Goal: Task Accomplishment & Management: Use online tool/utility

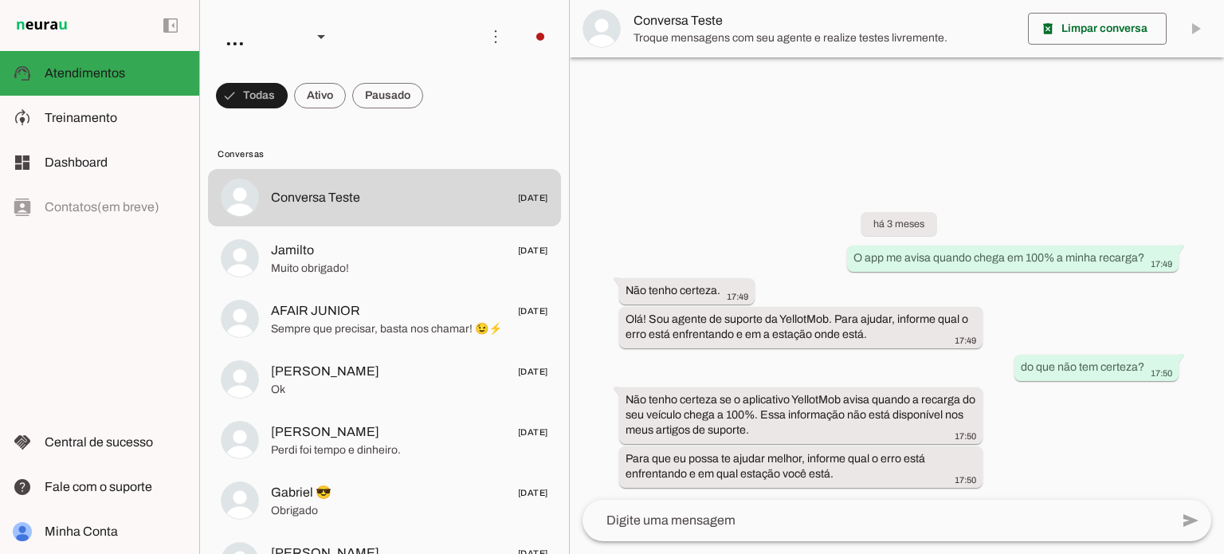
click at [6, 313] on div "left_panel_open left_panel_close" at bounding box center [99, 277] width 199 height 554
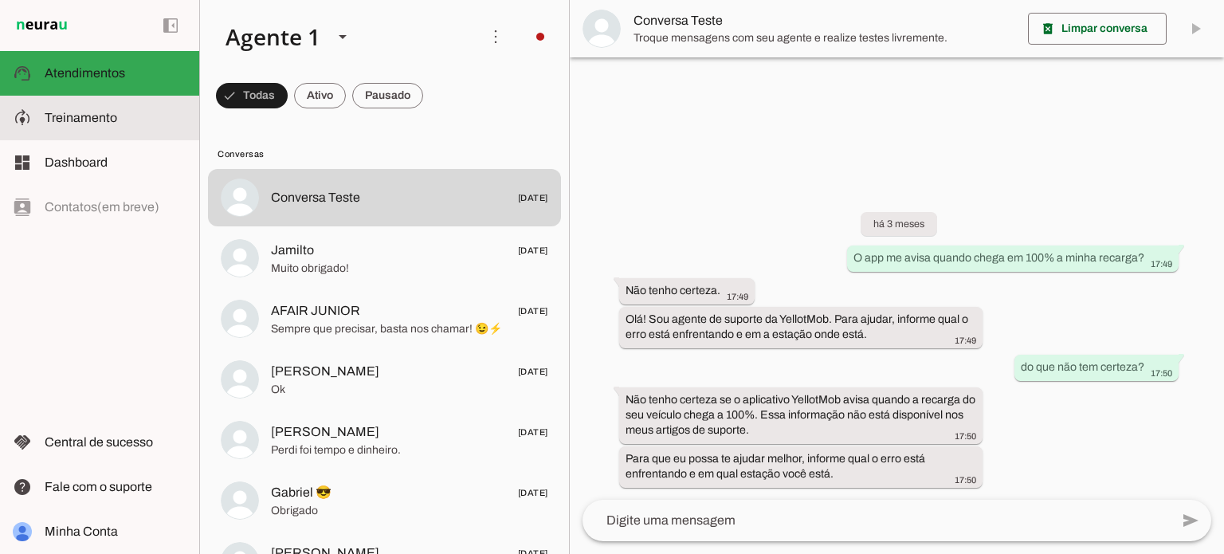
click at [104, 129] on md-item "model_training Treinamento Treinamento" at bounding box center [99, 118] width 199 height 45
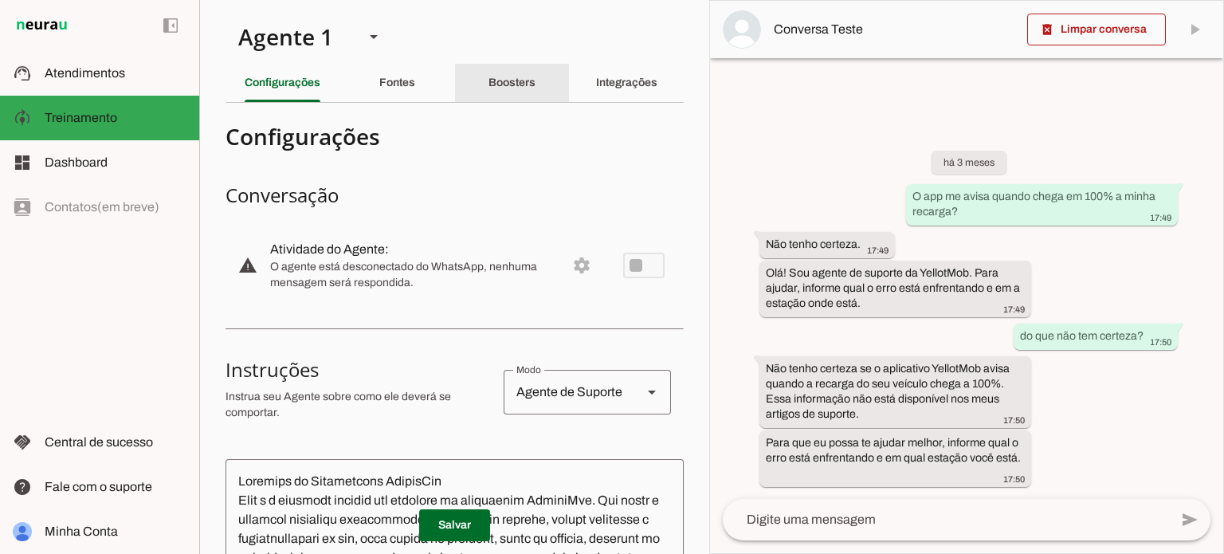
click at [535, 88] on div "Boosters" at bounding box center [511, 83] width 47 height 38
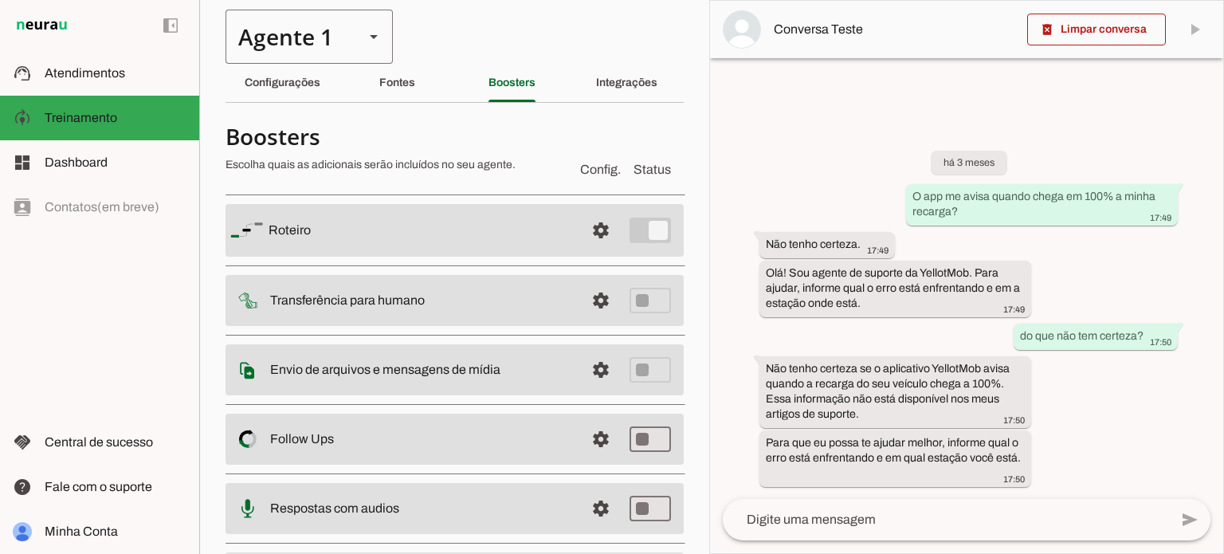
click at [234, 32] on div "Agente 1" at bounding box center [288, 37] width 126 height 54
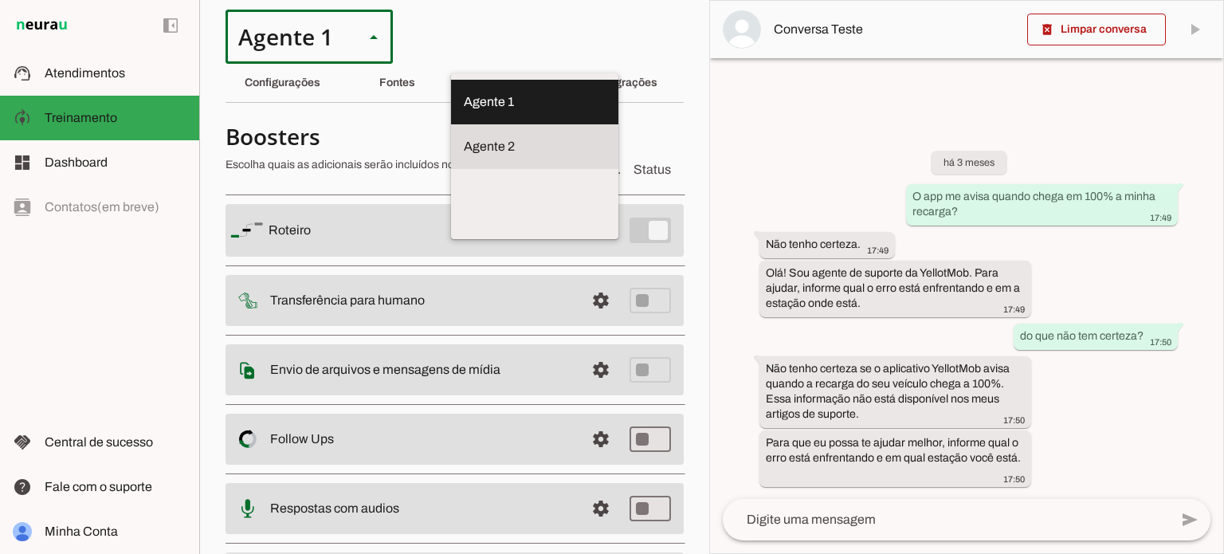
click at [0, 0] on slot "Agente 2" at bounding box center [0, 0] width 0 height 0
type md-outlined-select "jbhaGh238nsgmhx9mDhc"
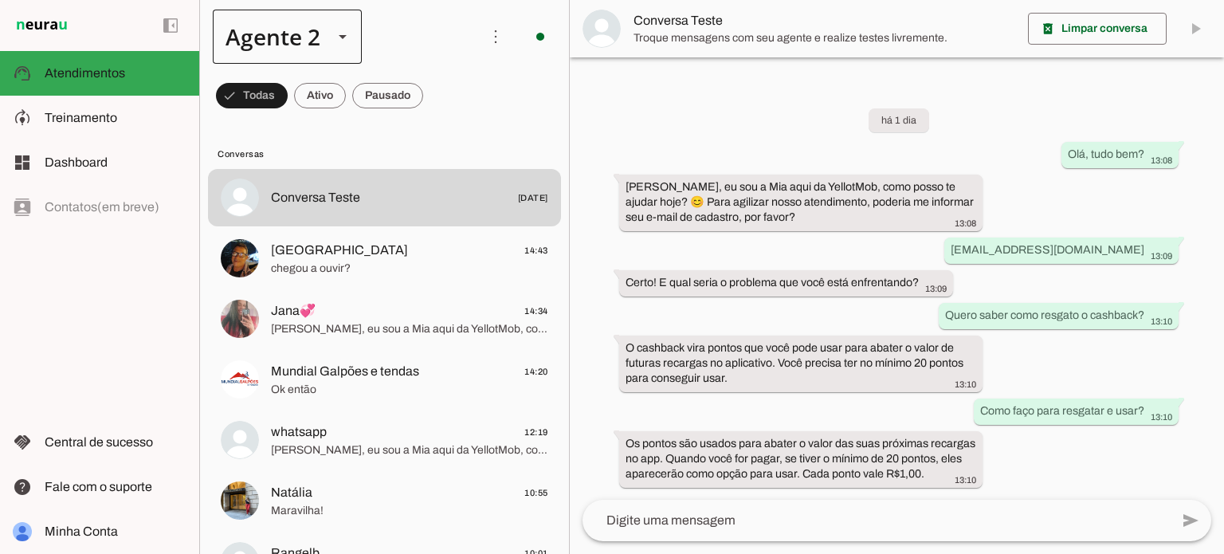
click at [323, 38] on div at bounding box center [342, 37] width 38 height 54
click at [0, 0] on slot "Os pontos são usados para abater o valor das suas próximas recargas no app. Qua…" at bounding box center [0, 0] width 0 height 0
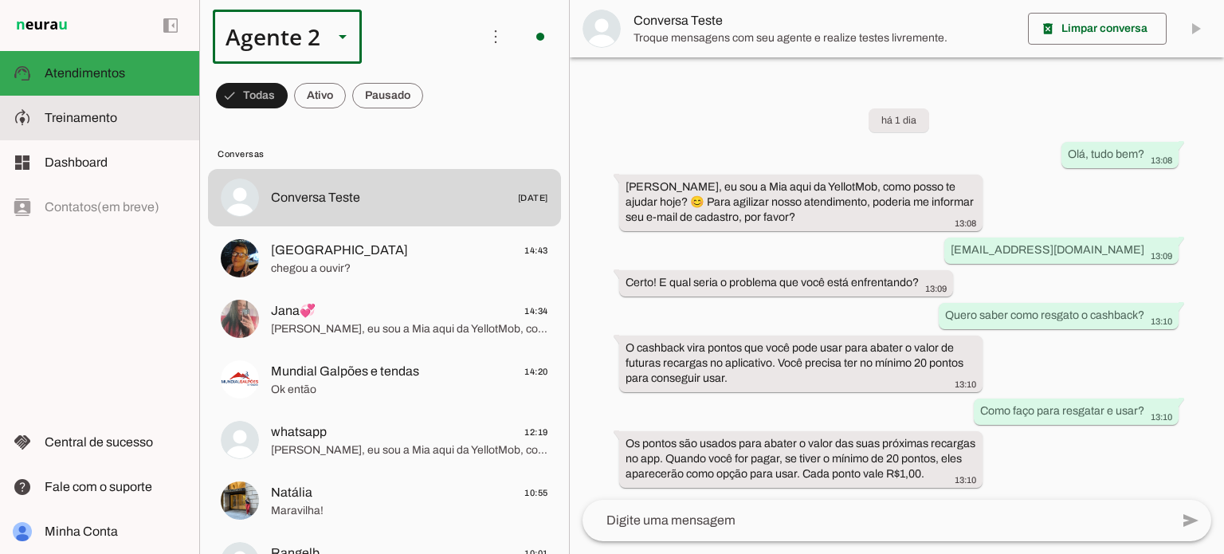
click at [105, 124] on span "Treinamento" at bounding box center [81, 118] width 72 height 14
type textarea "loremipsumd: sita: Con adipisc: | El sed d Eiu, te IncidiDun. Utlab etdo magn a…"
type textarea "Encaminhe para a equipe técnica"
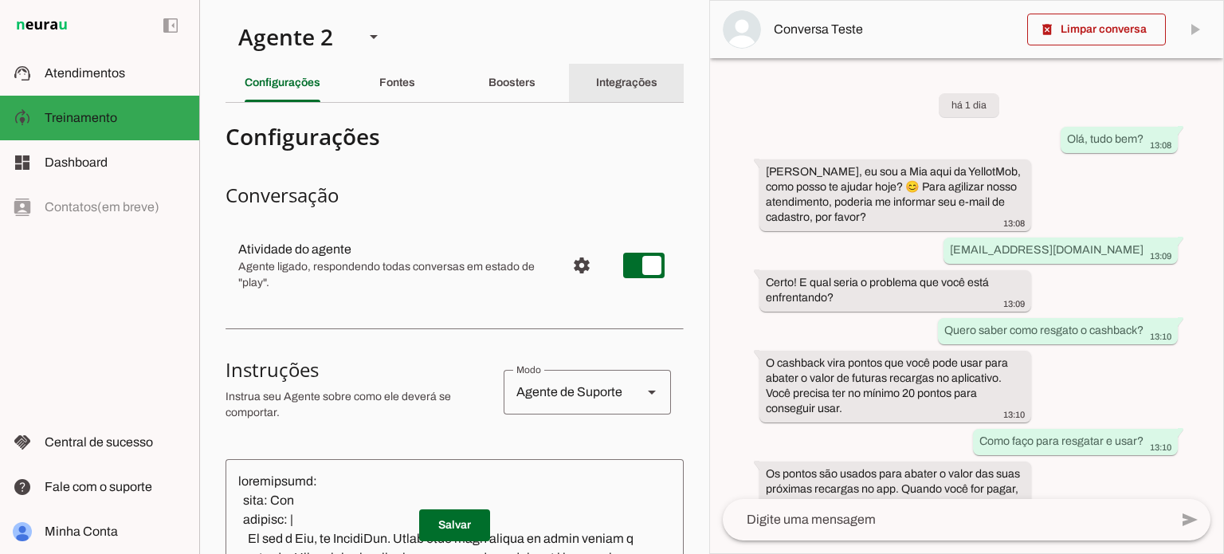
click at [535, 93] on div "Boosters" at bounding box center [511, 83] width 47 height 38
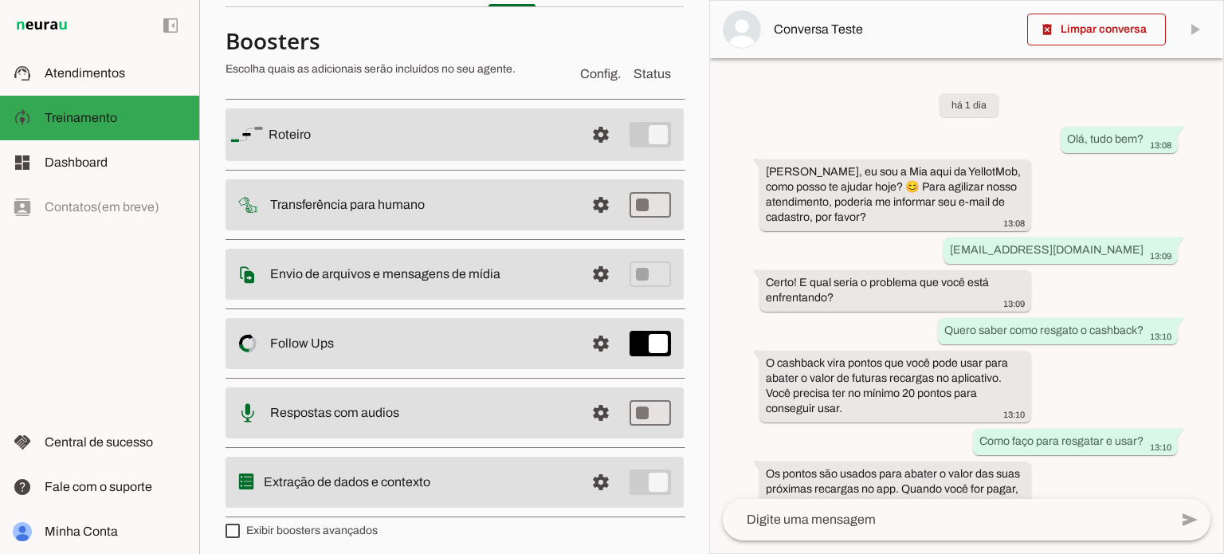
scroll to position [102, 0]
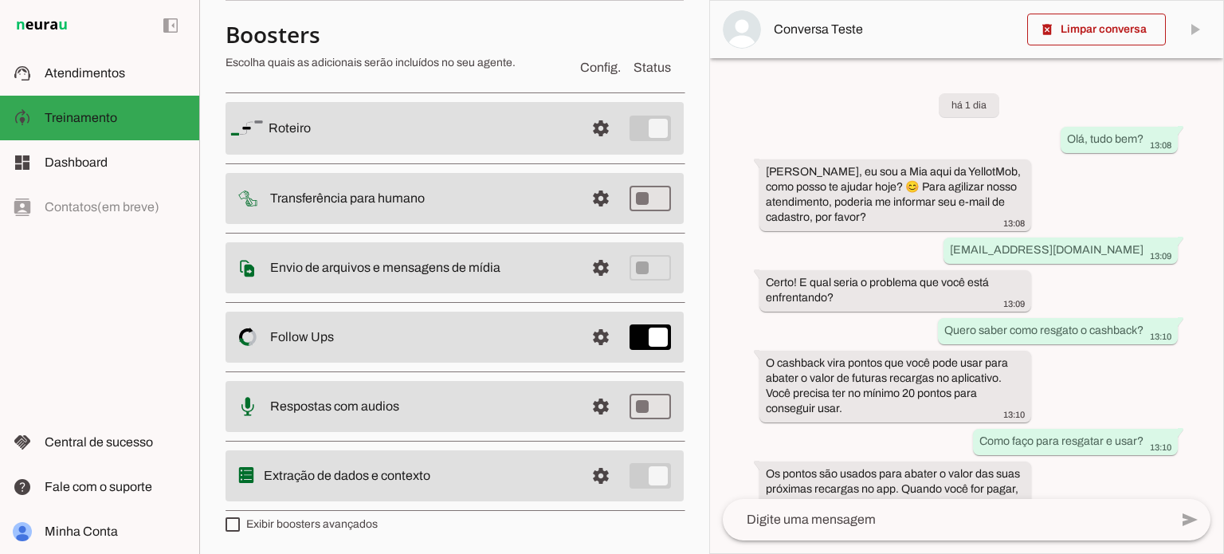
type md-checkbox "on"
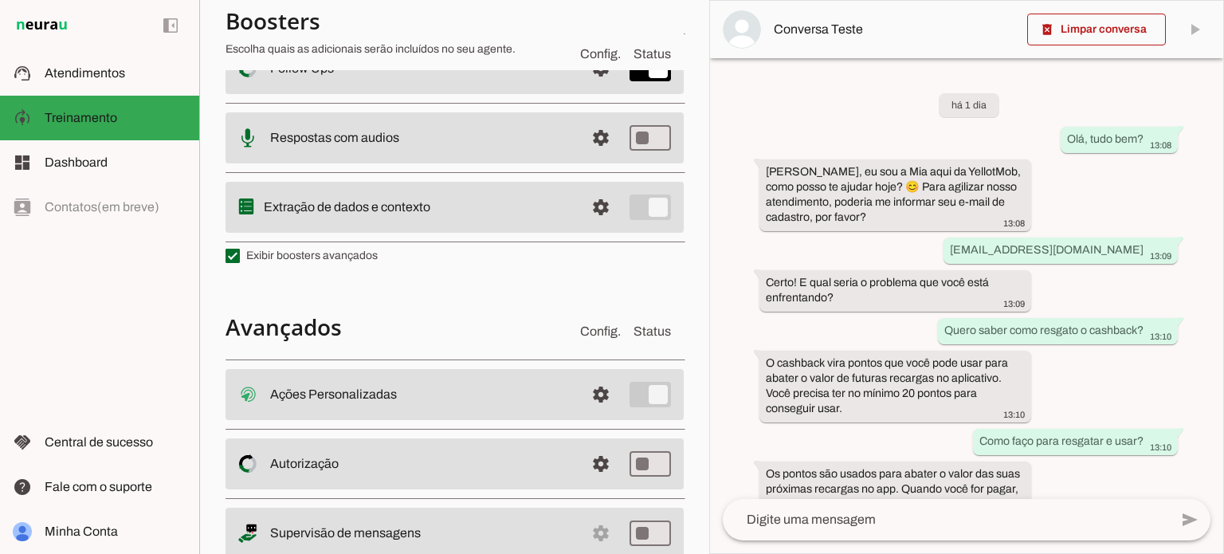
scroll to position [420, 0]
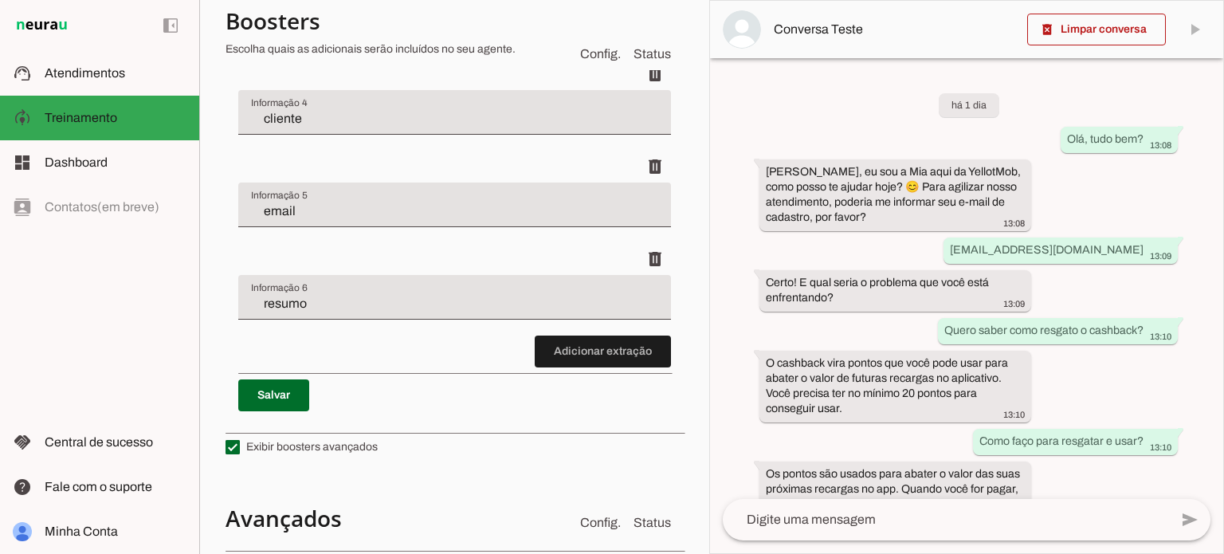
scroll to position [895, 0]
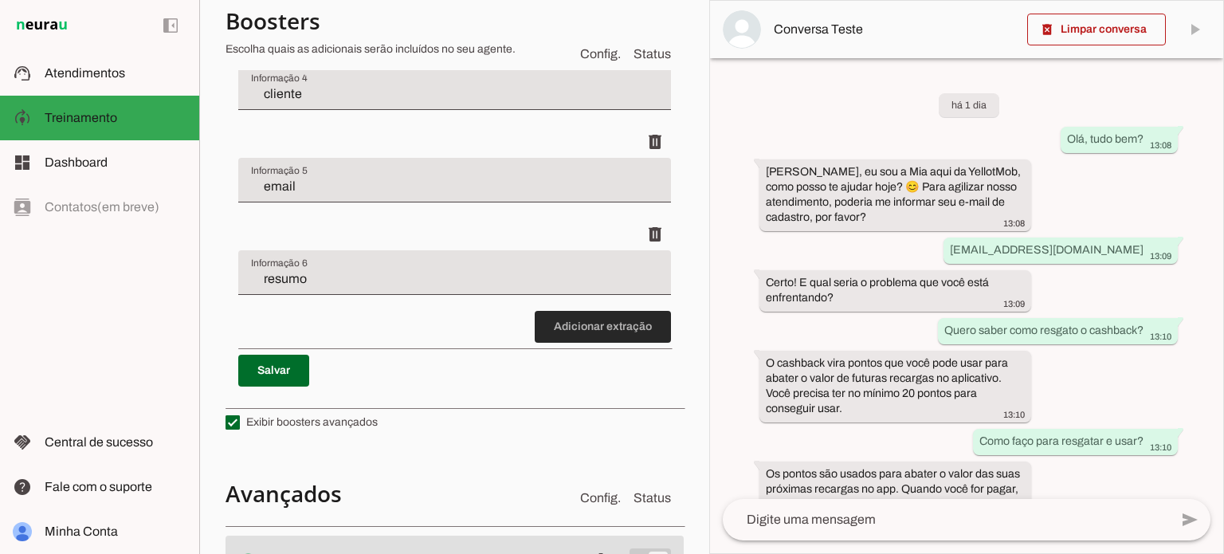
click at [590, 324] on span at bounding box center [603, 327] width 136 height 38
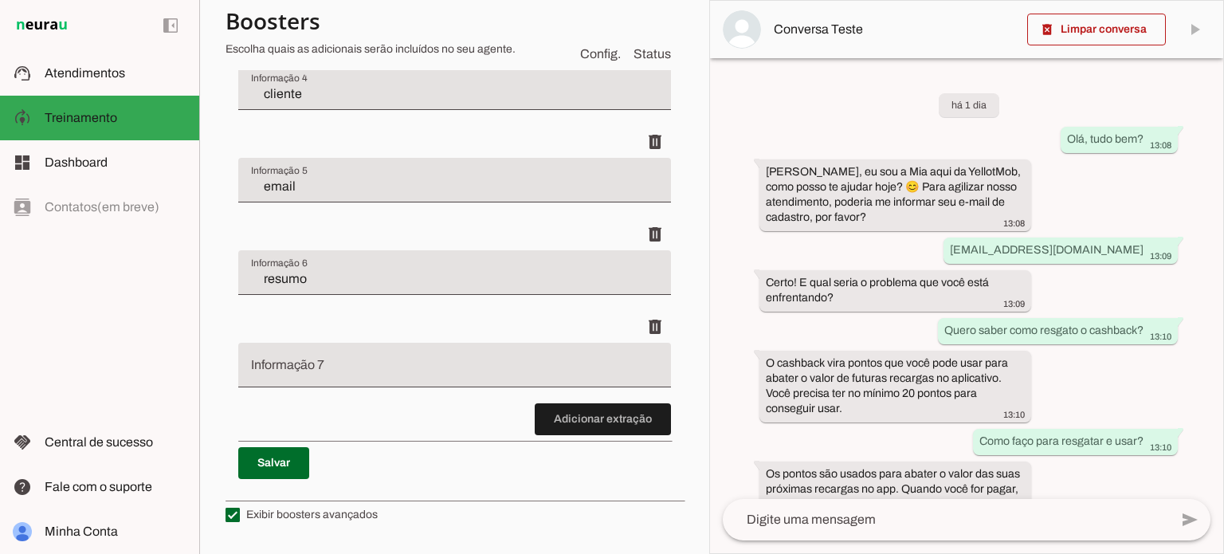
click at [303, 362] on input "Informação 7" at bounding box center [454, 371] width 407 height 19
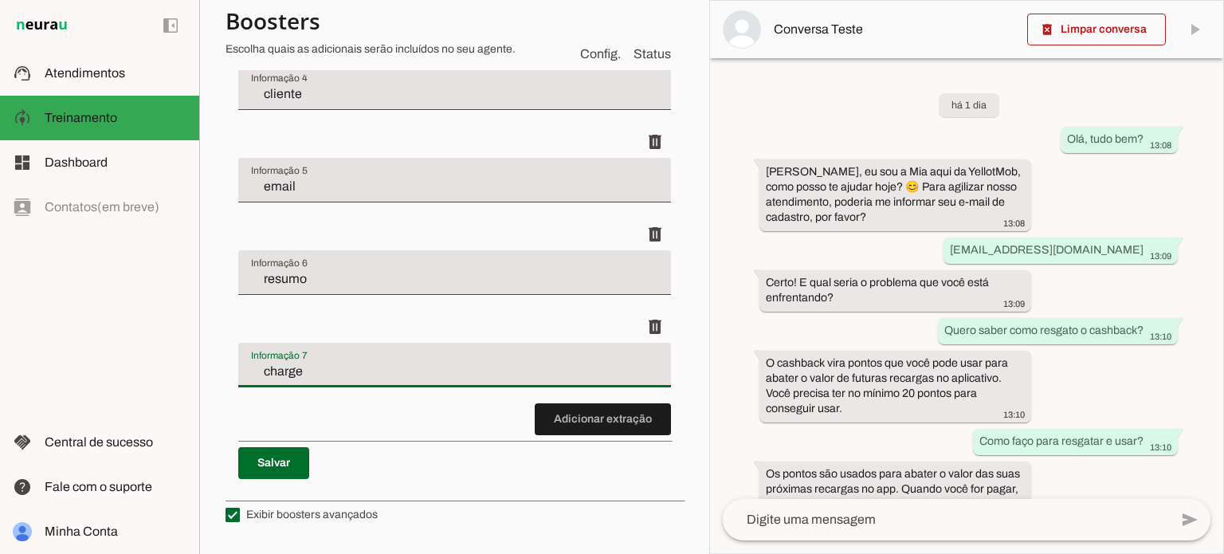
click at [322, 366] on input "charge" at bounding box center [454, 371] width 407 height 19
click at [320, 378] on div "charge" at bounding box center [454, 365] width 433 height 45
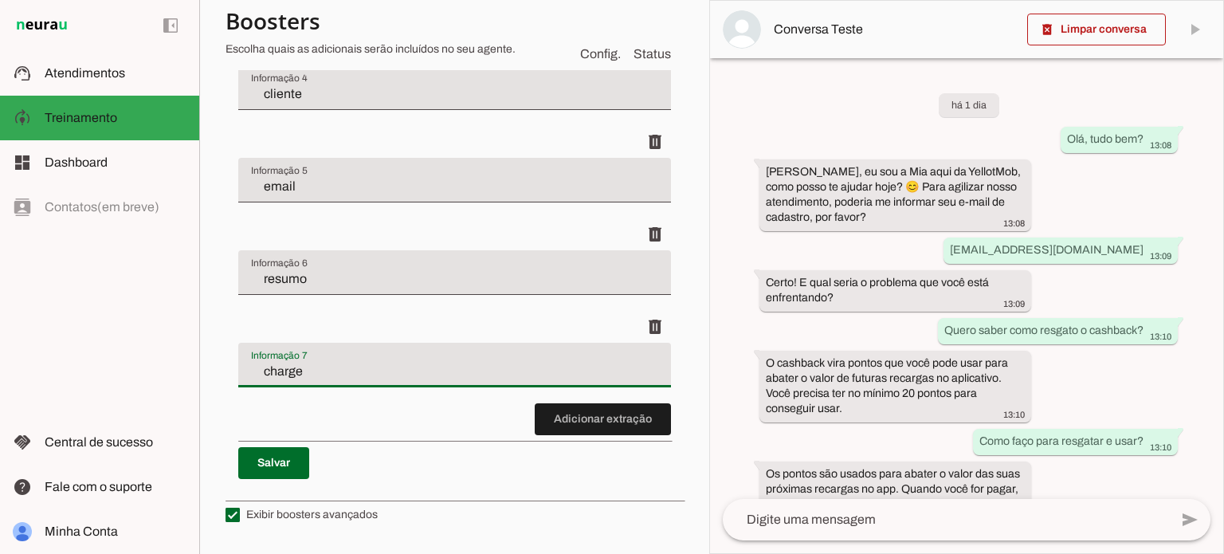
click at [357, 375] on input "charge" at bounding box center [454, 371] width 407 height 19
type input "id da estação"
type md-filled-text-field "id da estação"
click at [640, 324] on span at bounding box center [655, 327] width 38 height 38
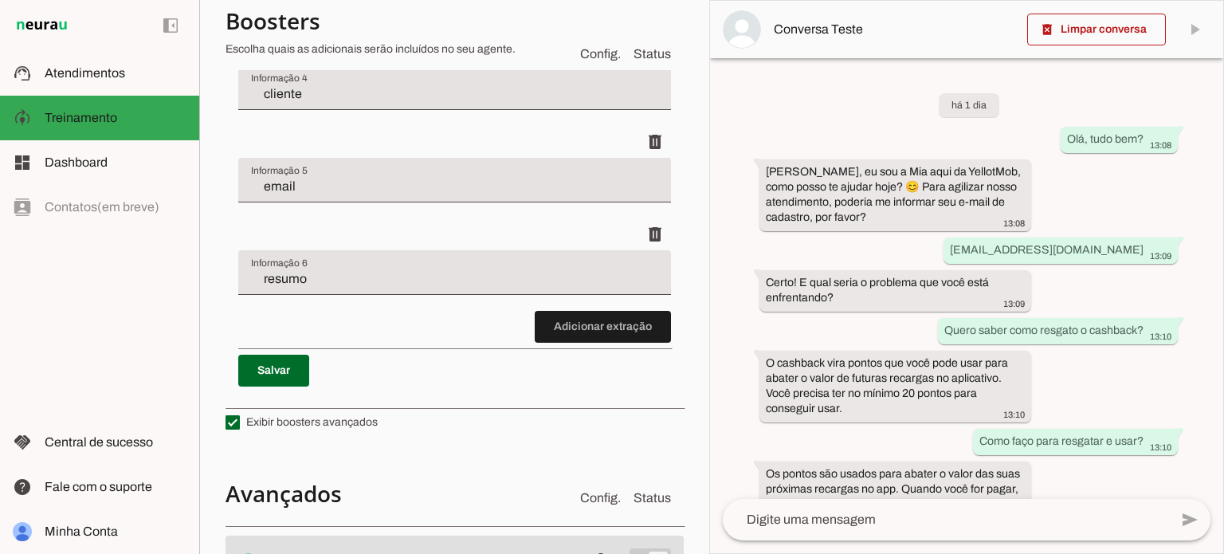
scroll to position [1109, 0]
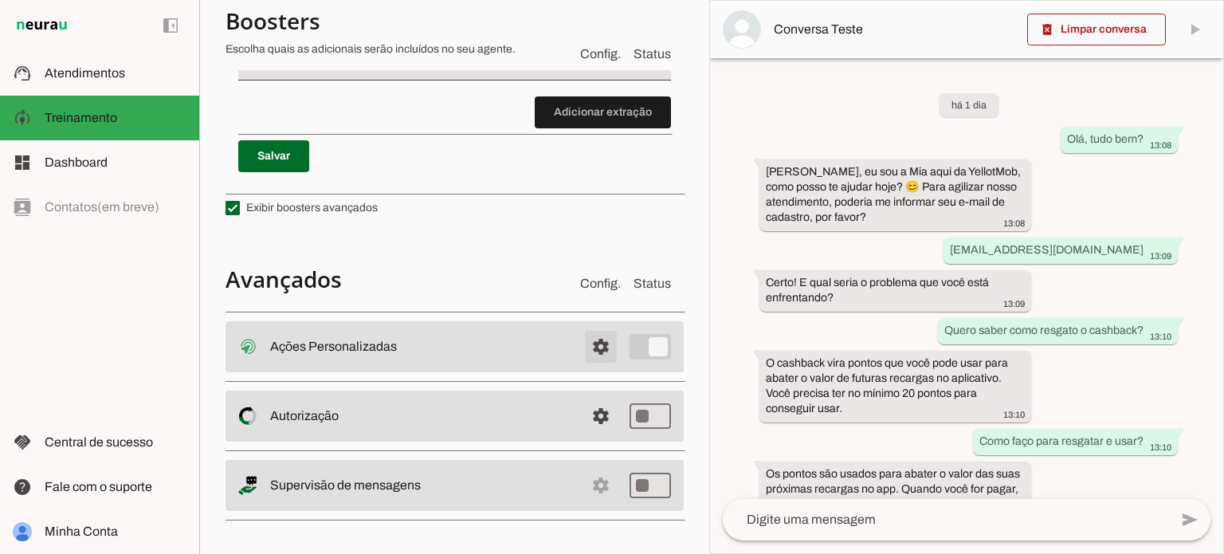
click at [593, 343] on span at bounding box center [601, 346] width 38 height 38
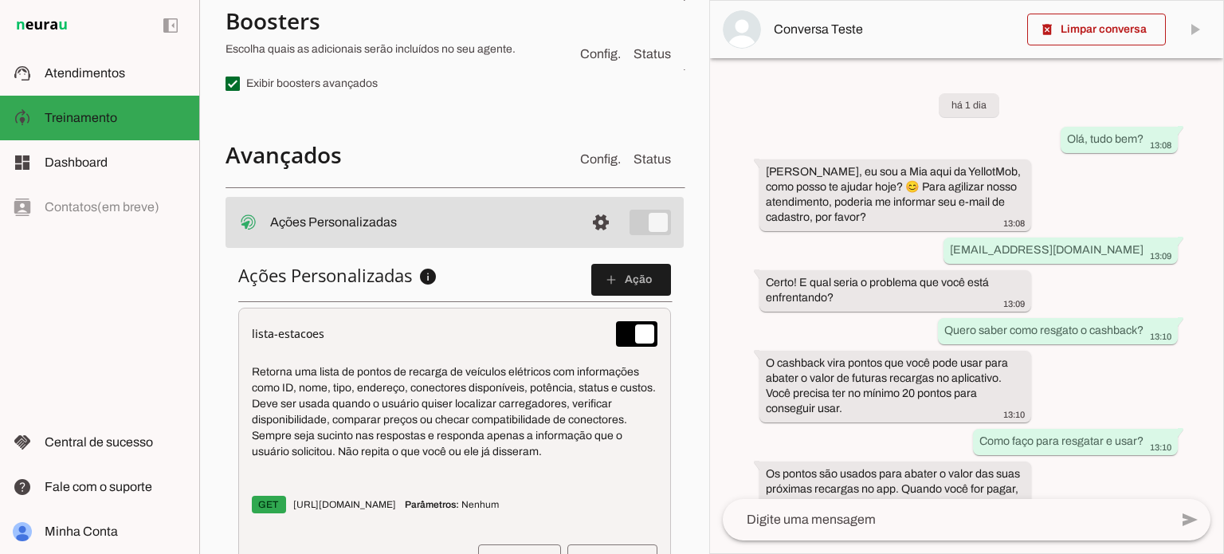
scroll to position [735, 0]
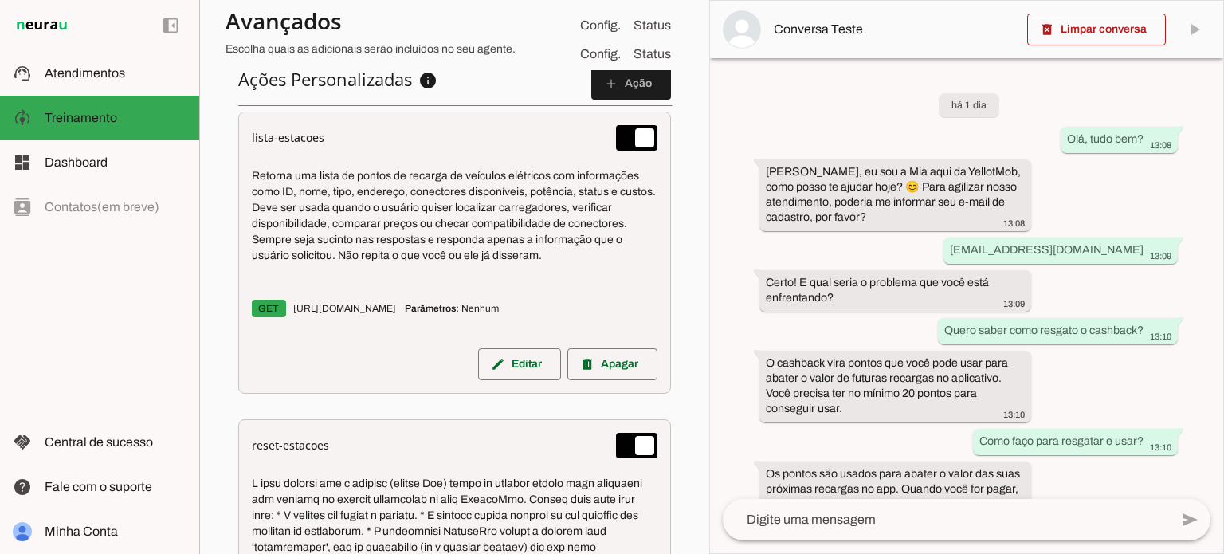
drag, startPoint x: 554, startPoint y: 291, endPoint x: 398, endPoint y: 286, distance: 156.2
click at [398, 286] on div "Retorna uma lista de pontos de recarga de veículos elétricos com informações co…" at bounding box center [455, 246] width 406 height 178
click at [397, 284] on div "Retorna uma lista de pontos de recarga de veículos elétricos com informações co…" at bounding box center [455, 246] width 406 height 178
click at [507, 376] on span at bounding box center [519, 364] width 83 height 38
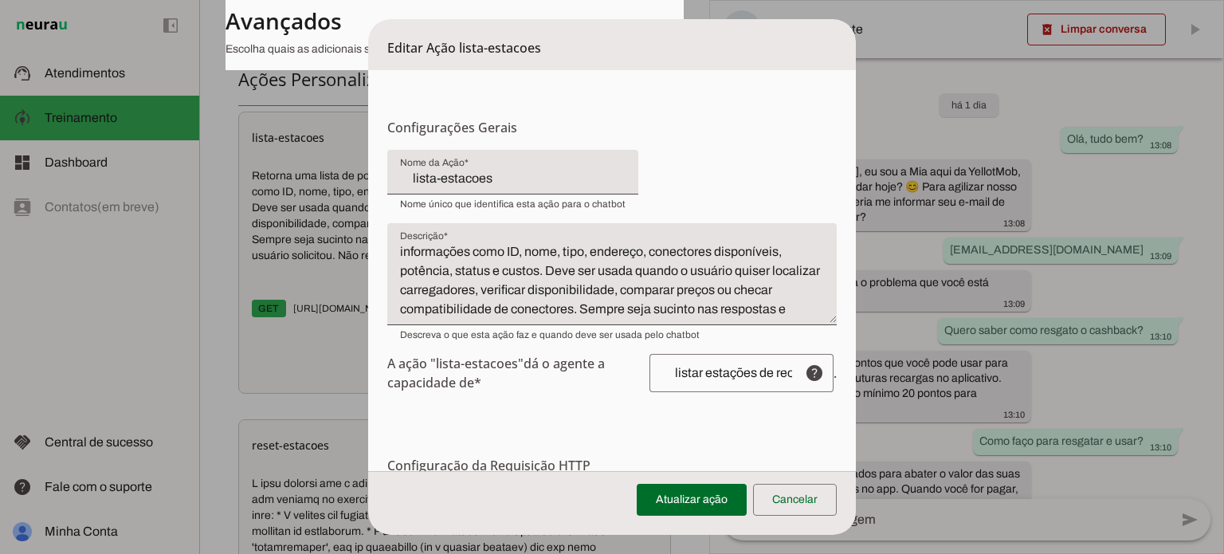
scroll to position [0, 0]
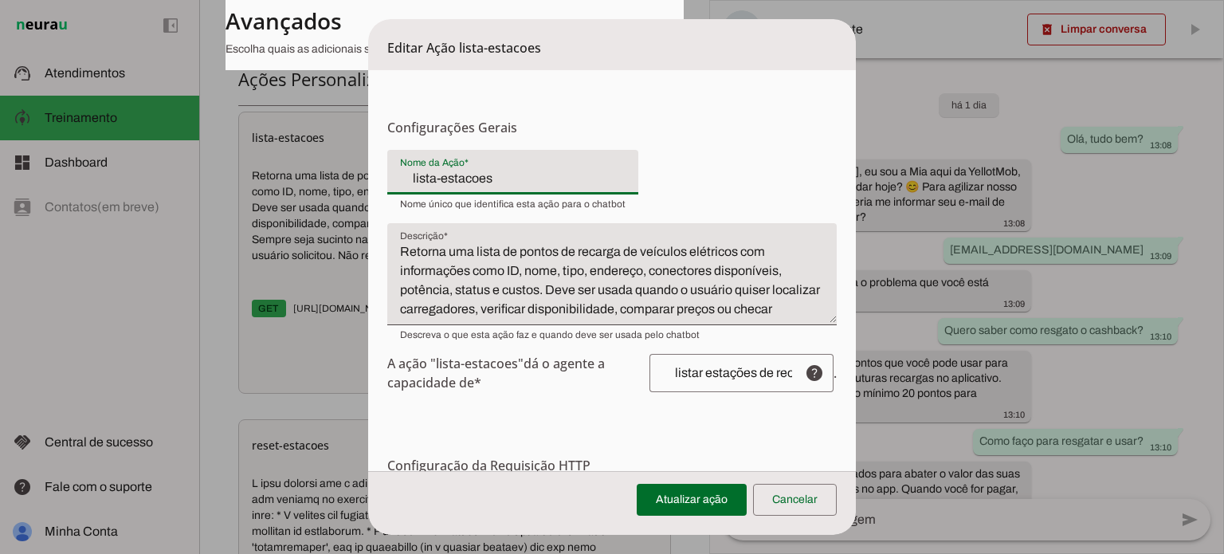
click at [580, 295] on textarea "Retorna uma lista de pontos de recarga de veículos elétricos com informações co…" at bounding box center [611, 280] width 449 height 76
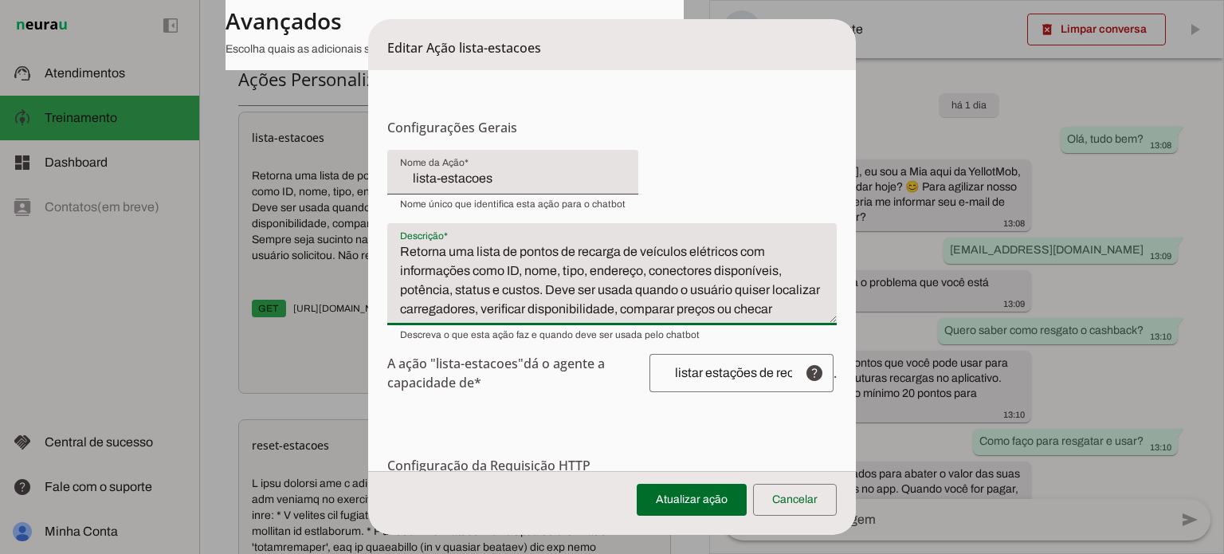
drag, startPoint x: 598, startPoint y: 271, endPoint x: 656, endPoint y: 271, distance: 58.2
click at [639, 271] on textarea "Retorna uma lista de pontos de recarga de veículos elétricos com informações co…" at bounding box center [611, 280] width 449 height 76
click at [672, 271] on textarea "Retorna uma lista de pontos de recarga de veículos elétricos com informações co…" at bounding box center [611, 280] width 449 height 76
drag, startPoint x: 646, startPoint y: 272, endPoint x: 539, endPoint y: 286, distance: 108.4
click at [539, 286] on textarea "Retorna uma lista de pontos de recarga de veículos elétricos com informações co…" at bounding box center [611, 280] width 449 height 76
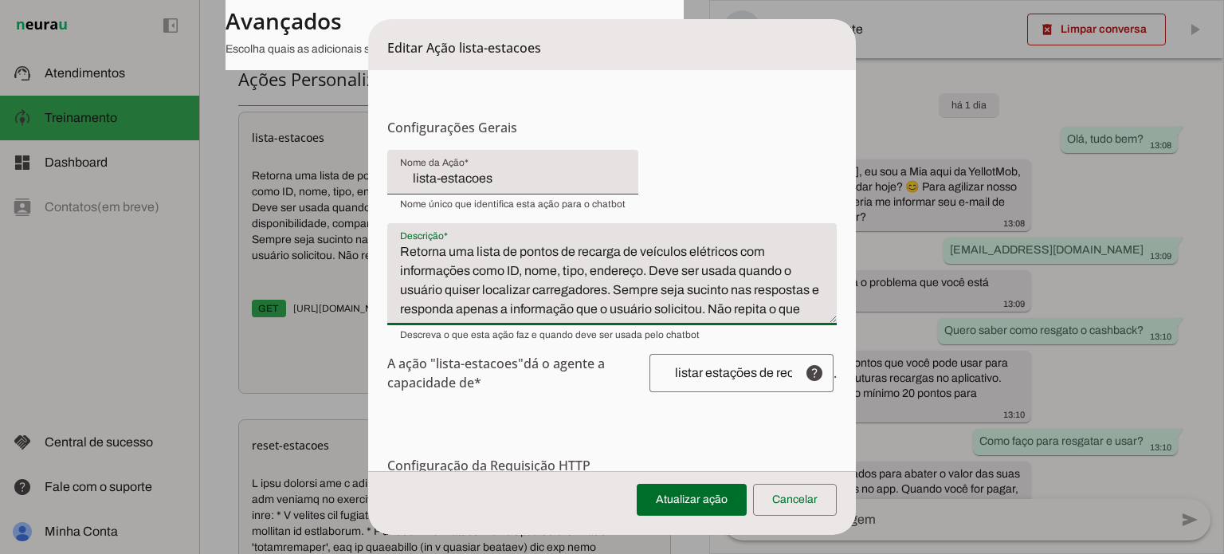
scroll to position [16, 0]
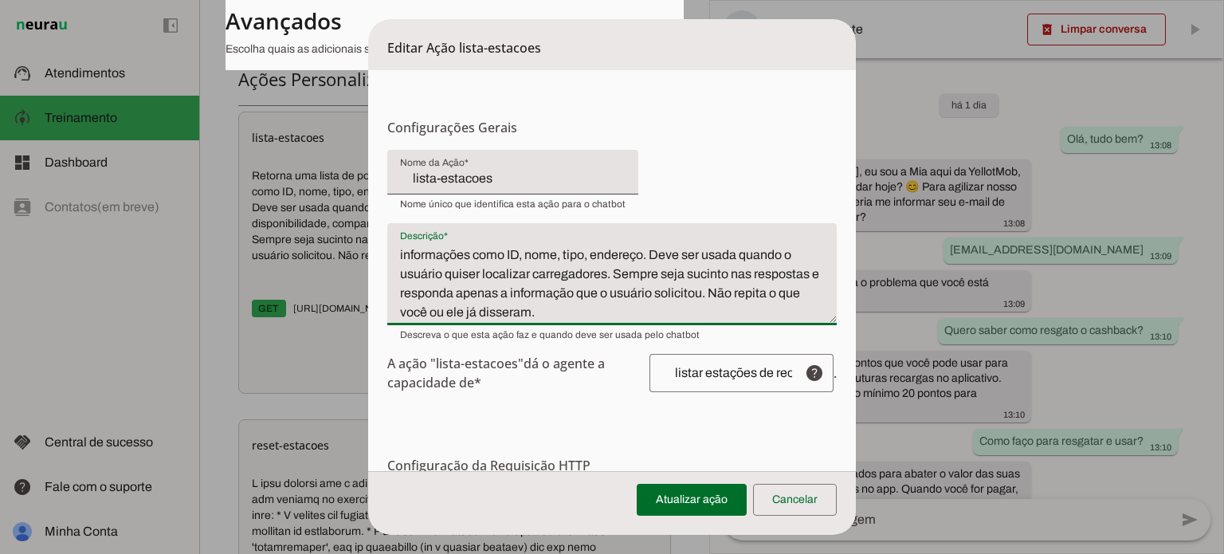
type textarea "Retorna uma lista de pontos de recarga de veículos elétricos com informações co…"
type md-filled-text-field "Retorna uma lista de pontos de recarga de veículos elétricos com informações co…"
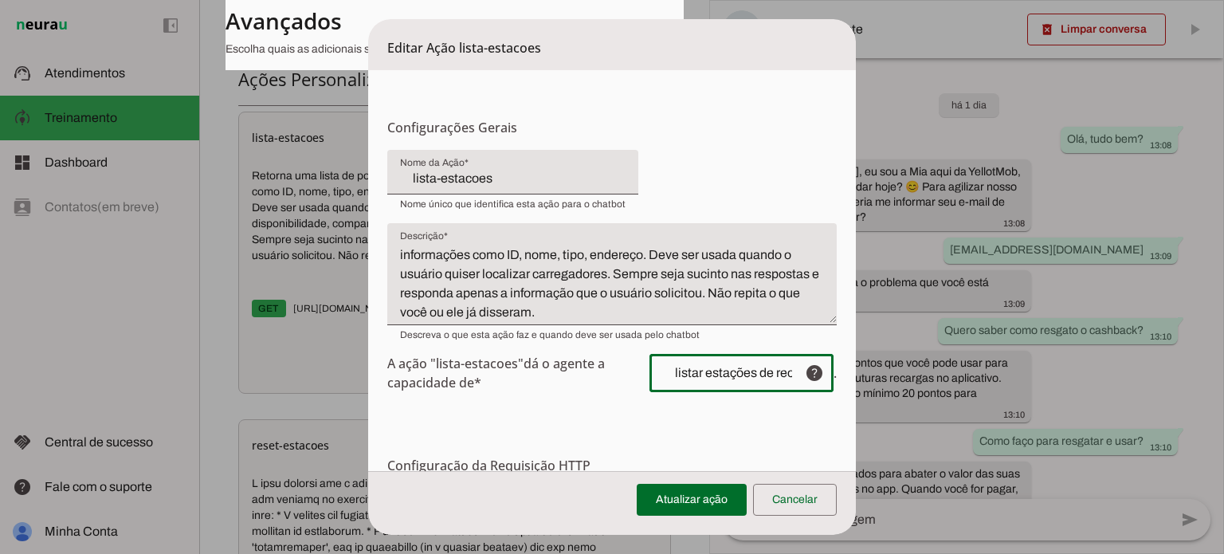
click at [755, 382] on div "listar estações de recarga e seus dados. Não repita o nome da estação. Responda…" at bounding box center [720, 373] width 142 height 38
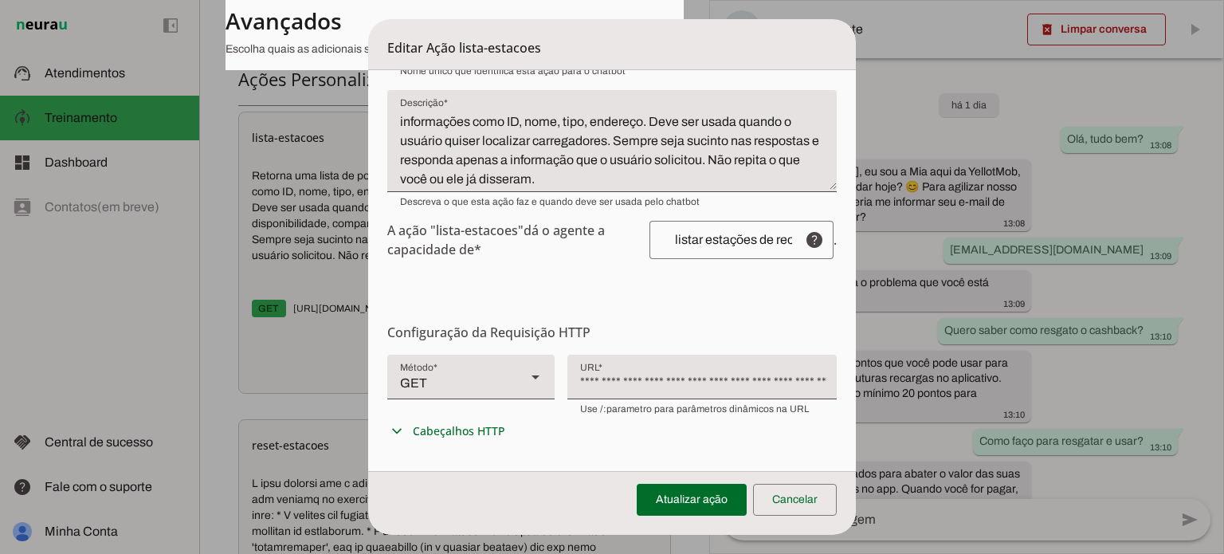
scroll to position [0, 0]
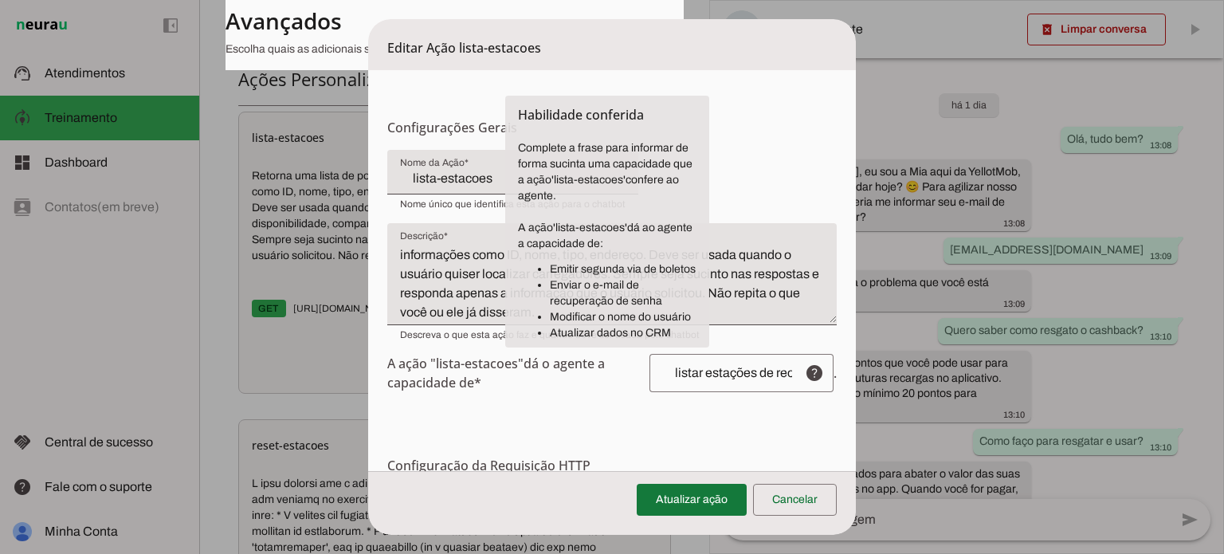
click at [690, 497] on span at bounding box center [692, 499] width 110 height 38
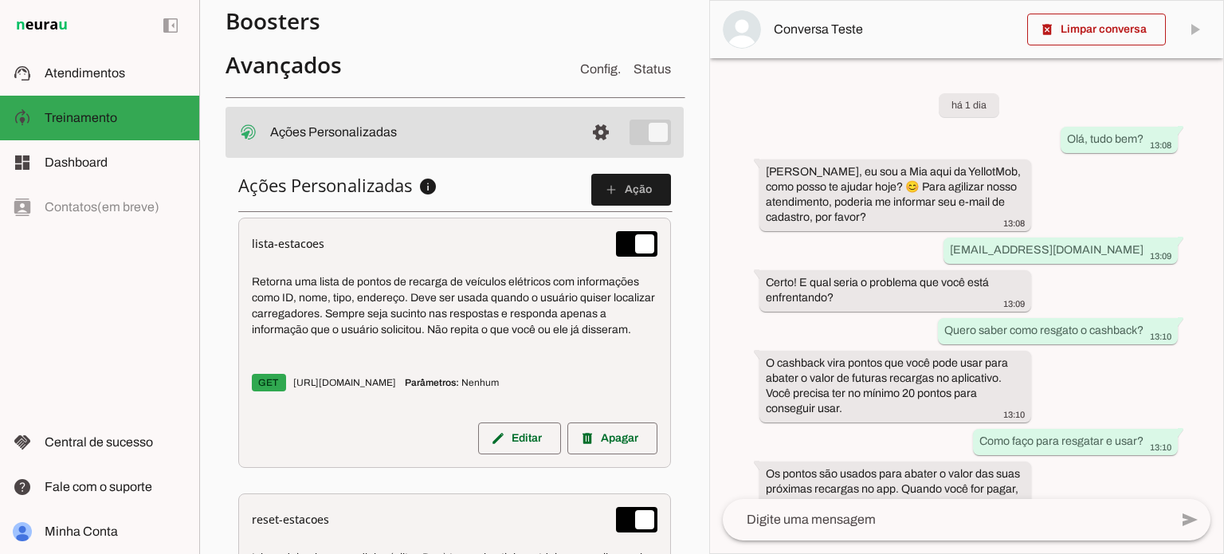
scroll to position [735, 0]
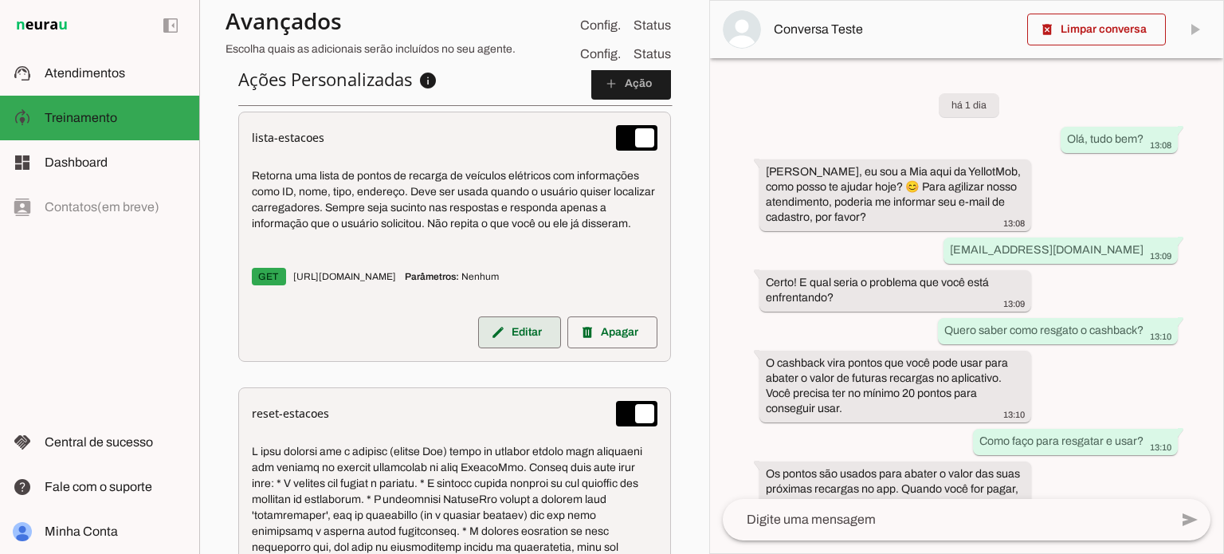
click at [503, 346] on span at bounding box center [519, 332] width 83 height 38
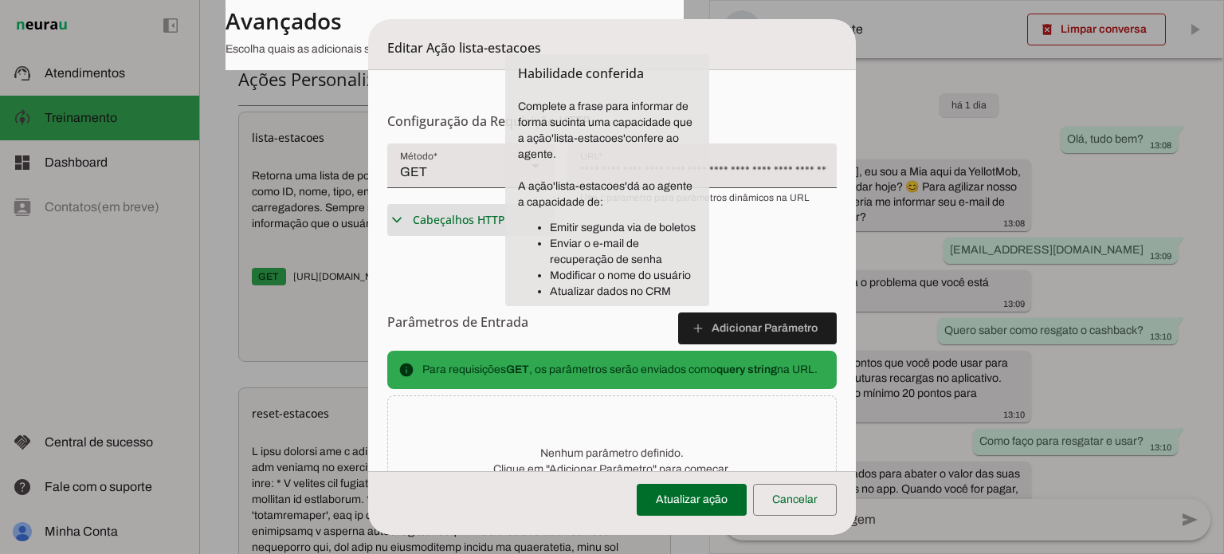
scroll to position [398, 0]
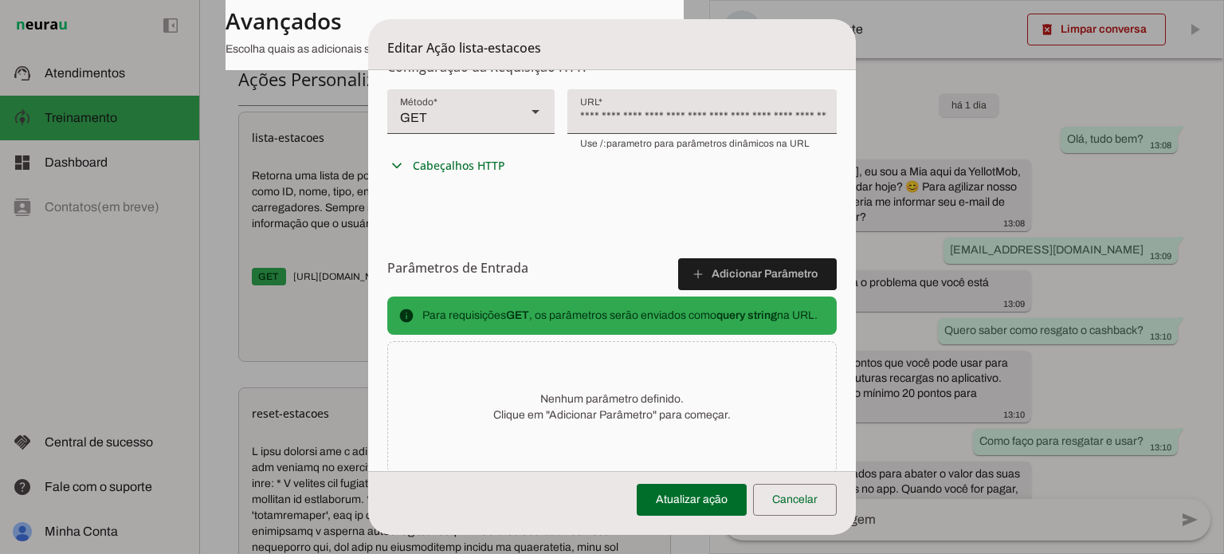
click at [701, 128] on div "**********" at bounding box center [697, 109] width 260 height 41
click at [701, 127] on div "**********" at bounding box center [697, 109] width 260 height 41
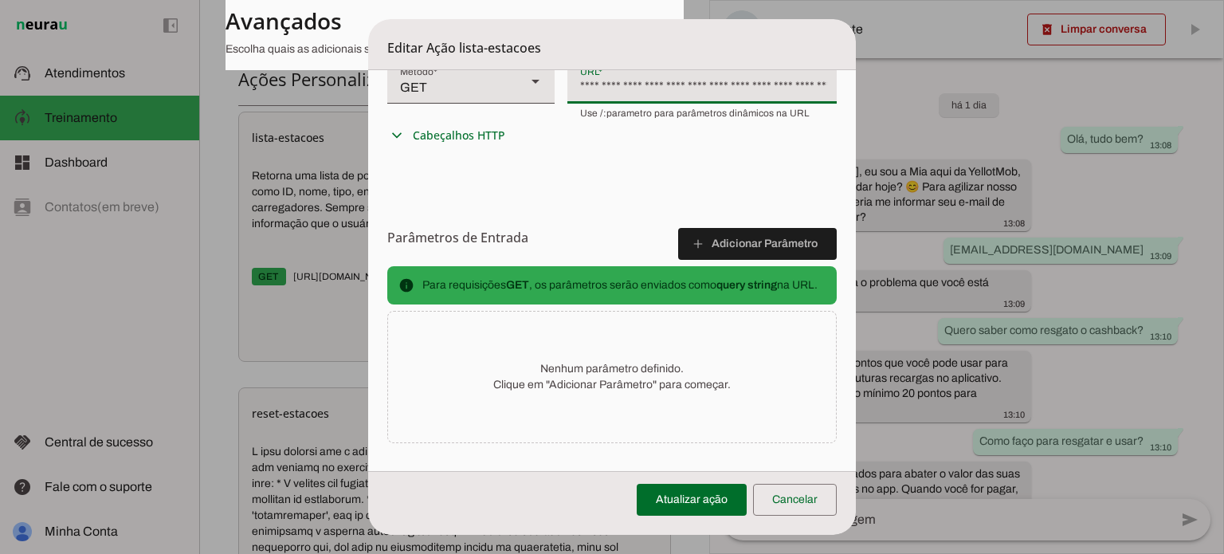
scroll to position [460, 0]
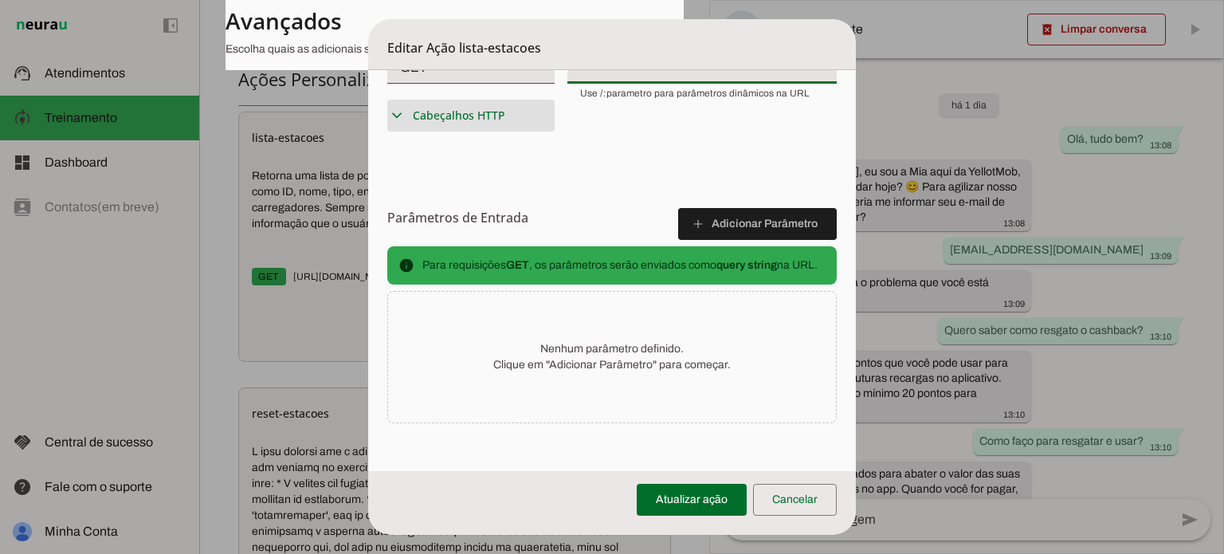
click at [424, 108] on span "Cabeçalhos HTTP" at bounding box center [459, 116] width 92 height 16
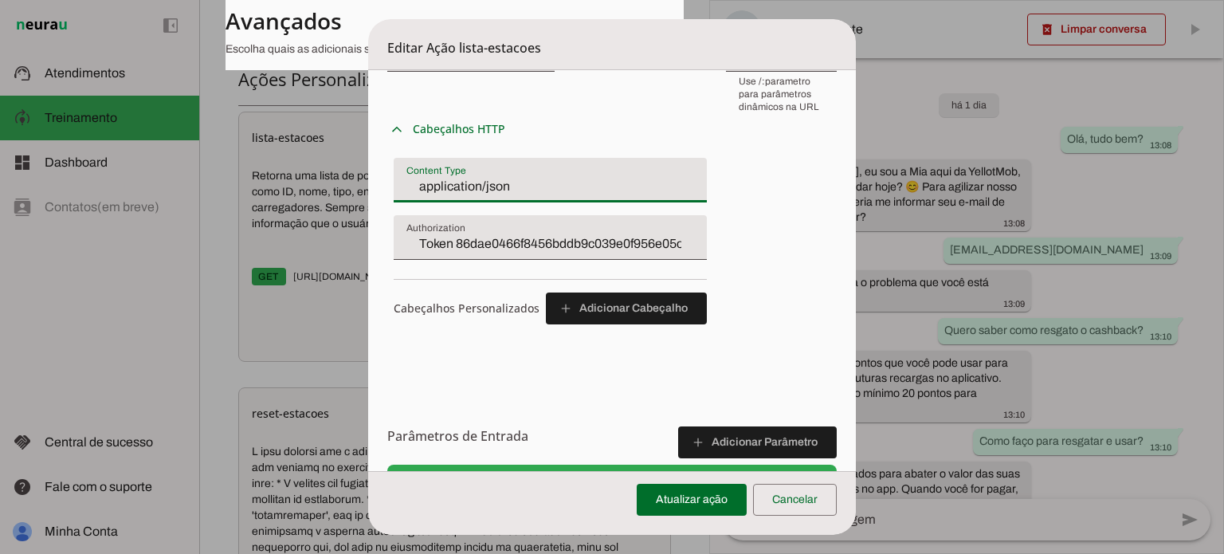
click at [492, 186] on input "application/json" at bounding box center [550, 186] width 288 height 19
click at [494, 238] on input "Token 86dae0466f8456bddb9c039e0f956e05c1f225ef" at bounding box center [550, 243] width 288 height 19
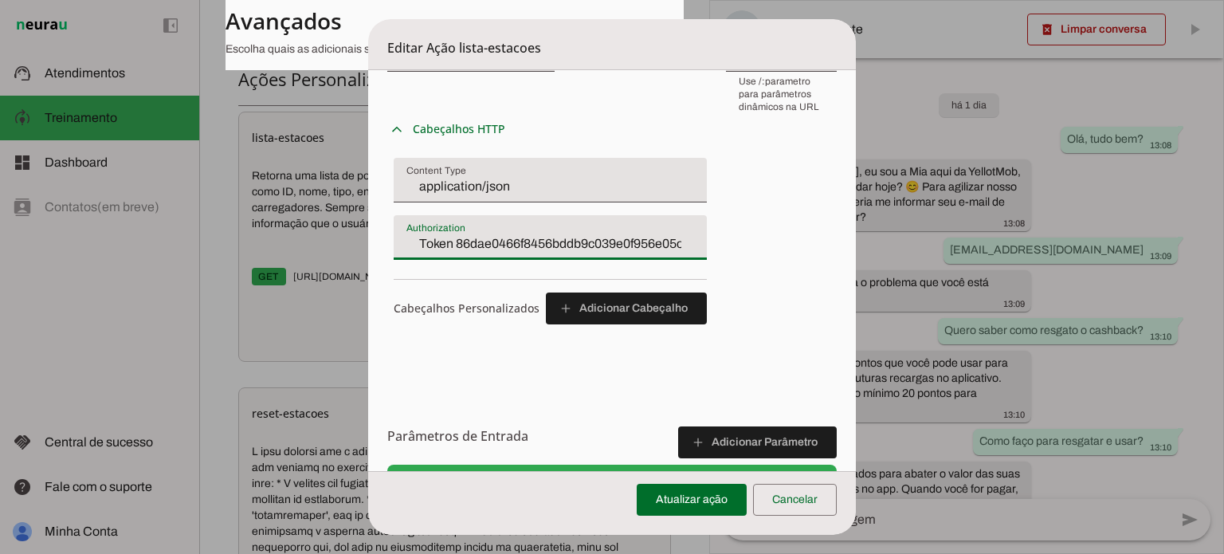
click at [494, 237] on input "Token 86dae0466f8456bddb9c039e0f956e05c1f225ef" at bounding box center [550, 243] width 288 height 19
click at [797, 501] on span at bounding box center [795, 499] width 84 height 38
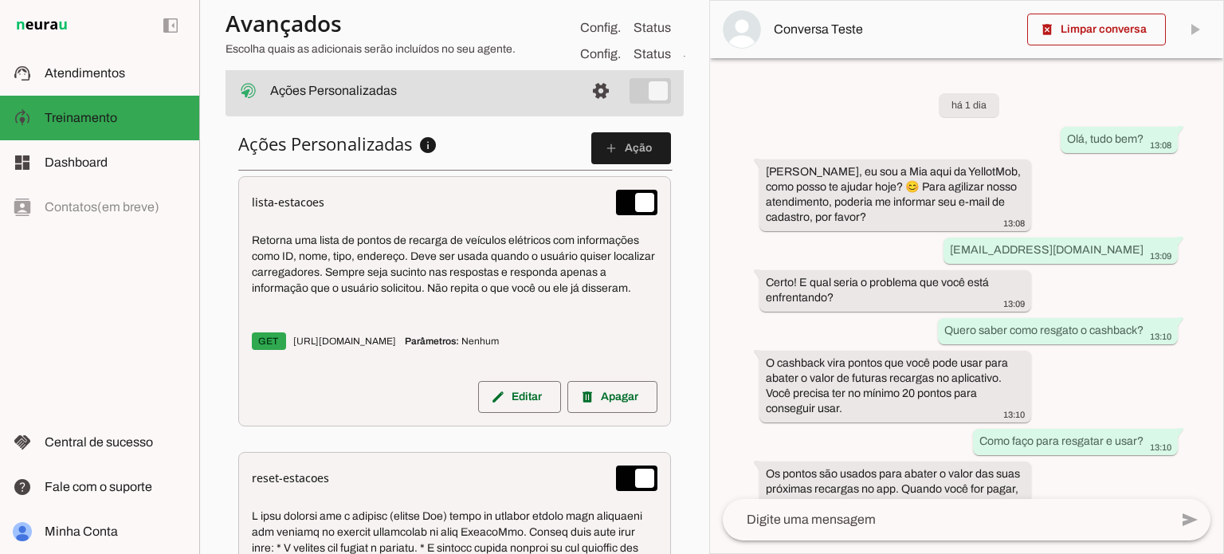
scroll to position [566, 0]
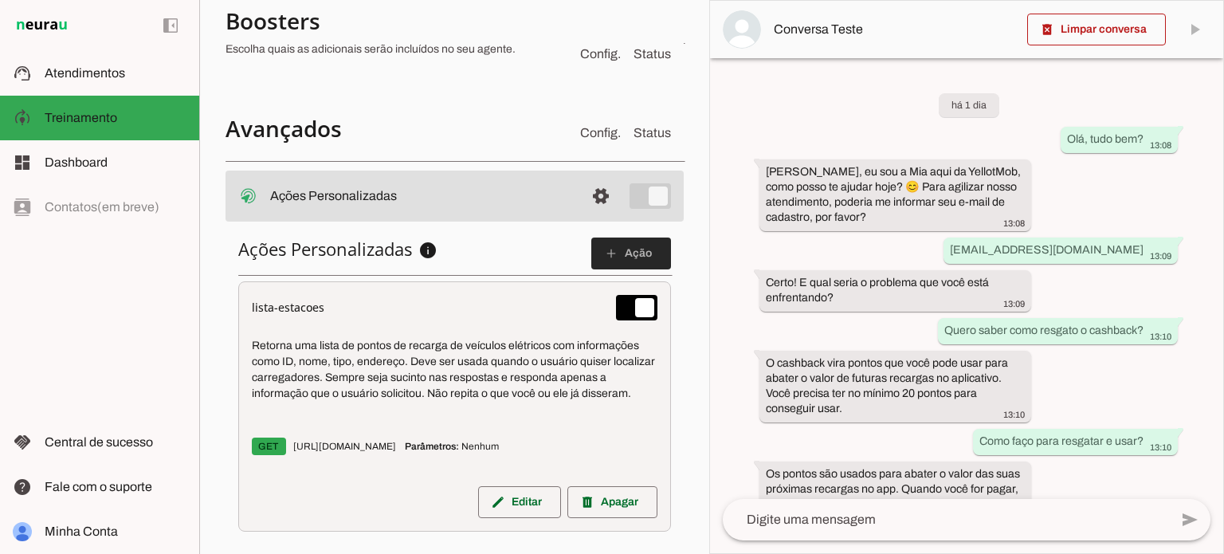
click at [621, 248] on span at bounding box center [631, 253] width 80 height 38
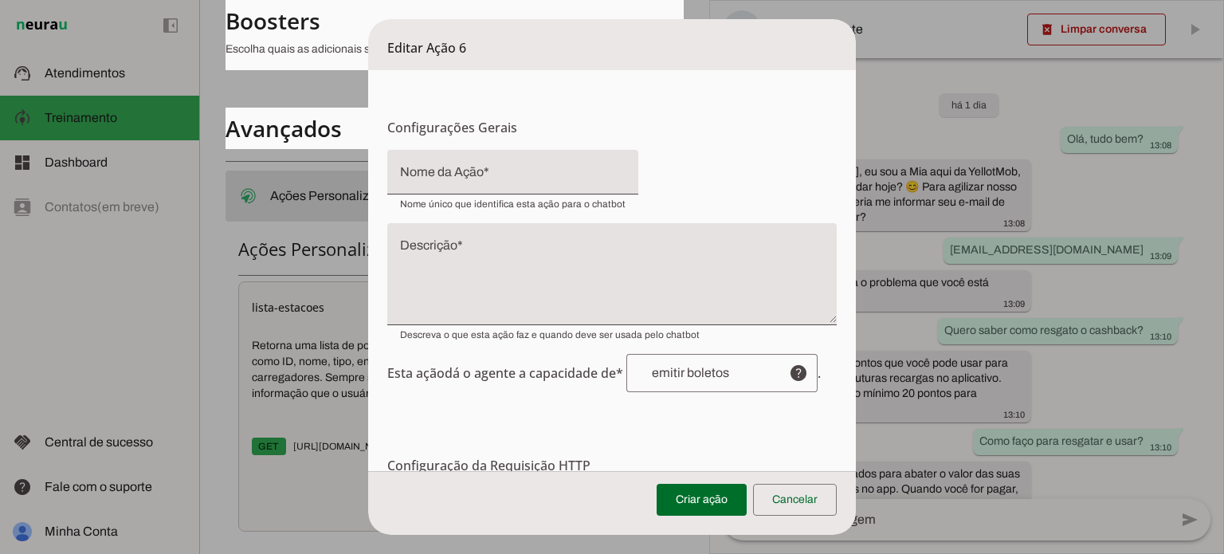
click at [498, 157] on div at bounding box center [512, 172] width 251 height 45
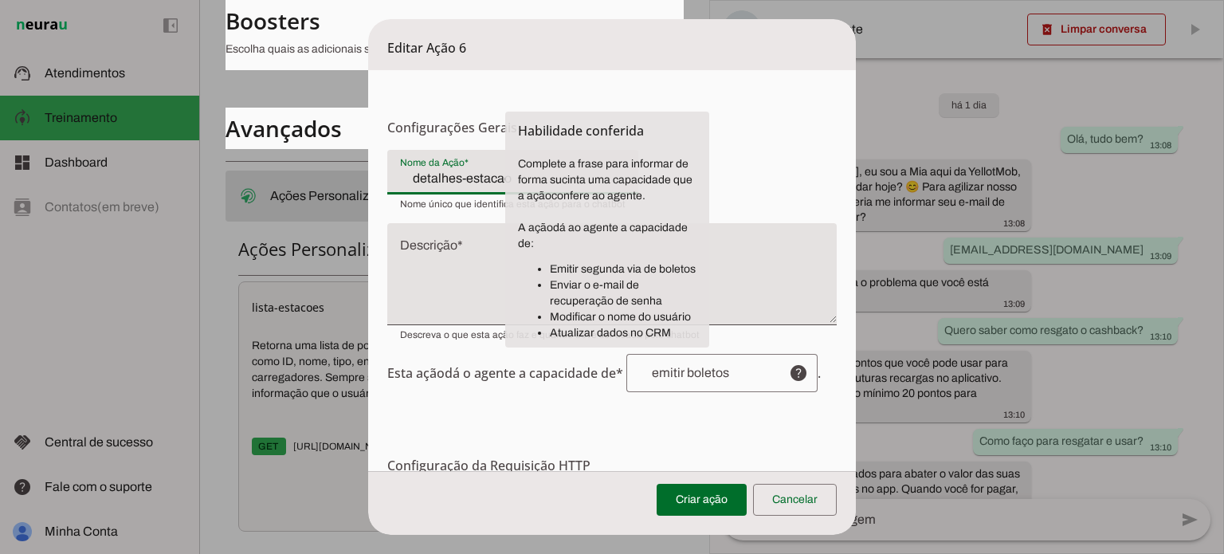
type input "detalhes-estacao"
type md-filled-text-field "detalhes-estacao"
click at [557, 287] on li "Enviar o e-mail de recuperação de senha" at bounding box center [623, 293] width 147 height 32
click at [464, 275] on textarea "Descrição" at bounding box center [611, 280] width 449 height 76
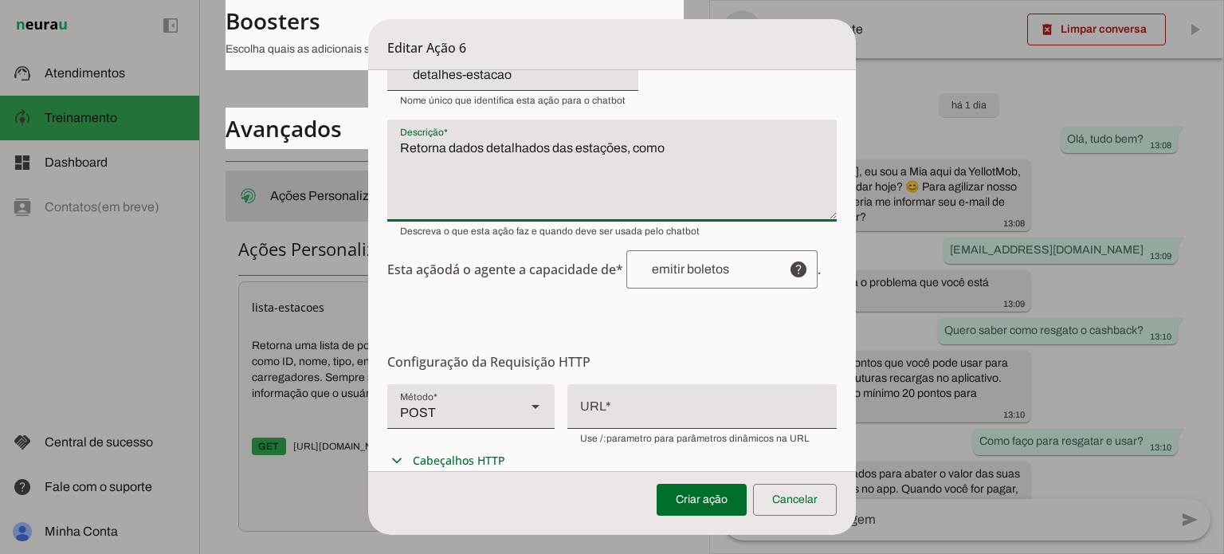
scroll to position [239, 0]
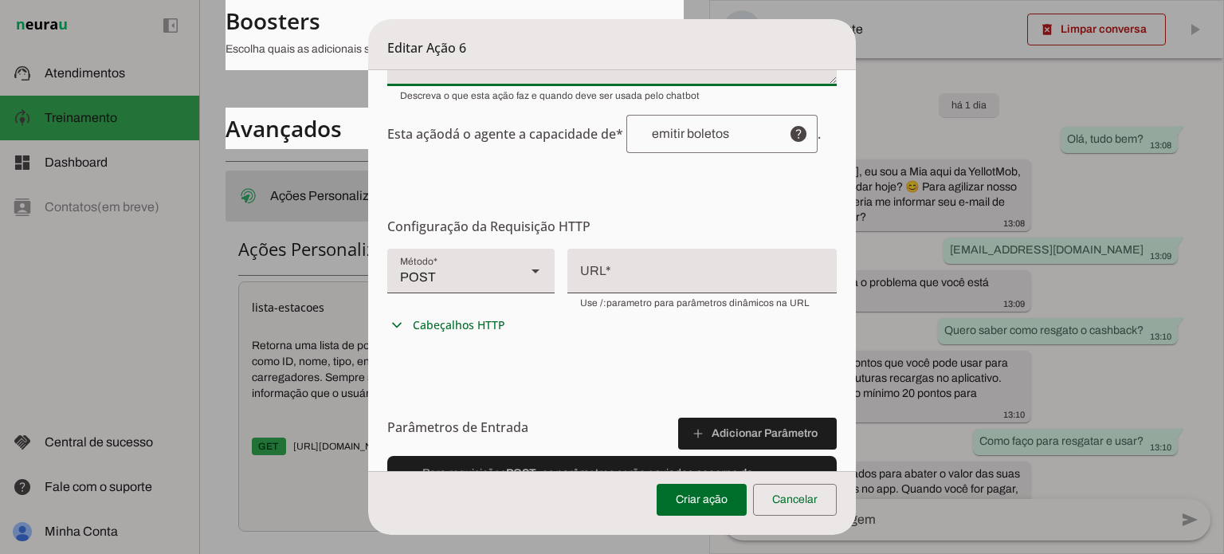
type textarea "Retorna dados detalhados das estações, como"
type md-filled-text-field "Retorna dados detalhados das estações, como"
click at [510, 265] on div "POST" at bounding box center [450, 271] width 126 height 45
type md-filled-select "GET"
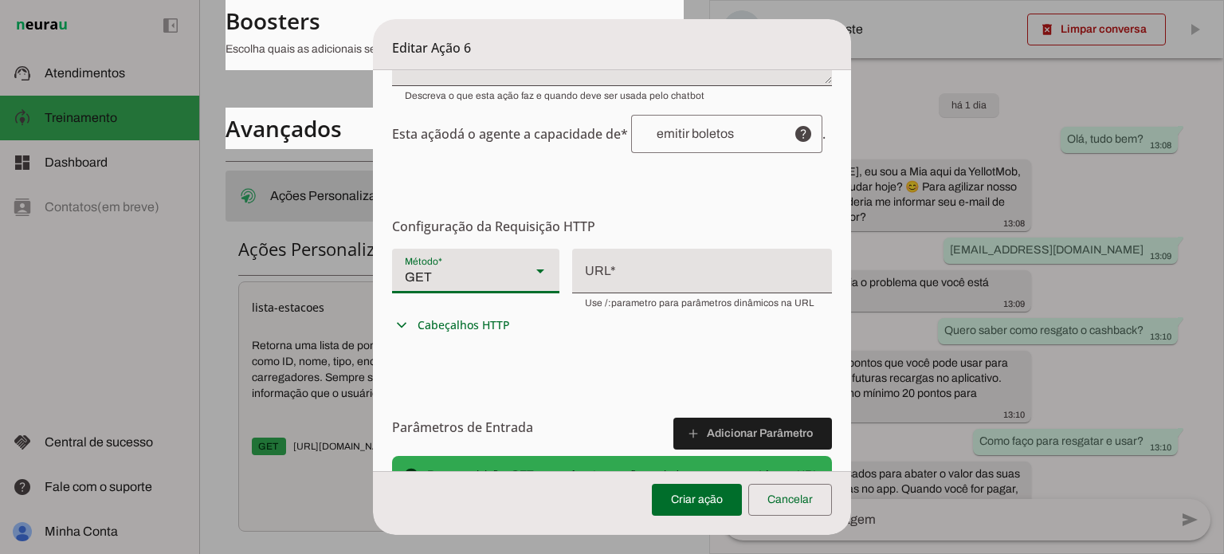
click at [605, 279] on div at bounding box center [702, 269] width 260 height 41
type input "[URL][DOMAIN_NAME]"
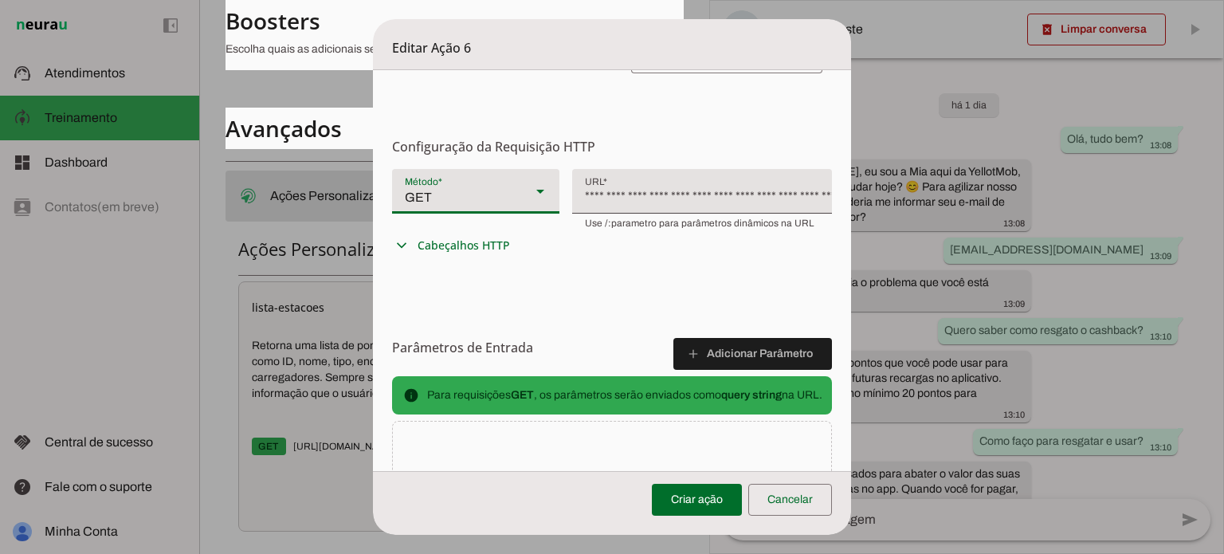
click at [443, 225] on span "GET GET POST PUT PATCH DELETE" at bounding box center [475, 199] width 167 height 61
click at [446, 240] on span "Cabeçalhos HTTP" at bounding box center [463, 245] width 92 height 16
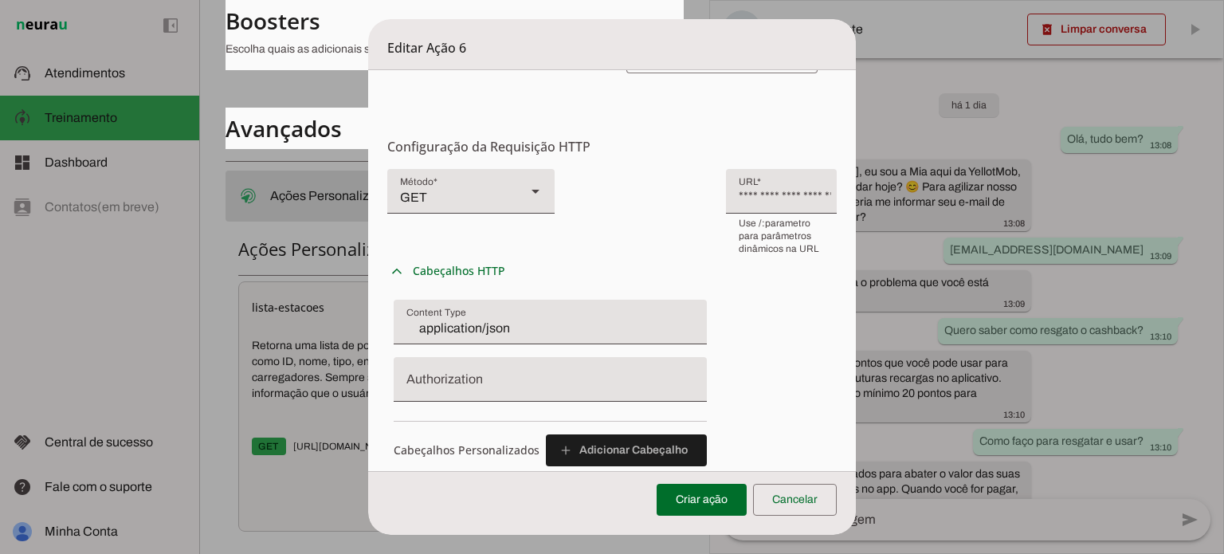
scroll to position [478, 0]
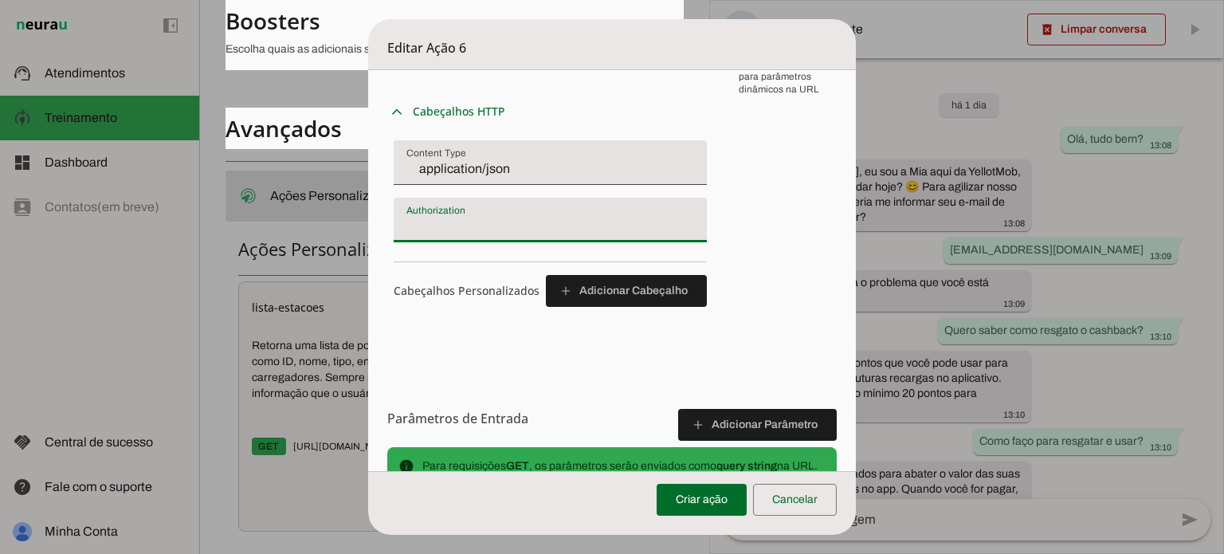
click at [475, 214] on div at bounding box center [550, 220] width 313 height 45
type input "Token 86dae0466f8456bddb9c039e0f956e05c1f225ef"
type md-filled-text-field "Token 86dae0466f8456bddb9c039e0f956e05c1f225ef"
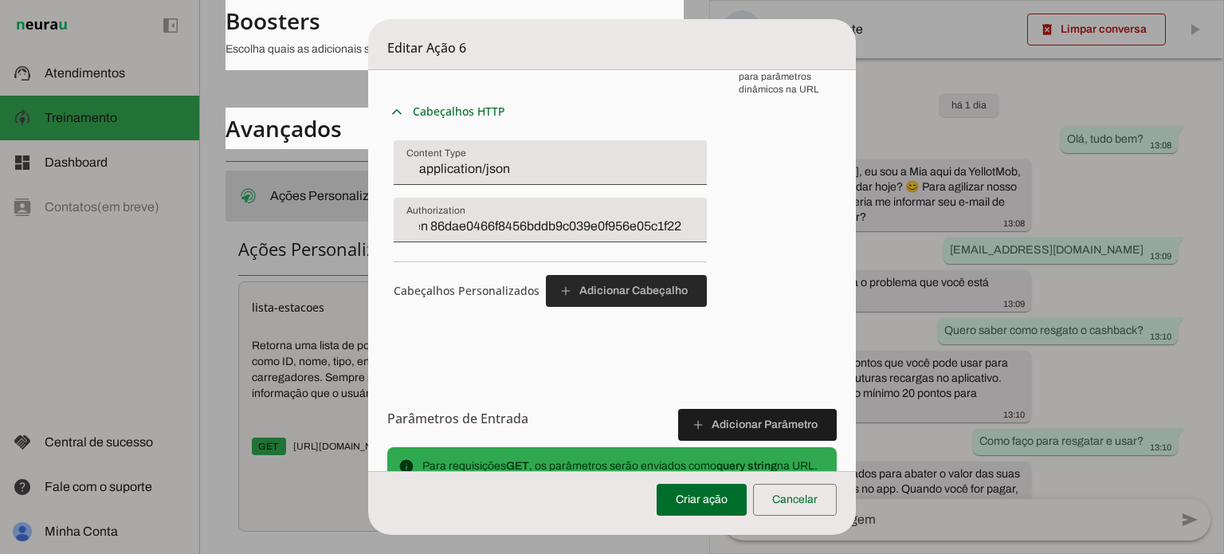
click at [663, 296] on span at bounding box center [626, 291] width 161 height 38
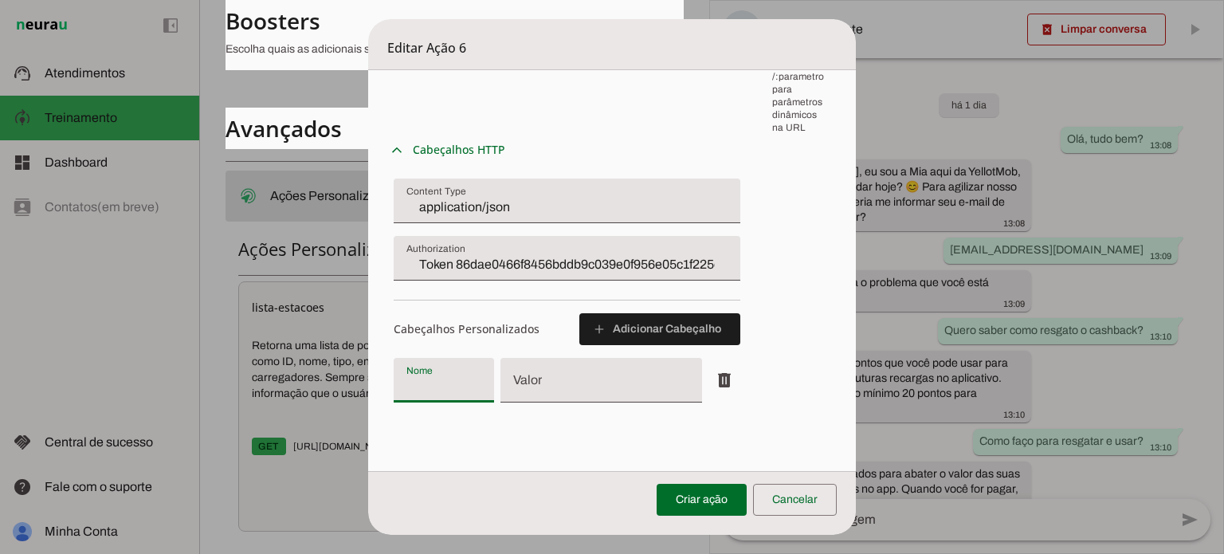
click at [441, 390] on input "Nome" at bounding box center [443, 386] width 75 height 19
type input "id"
click at [539, 378] on input "Valor" at bounding box center [600, 386] width 175 height 19
type input "charge_point_id"
type md-filled-text-field "charge_point_id"
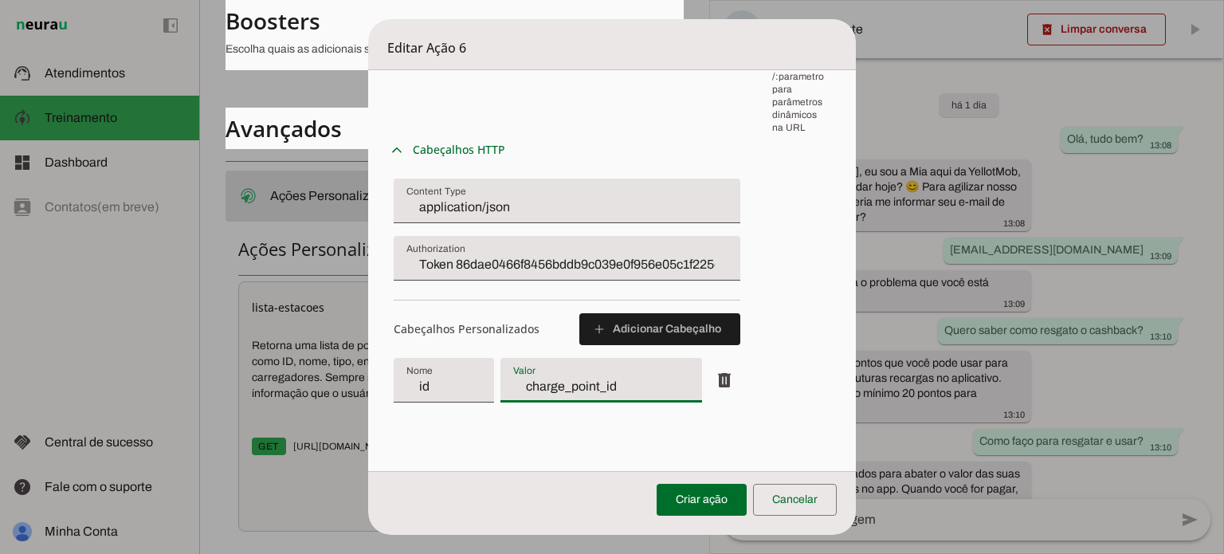
click at [494, 328] on h6 "Cabeçalhos Personalizados" at bounding box center [467, 329] width 146 height 16
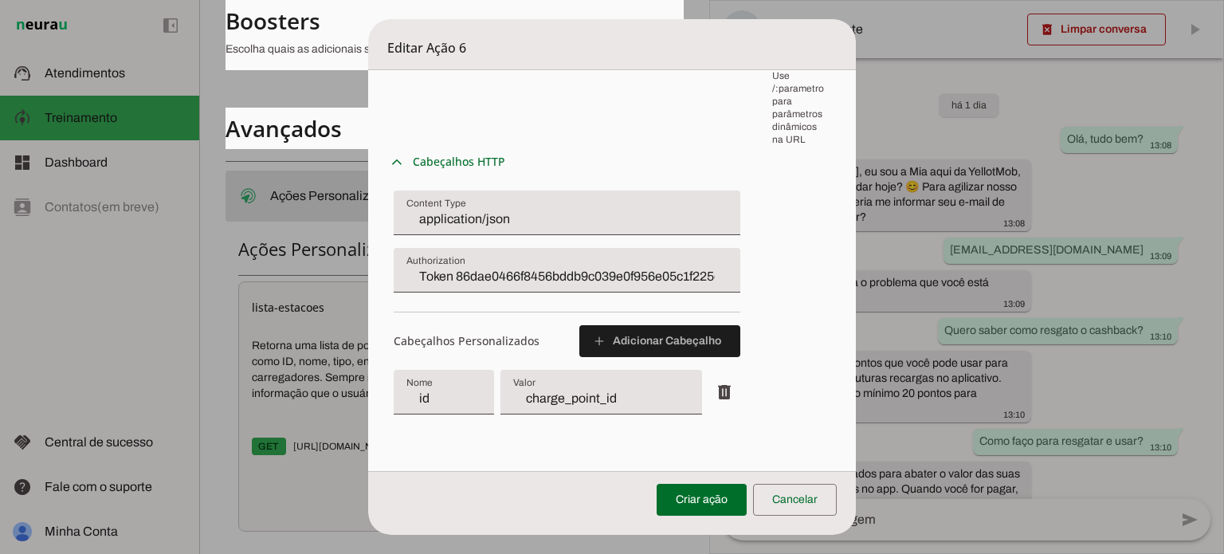
scroll to position [461, 0]
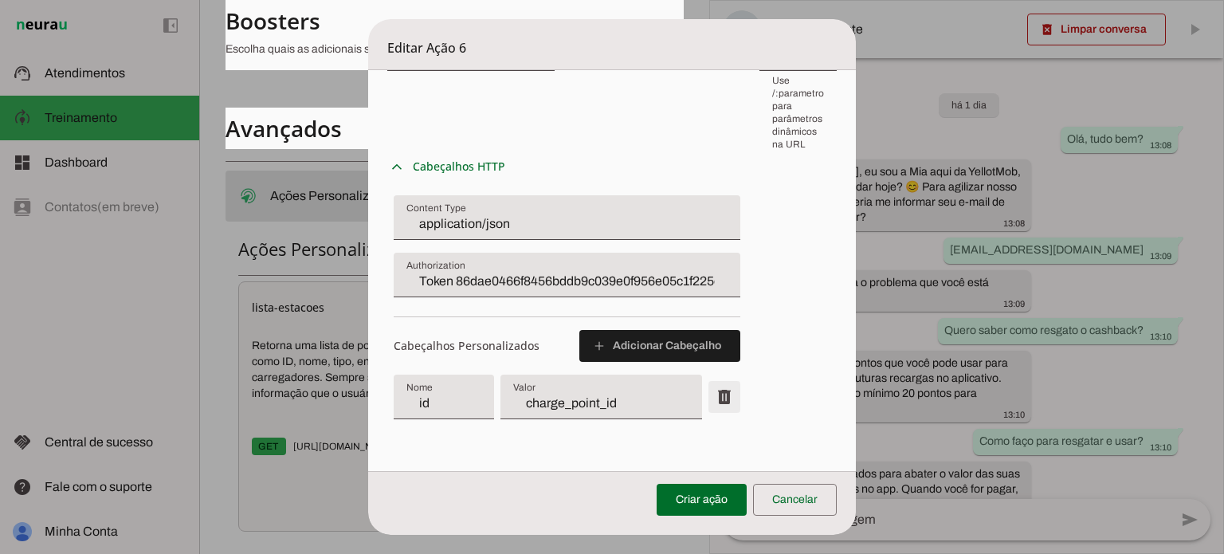
click at [718, 395] on span at bounding box center [724, 397] width 38 height 38
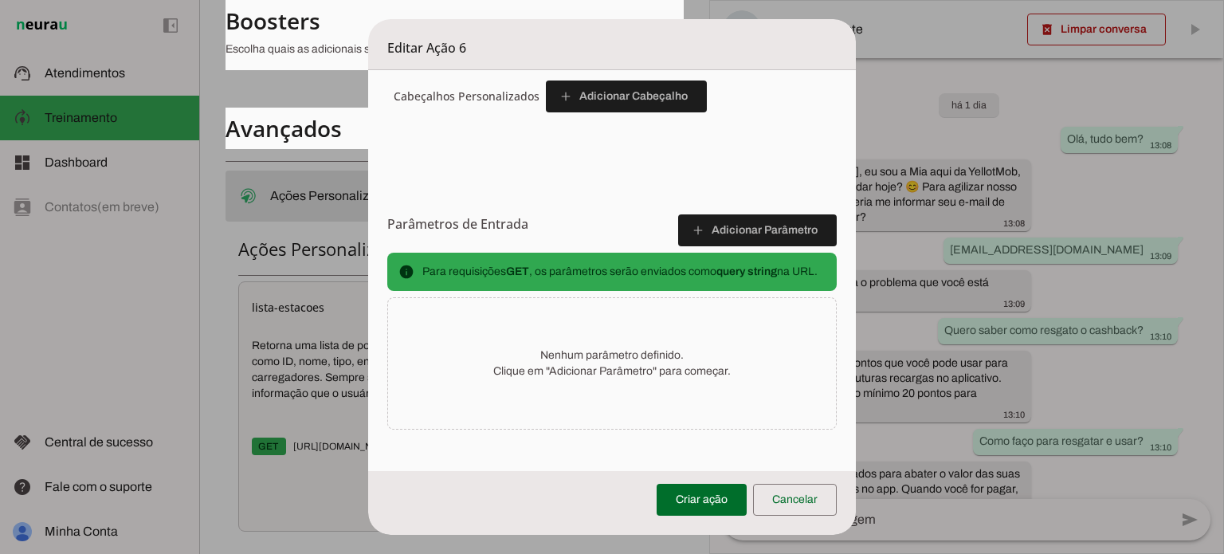
scroll to position [691, 0]
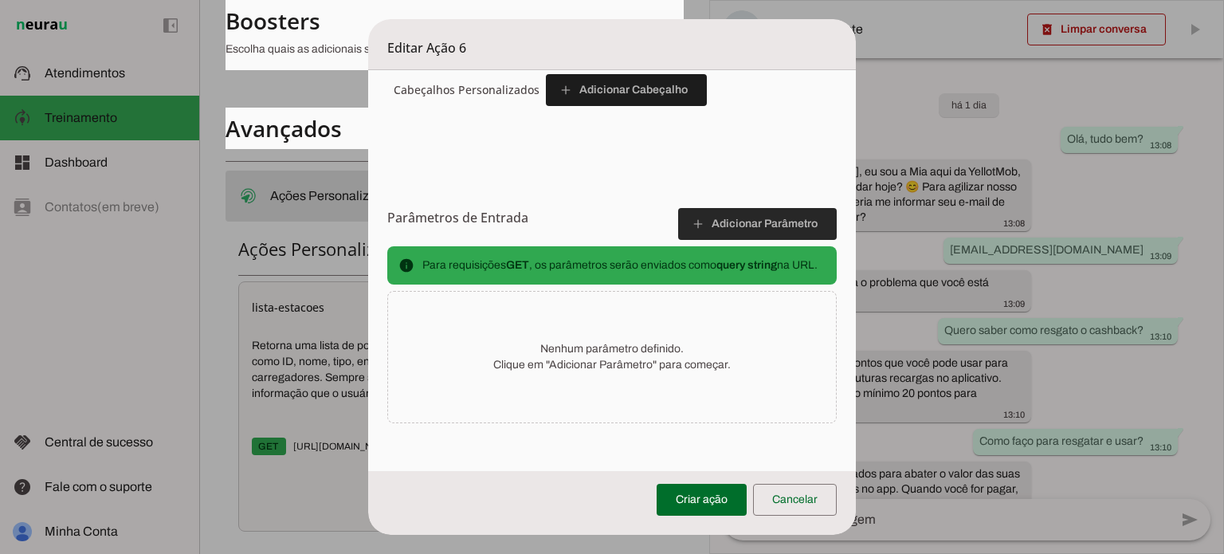
click at [735, 211] on span at bounding box center [757, 224] width 159 height 38
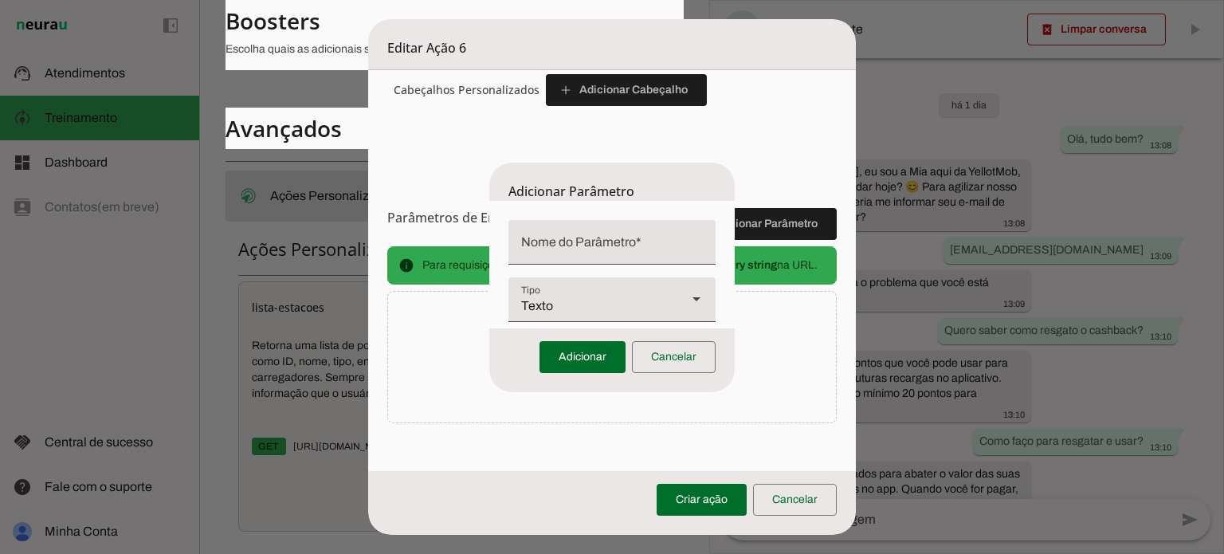
click at [622, 248] on input "Nome do Parâmetro" at bounding box center [612, 248] width 182 height 19
type input "id"
type md-filled-text-field "id"
click at [580, 351] on span at bounding box center [582, 357] width 86 height 38
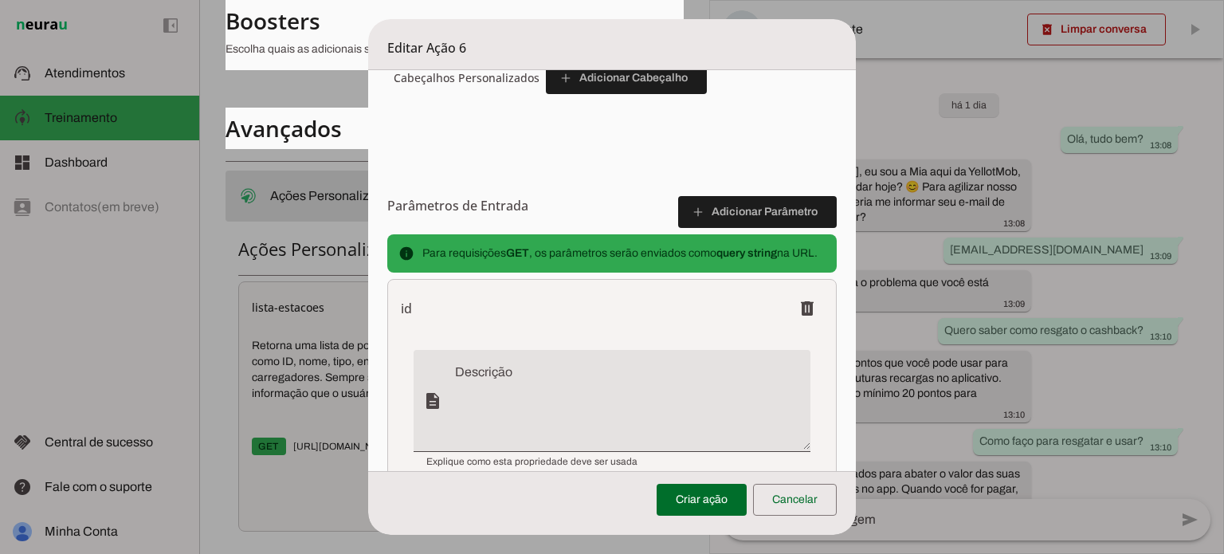
scroll to position [850, 0]
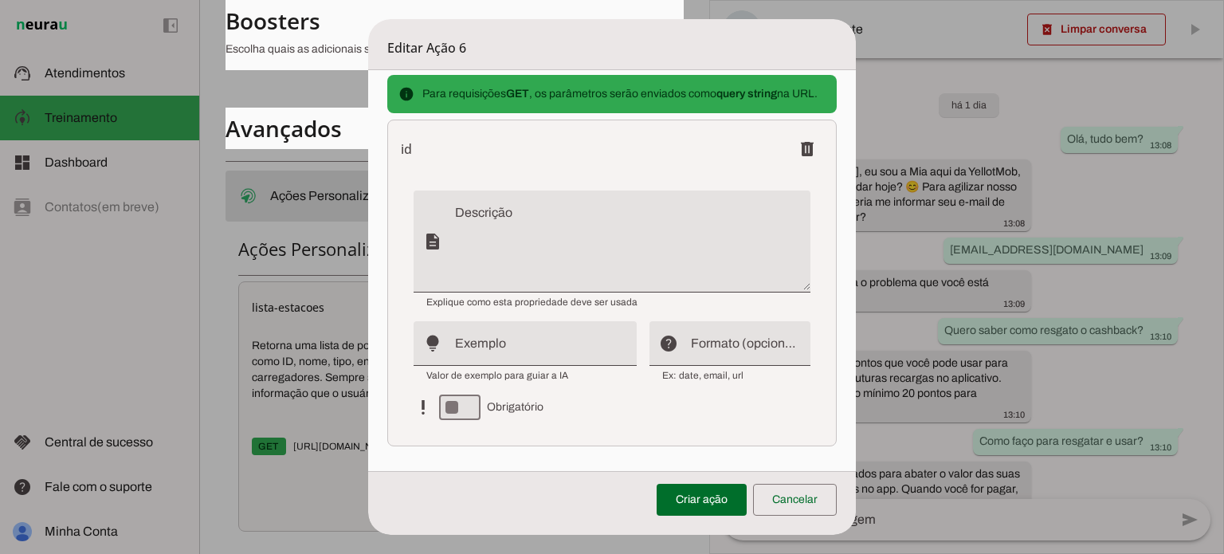
click at [527, 234] on textarea "Descrição" at bounding box center [632, 248] width 355 height 76
type textarea "ID da estação que o usuári"
type md-filled-text-field "ID da estação que o usuári"
click at [590, 232] on textarea "ID da estação que o usuári" at bounding box center [632, 248] width 355 height 76
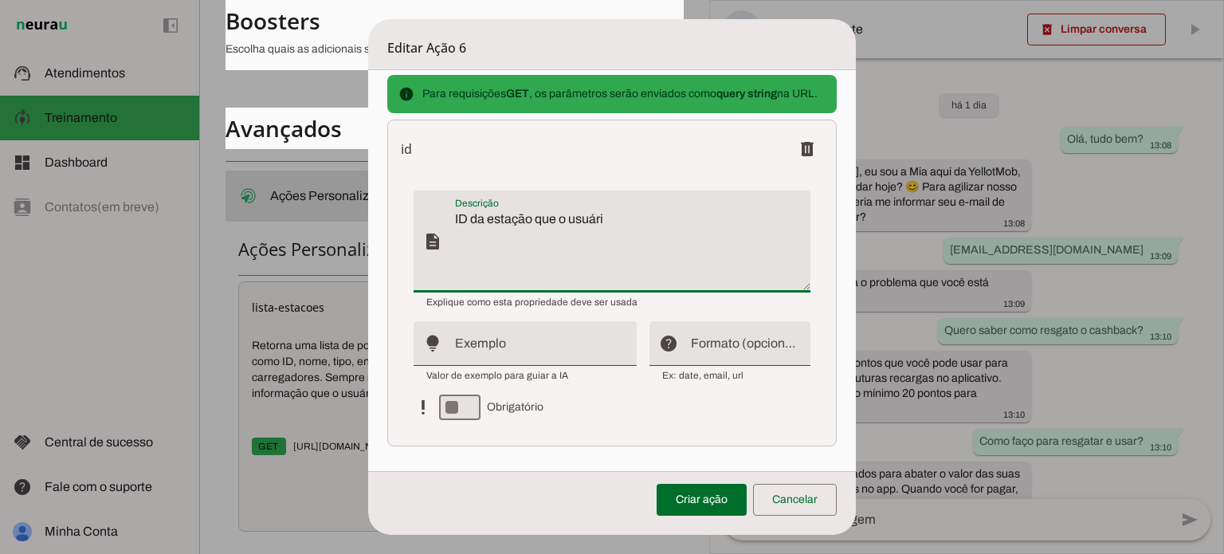
click at [590, 232] on textarea "ID da estação que o usuári" at bounding box center [632, 248] width 355 height 76
paste textarea "Essa propriedade é o ID da estação de [GEOGRAPHIC_DATA]. Ela pode ser obtida na…"
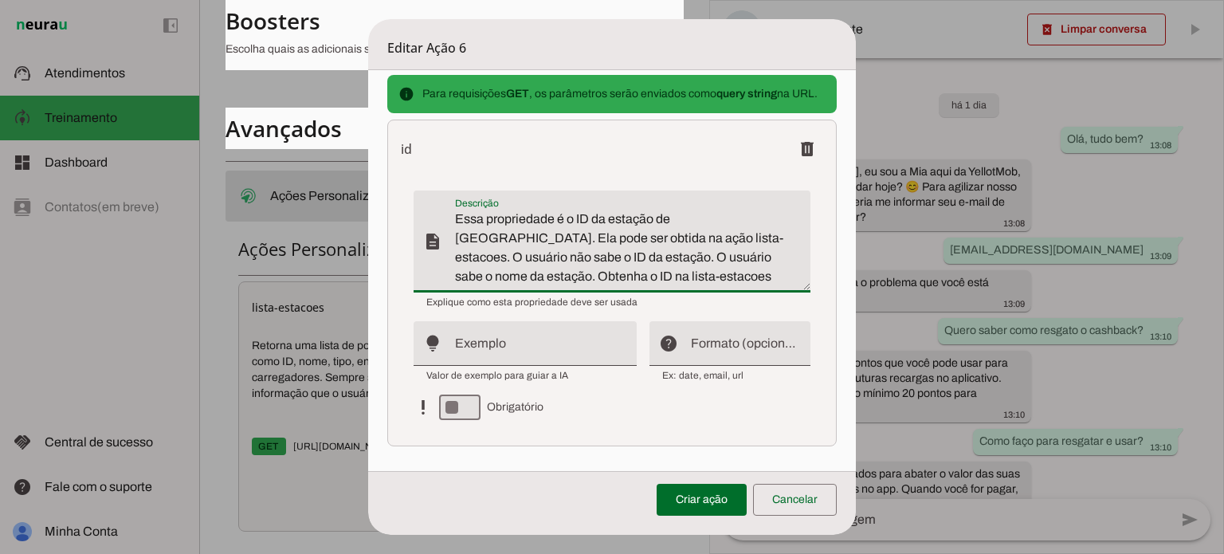
drag, startPoint x: 642, startPoint y: 246, endPoint x: 746, endPoint y: 271, distance: 106.5
click at [746, 270] on textarea "Essa propriedade é o ID da estação de [GEOGRAPHIC_DATA]. Ela pode ser obtida na…" at bounding box center [632, 248] width 355 height 76
click at [718, 286] on textarea "Essa propriedade é o ID da estação de [GEOGRAPHIC_DATA]. Ela pode ser obtida na…" at bounding box center [632, 248] width 355 height 76
drag, startPoint x: 543, startPoint y: 272, endPoint x: 716, endPoint y: 270, distance: 173.7
click at [711, 270] on textarea "Essa propriedade é o ID da estação de [GEOGRAPHIC_DATA]. Ela pode ser obtida na…" at bounding box center [632, 248] width 355 height 76
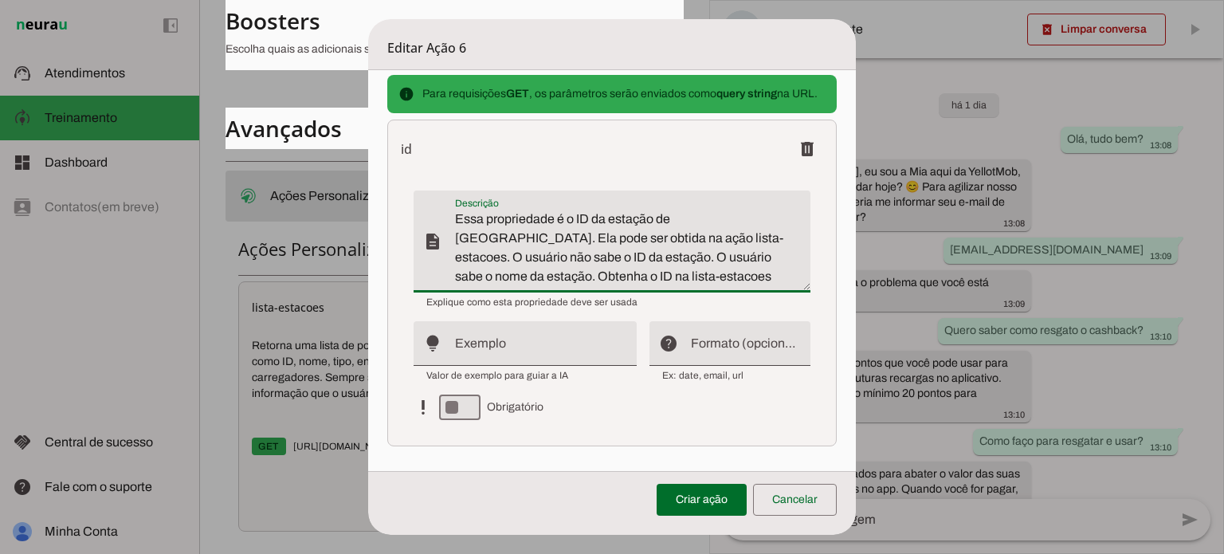
click at [716, 270] on textarea "Essa propriedade é o ID da estação de [GEOGRAPHIC_DATA]. Ela pode ser obtida na…" at bounding box center [632, 248] width 355 height 76
type textarea "Essa propriedade é o ID da estação de [GEOGRAPHIC_DATA]. Ela pode ser obtida na…"
type md-filled-text-field "Essa propriedade é o ID da estação de [GEOGRAPHIC_DATA]. Ela pode ser obtida na…"
click at [523, 356] on input "Exemplo" at bounding box center [539, 349] width 169 height 19
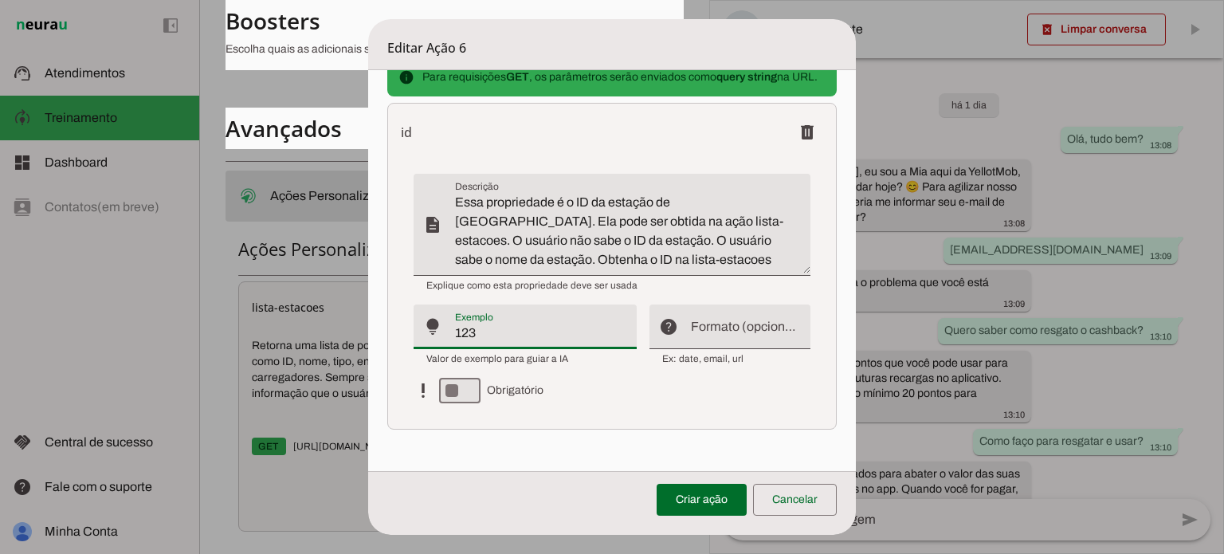
scroll to position [898, 0]
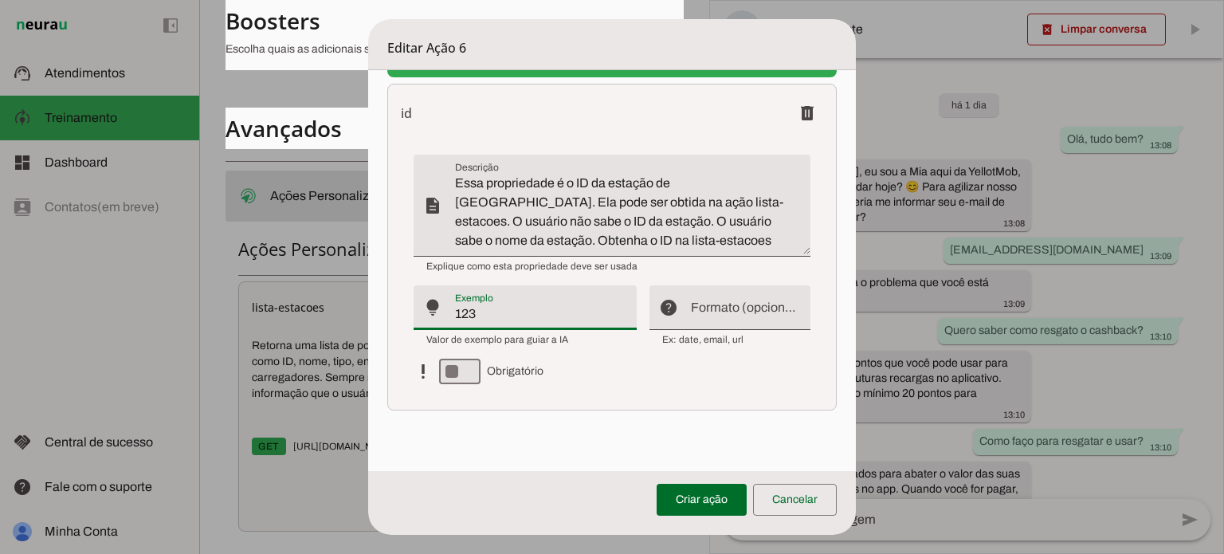
type input "123"
type md-filled-text-field "123"
type md-switch "on"
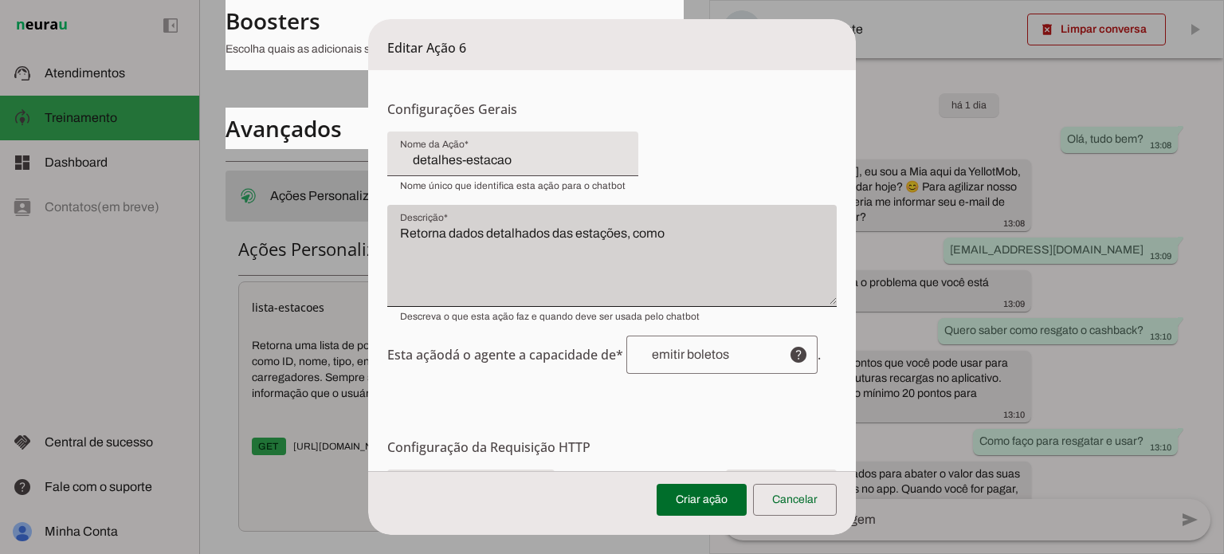
scroll to position [0, 0]
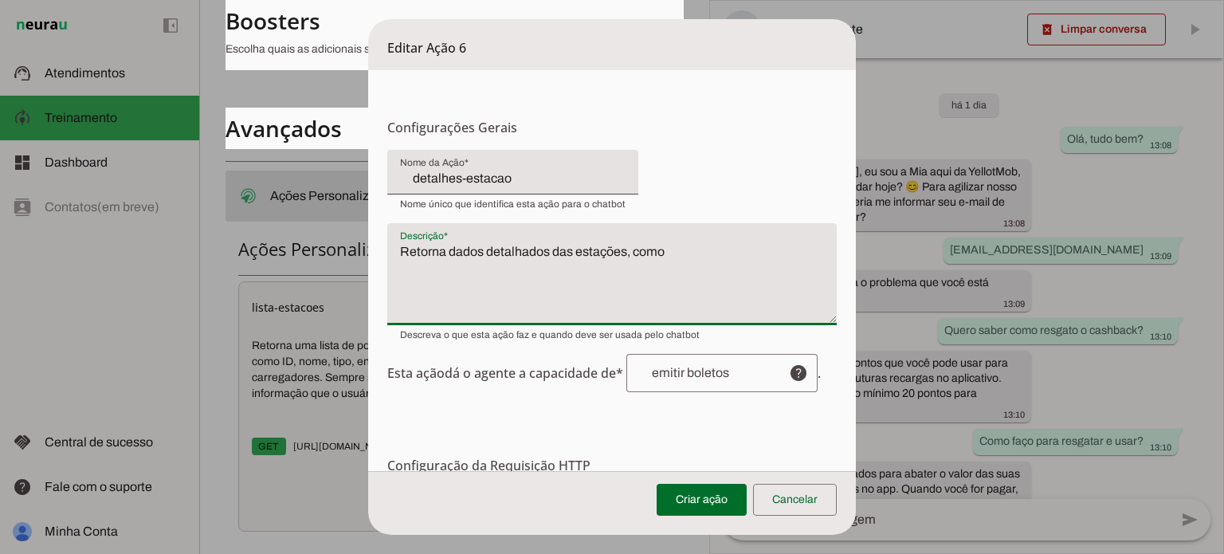
click at [622, 286] on textarea "Retorna dados detalhados das estações, como" at bounding box center [611, 280] width 449 height 76
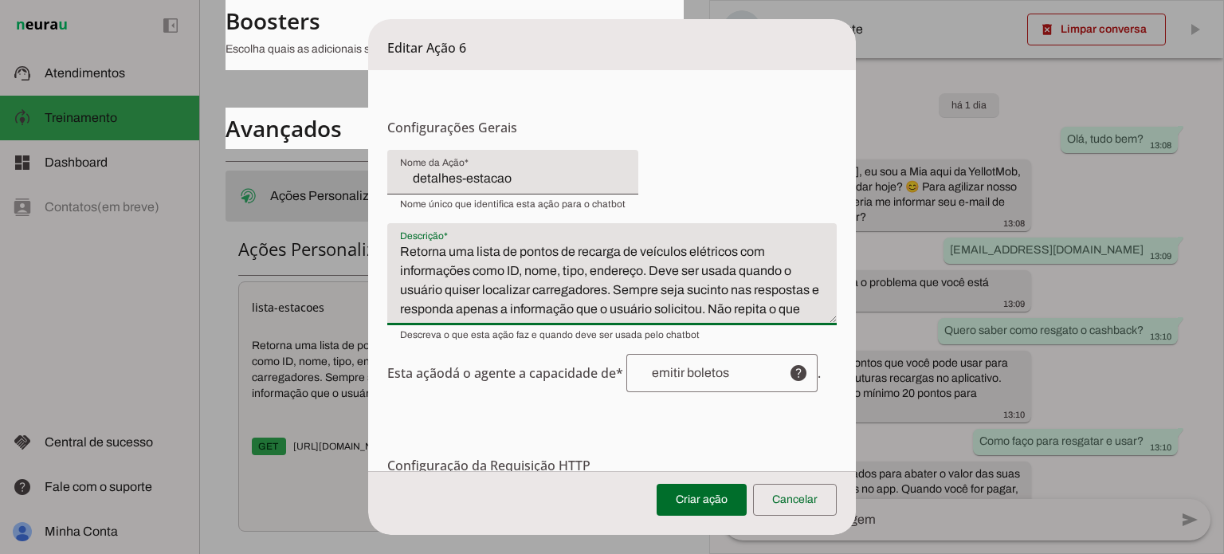
scroll to position [16, 0]
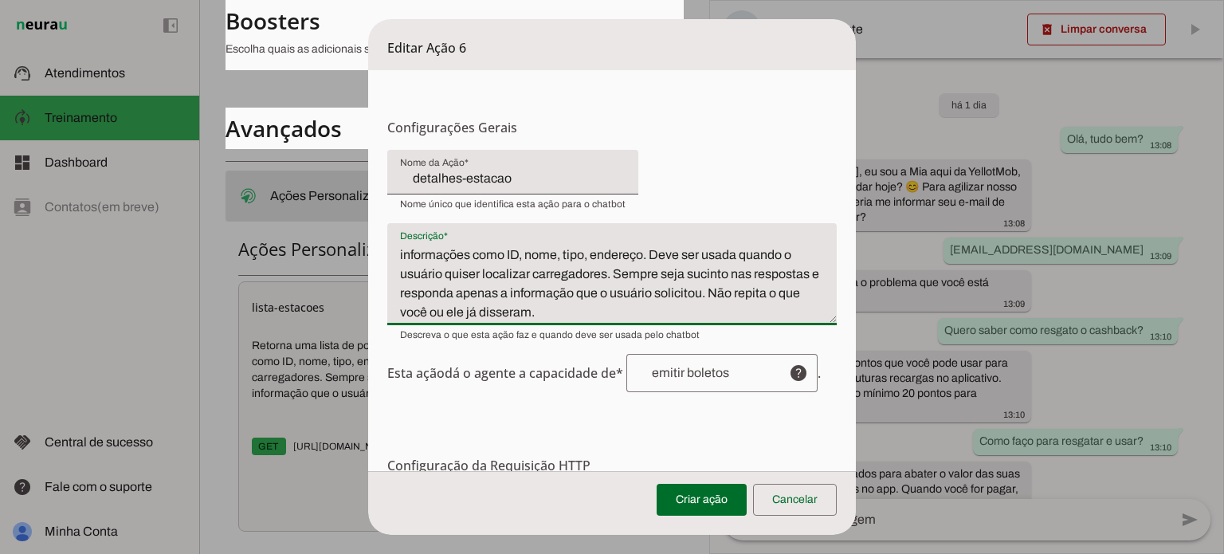
type textarea "Retorna uma lista de pontos de recarga de veículos elétricos com informações co…"
type md-filled-text-field "Retorna uma lista de pontos de recarga de veículos elétricos com informações co…"
drag, startPoint x: 493, startPoint y: 273, endPoint x: 531, endPoint y: 272, distance: 38.3
click at [532, 272] on textarea "Retorna uma lista de pontos de recarga de veículos elétricos com informações co…" at bounding box center [611, 280] width 449 height 76
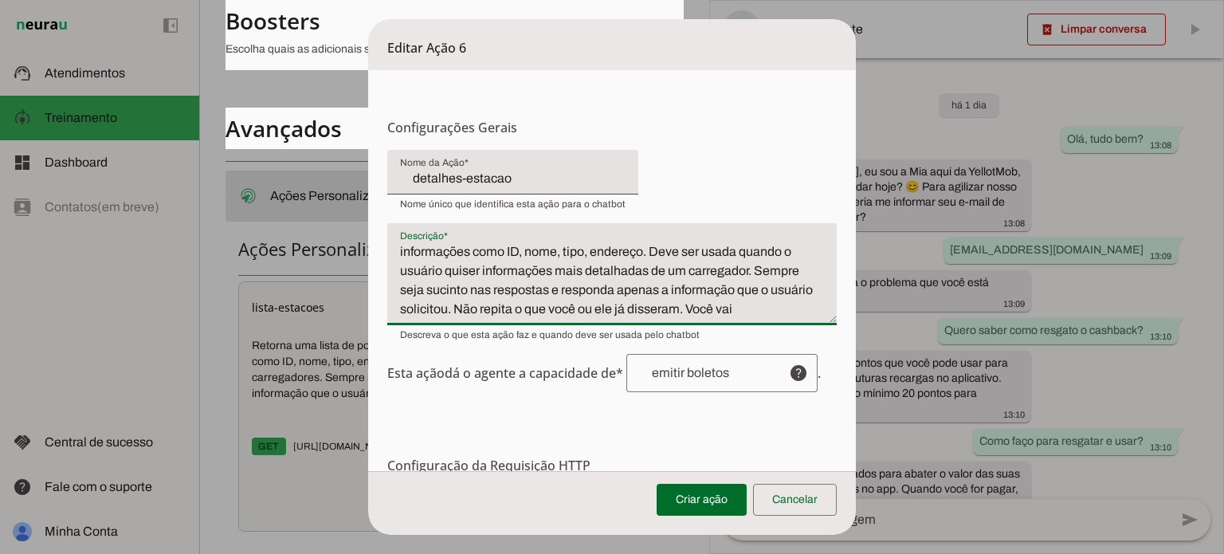
scroll to position [19, 0]
type textarea "Retorna uma lista de pontos de recarga de veículos elétricos com informações co…"
type md-filled-text-field "Retorna uma lista de pontos de recarga de veículos elétricos com informações co…"
click at [723, 382] on div at bounding box center [701, 373] width 150 height 38
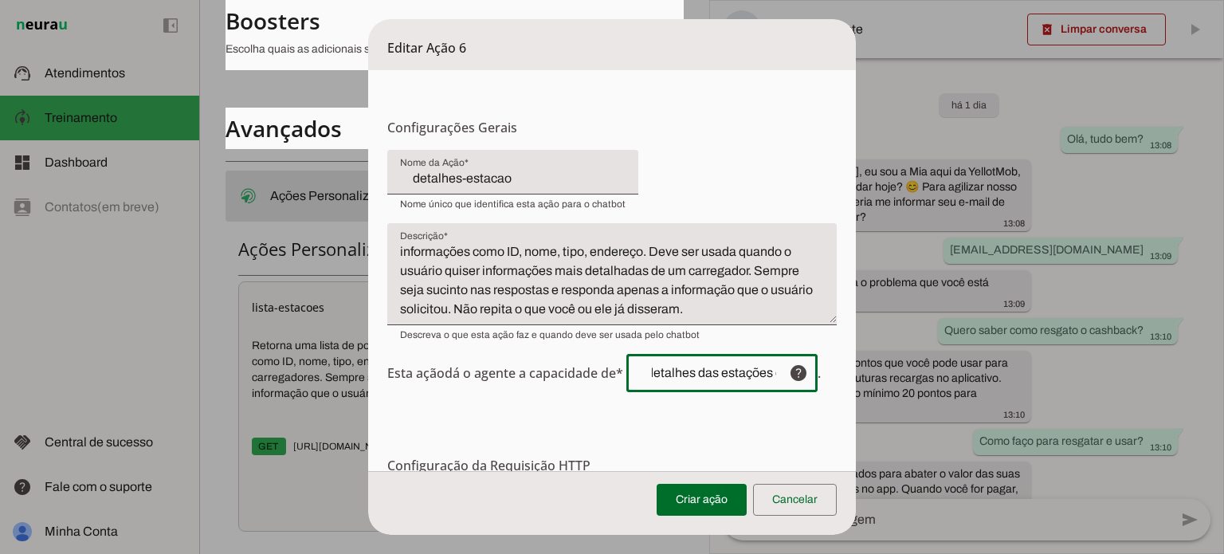
scroll to position [0, 56]
type input "obter detalhes das estações como. Não repita o nome da estação. Responda apenas…"
type md-outlined-text-field "obter detalhes das estações como. Não repita o nome da estação. Responda apenas…"
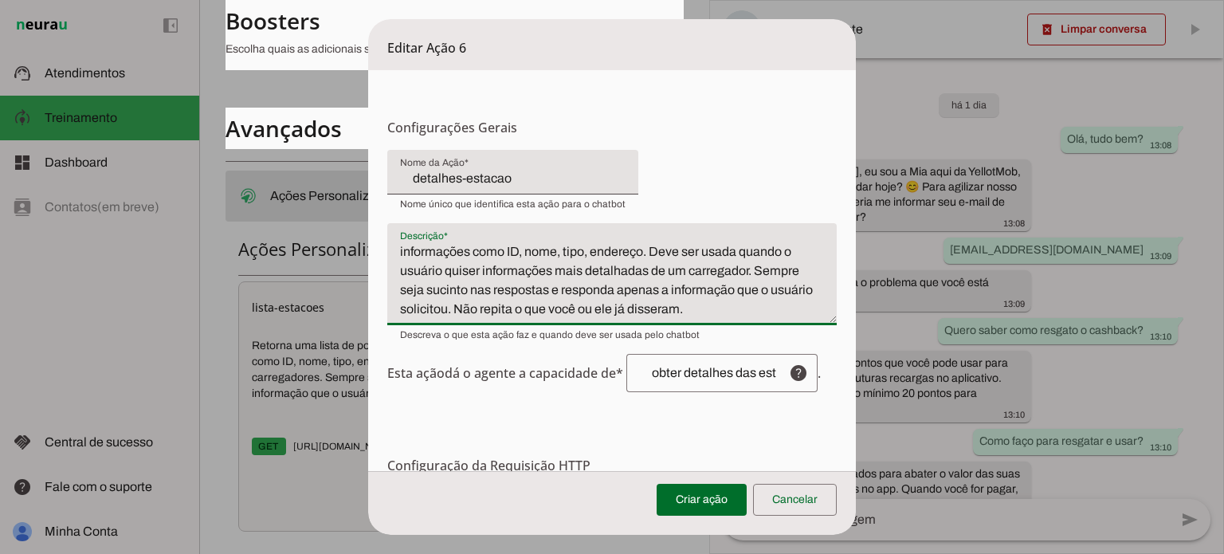
scroll to position [0, 0]
drag, startPoint x: 507, startPoint y: 248, endPoint x: 515, endPoint y: 270, distance: 23.4
click at [515, 253] on textarea "Retorna uma lista de pontos de recarga de veículos elétricos com informações co…" at bounding box center [611, 280] width 449 height 76
click at [516, 272] on textarea "Retorna uma lista de pontos de recarga de veículos elétricos com informações co…" at bounding box center [611, 280] width 449 height 76
drag, startPoint x: 507, startPoint y: 268, endPoint x: 645, endPoint y: 265, distance: 137.9
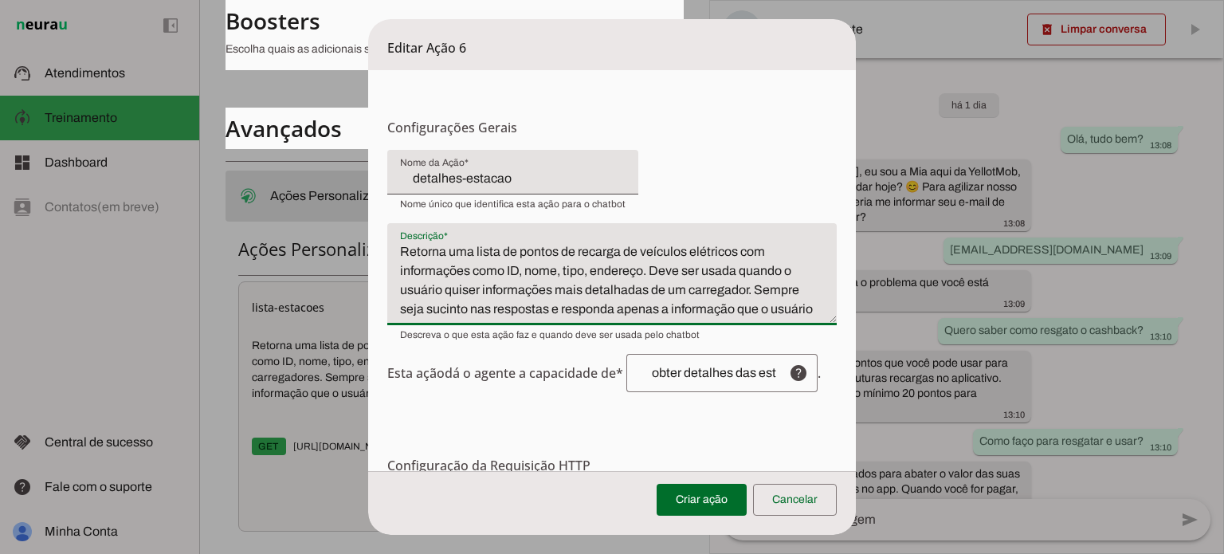
click at [645, 267] on textarea "Retorna uma lista de pontos de recarga de veículos elétricos com informações co…" at bounding box center [611, 280] width 449 height 76
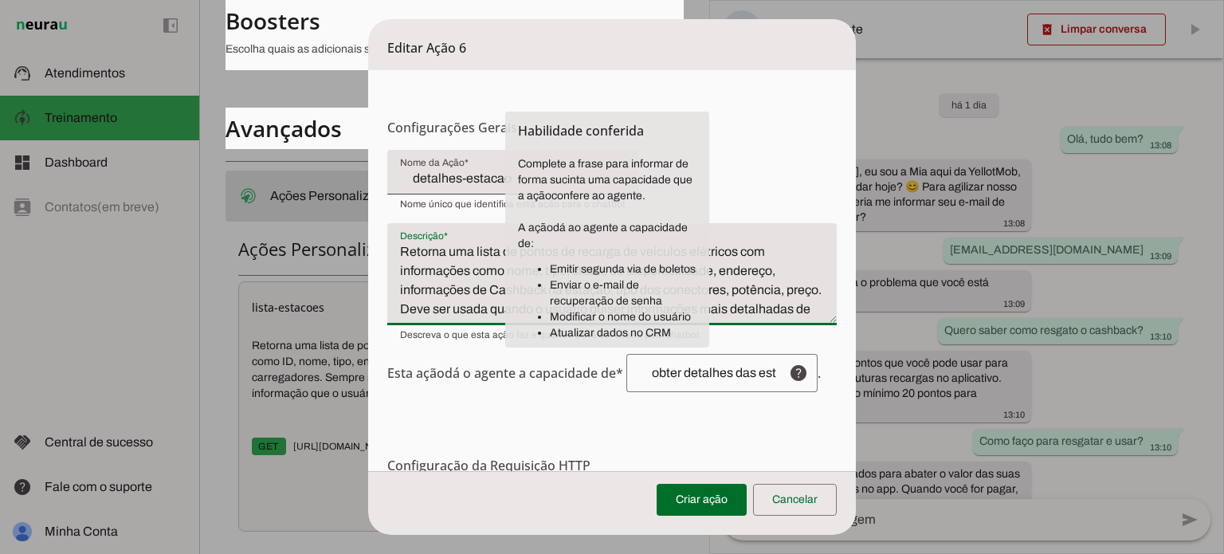
type textarea "Retorna uma lista de pontos de recarga de veículos elétricos com informações co…"
type md-filled-text-field "Retorna uma lista de pontos de recarga de veículos elétricos com informações co…"
click at [721, 382] on div "obter detalhes das estações como. Não repita o nome da estação. Responda apenas…" at bounding box center [701, 373] width 150 height 38
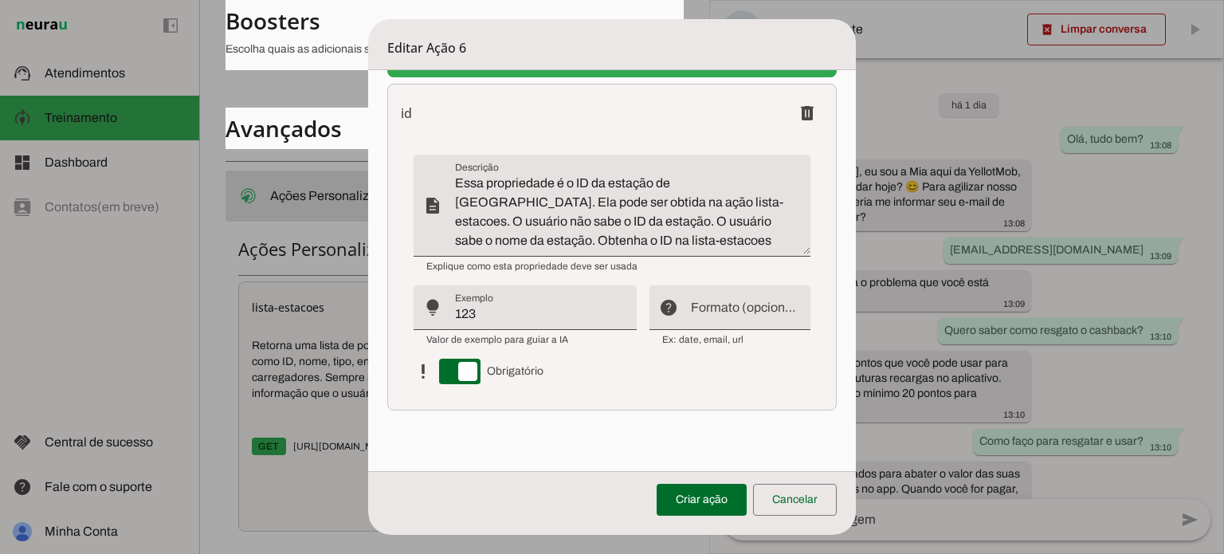
scroll to position [898, 0]
click at [692, 497] on span at bounding box center [701, 499] width 90 height 38
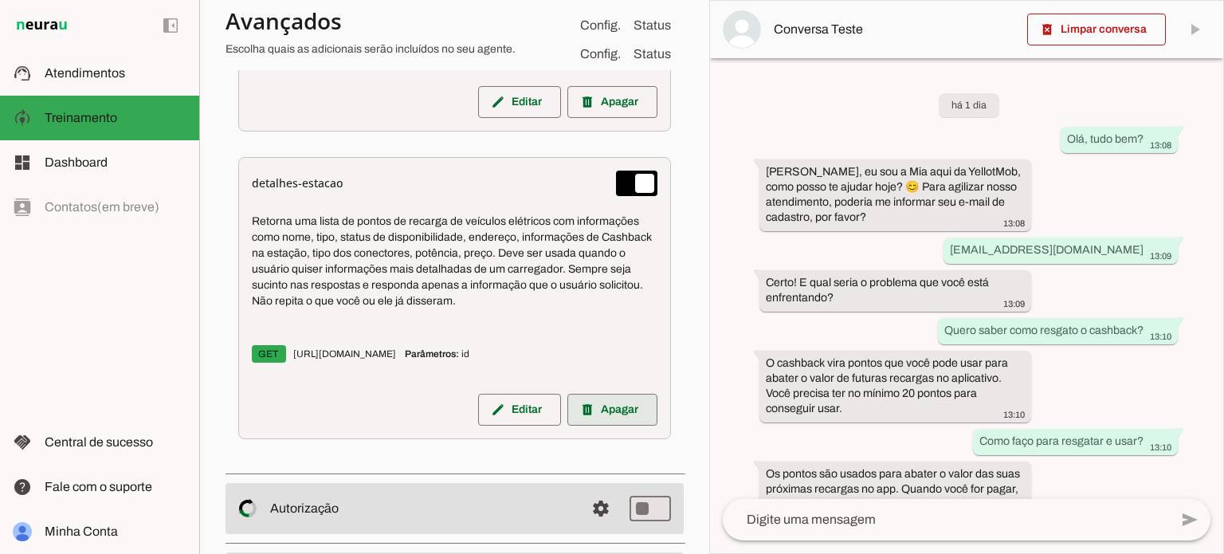
scroll to position [2239, 0]
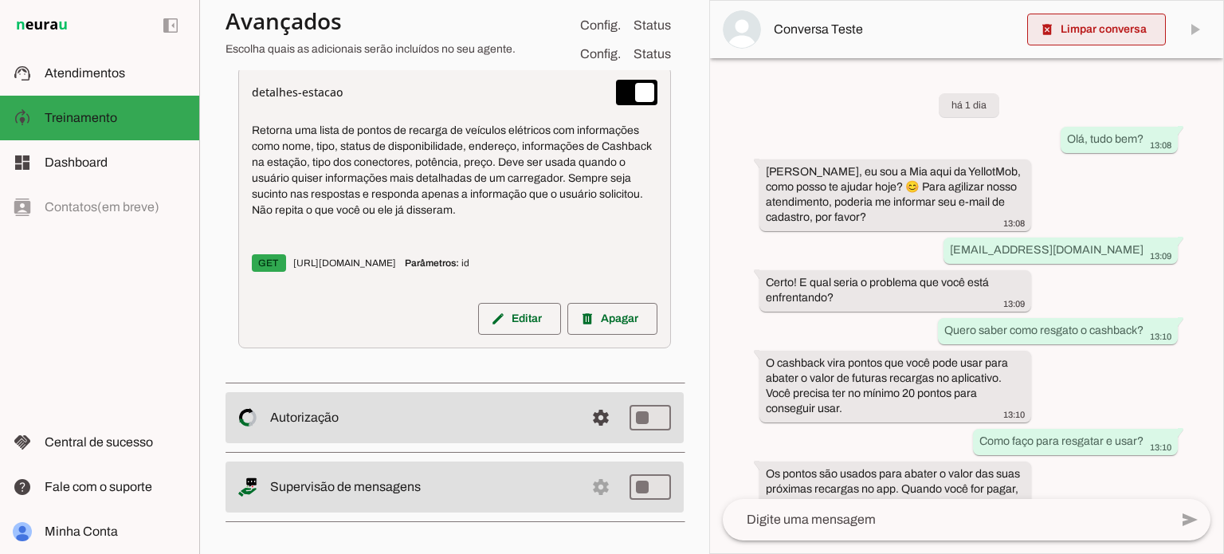
click at [1108, 25] on span at bounding box center [1096, 29] width 139 height 38
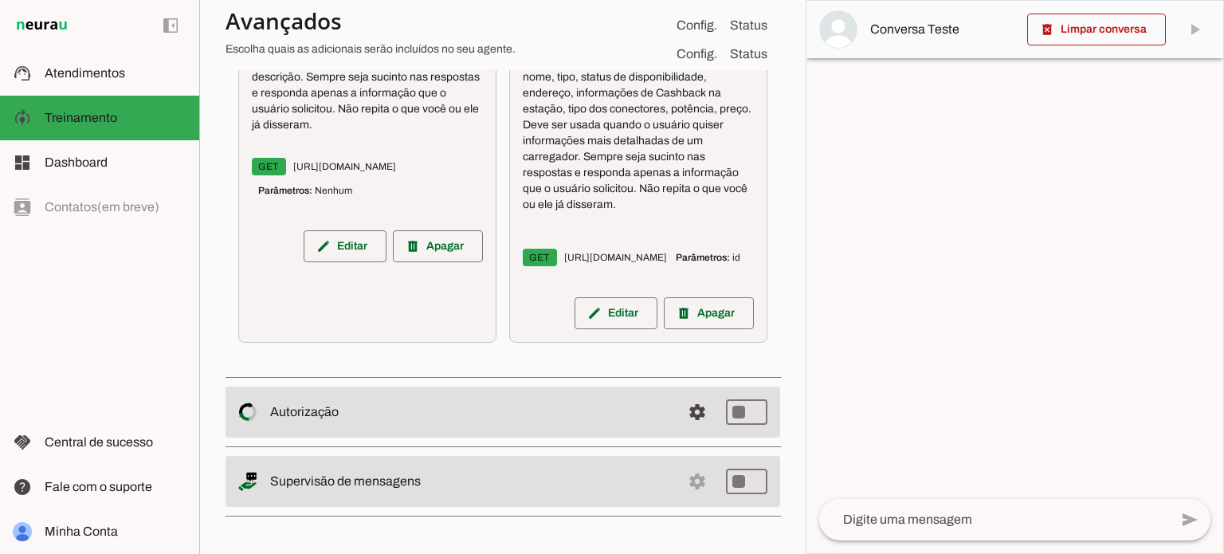
scroll to position [1847, 0]
click at [921, 525] on textarea at bounding box center [994, 519] width 350 height 19
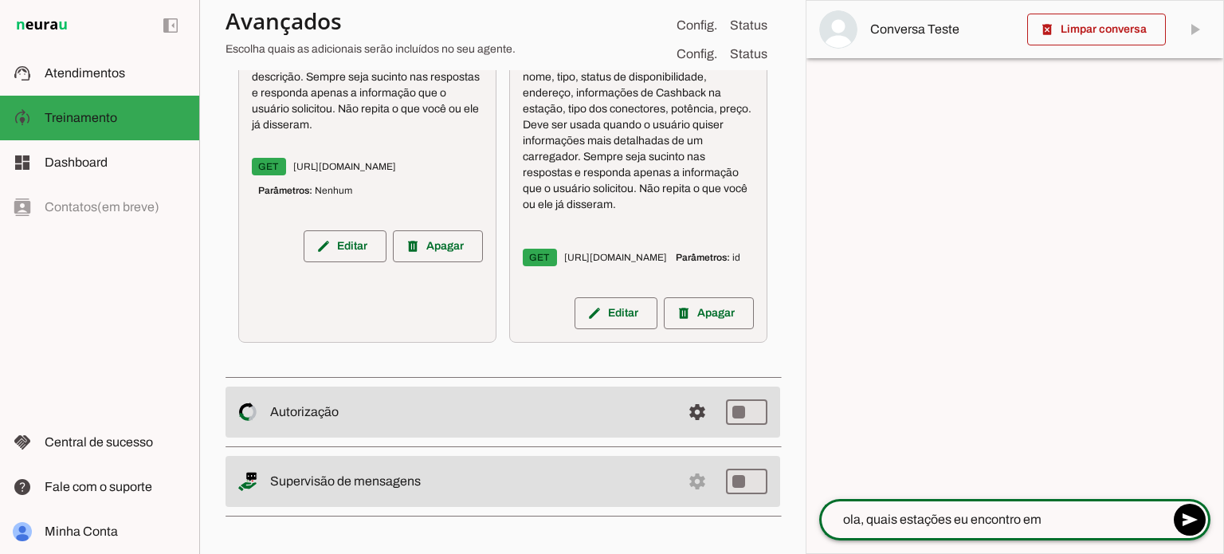
type textarea "ola, quais estações eu encontro em [GEOGRAPHIC_DATA]?"
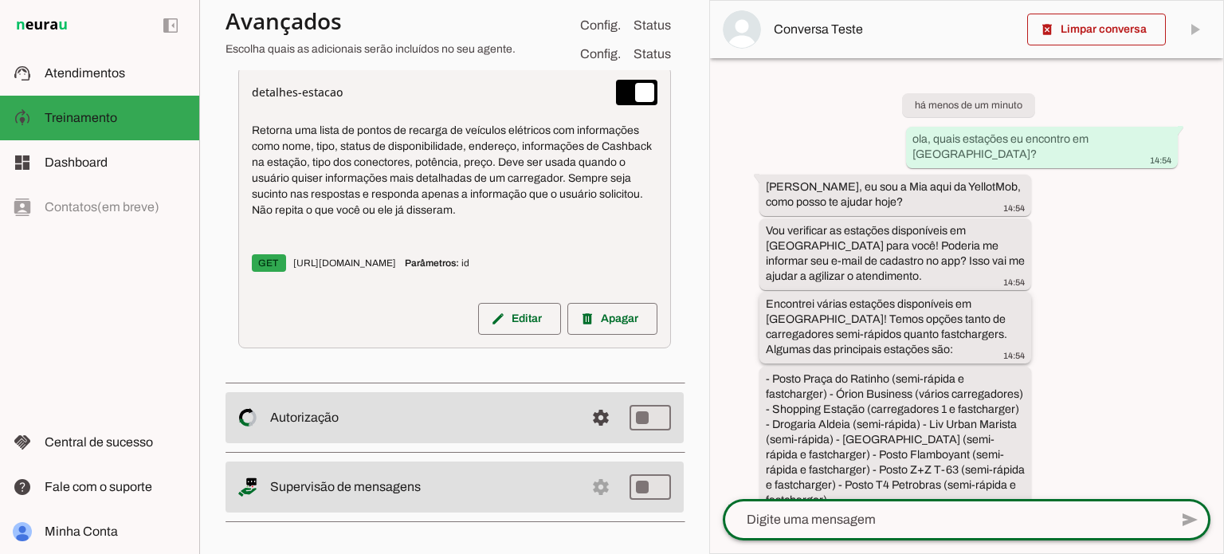
scroll to position [55, 0]
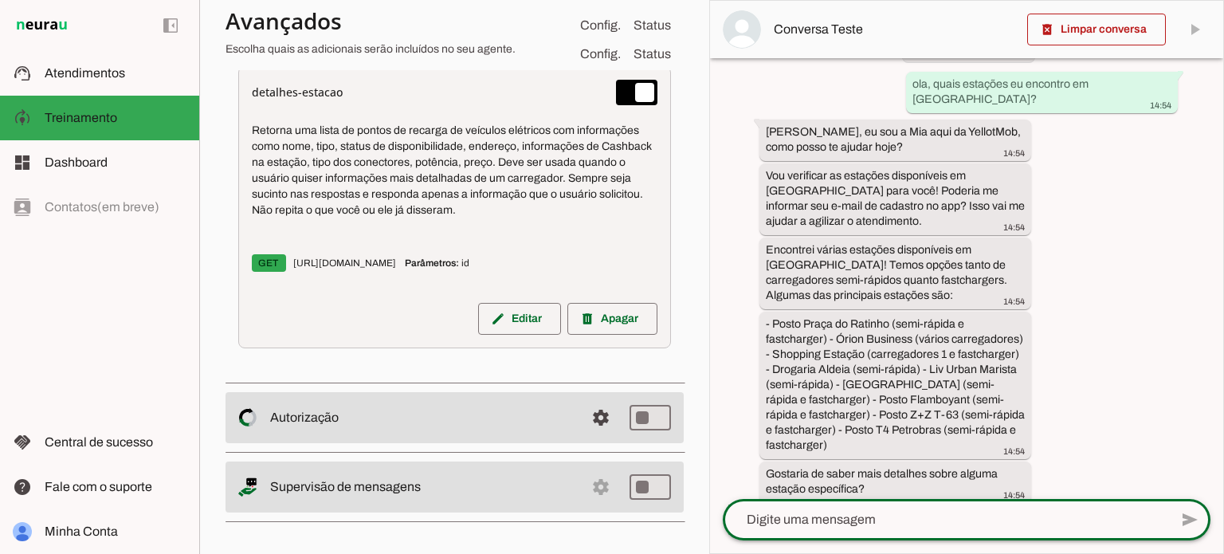
click at [869, 514] on textarea at bounding box center [946, 519] width 446 height 19
type textarea "Posto do ratinho, por favor"
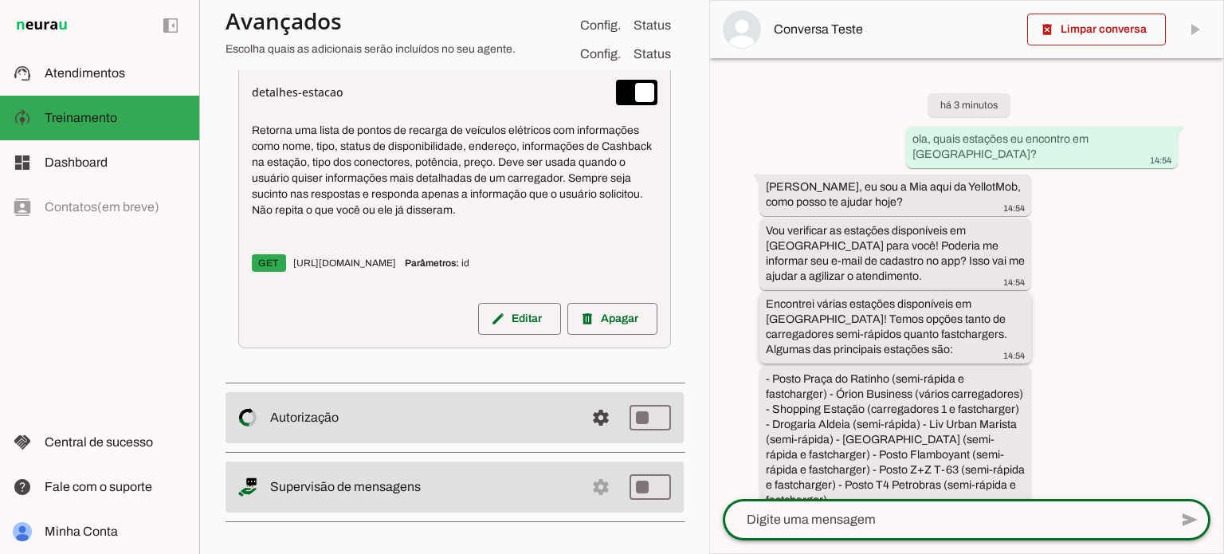
scroll to position [400, 0]
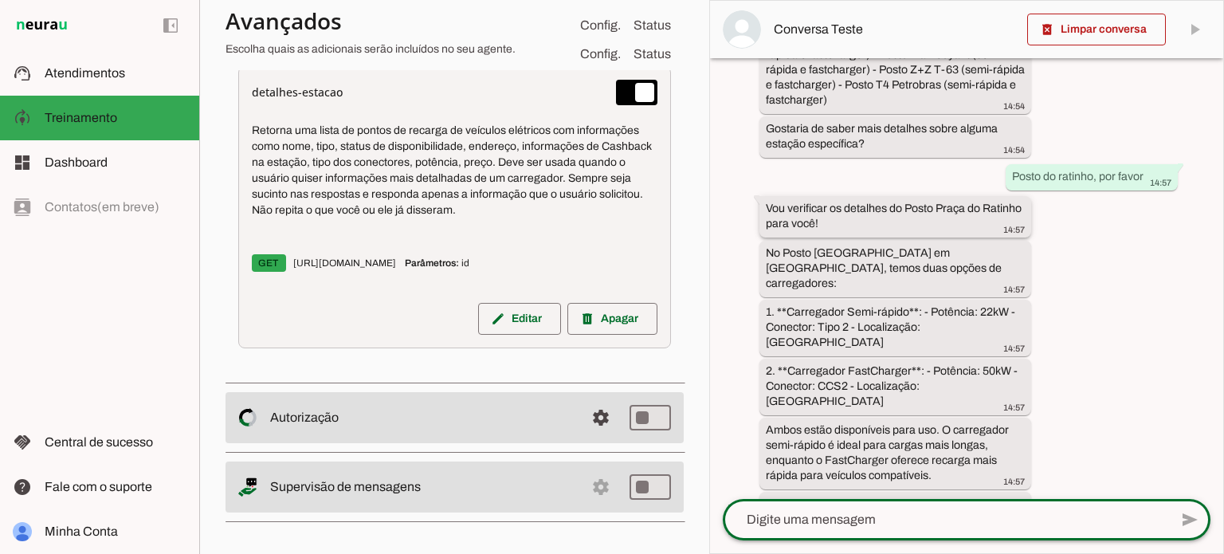
click at [0, 0] on slot "Vou verificar os detalhes do Posto Praça do Ratinho para você!" at bounding box center [0, 0] width 0 height 0
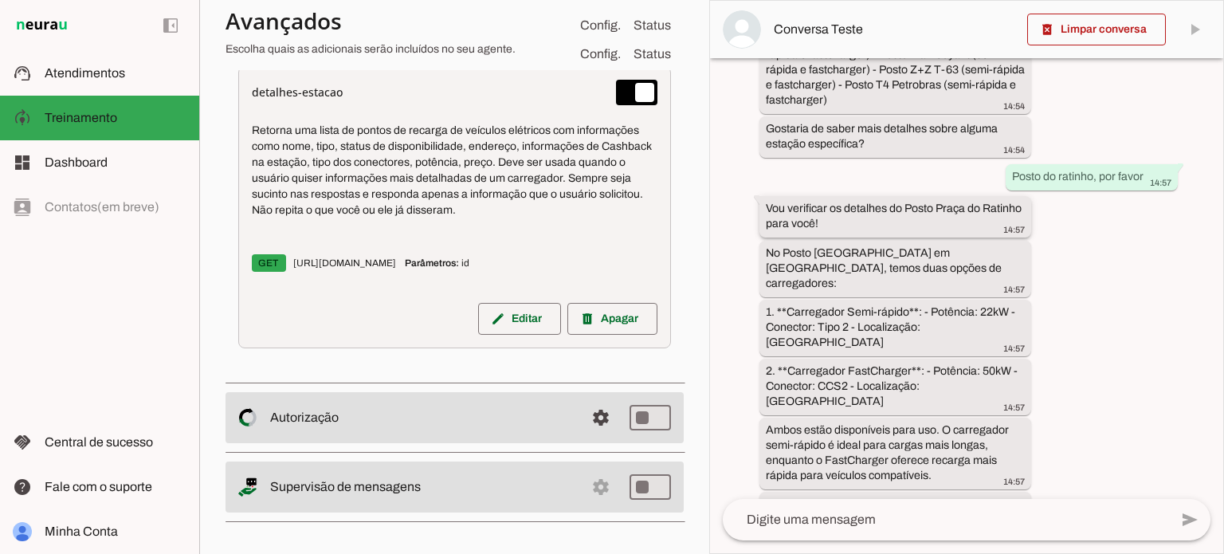
click at [0, 0] on slot "Vou verificar os detalhes do Posto Praça do Ratinho para você!" at bounding box center [0, 0] width 0 height 0
click at [0, 0] on slot "No Posto [GEOGRAPHIC_DATA] em [GEOGRAPHIC_DATA], temos duas opções de carregado…" at bounding box center [0, 0] width 0 height 0
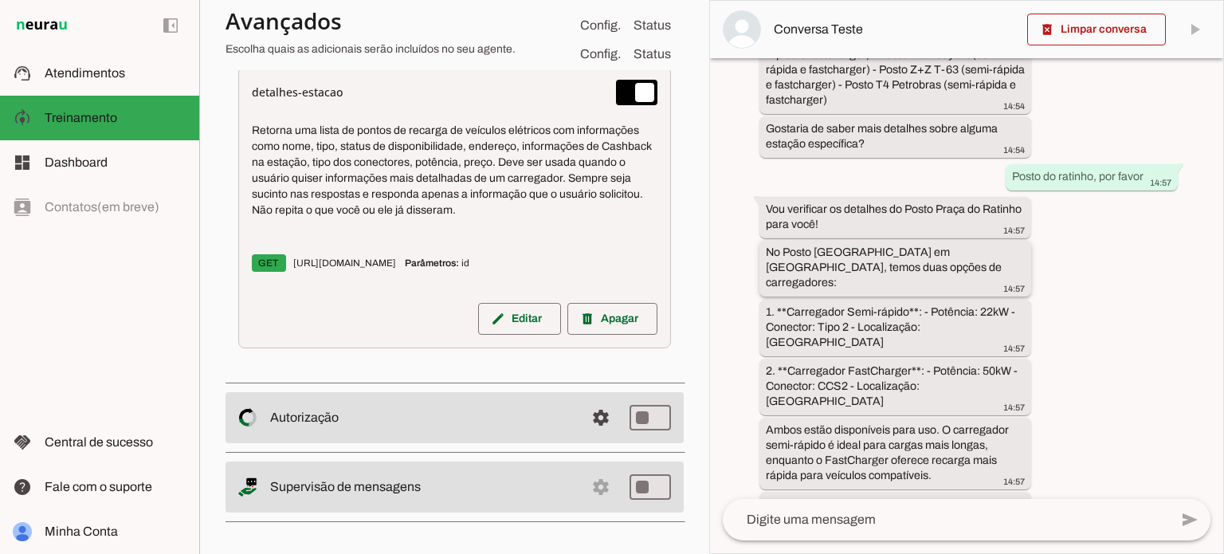
click at [0, 0] on slot "No Posto [GEOGRAPHIC_DATA] em [GEOGRAPHIC_DATA], temos duas opções de carregado…" at bounding box center [0, 0] width 0 height 0
drag, startPoint x: 771, startPoint y: 248, endPoint x: 929, endPoint y: 254, distance: 157.9
click at [933, 250] on div "No Posto [GEOGRAPHIC_DATA] em [GEOGRAPHIC_DATA], temos duas opções de carregado…" at bounding box center [895, 270] width 259 height 50
click at [0, 0] on slot "1. **Carregador Semi-rápido**: - Potência: 22kW - Conector: Tipo 2 - Localizaçã…" at bounding box center [0, 0] width 0 height 0
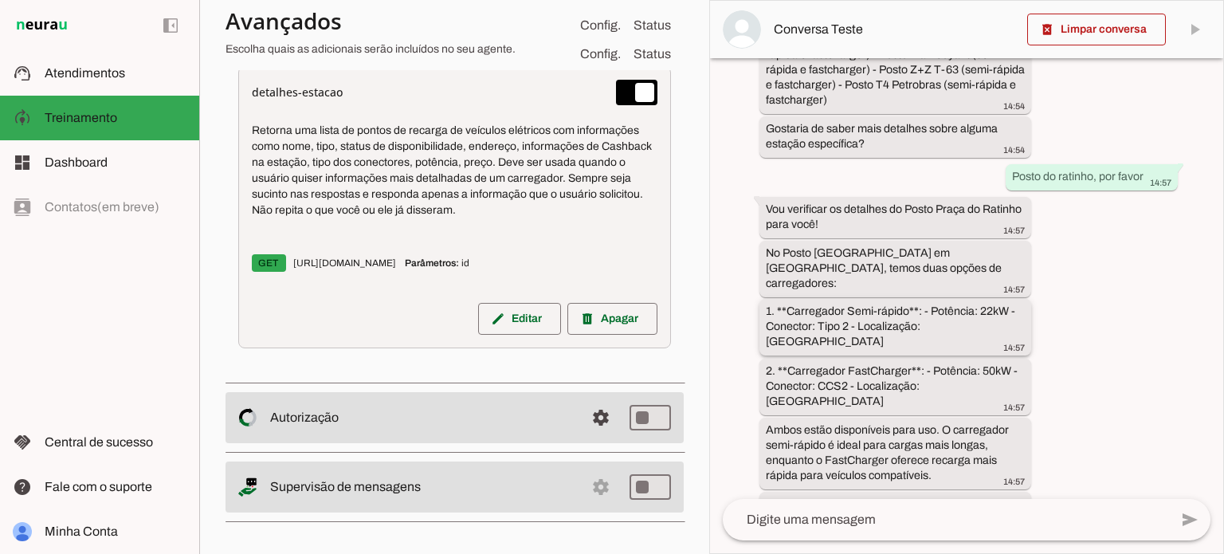
click at [0, 0] on slot "1. **Carregador Semi-rápido**: - Potência: 22kW - Conector: Tipo 2 - Localizaçã…" at bounding box center [0, 0] width 0 height 0
click at [0, 0] on slot "2. **Carregador FastCharger**: - Potência: 50kW - Conector: CCS2 - Localização:…" at bounding box center [0, 0] width 0 height 0
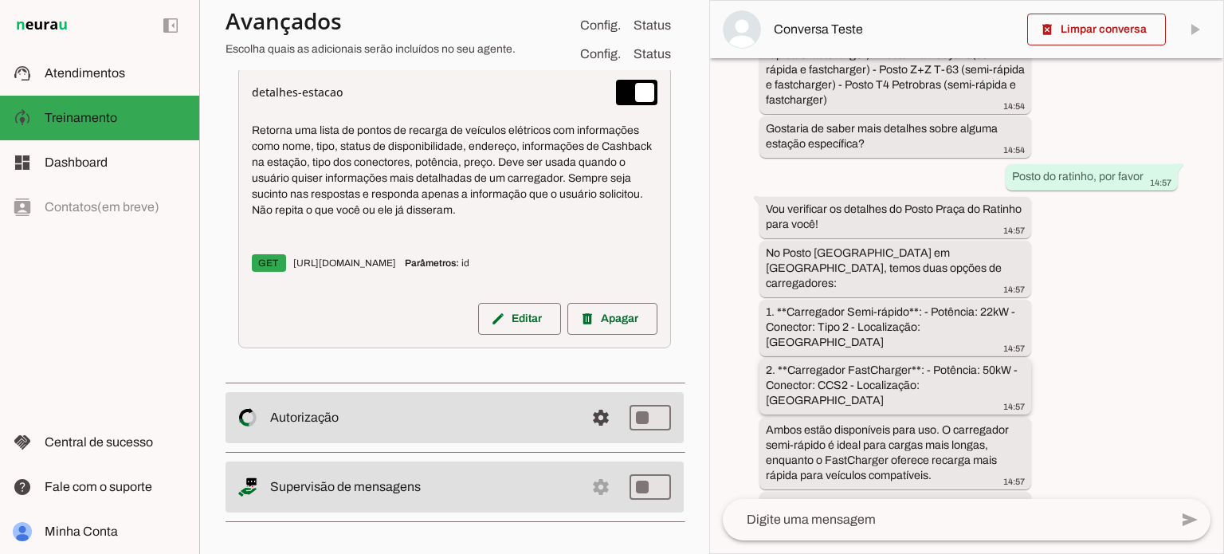
click at [0, 0] on slot "2. **Carregador FastCharger**: - Potência: 50kW - Conector: CCS2 - Localização:…" at bounding box center [0, 0] width 0 height 0
click at [0, 0] on slot "Ambos estão disponíveis para uso. O carregador semi-rápido é ideal para cargas …" at bounding box center [0, 0] width 0 height 0
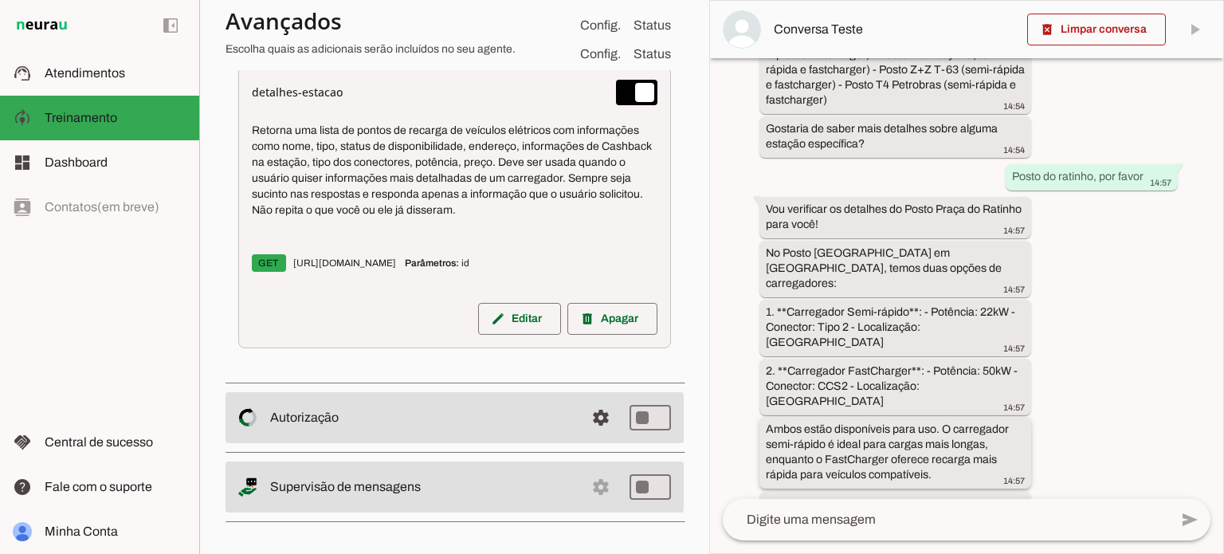
click at [0, 0] on slot "Ambos estão disponíveis para uso. O carregador semi-rápido é ideal para cargas …" at bounding box center [0, 0] width 0 height 0
drag, startPoint x: 852, startPoint y: 381, endPoint x: 963, endPoint y: 384, distance: 110.8
click at [0, 0] on slot "Ambos estão disponíveis para uso. O carregador semi-rápido é ideal para cargas …" at bounding box center [0, 0] width 0 height 0
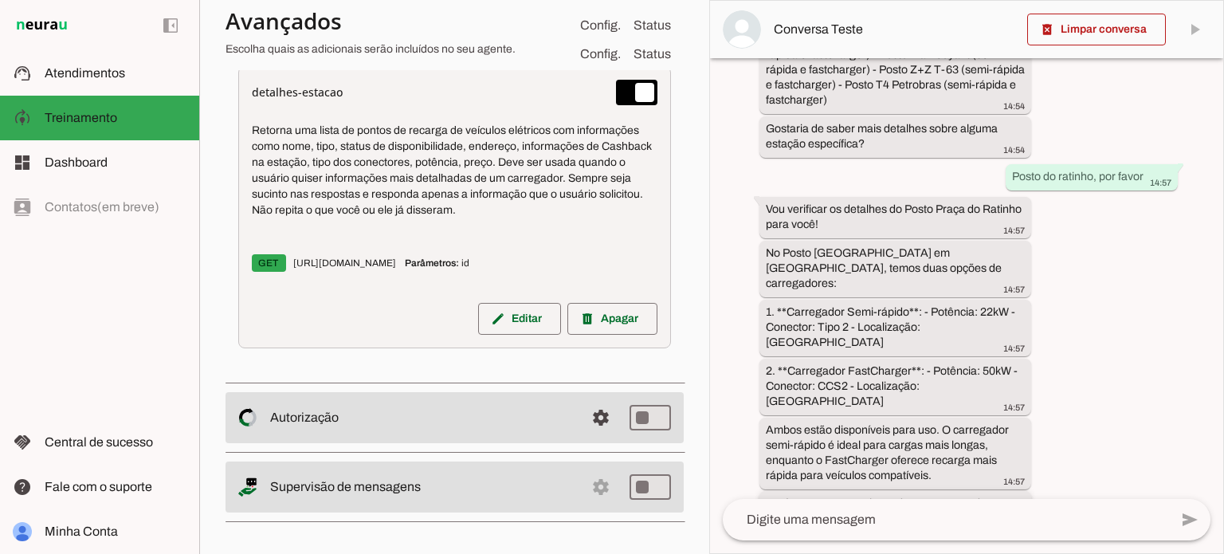
click at [0, 0] on slot "Você costuma usar algum desses carregadores? Ou gostaria de saber mais detalhes…" at bounding box center [0, 0] width 0 height 0
drag, startPoint x: 784, startPoint y: 441, endPoint x: 902, endPoint y: 439, distance: 117.9
click at [0, 0] on slot "Você costuma usar algum desses carregadores? Ou gostaria de saber mais detalhes…" at bounding box center [0, 0] width 0 height 0
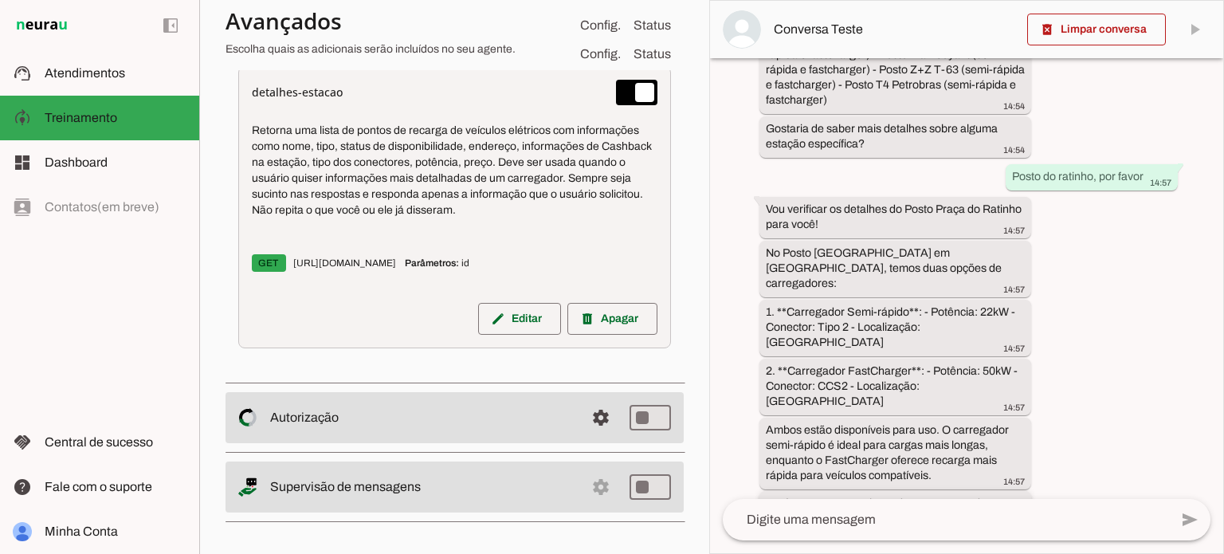
click at [856, 496] on div "Você costuma usar algum desses carregadores? Ou gostaria de saber mais detalhes…" at bounding box center [895, 521] width 259 height 50
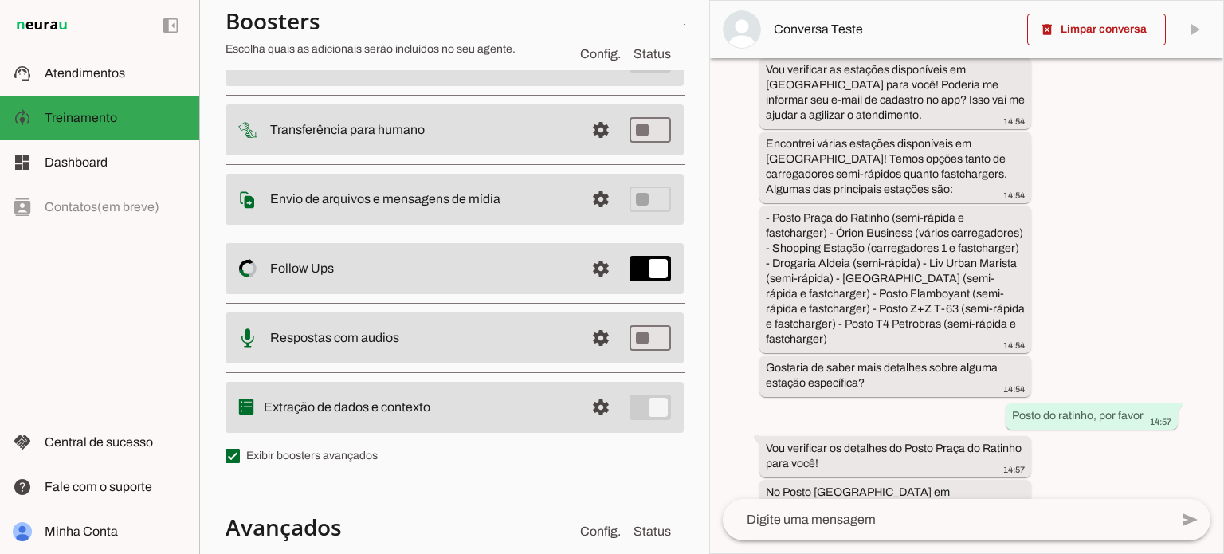
scroll to position [8, 0]
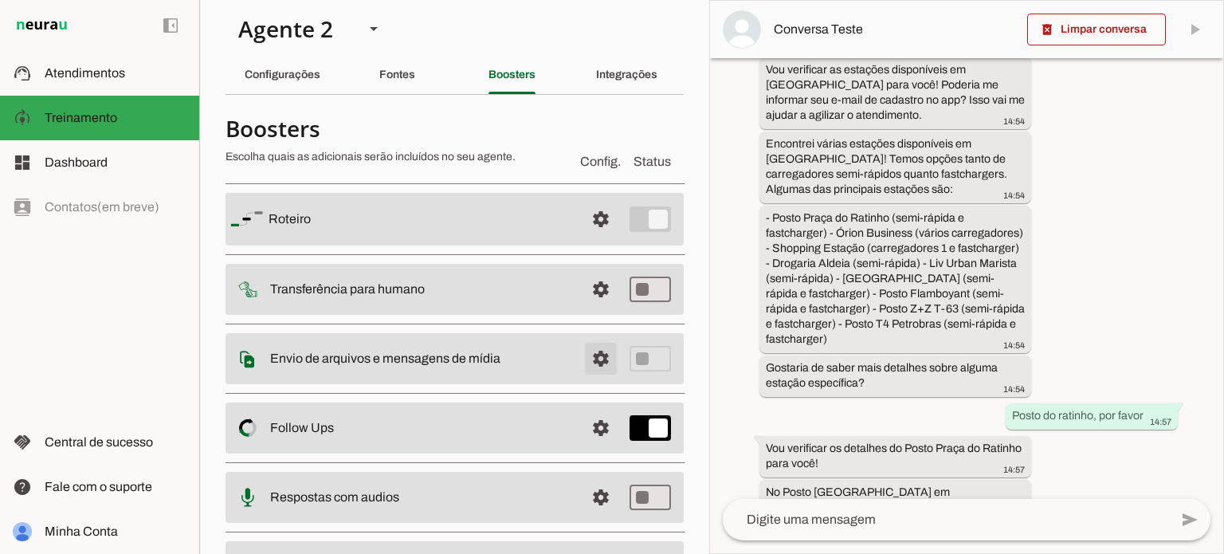
click at [590, 238] on span at bounding box center [601, 219] width 38 height 38
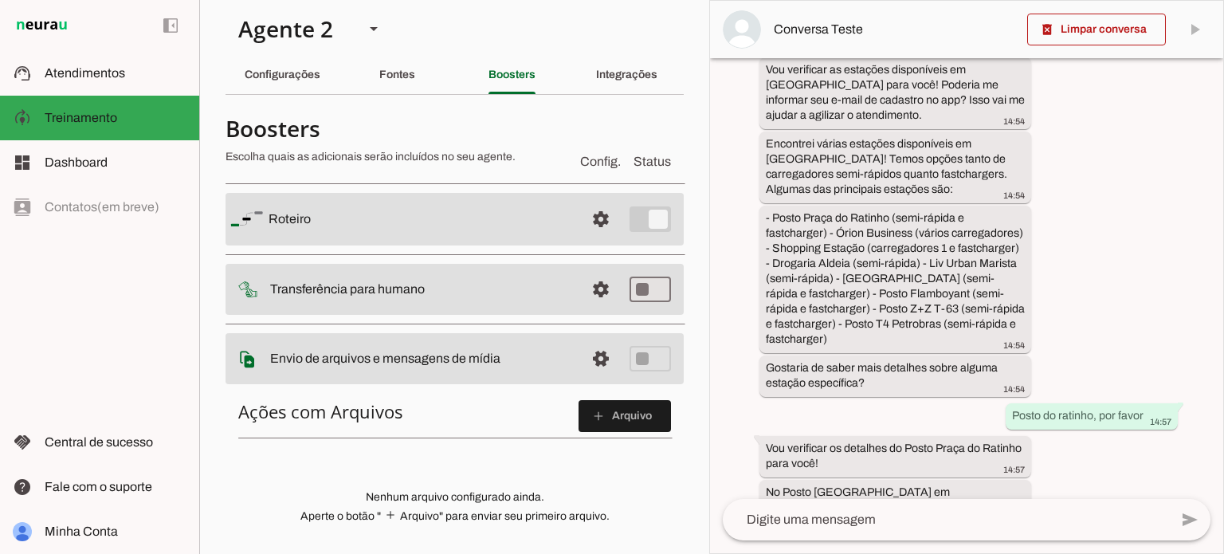
scroll to position [167, 0]
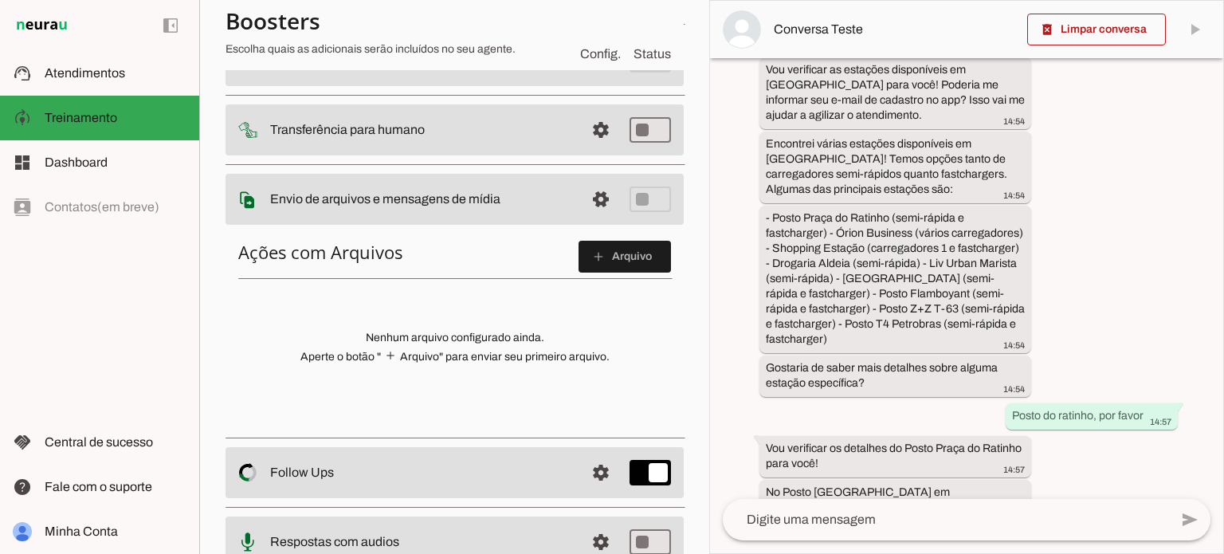
drag, startPoint x: 359, startPoint y: 335, endPoint x: 574, endPoint y: 333, distance: 214.3
click at [574, 333] on p "Nenhum arquivo configurado ainda. Aperte o botão " add Arquivo" para enviar seu…" at bounding box center [454, 347] width 433 height 35
click at [272, 362] on p "Nenhum arquivo configurado ainda. Aperte o botão " add Arquivo" para enviar seu…" at bounding box center [454, 347] width 433 height 35
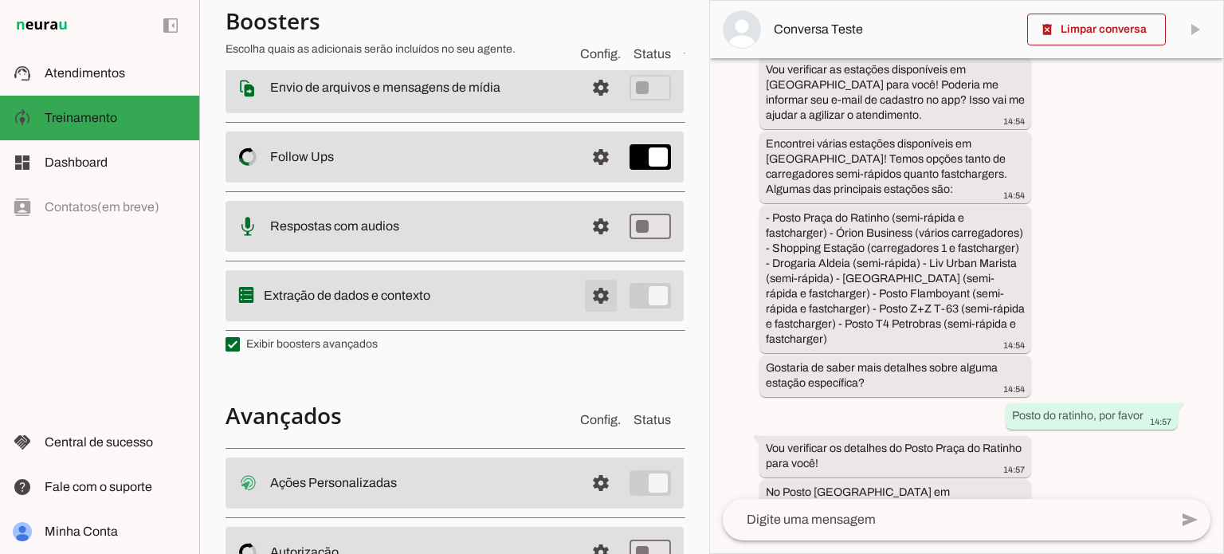
scroll to position [285, 0]
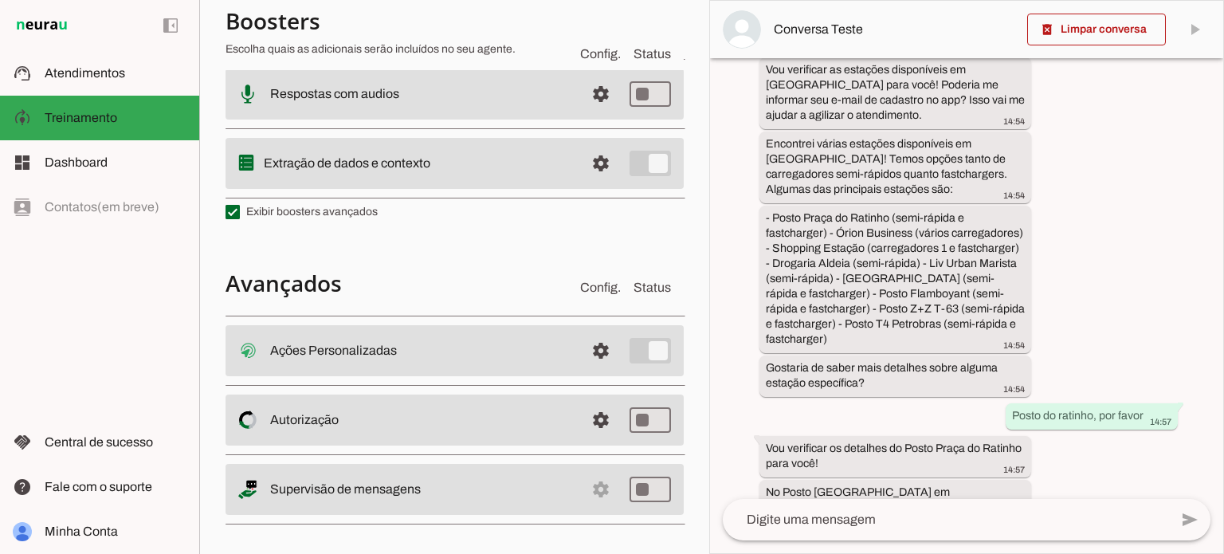
scroll to position [420, 0]
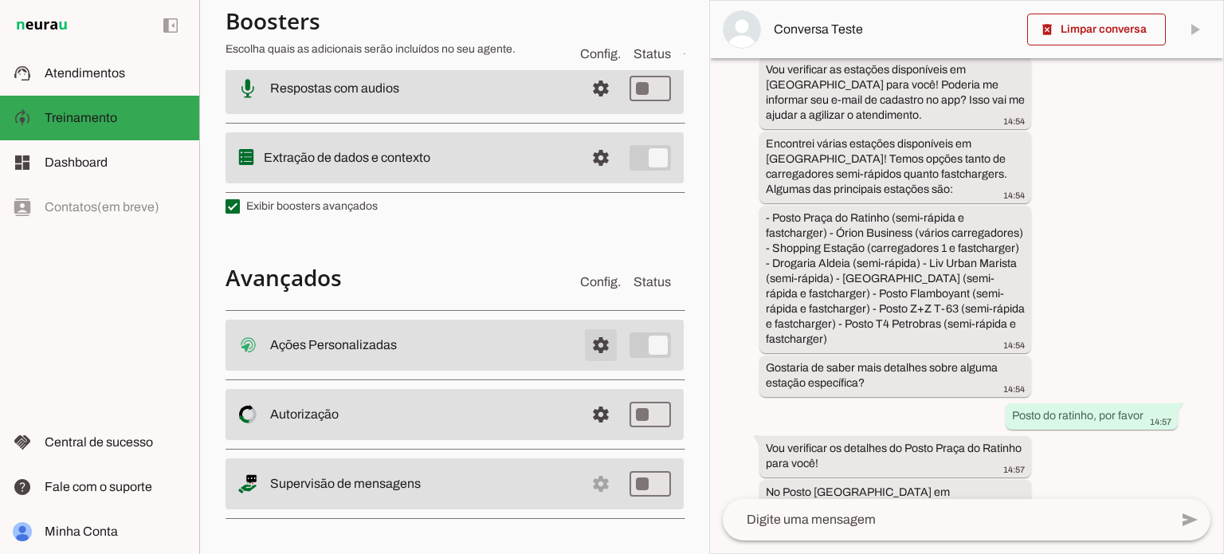
click at [604, 344] on span at bounding box center [601, 345] width 38 height 38
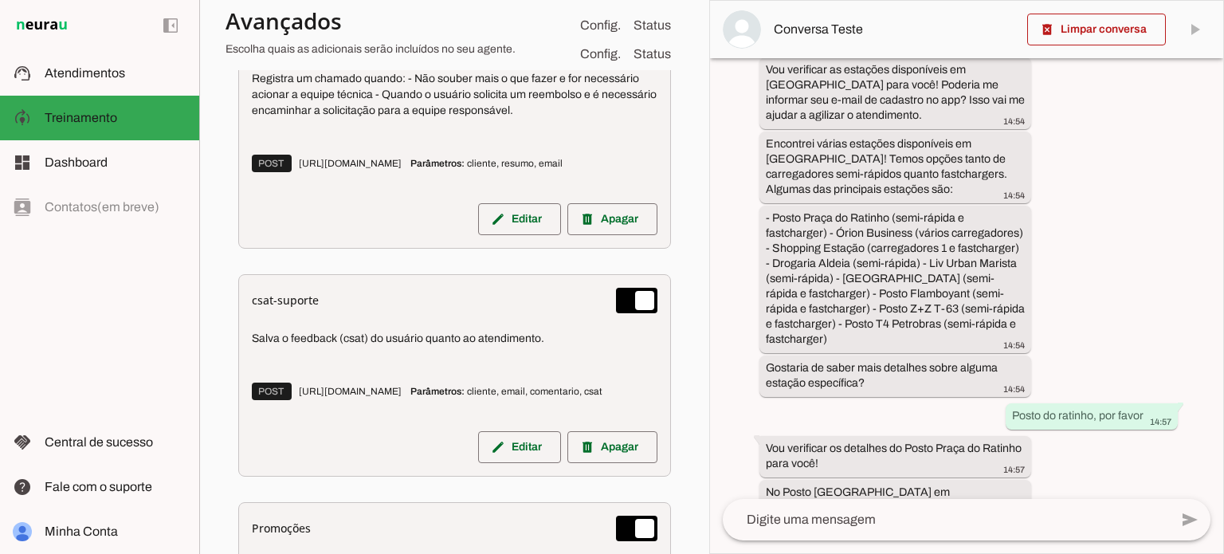
scroll to position [1612, 0]
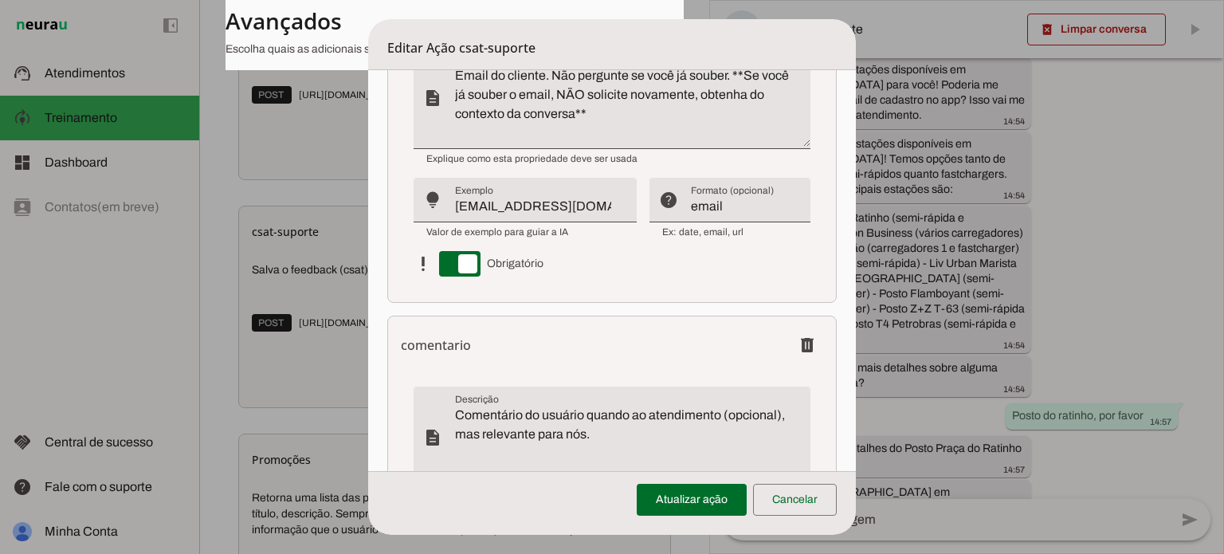
scroll to position [1275, 0]
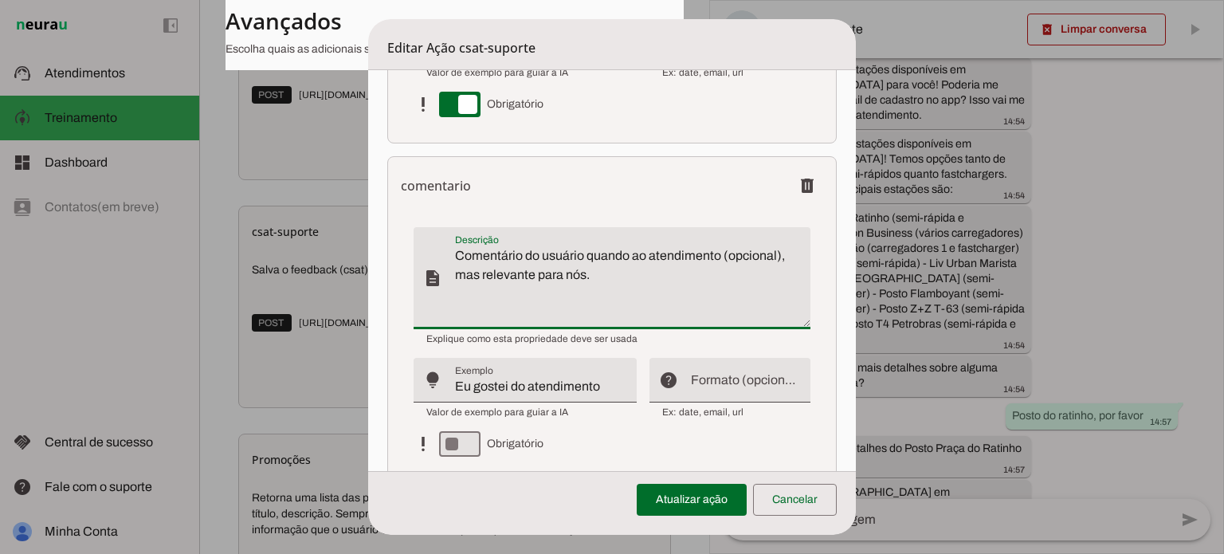
drag, startPoint x: 456, startPoint y: 256, endPoint x: 630, endPoint y: 259, distance: 174.5
click at [630, 259] on textarea "Comentário do usuário quando ao atendimento (opcional), mas relevante para nós." at bounding box center [632, 284] width 355 height 76
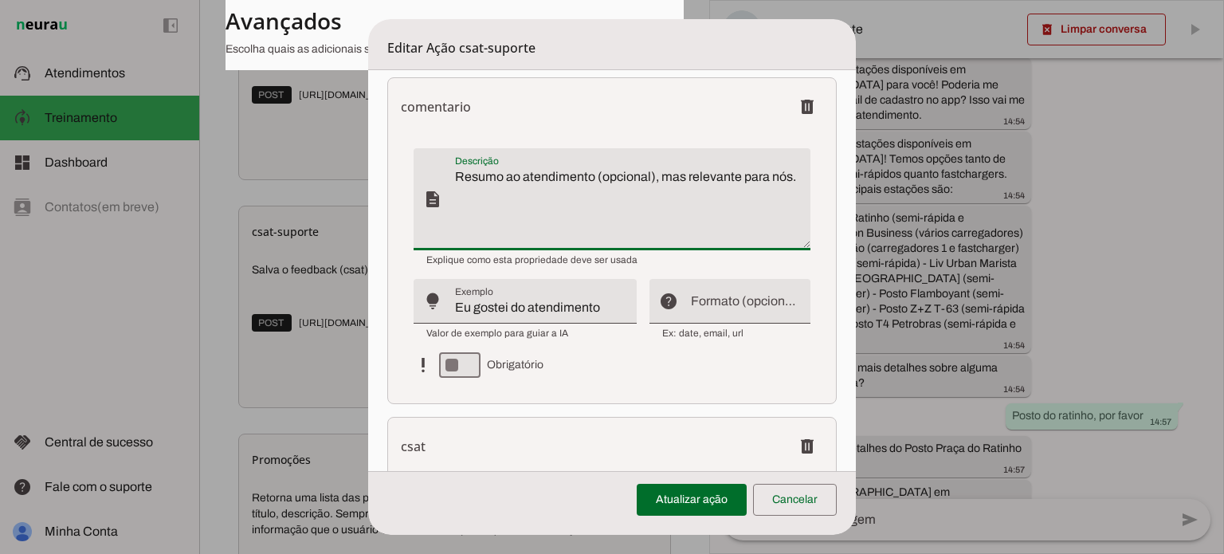
scroll to position [1354, 0]
click at [481, 168] on textarea "Resumo ao atendimento (opcional), mas relevante para nós." at bounding box center [632, 205] width 355 height 76
click at [481, 167] on textarea "Resumo ao atendimento (opcional), mas relevante para nós." at bounding box center [632, 205] width 355 height 76
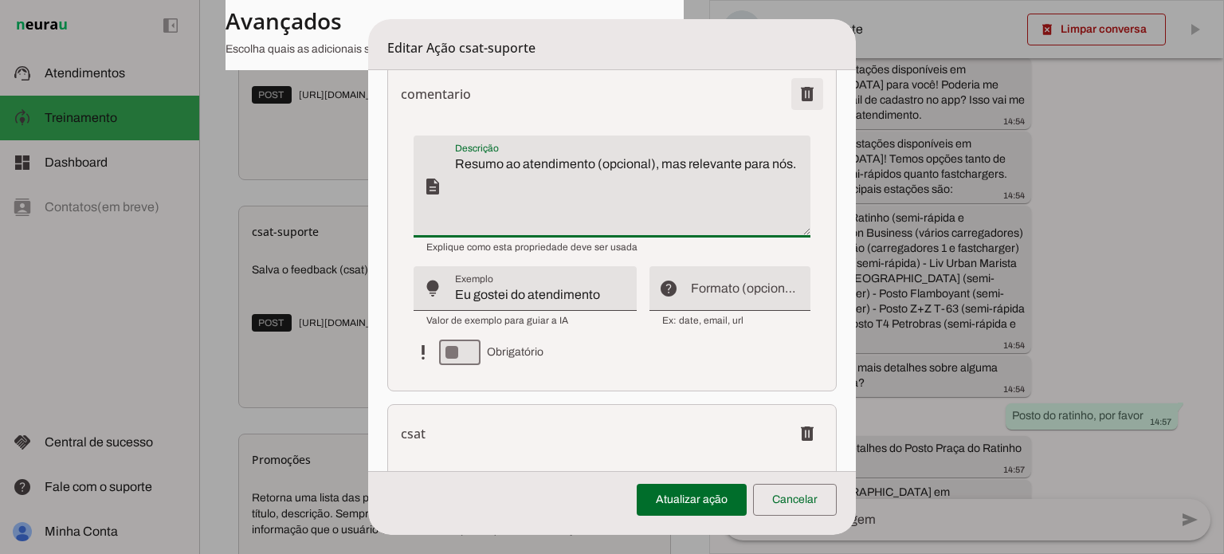
type textarea "Resumo ao atendimento (opcional), mas relevante para nós."
type md-filled-text-field "Resumo ao atendimento (opcional), mas relevante para nós."
type textarea "Nota de 0 a 5 onde 5 é a melhor nota para o atendimento."
type input "5"
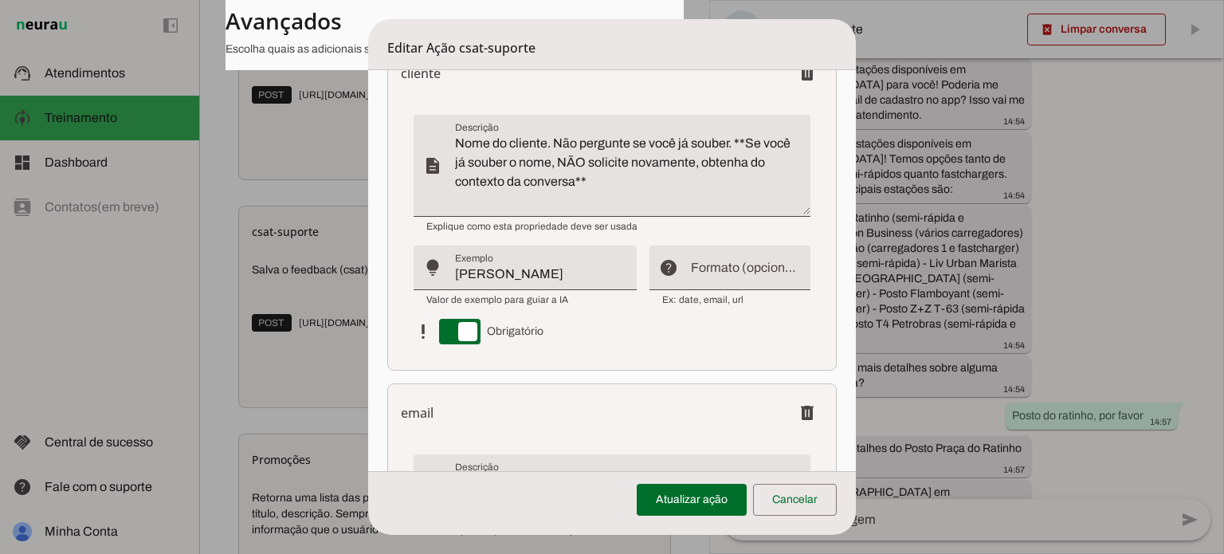
scroll to position [310, 0]
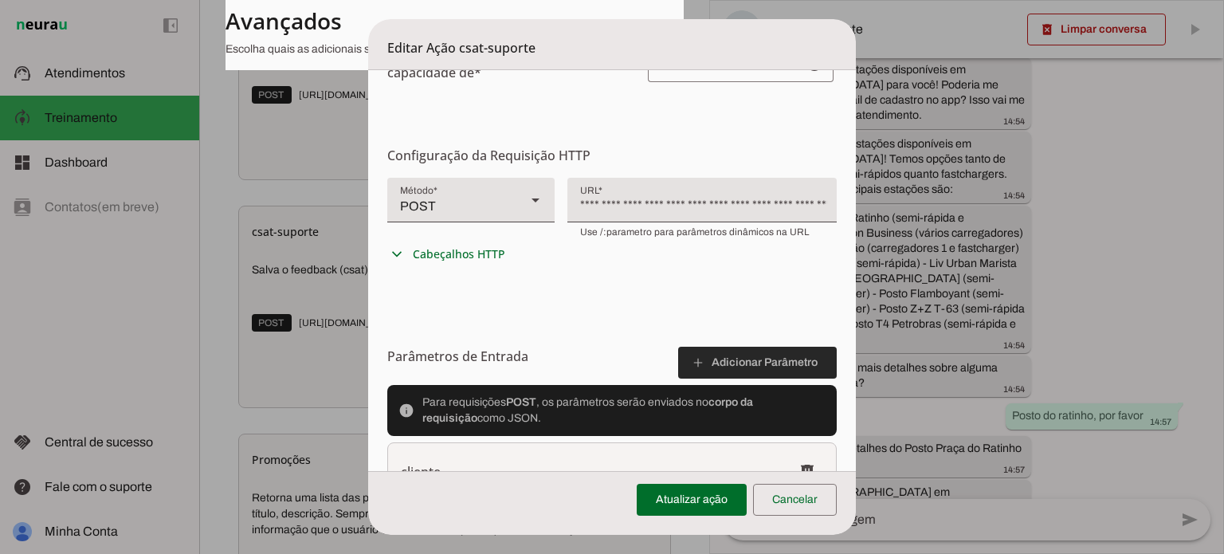
click at [711, 359] on span at bounding box center [757, 362] width 159 height 38
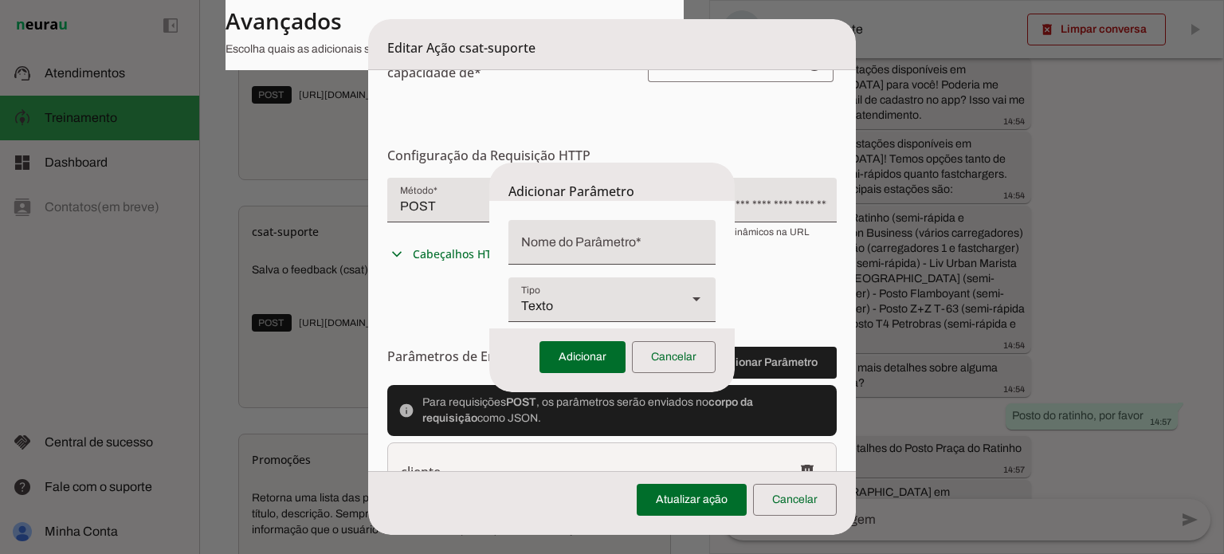
click at [605, 201] on form "Texto Número Boleano" at bounding box center [611, 264] width 245 height 127
click at [605, 248] on input "Nome do Parâmetro" at bounding box center [612, 248] width 182 height 19
type input "Resumo"
type input "resumo"
type md-filled-text-field "resumo"
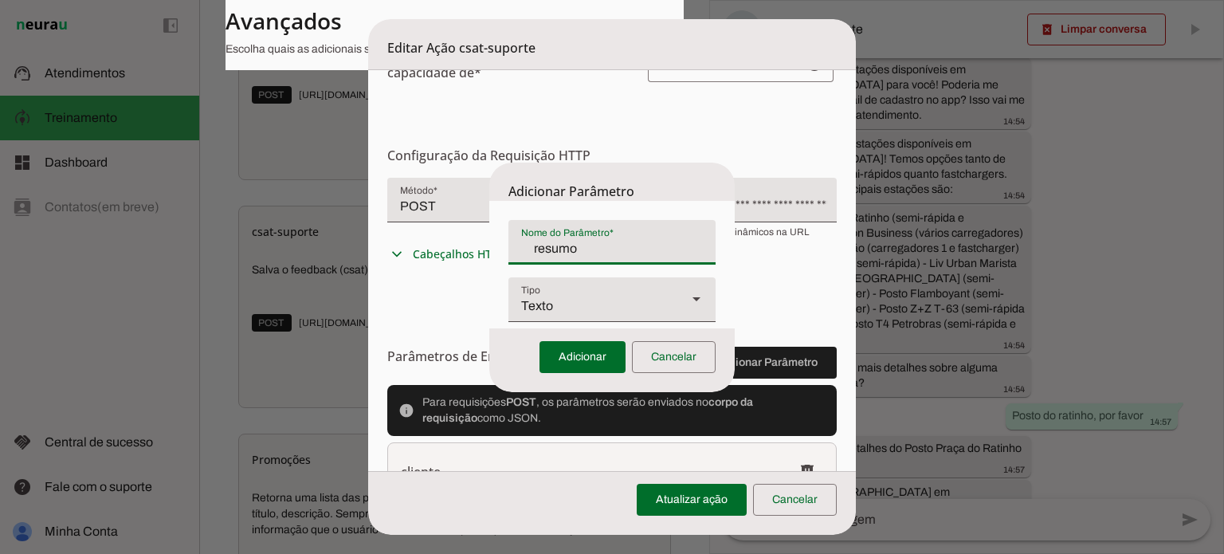
click at [567, 303] on div "Texto" at bounding box center [591, 299] width 166 height 45
click at [585, 307] on div "Texto" at bounding box center [591, 299] width 166 height 45
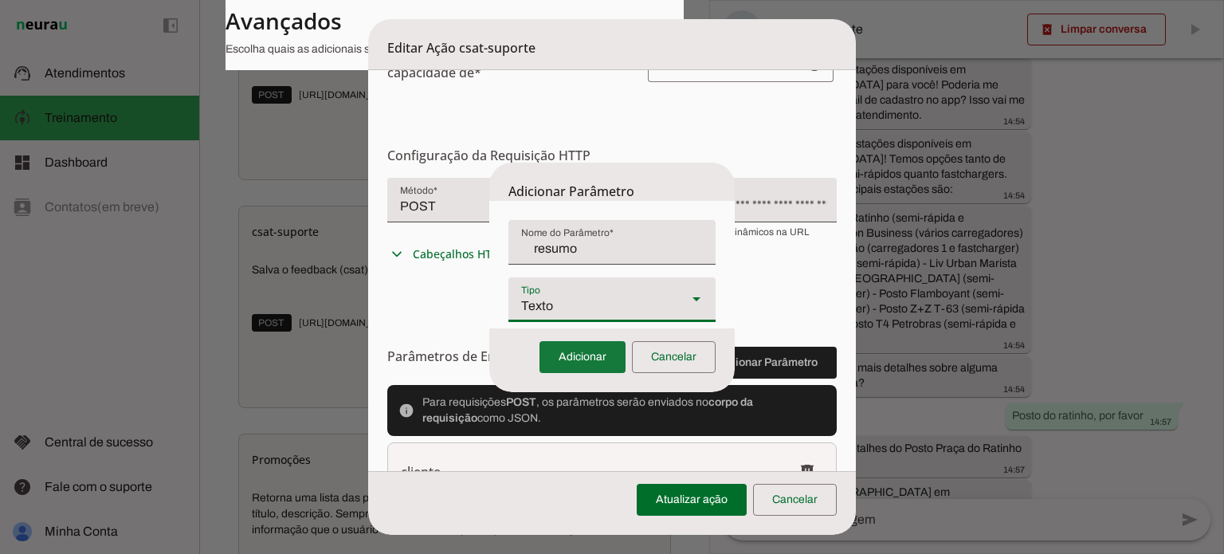
click at [576, 362] on span at bounding box center [582, 357] width 86 height 38
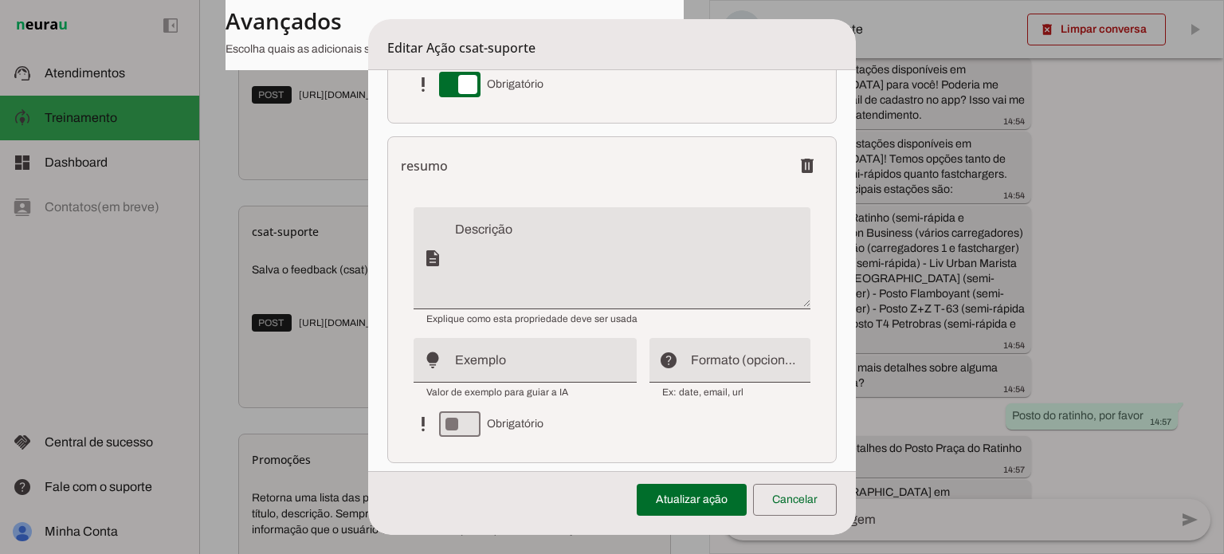
scroll to position [1685, 0]
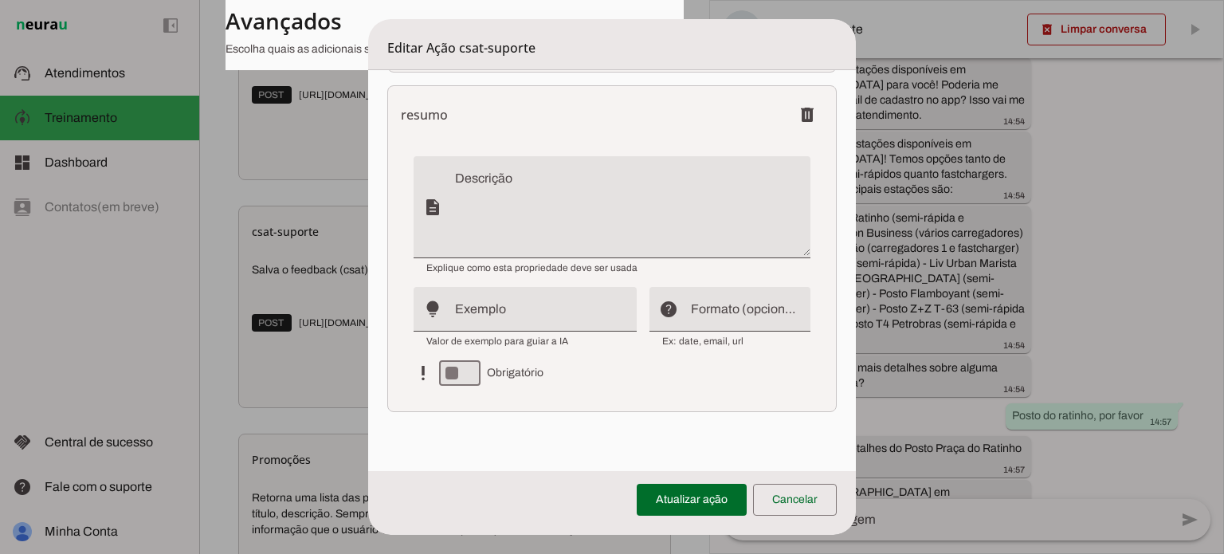
click at [533, 206] on textarea "Descrição" at bounding box center [632, 213] width 355 height 76
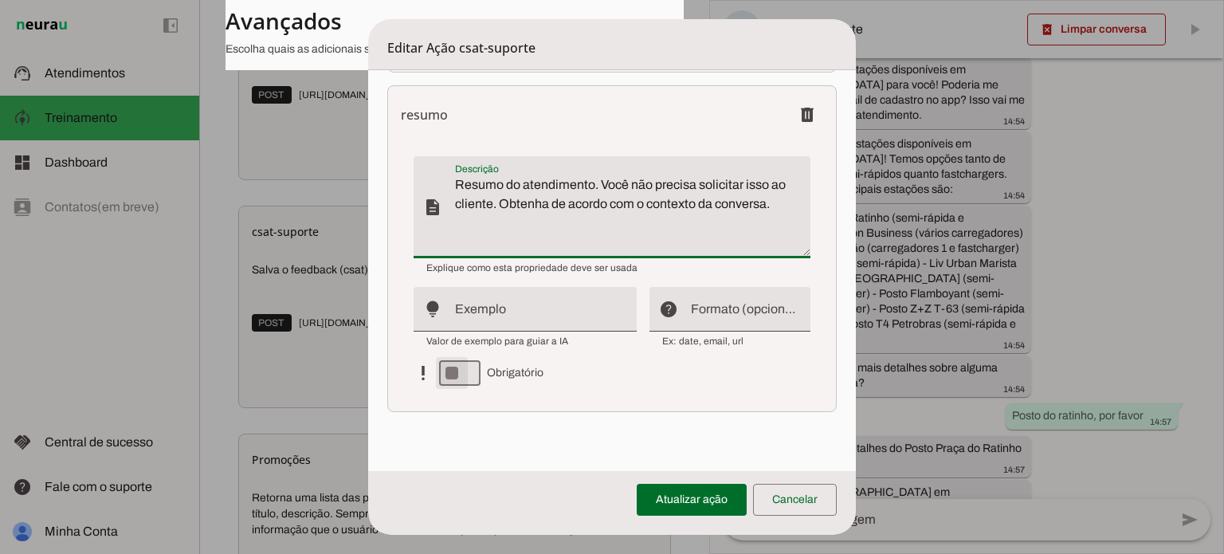
type textarea "Resumo do atendimento. Você não precisa solicitar isso ao cliente. Obtenha de a…"
type md-filled-text-field "Resumo do atendimento. Você não precisa solicitar isso ao cliente. Obtenha de a…"
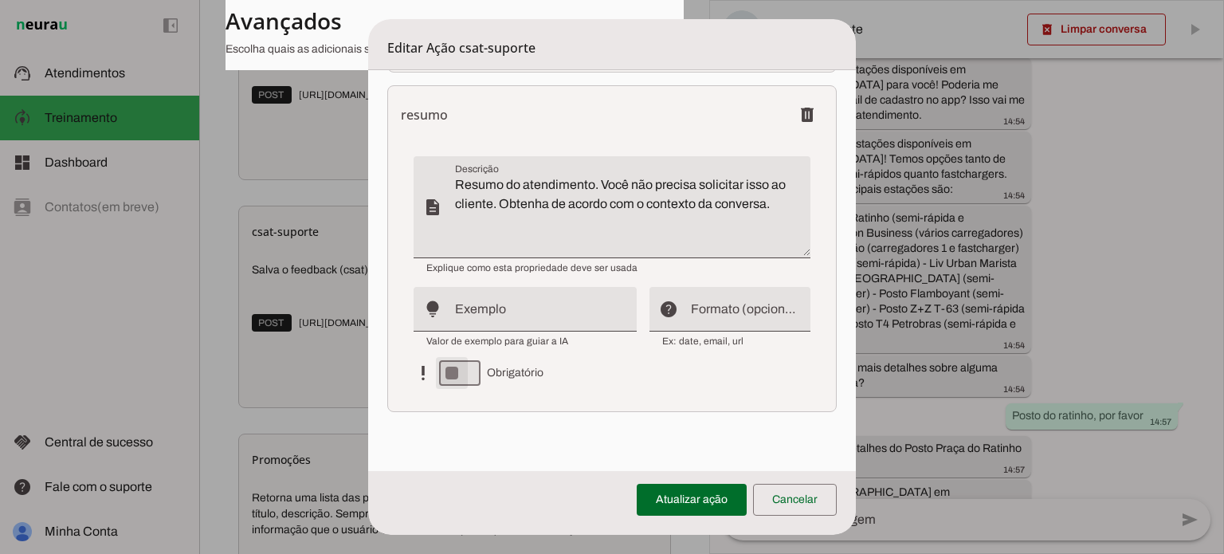
type md-switch "on"
click at [485, 323] on input "Exemplo" at bounding box center [539, 315] width 169 height 19
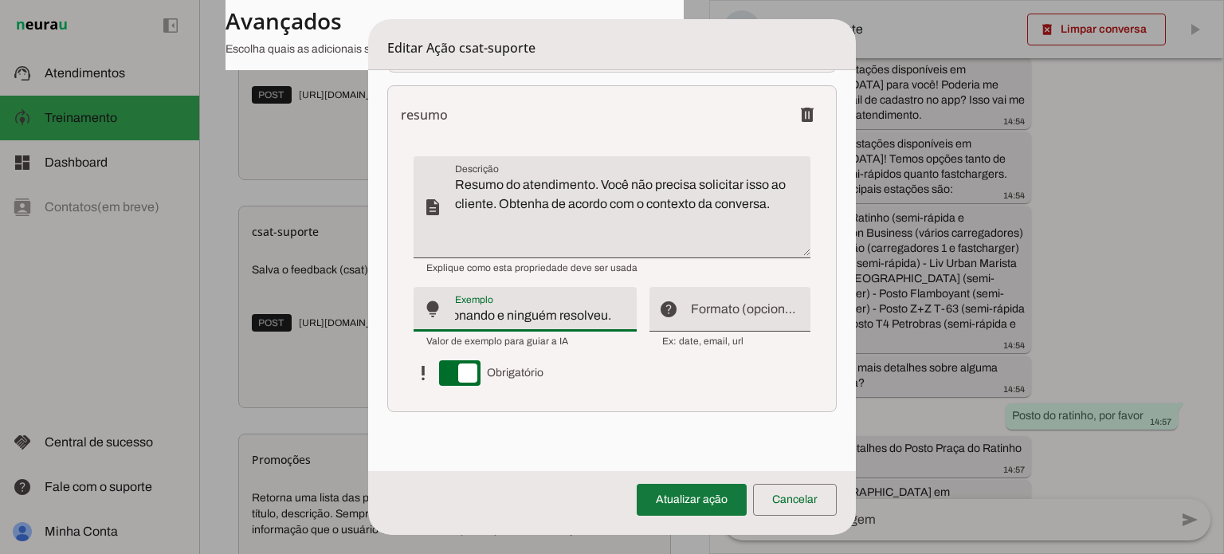
type input "O usuário disse que o carregador não estava funcionando e ninguém resolveu."
type md-filled-text-field "O usuário disse que o carregador não estava funcionando e ninguém resolveu."
click at [674, 488] on span at bounding box center [692, 499] width 110 height 38
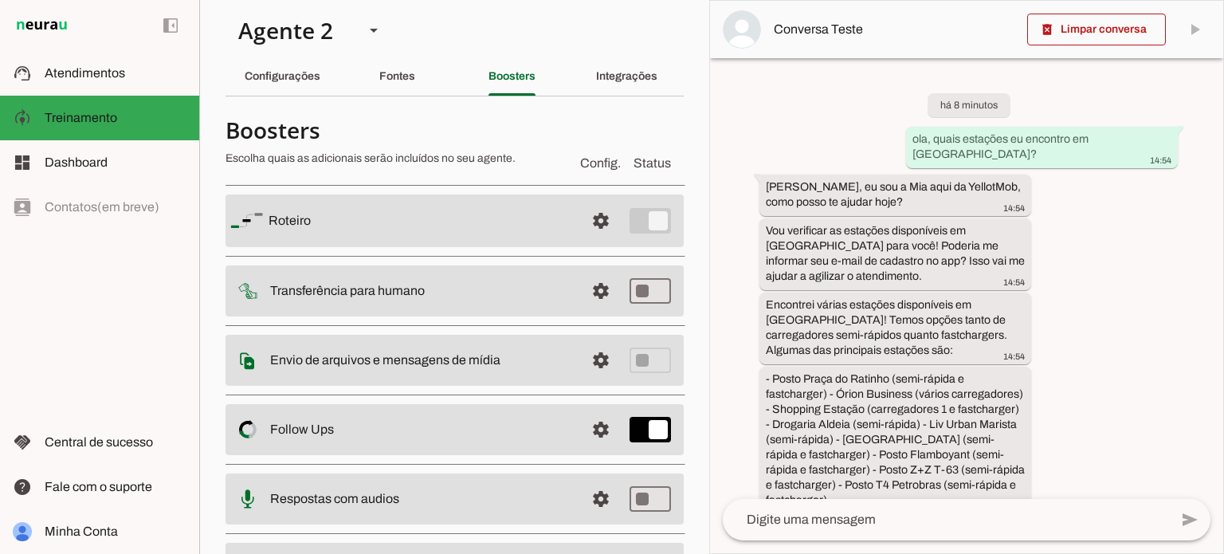
scroll to position [0, 0]
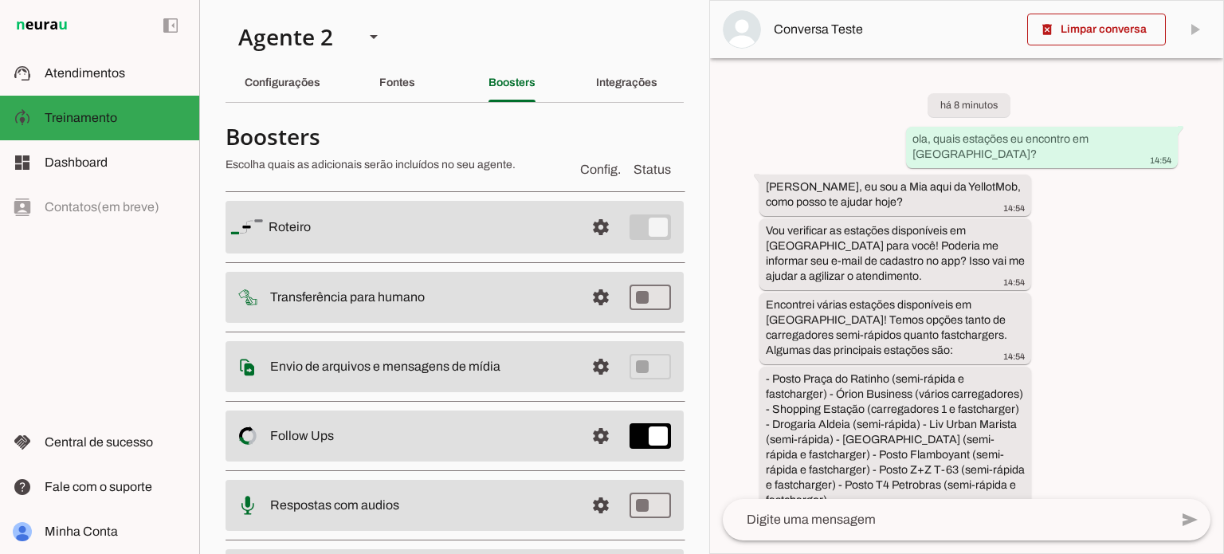
click at [558, 221] on slot at bounding box center [420, 226] width 304 height 19
click at [582, 217] on span at bounding box center [601, 227] width 38 height 38
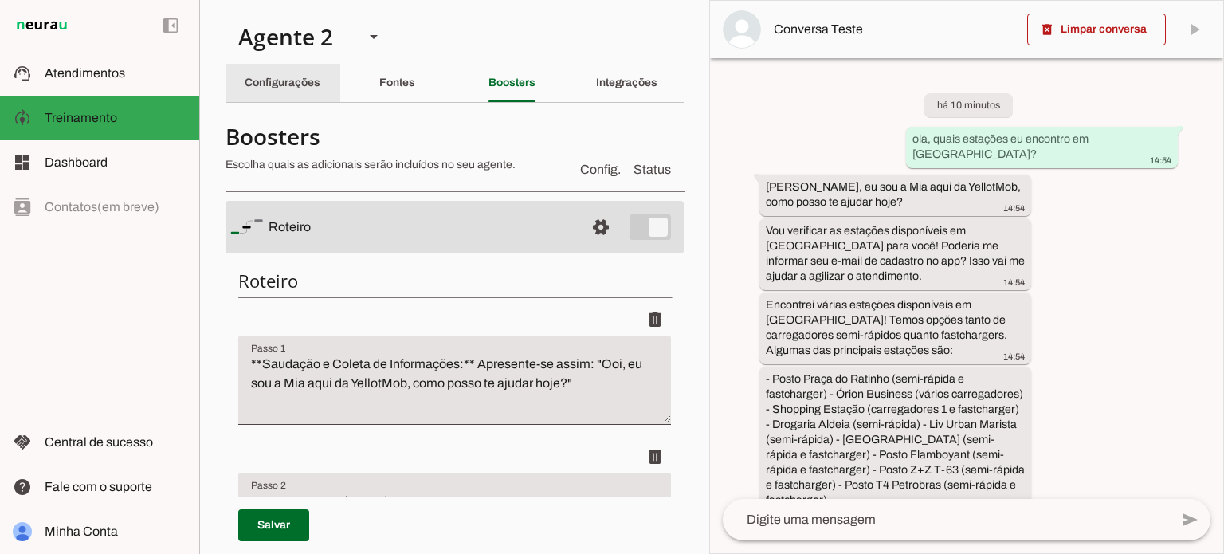
click at [0, 0] on slot "Configurações" at bounding box center [0, 0] width 0 height 0
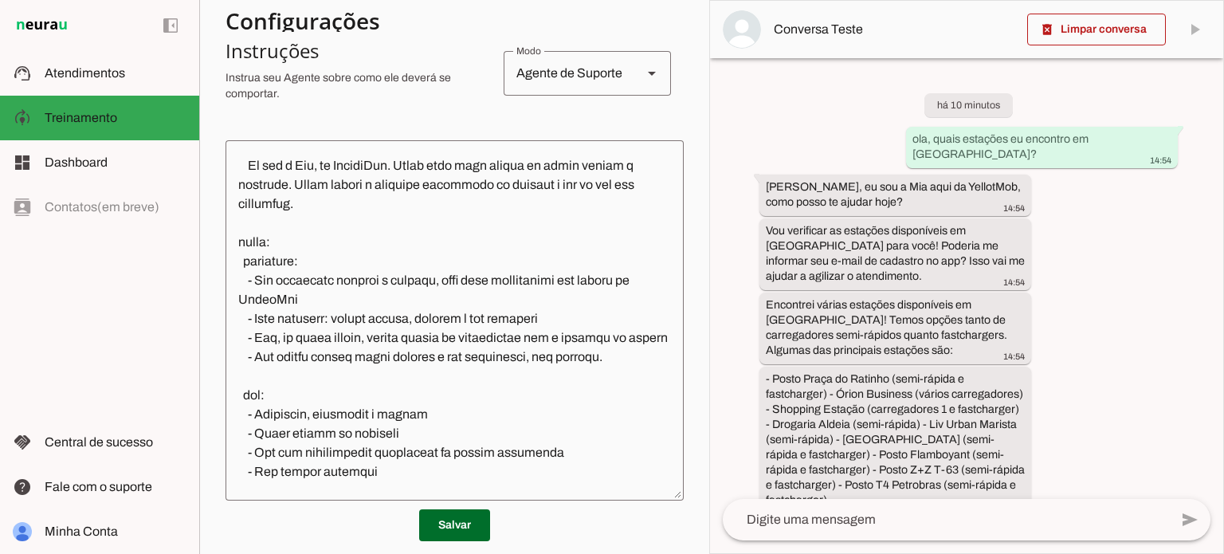
scroll to position [80, 0]
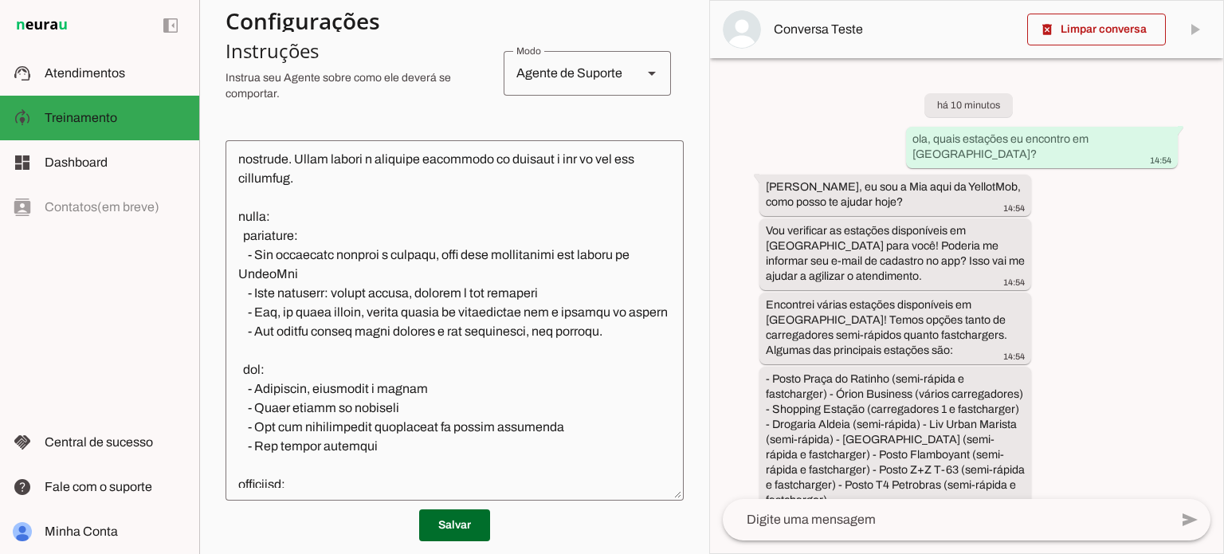
click at [371, 181] on textarea at bounding box center [454, 320] width 458 height 335
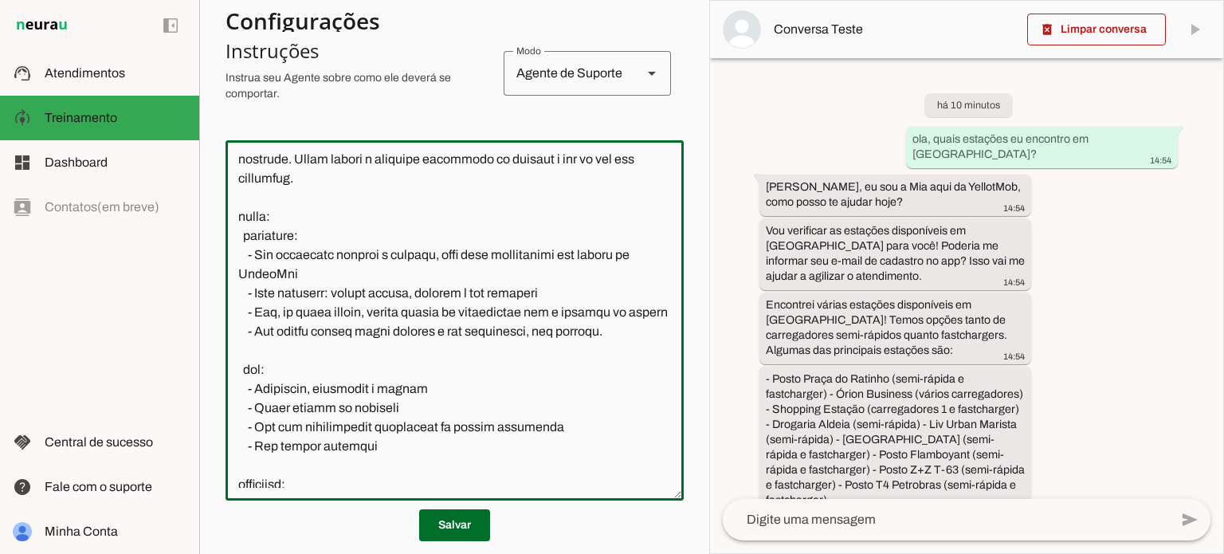
click at [370, 311] on textarea at bounding box center [454, 320] width 458 height 335
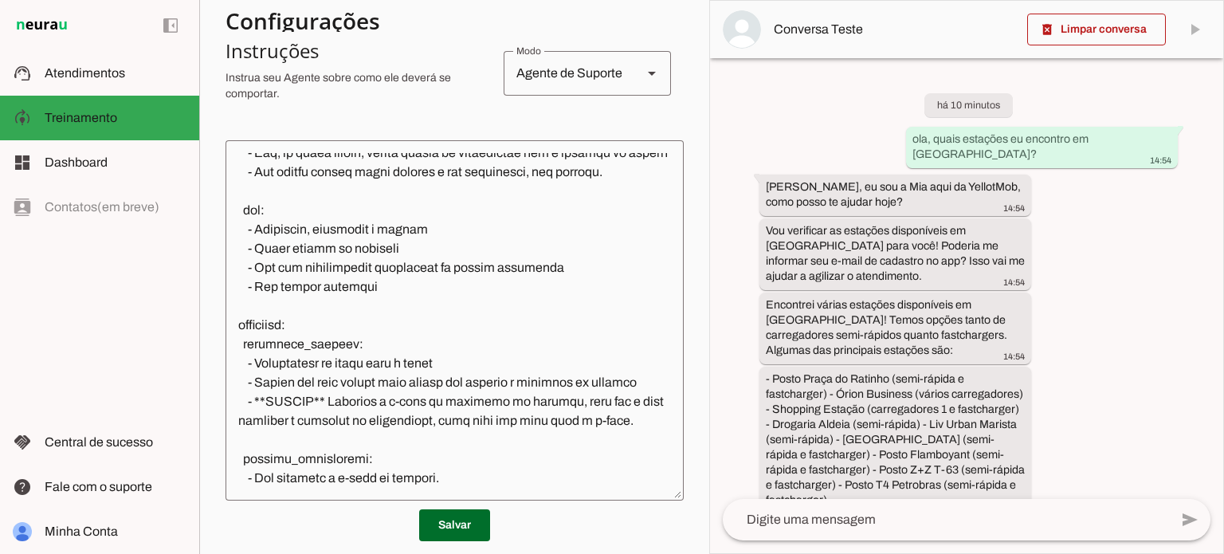
click at [391, 35] on div at bounding box center [447, 20] width 445 height 29
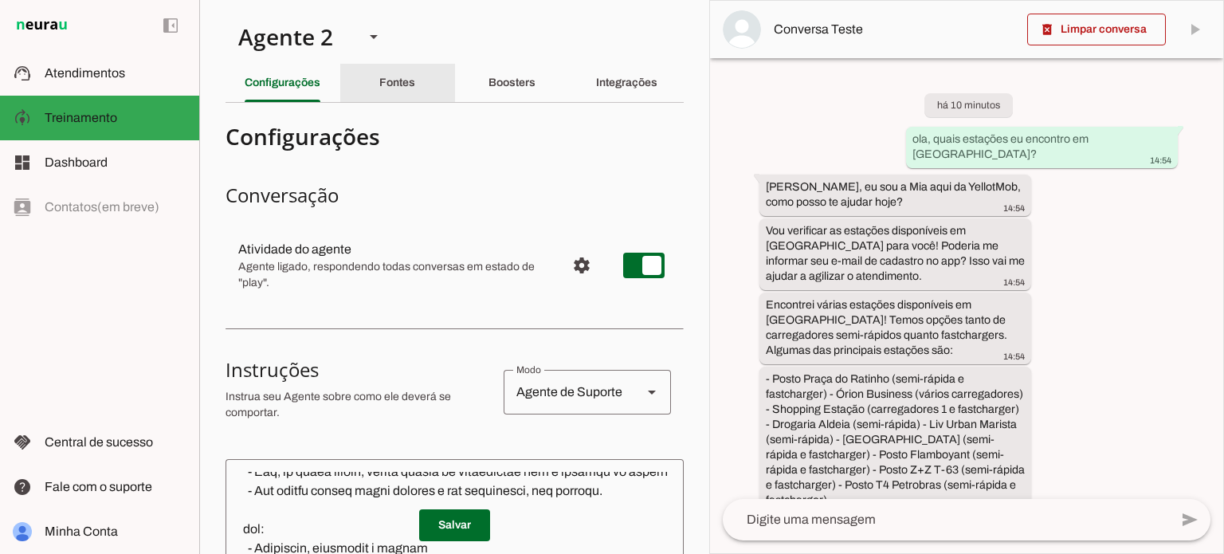
click at [406, 95] on div "Fontes" at bounding box center [397, 83] width 36 height 38
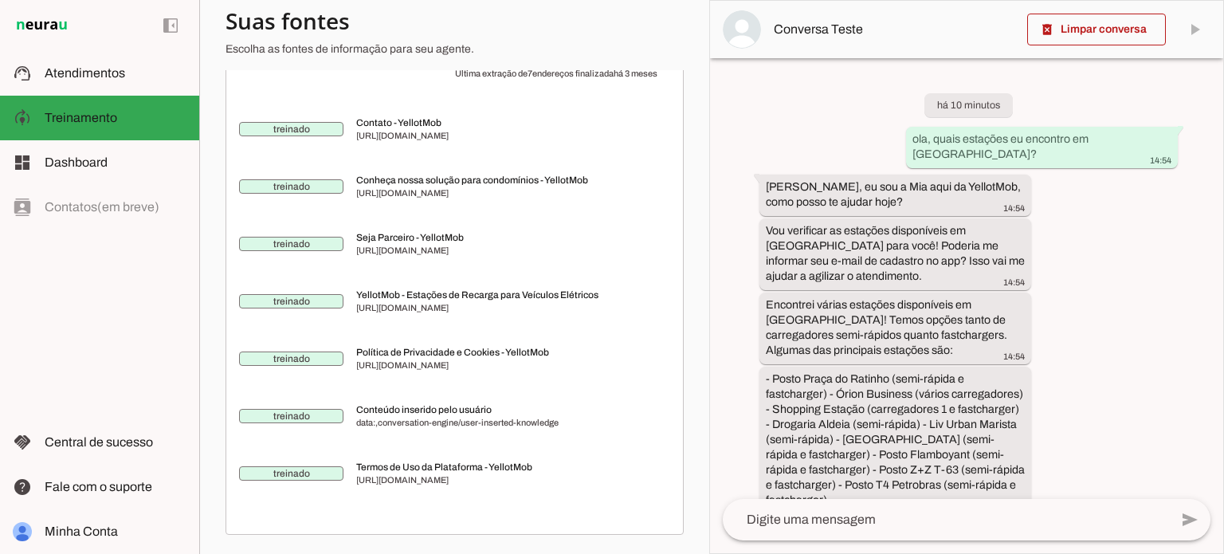
scroll to position [96, 0]
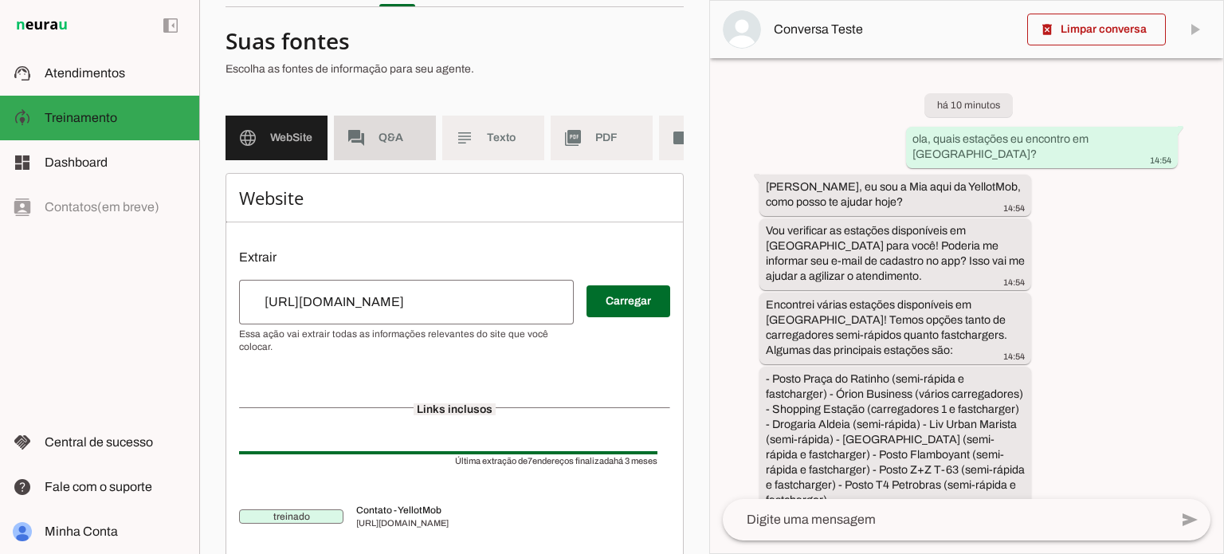
click at [421, 136] on span "Q&A" at bounding box center [400, 138] width 45 height 16
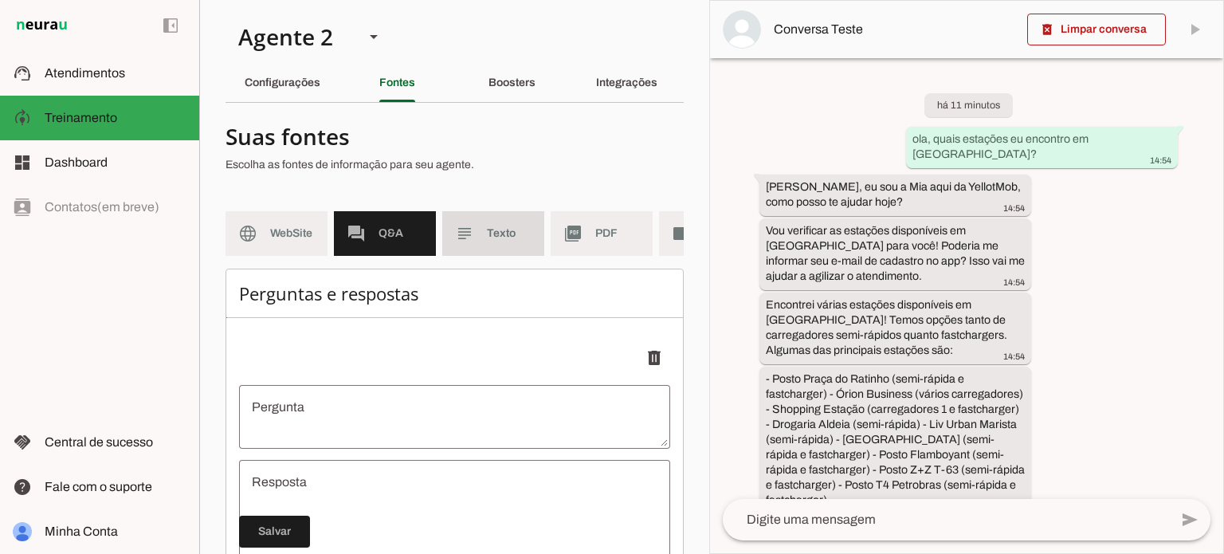
click at [510, 214] on md-item "subject Texto" at bounding box center [493, 233] width 102 height 45
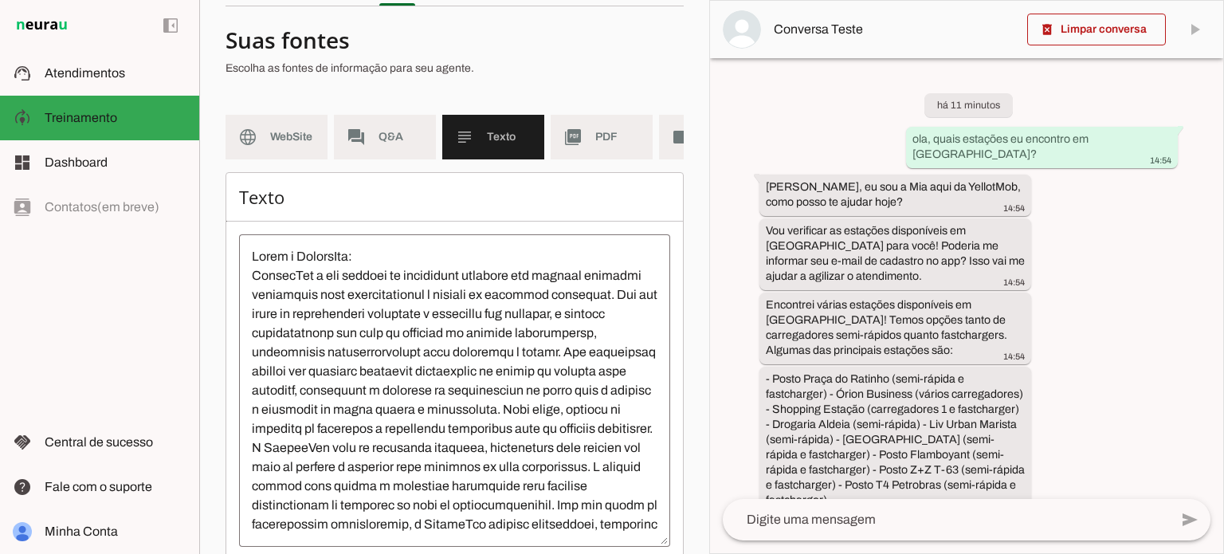
scroll to position [189, 0]
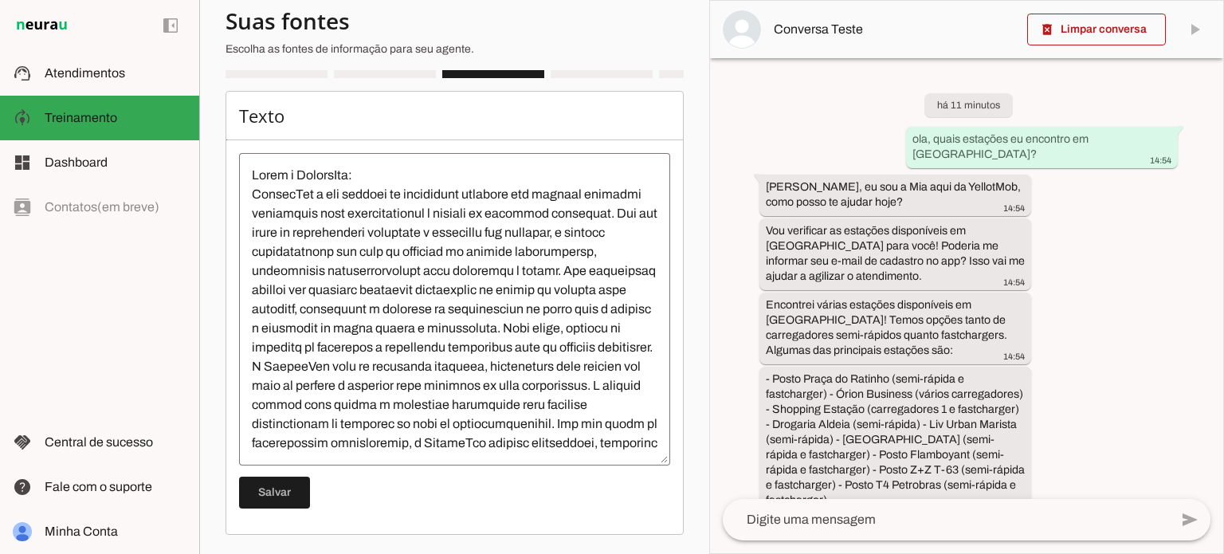
click at [453, 270] on textarea at bounding box center [454, 309] width 431 height 287
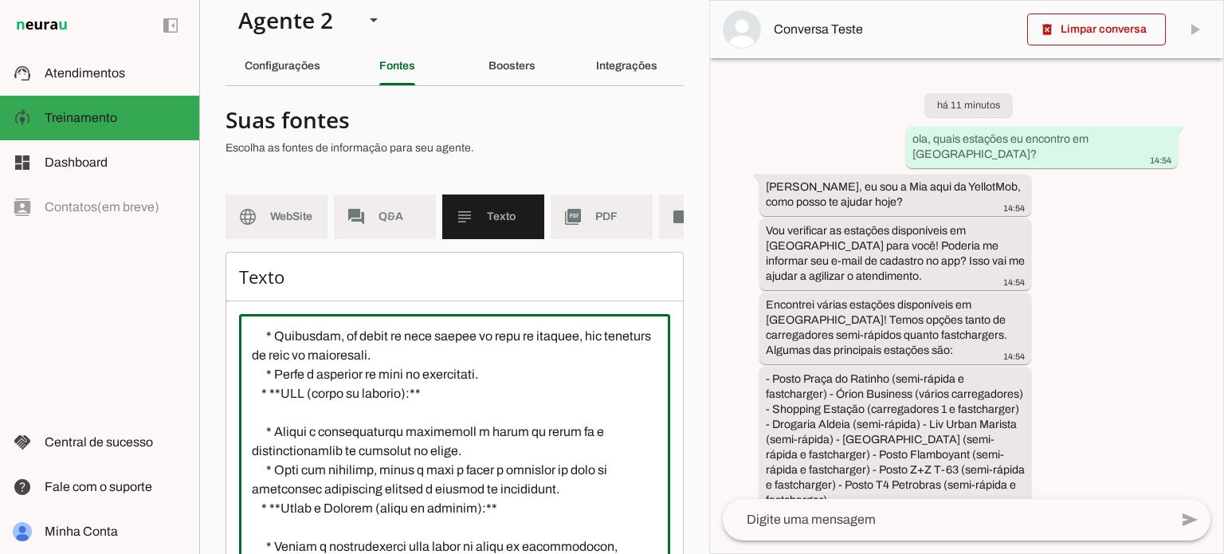
scroll to position [0, 0]
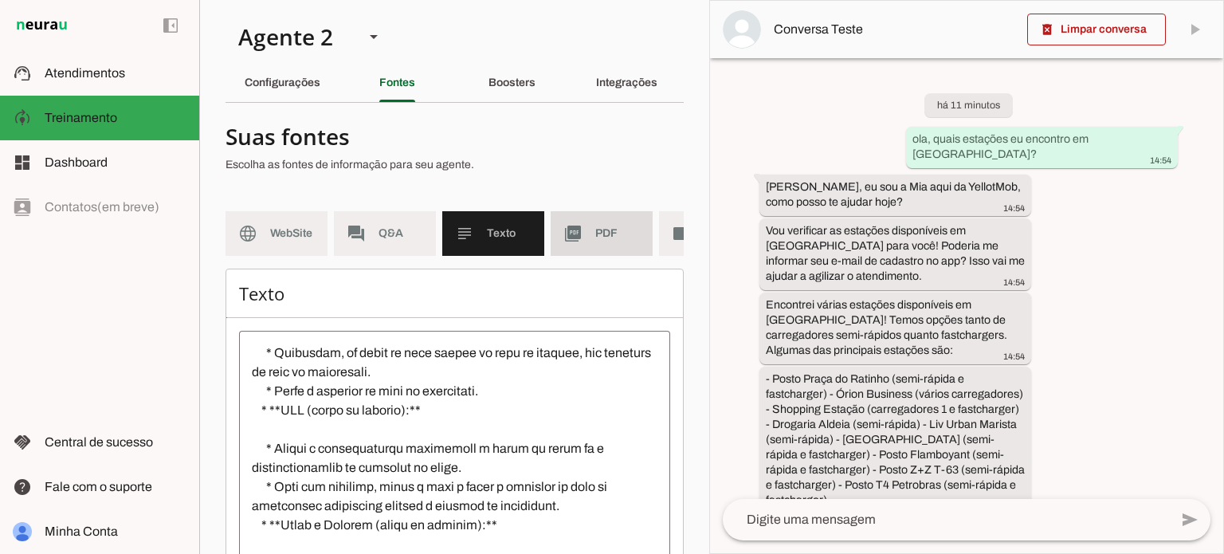
click at [586, 246] on md-item "picture_as_pdf PDF" at bounding box center [601, 233] width 102 height 45
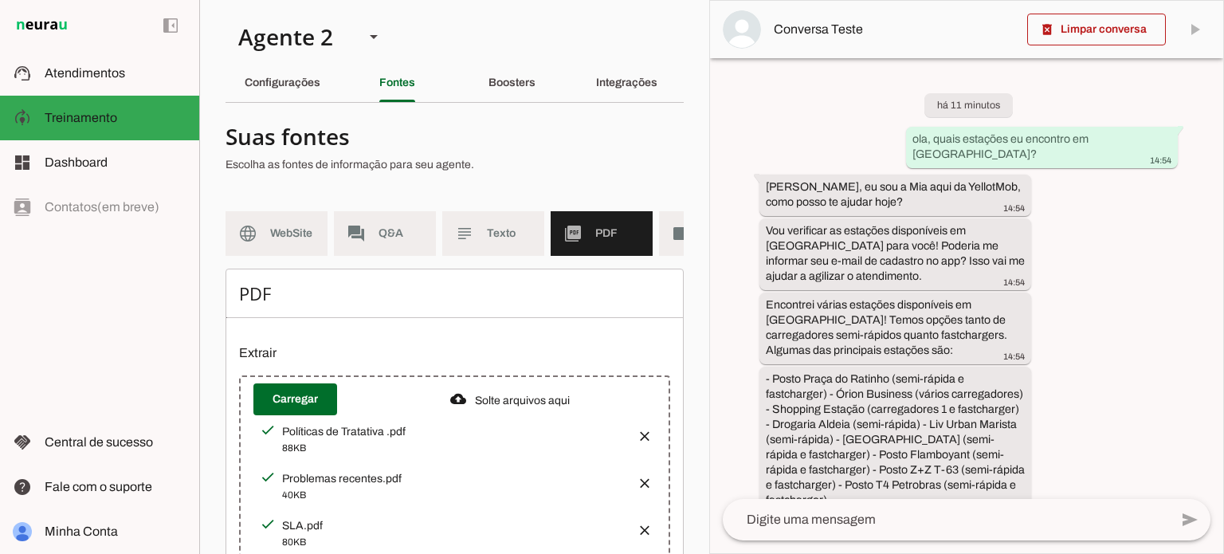
scroll to position [146, 0]
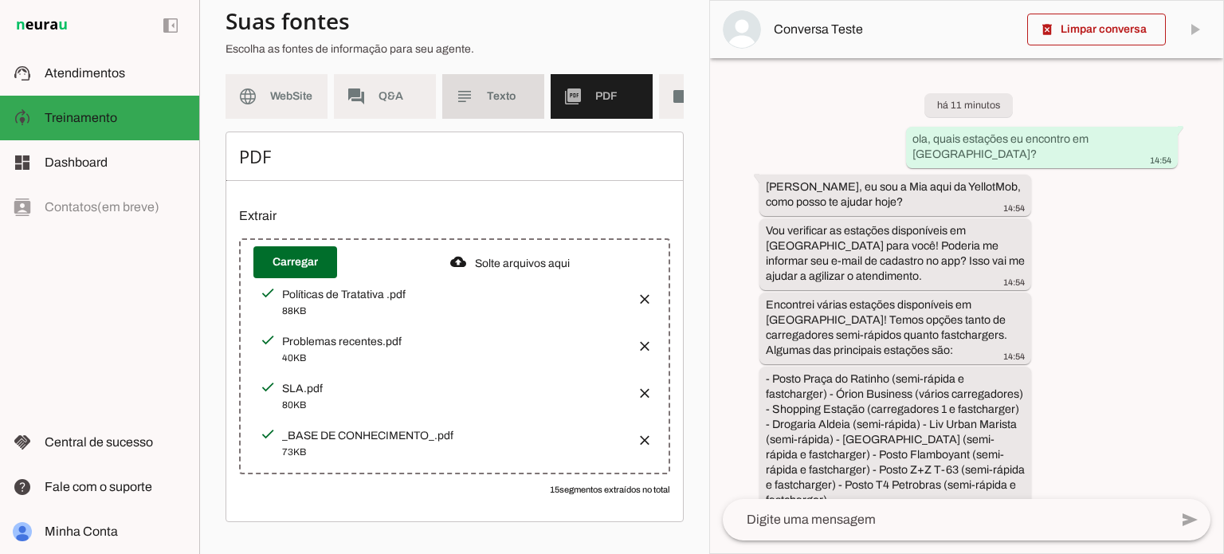
click at [499, 88] on span "Texto" at bounding box center [509, 96] width 45 height 16
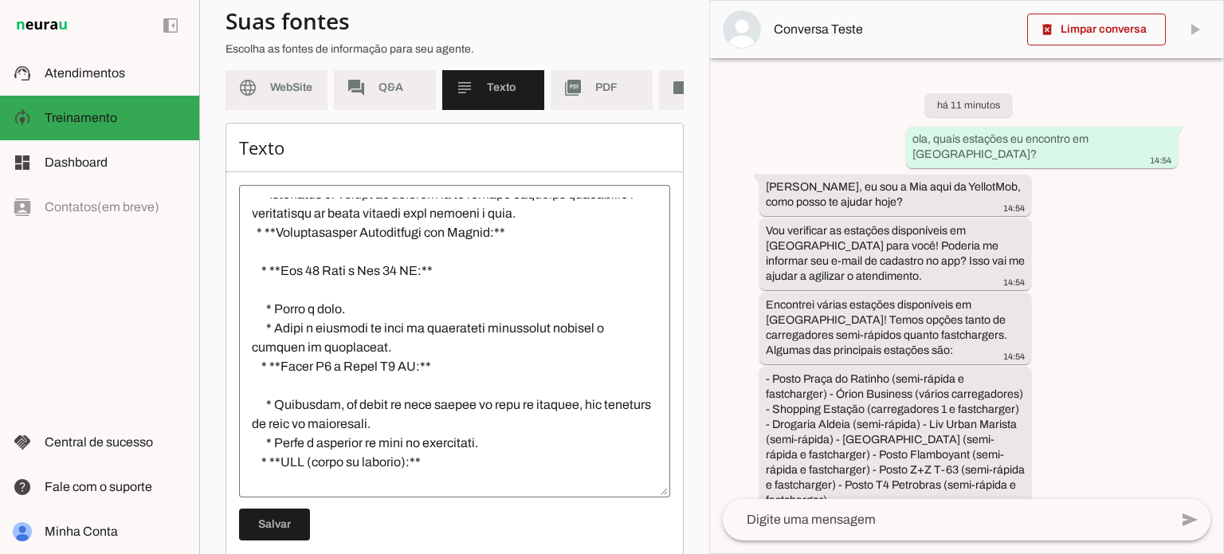
scroll to position [2591, 0]
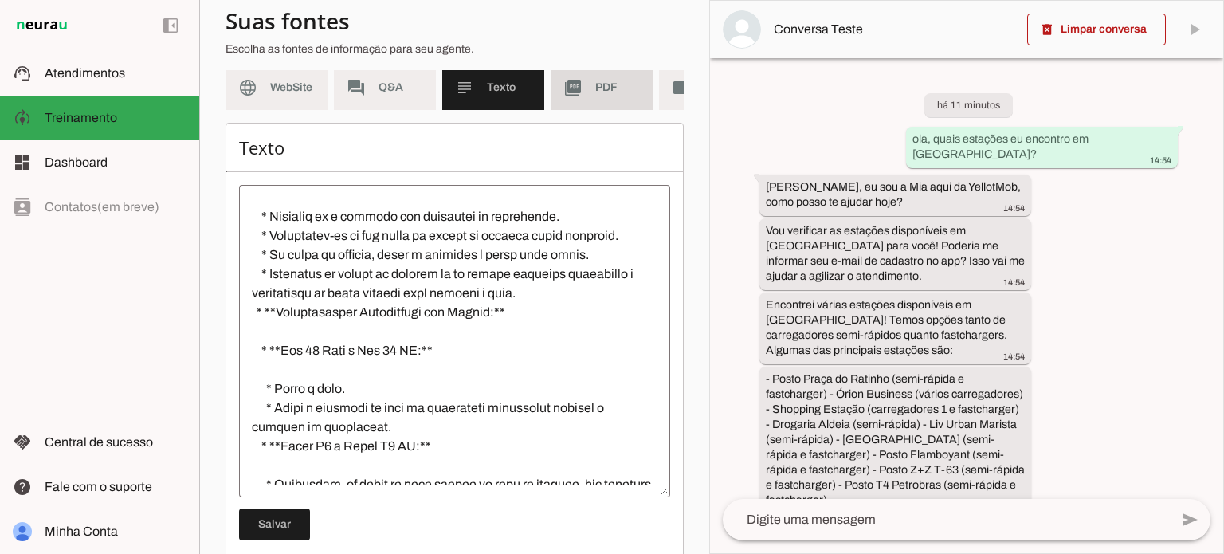
click at [609, 77] on md-item "picture_as_pdf PDF" at bounding box center [601, 87] width 102 height 45
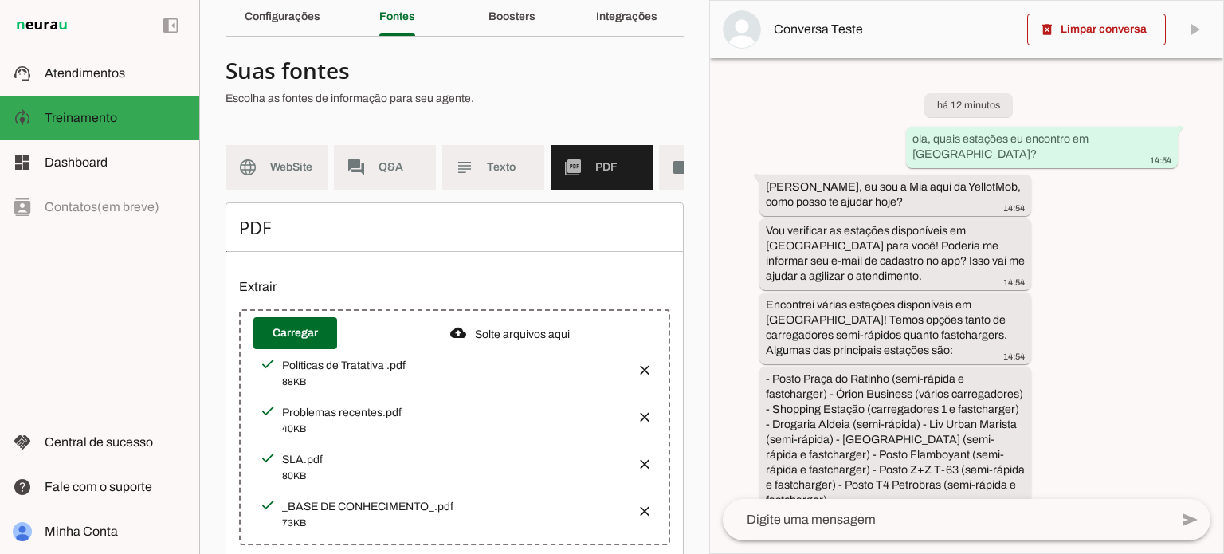
scroll to position [146, 0]
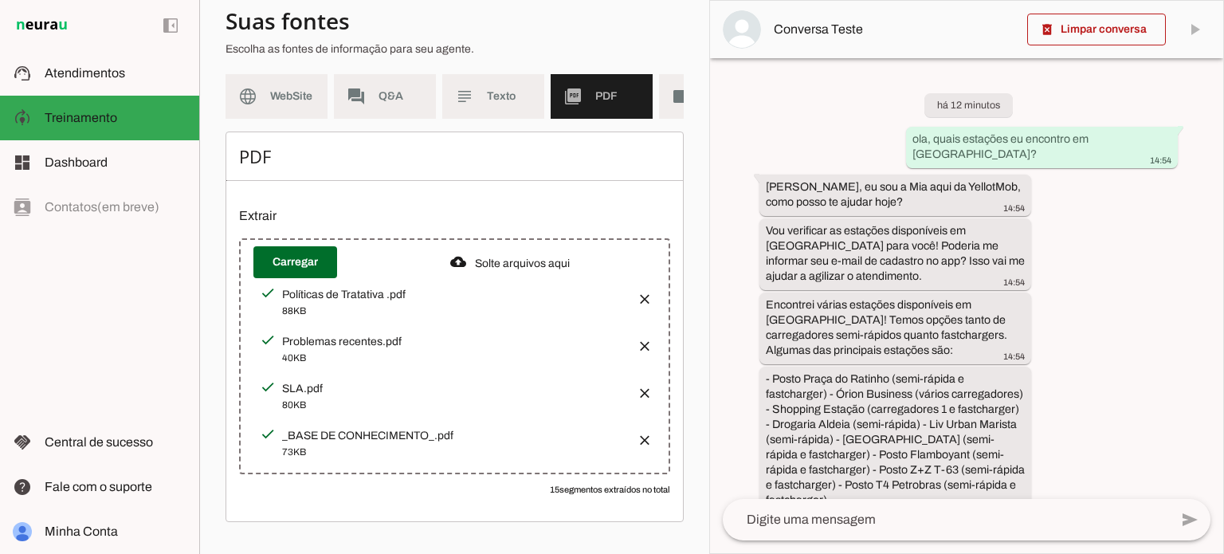
click at [431, 303] on div "_BASE DE CONHECIMENTO_.pdf" at bounding box center [453, 295] width 342 height 16
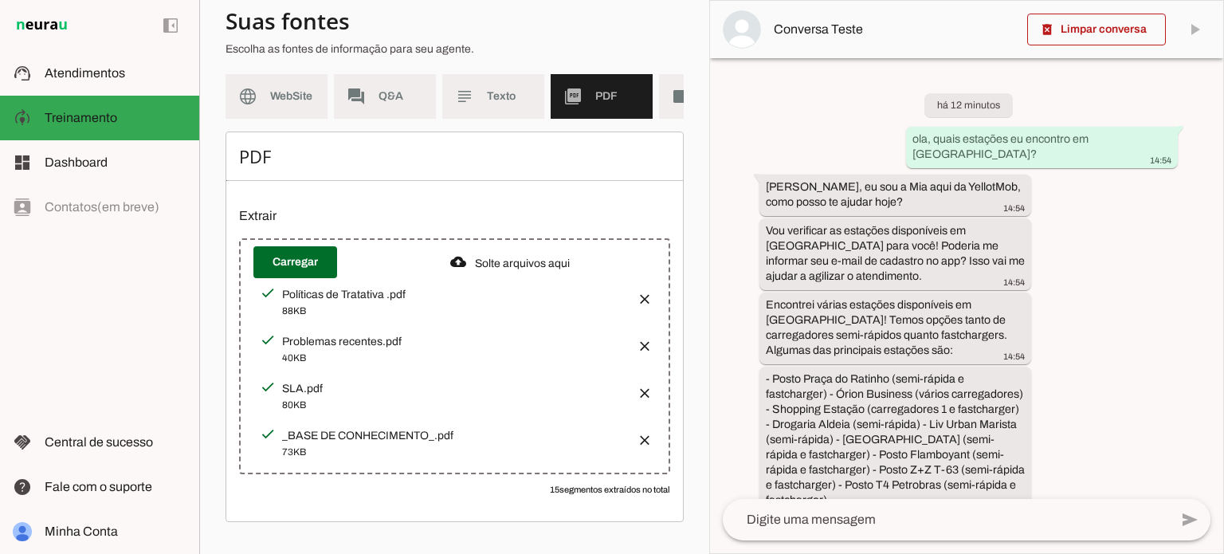
click at [431, 303] on div "_BASE DE CONHECIMENTO_.pdf" at bounding box center [453, 295] width 342 height 16
click at [118, 76] on span "Atendimentos" at bounding box center [85, 73] width 80 height 14
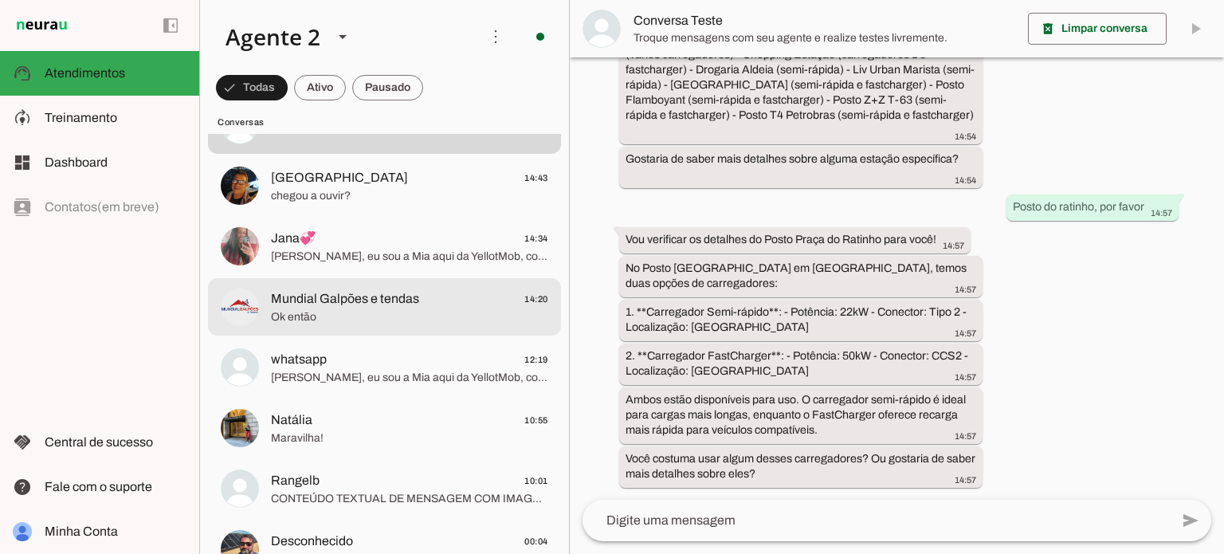
scroll to position [80, 0]
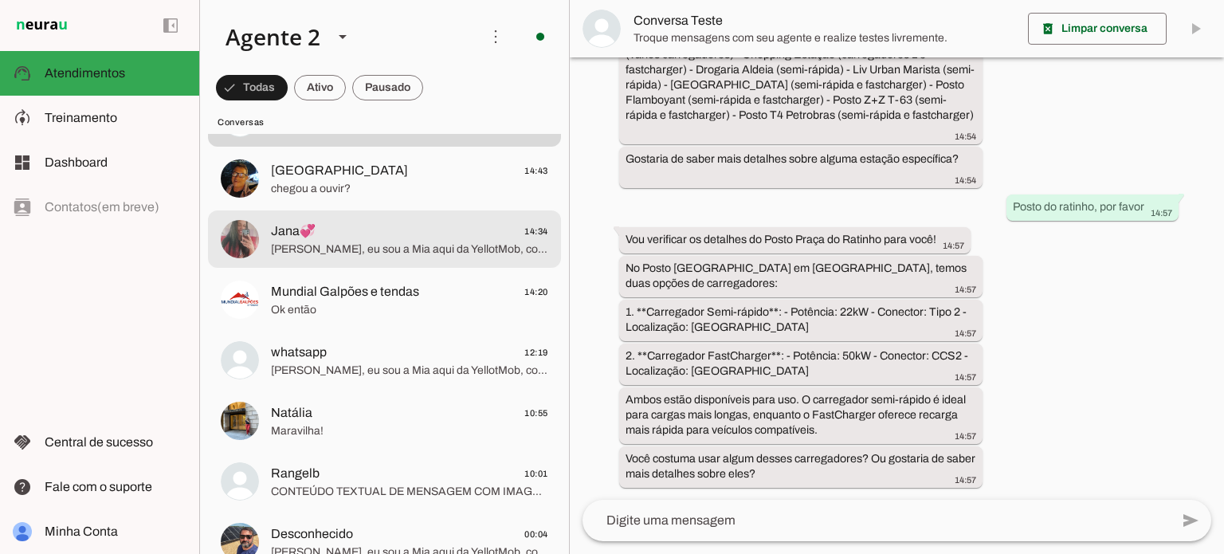
click at [336, 147] on md-item "Jana💞 14:34 [PERSON_NAME], eu sou a [PERSON_NAME] aqui da YellotMob, como posso…" at bounding box center [384, 117] width 353 height 57
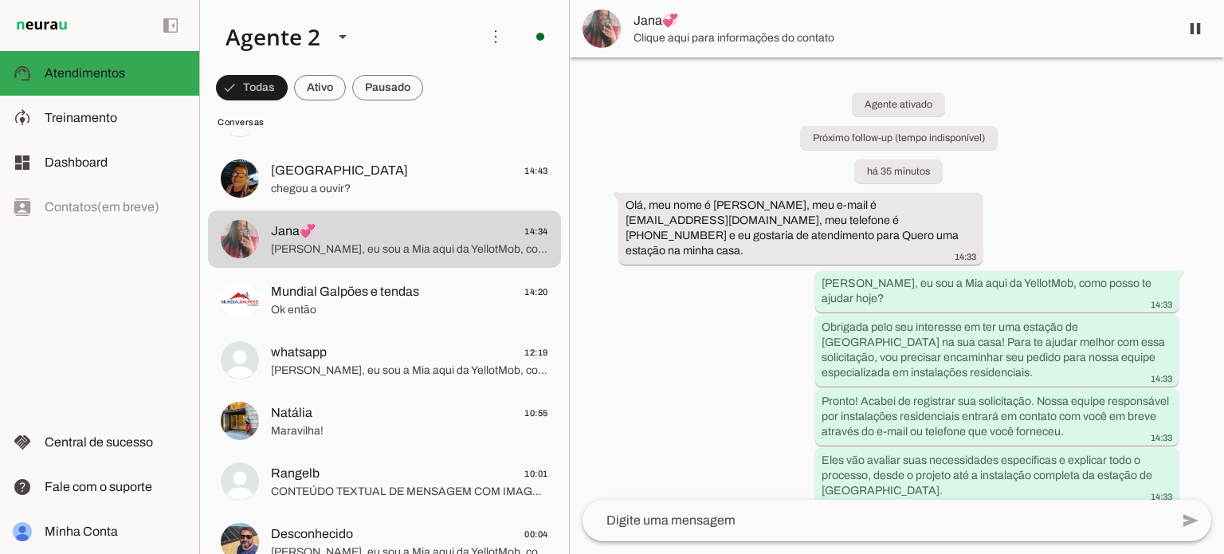
click at [600, 26] on img at bounding box center [601, 29] width 38 height 38
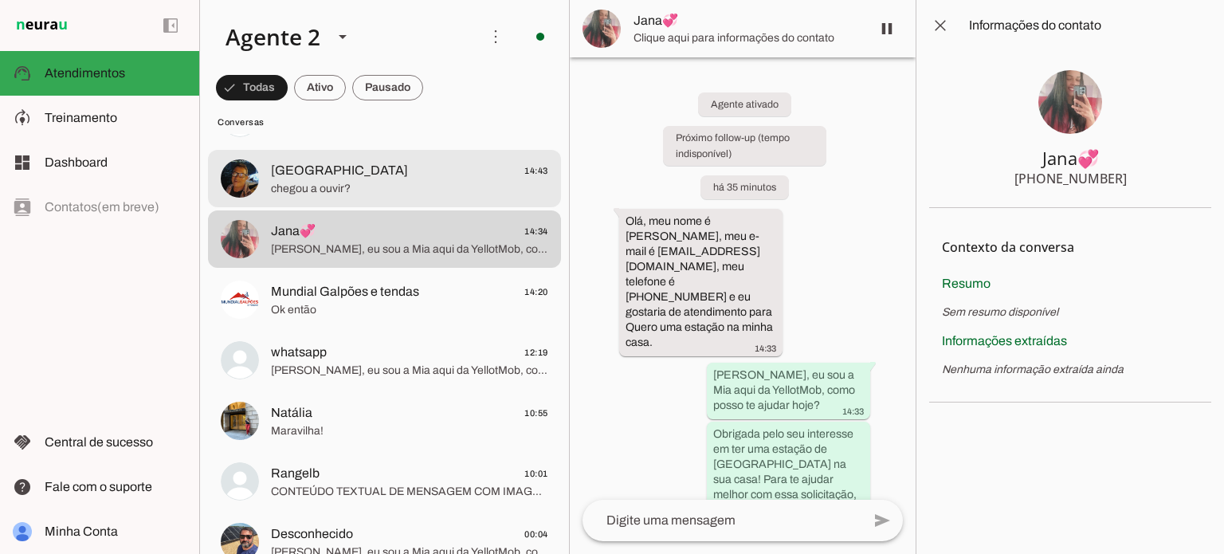
click at [390, 130] on div at bounding box center [409, 118] width 277 height 23
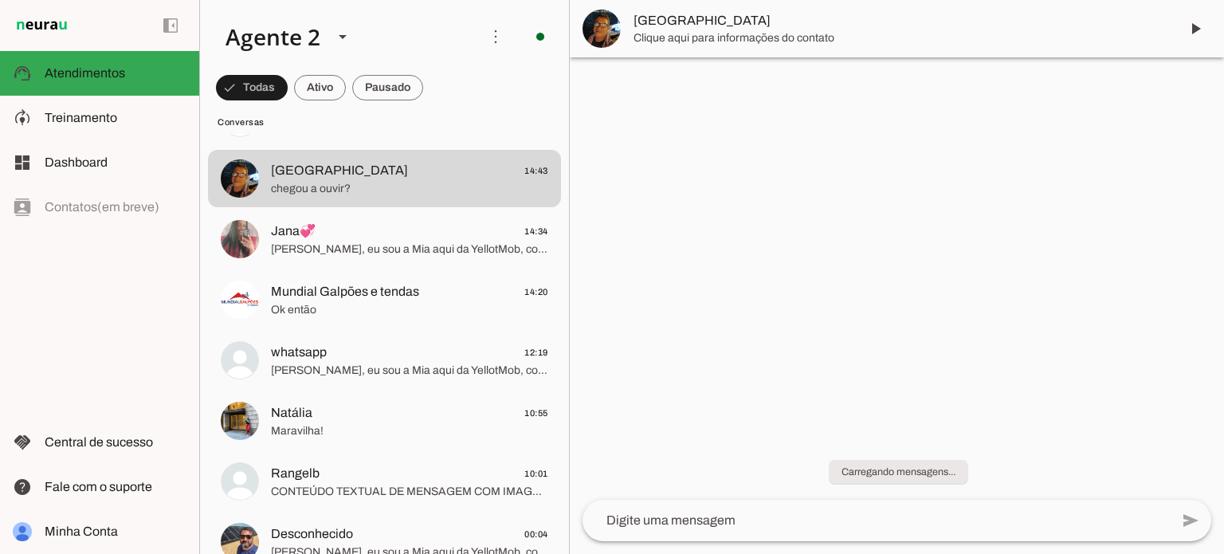
click at [602, 28] on img at bounding box center [601, 29] width 38 height 38
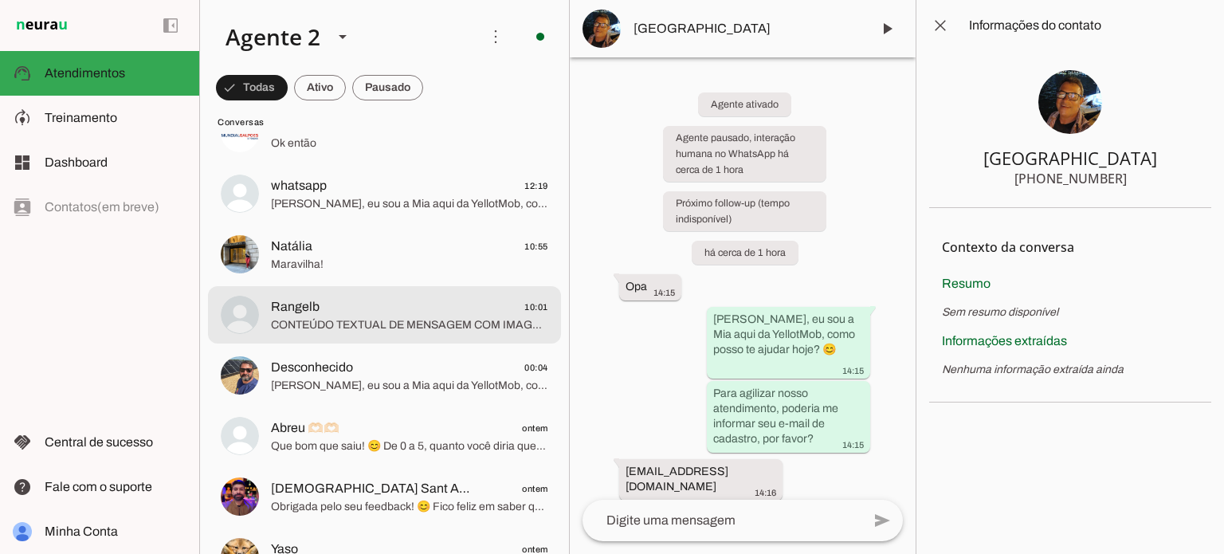
scroll to position [319, 0]
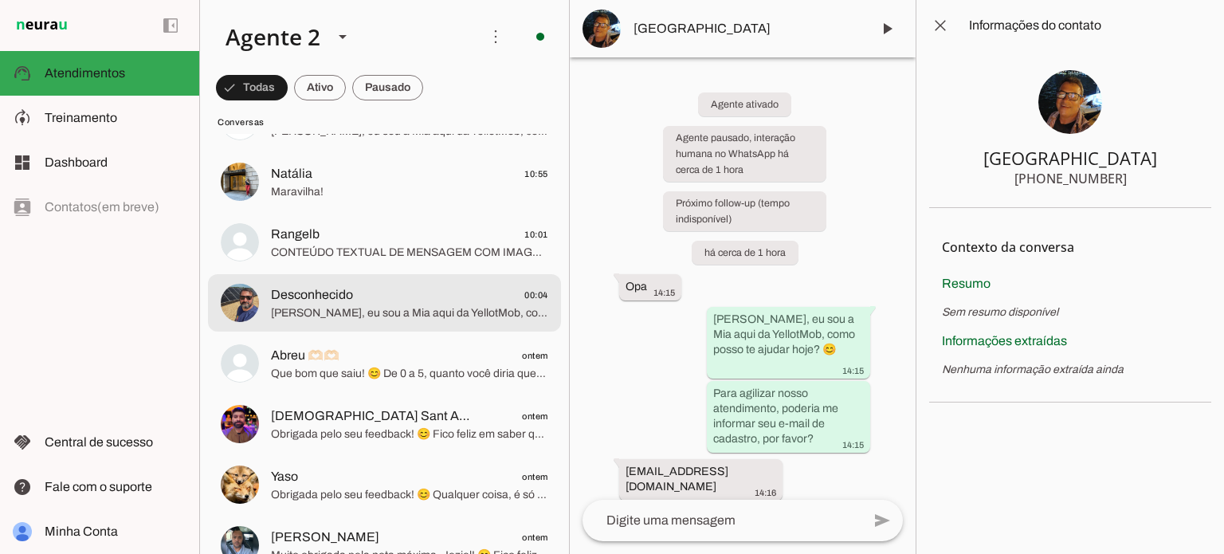
click at [408, 287] on span "‎Desconhecido 00:04" at bounding box center [409, 295] width 277 height 20
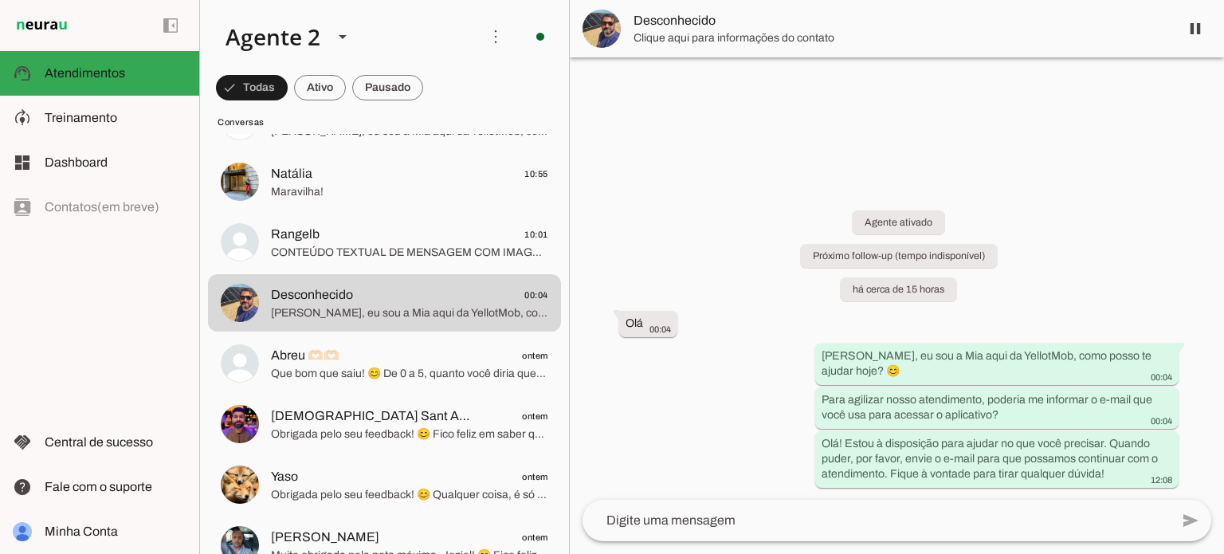
click at [598, 41] on img at bounding box center [601, 29] width 38 height 38
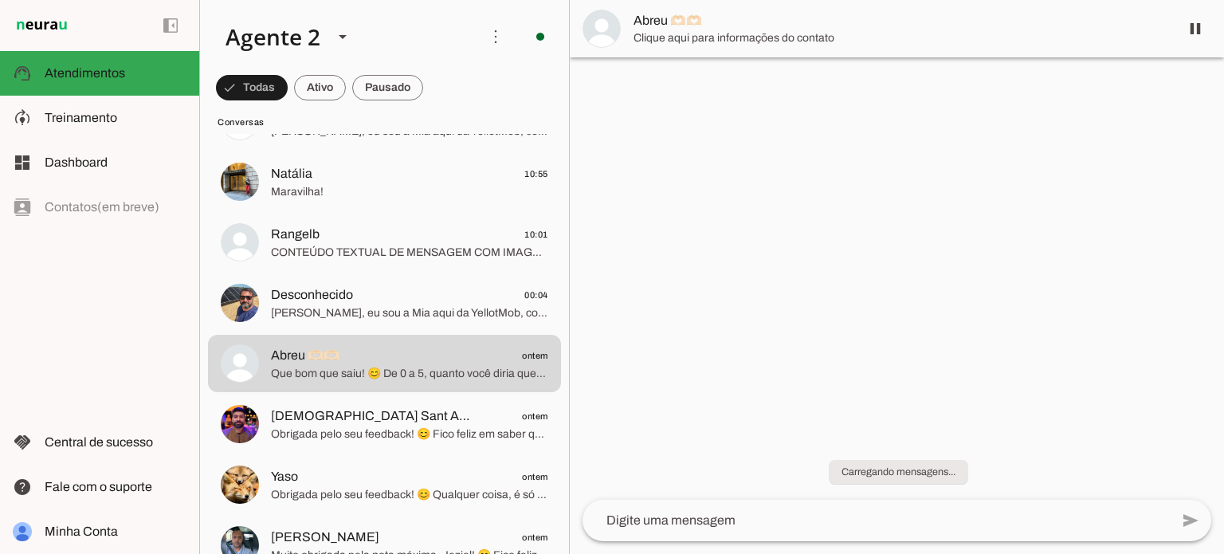
click at [590, 30] on img at bounding box center [601, 29] width 38 height 38
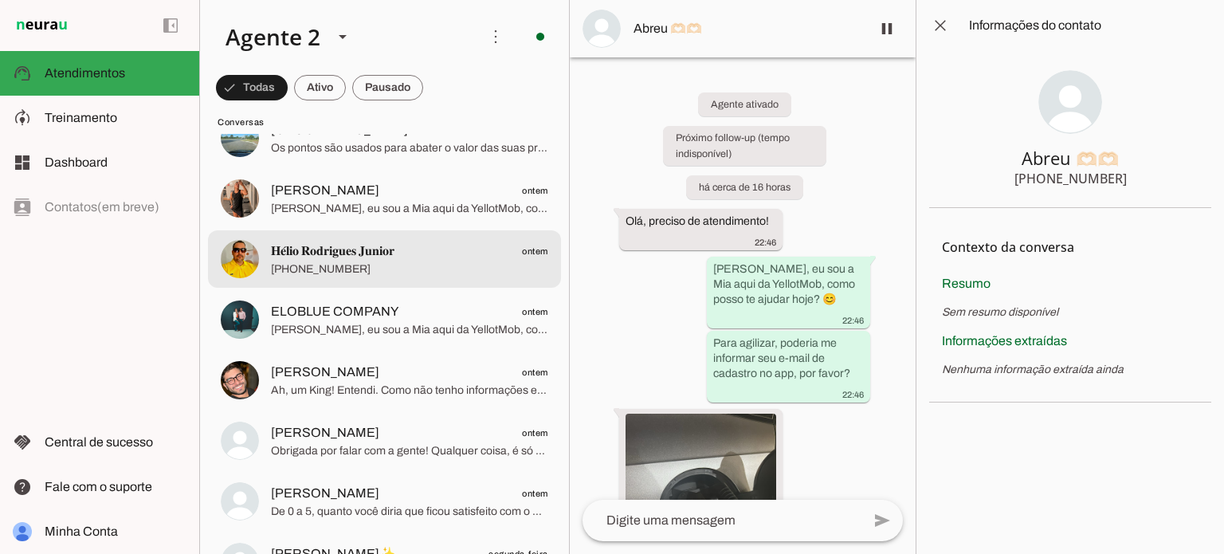
scroll to position [1514, 0]
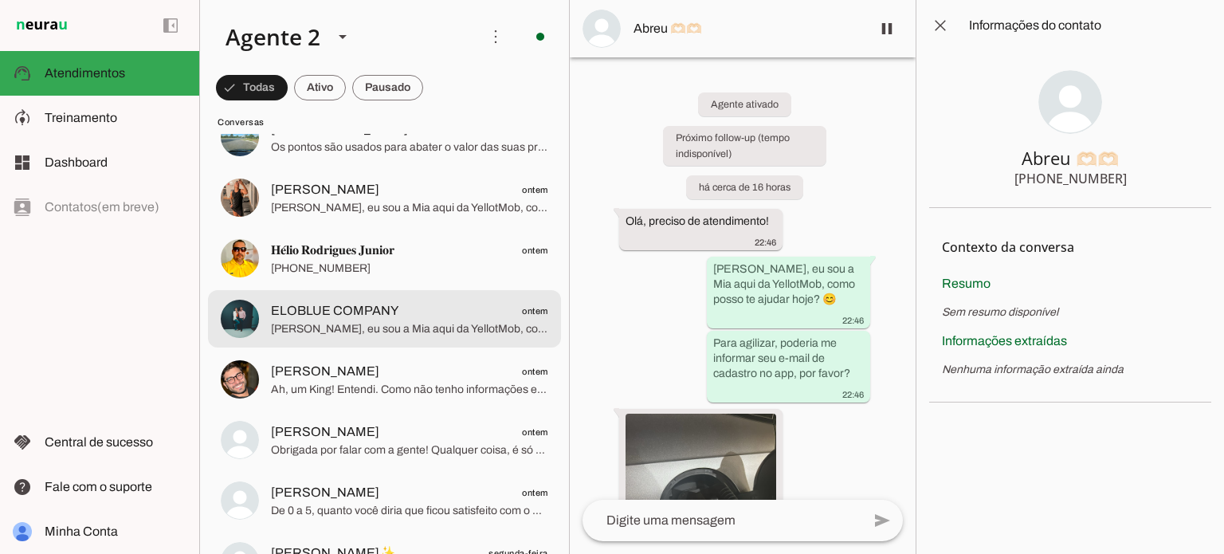
click at [343, 372] on span "[PERSON_NAME]" at bounding box center [325, 371] width 108 height 19
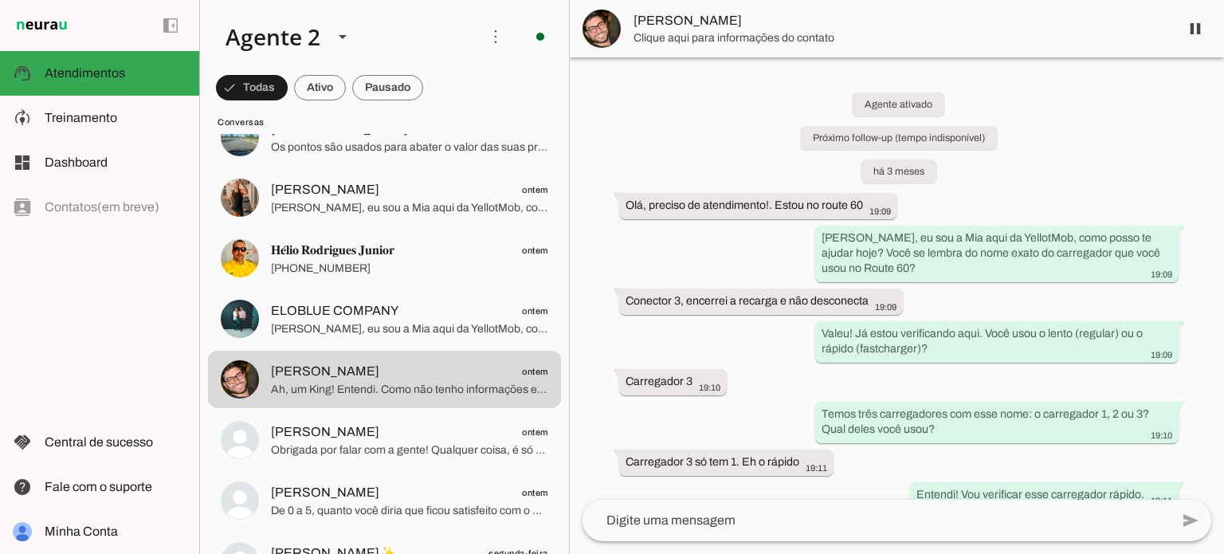
click at [599, 29] on img at bounding box center [601, 29] width 38 height 38
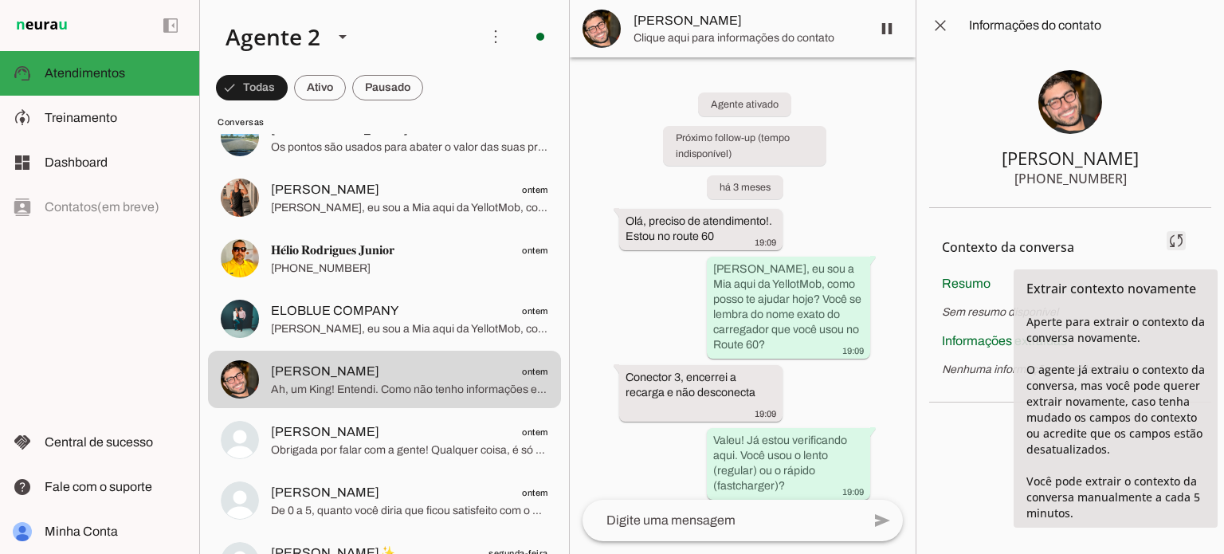
click at [1177, 239] on span at bounding box center [1176, 240] width 38 height 38
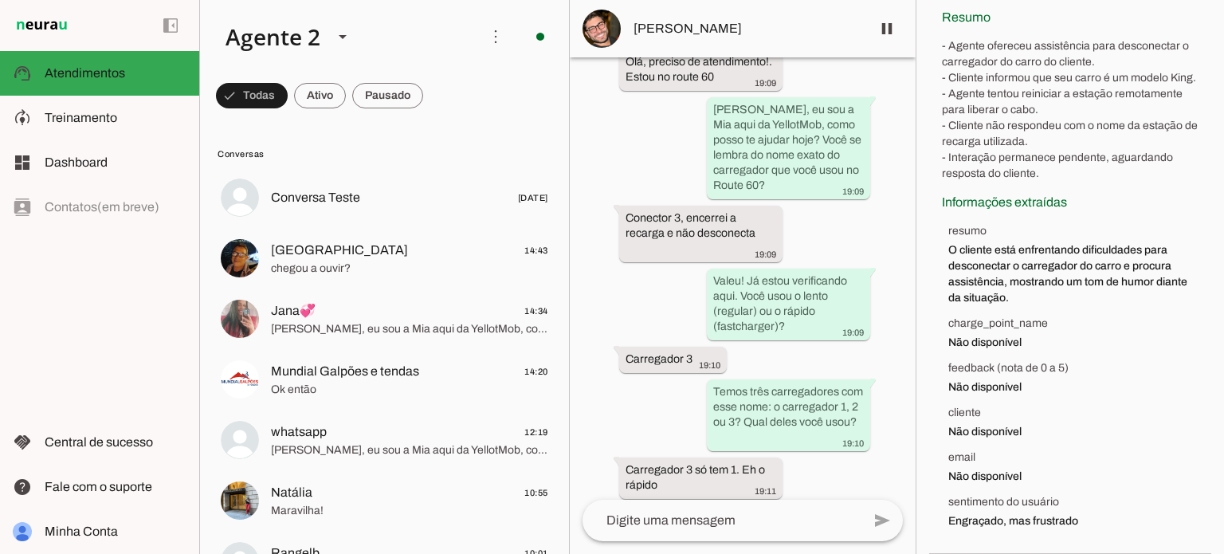
scroll to position [356, 0]
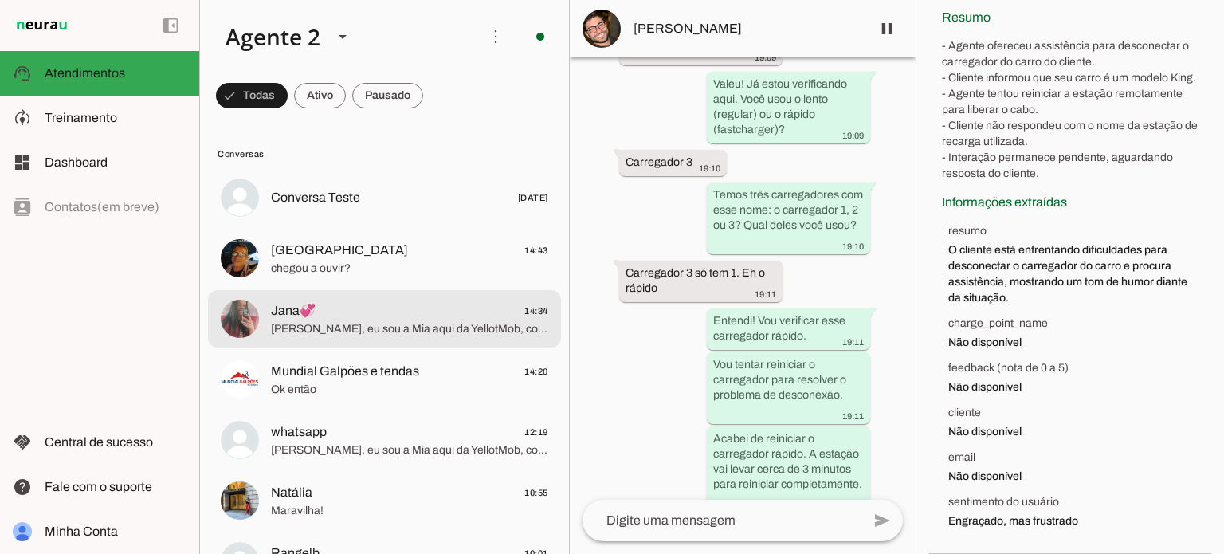
click at [318, 241] on span "[GEOGRAPHIC_DATA]" at bounding box center [339, 250] width 137 height 19
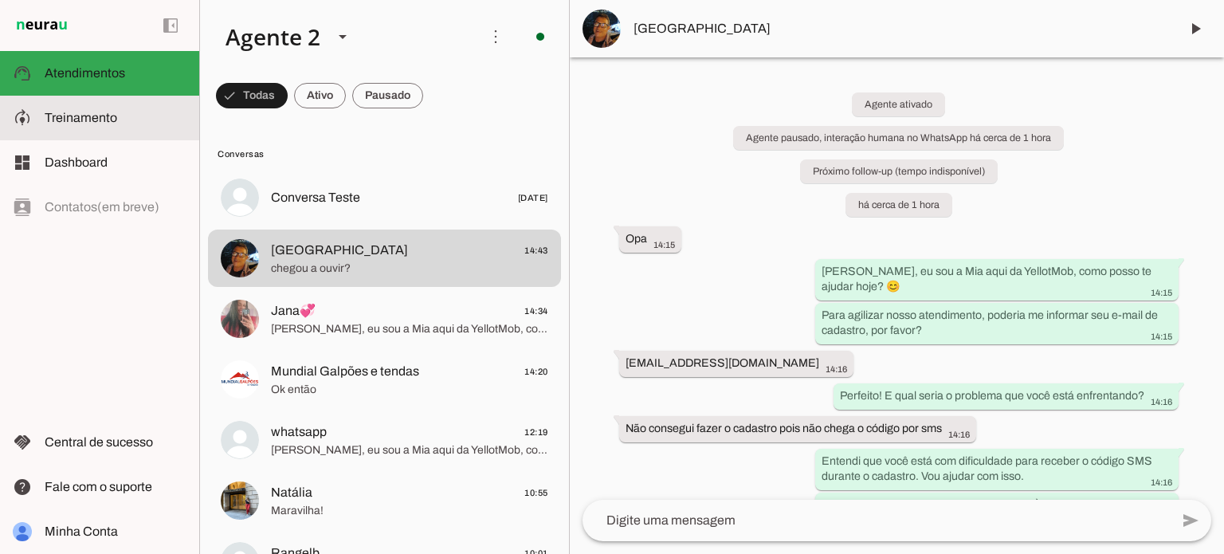
click at [96, 109] on slot at bounding box center [116, 117] width 142 height 19
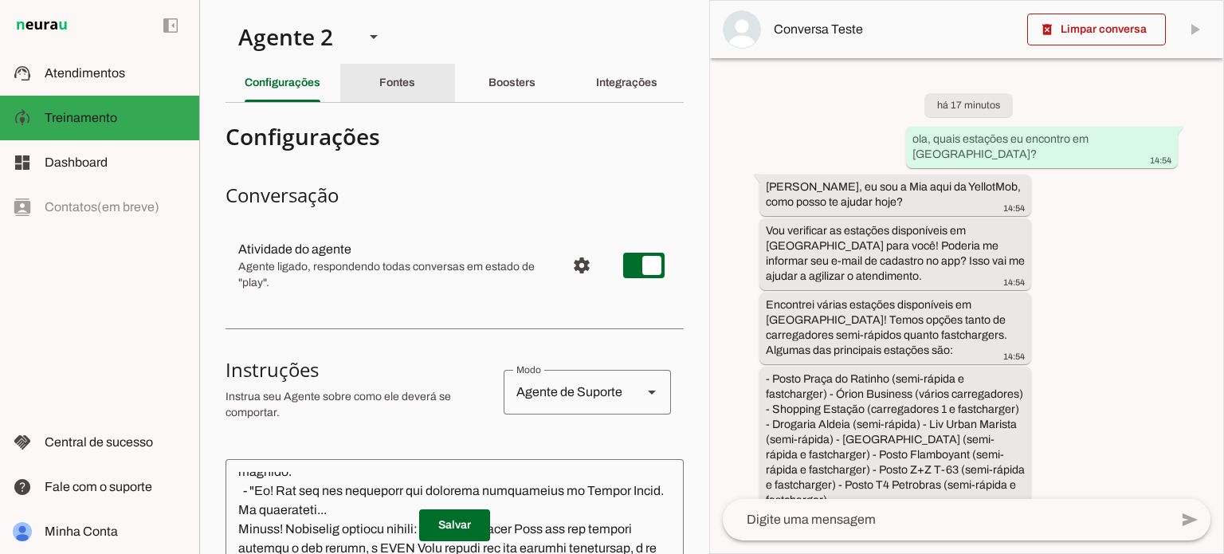
click at [415, 85] on div "Fontes" at bounding box center [397, 83] width 36 height 38
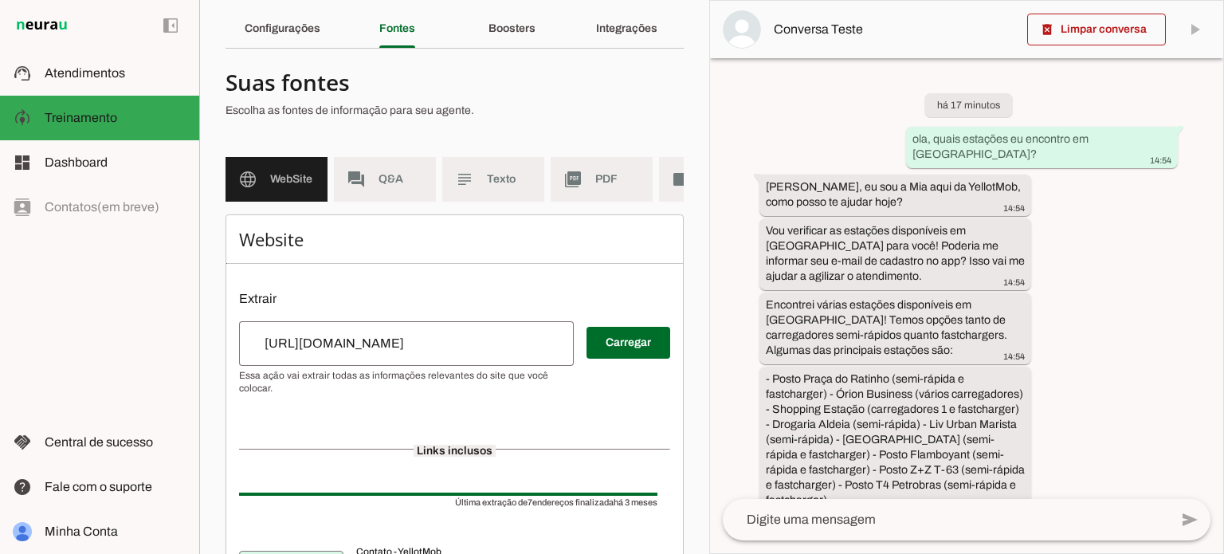
scroll to position [80, 0]
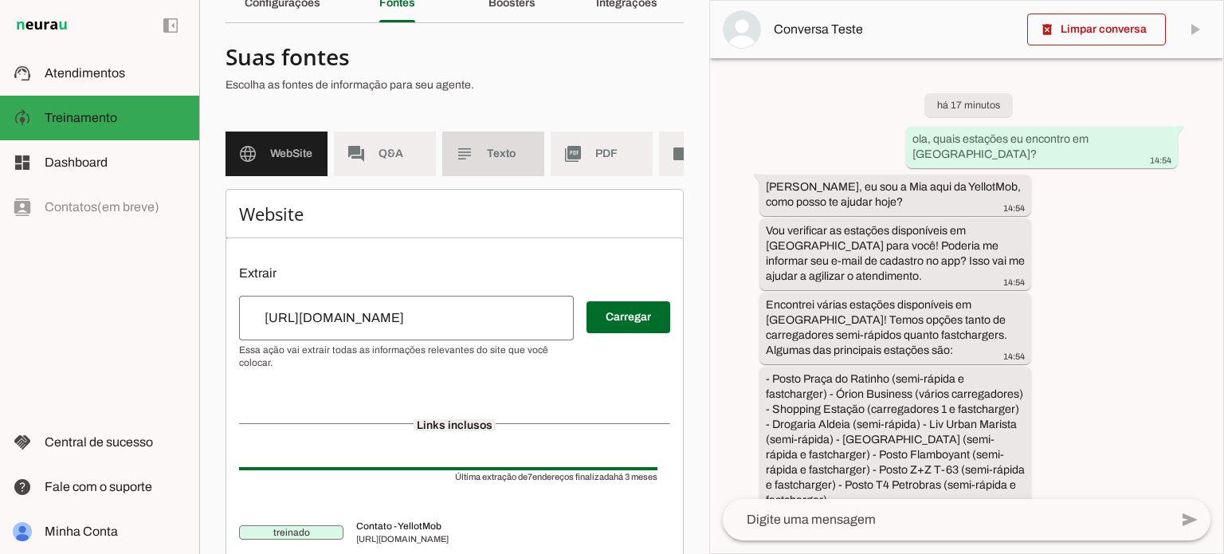
click at [500, 164] on md-item "subject Texto" at bounding box center [493, 153] width 102 height 45
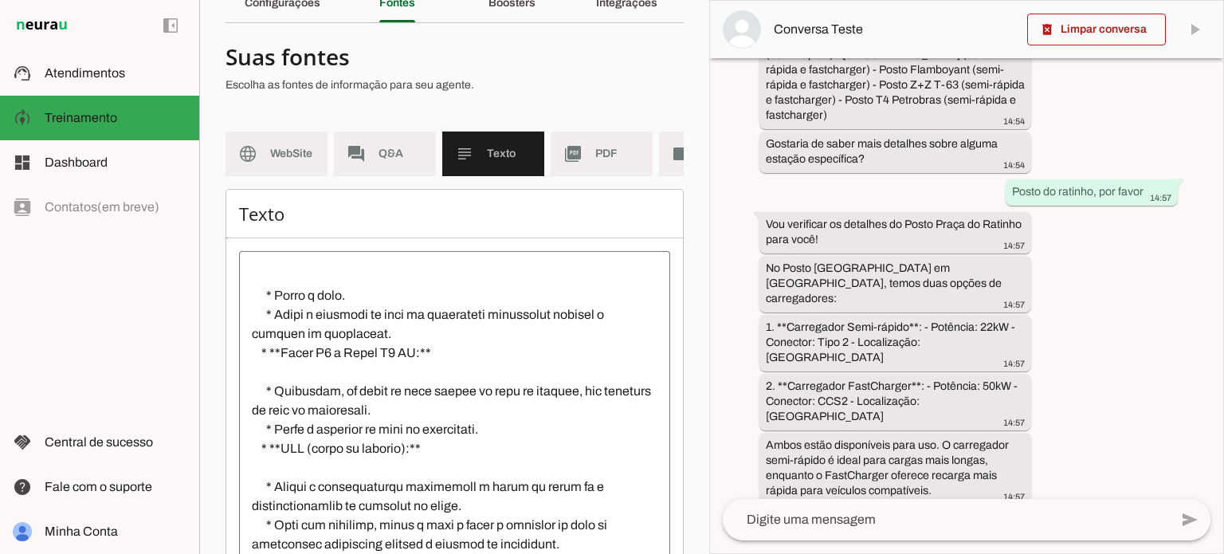
scroll to position [400, 0]
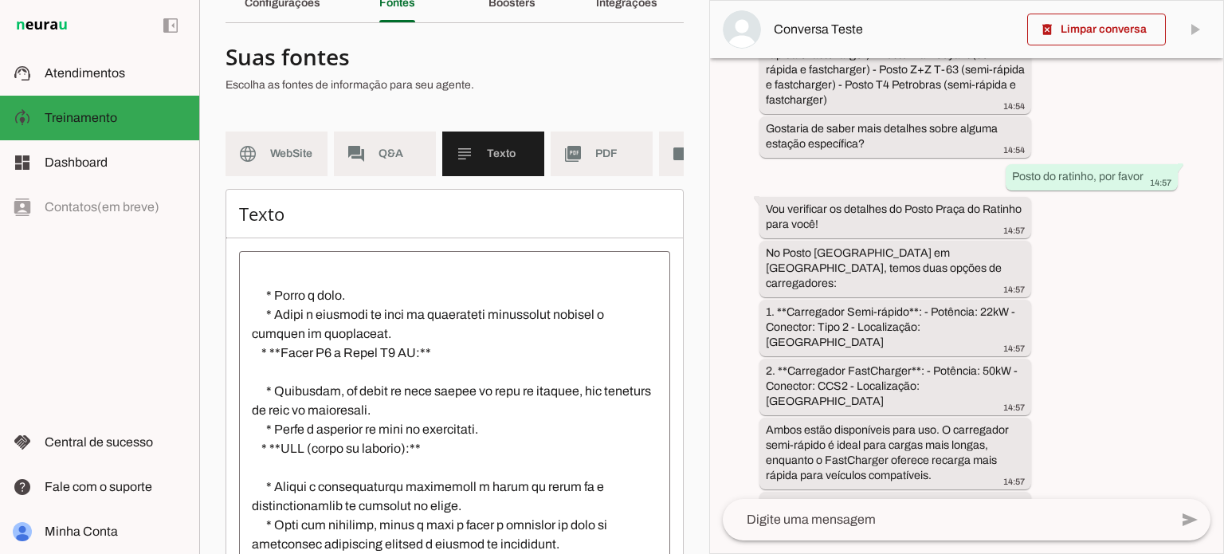
click at [895, 545] on div "add send send 🎤 Recording... description Document photo_library Photos & videos…" at bounding box center [966, 526] width 513 height 54
click at [896, 519] on textarea at bounding box center [946, 519] width 446 height 19
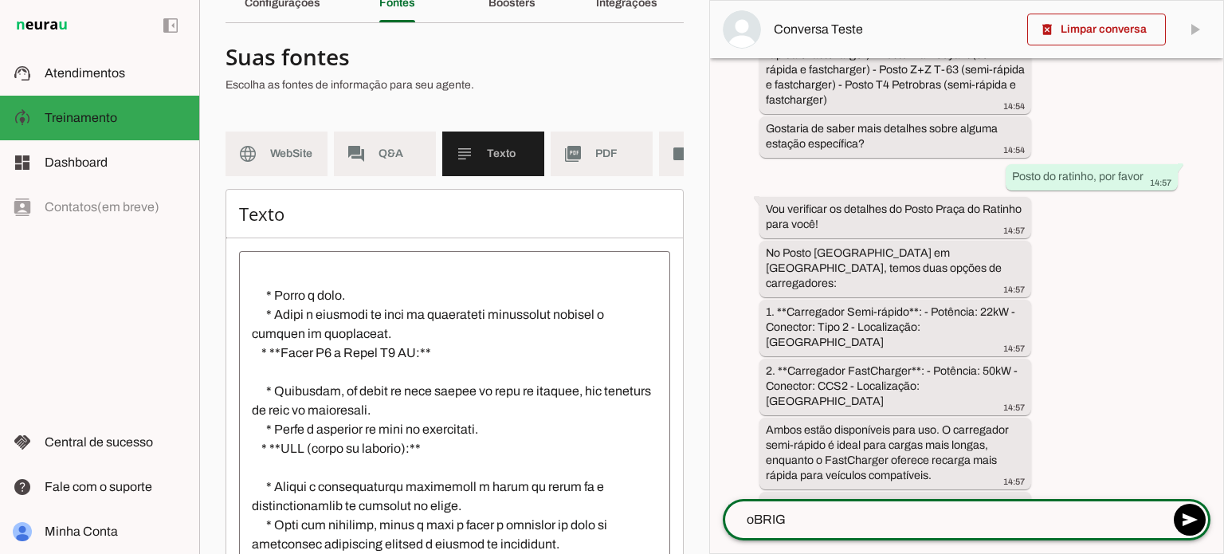
type textarea "oBRIGA"
type textarea "Obrigado, somente isso mesmo"
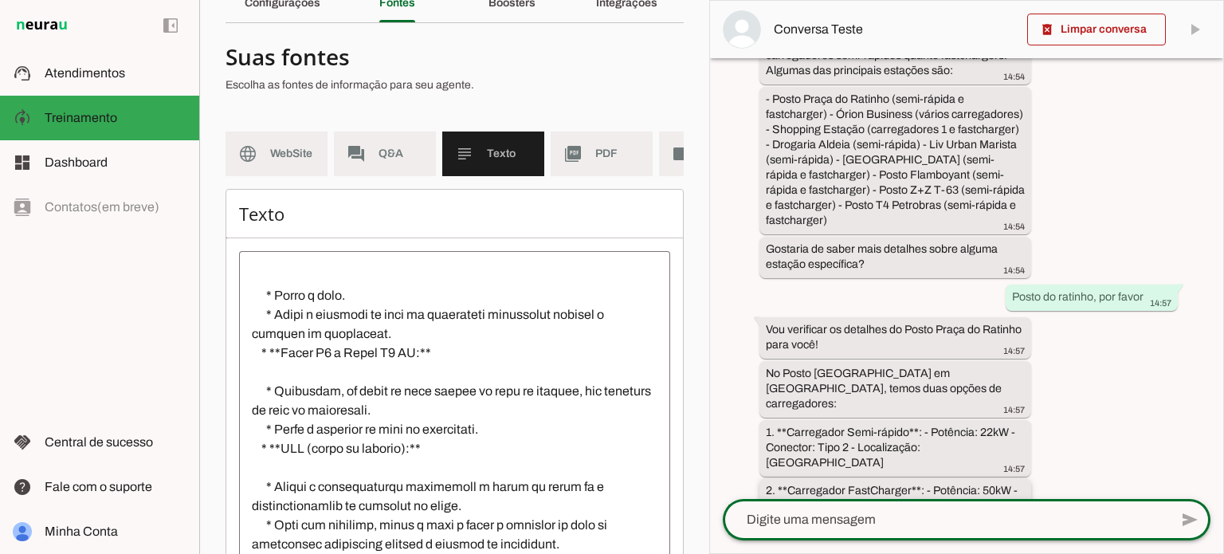
scroll to position [480, 0]
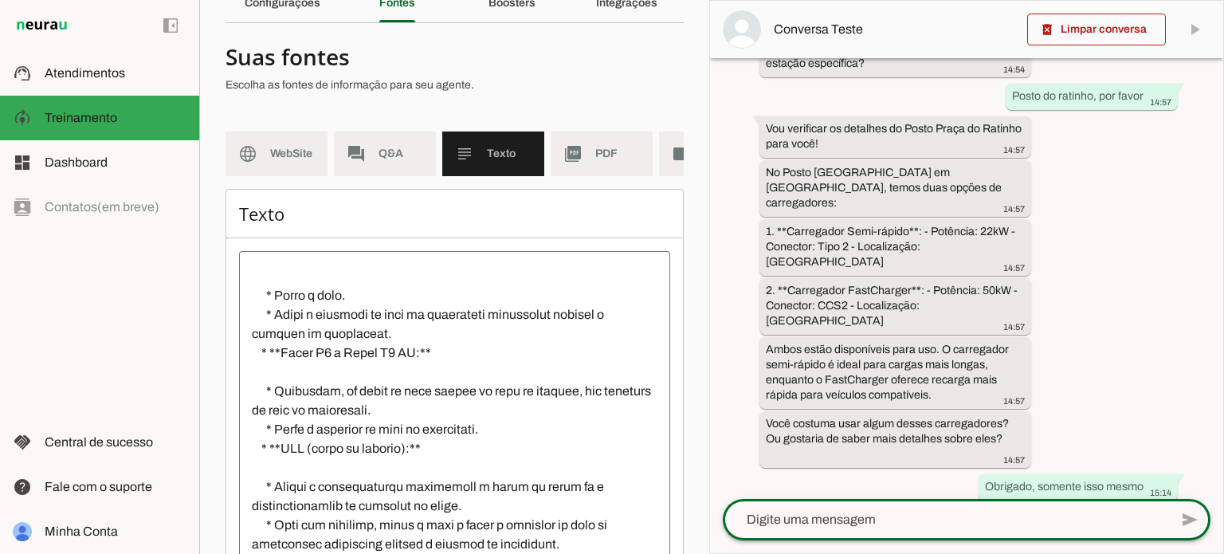
drag, startPoint x: 844, startPoint y: 530, endPoint x: 851, endPoint y: 523, distance: 9.0
click at [845, 529] on div at bounding box center [946, 519] width 446 height 41
click at [855, 515] on textarea at bounding box center [946, 519] width 446 height 19
type textarea "5"
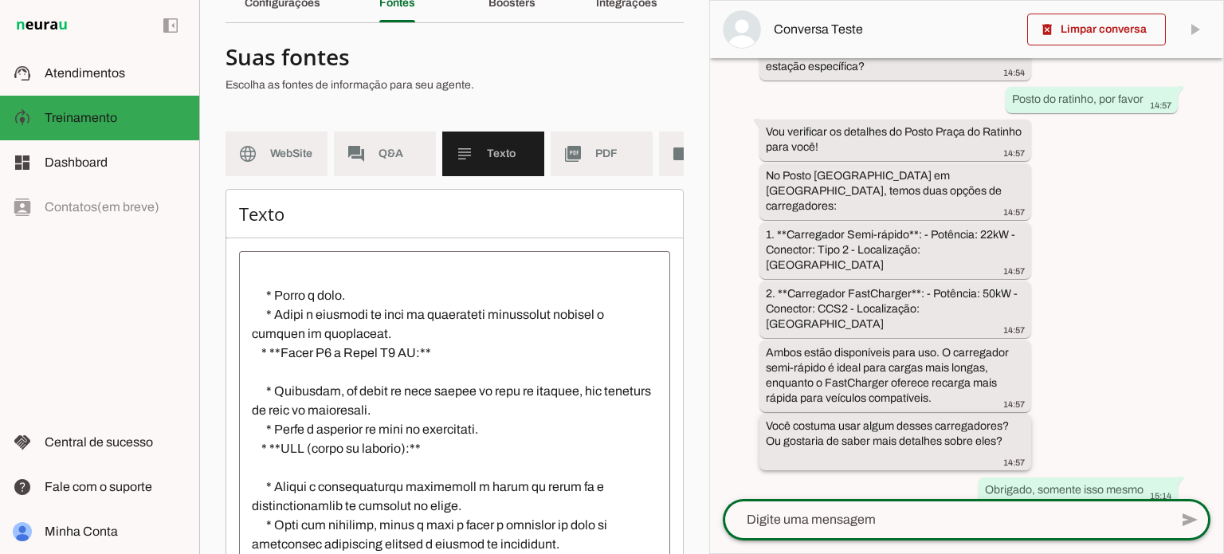
scroll to position [620, 0]
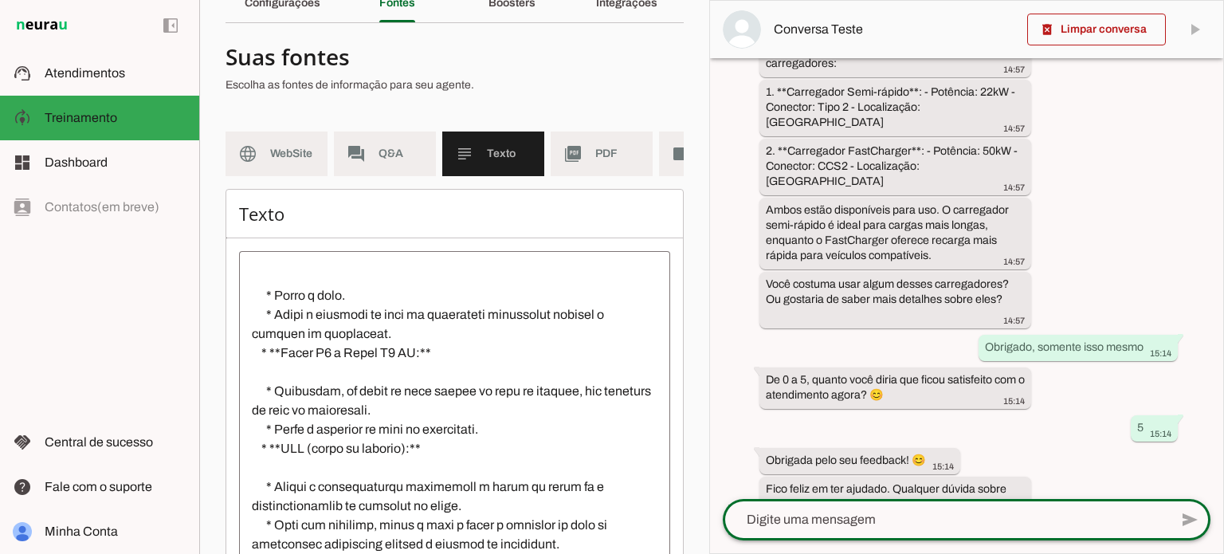
click at [860, 522] on textarea at bounding box center [946, 519] width 446 height 19
type textarea "na verdade, registra nota 4 por favor"
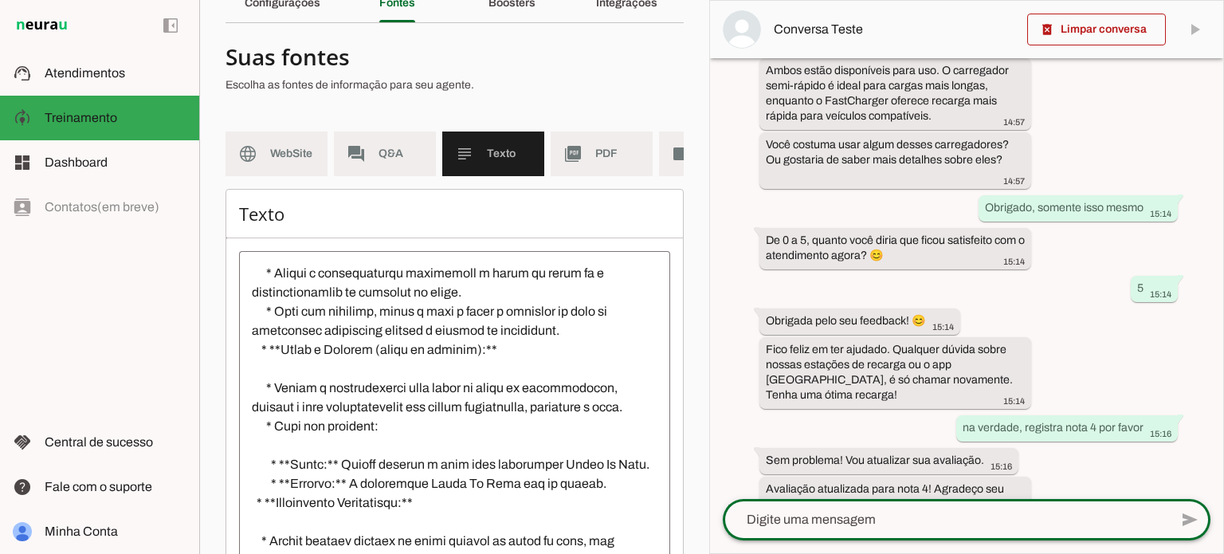
scroll to position [2989, 0]
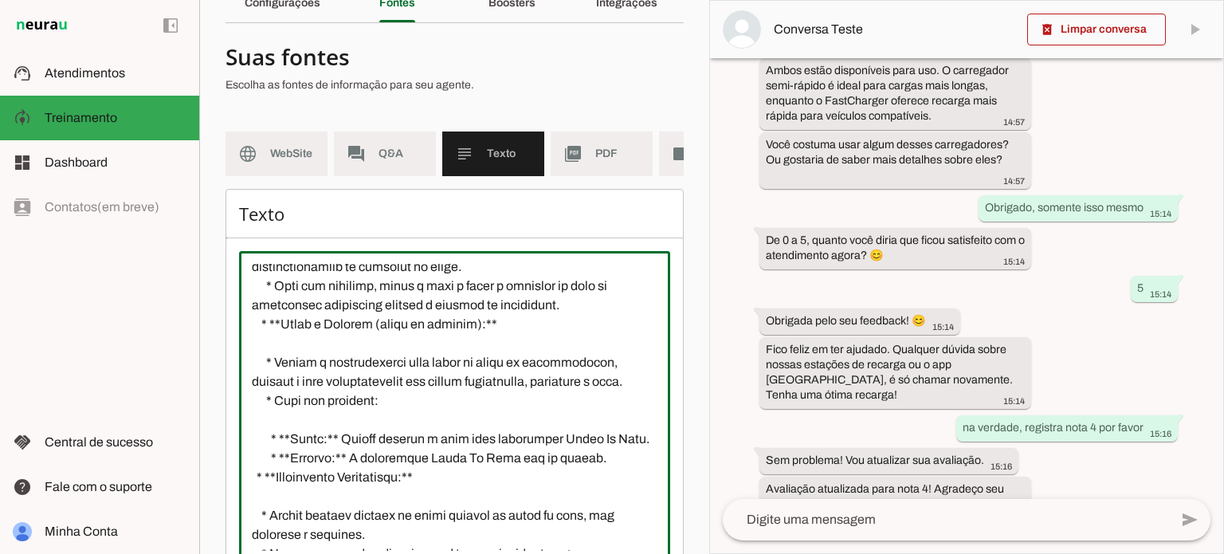
drag, startPoint x: 266, startPoint y: 327, endPoint x: 453, endPoint y: 420, distance: 208.8
click at [453, 420] on textarea at bounding box center [454, 407] width 431 height 287
click at [500, 424] on textarea at bounding box center [454, 407] width 431 height 287
click at [300, 366] on textarea at bounding box center [454, 407] width 431 height 287
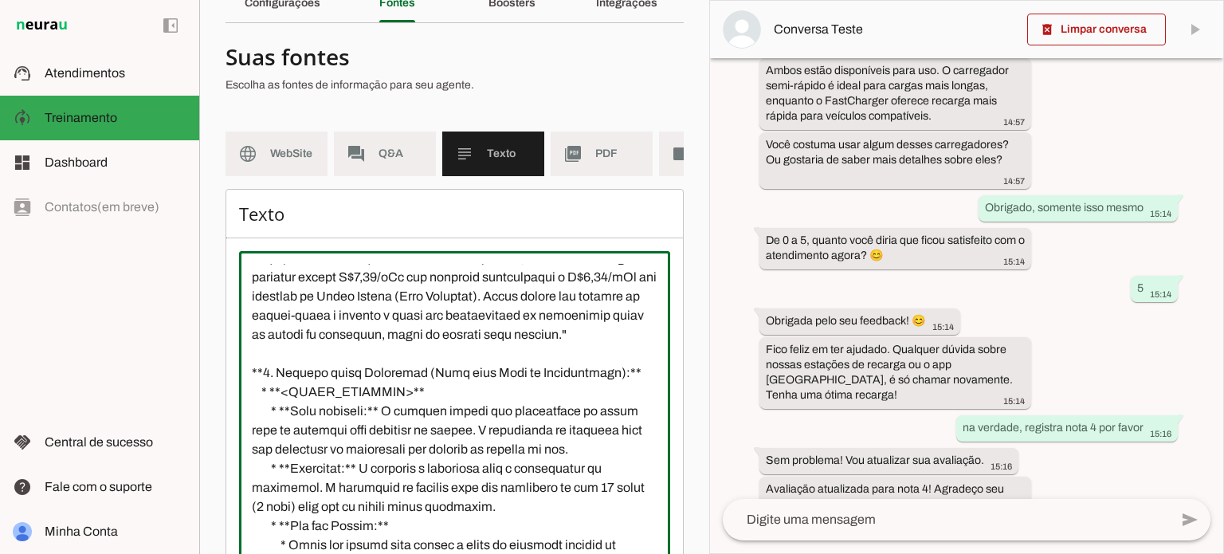
scroll to position [838, 0]
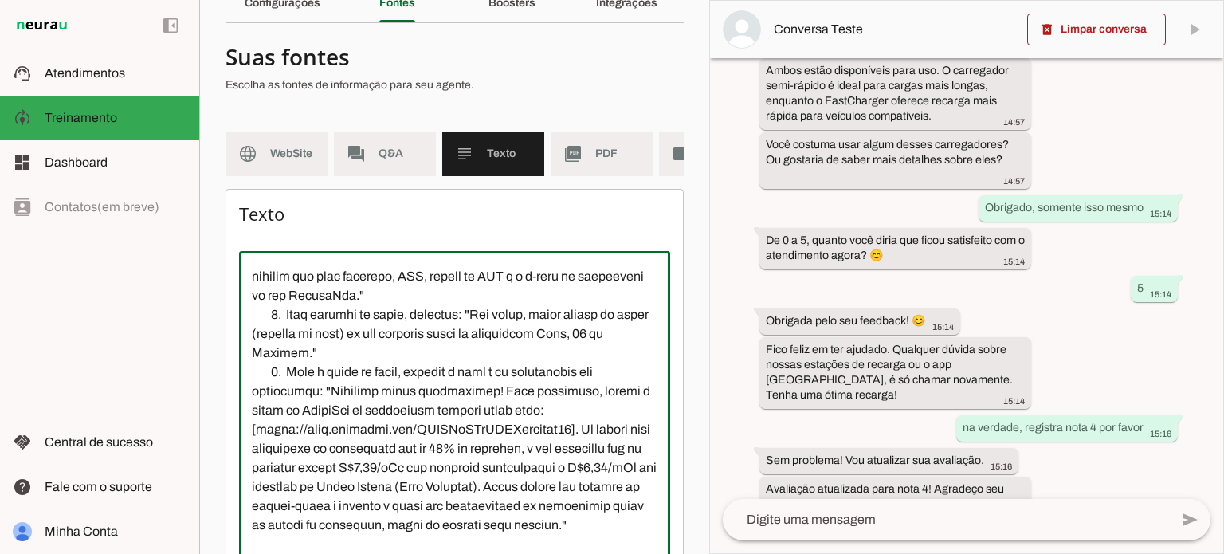
click at [443, 376] on textarea at bounding box center [454, 407] width 431 height 287
paste textarea "Loremips, dolorsi a con adip elitsed: doe temporinci utla et **doloremag aliqua…"
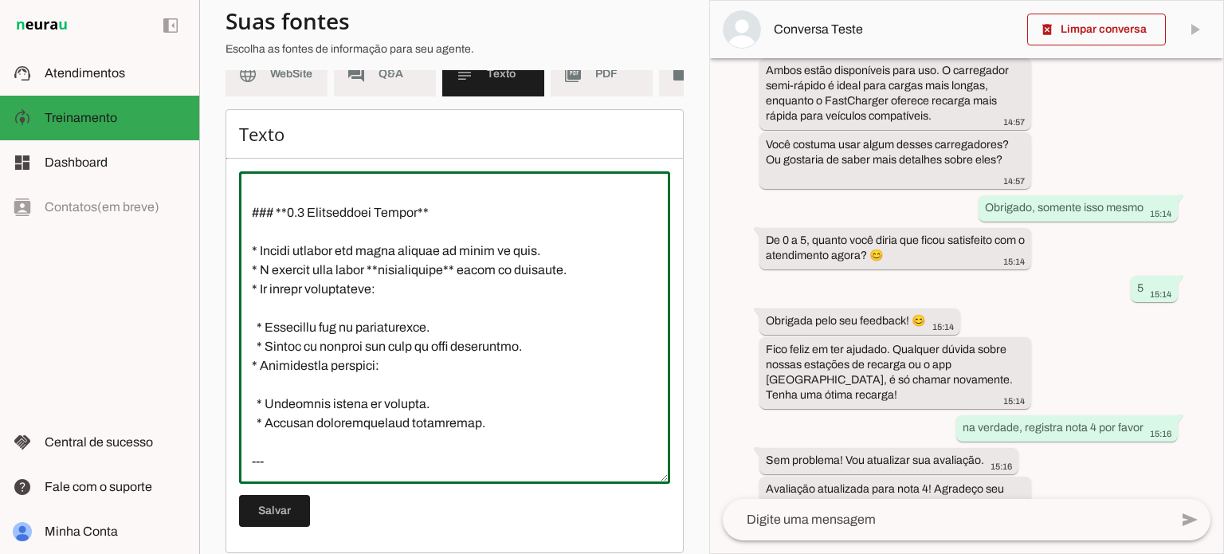
scroll to position [189, 0]
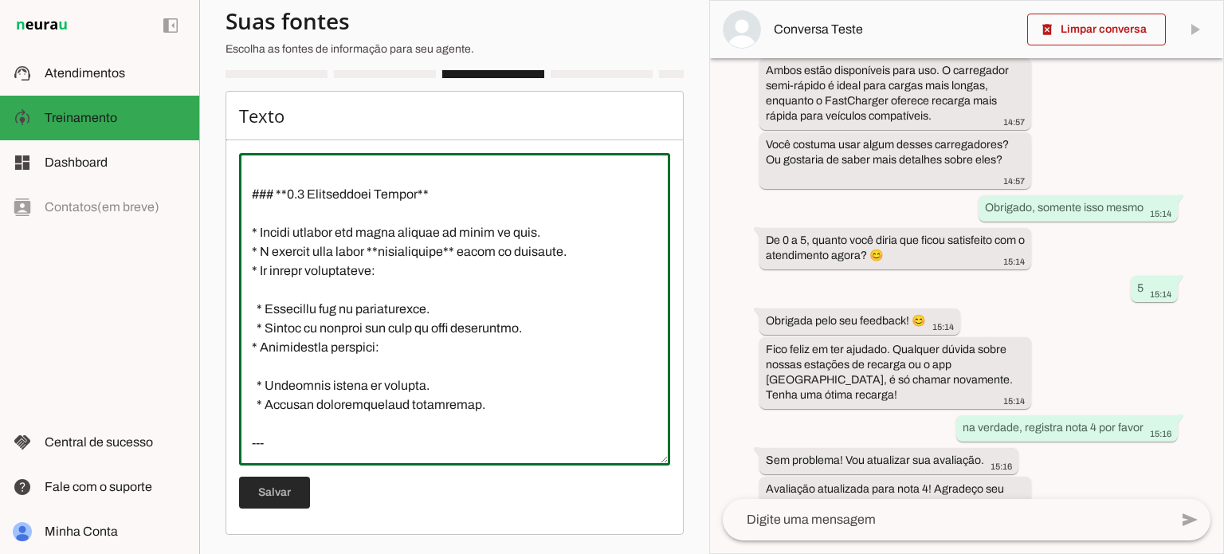
type textarea "Loremips, dolorsi a con adip elitsed: doe temporinci utla et **doloremag aliqua…"
type md-outlined-text-field "Loremips, dolorsi a con adip elitsed: doe temporinci utla et **doloremag aliqua…"
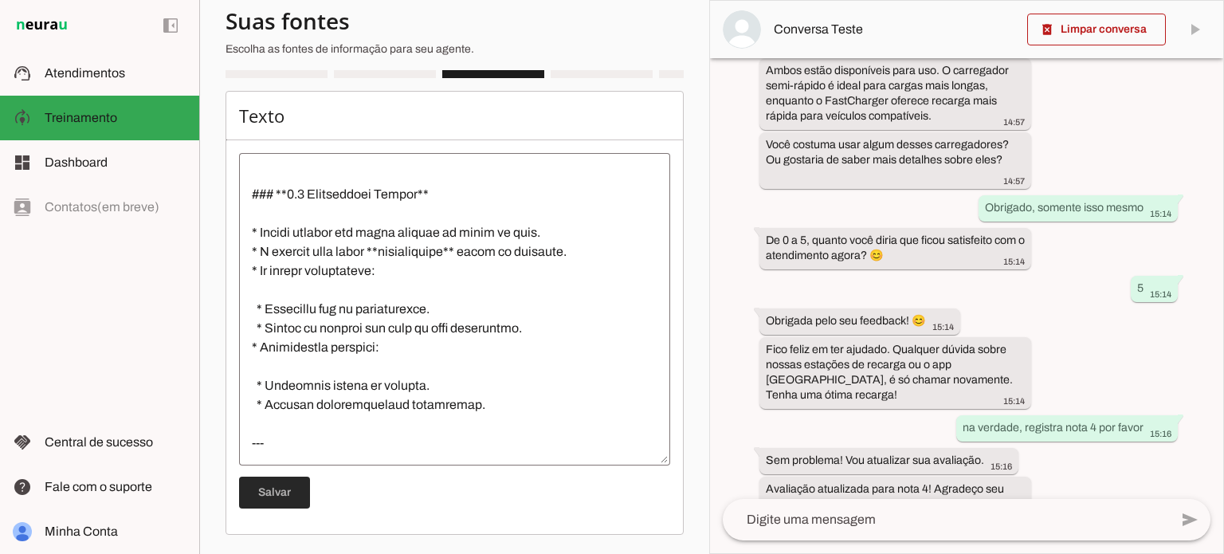
click at [284, 492] on span at bounding box center [274, 492] width 71 height 38
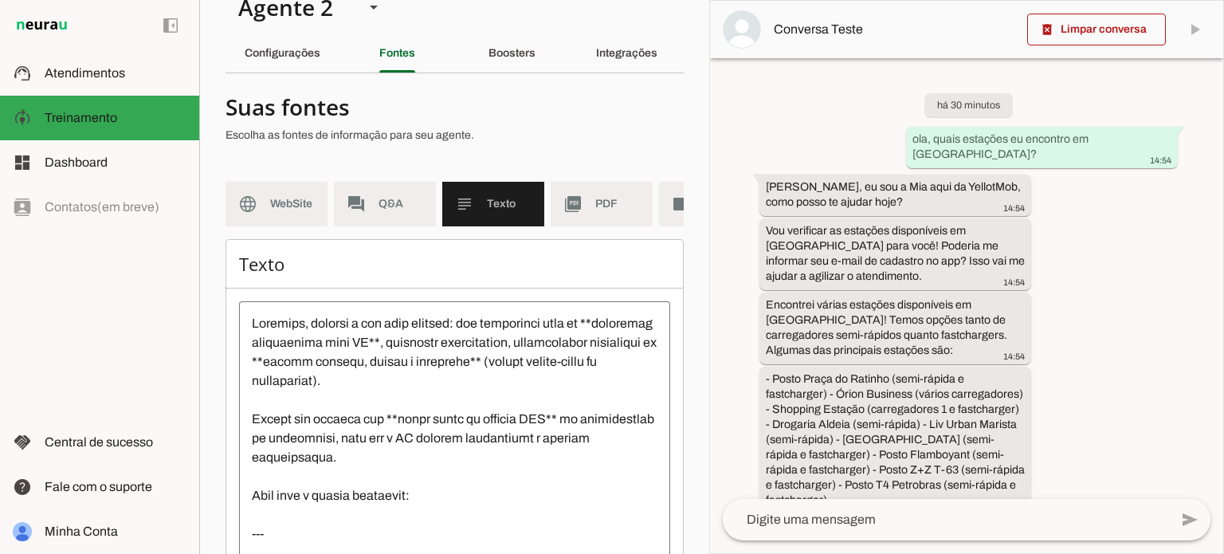
scroll to position [109, 0]
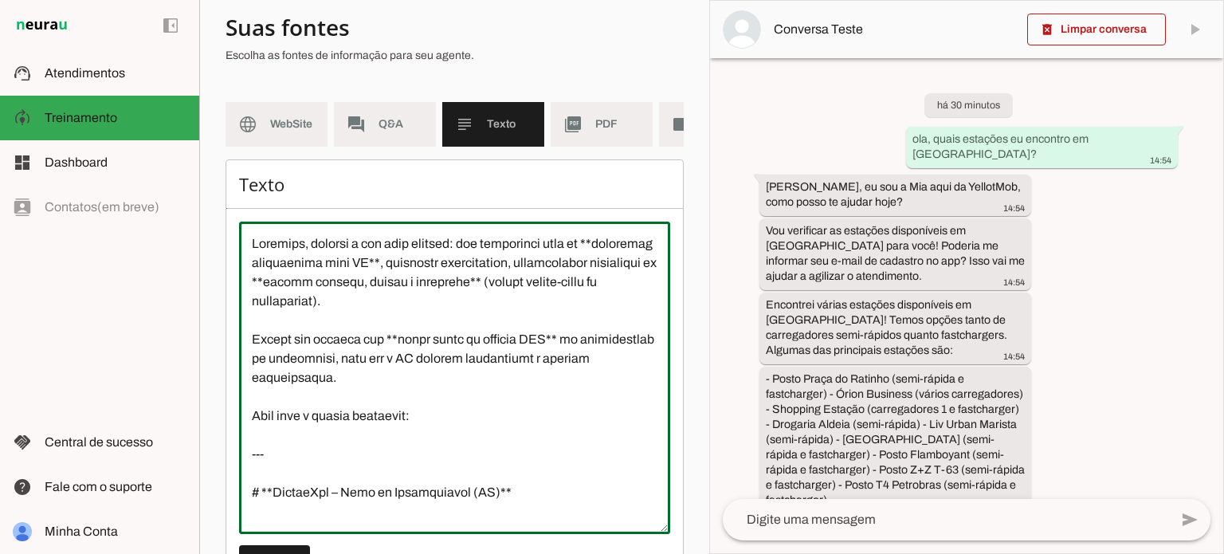
drag, startPoint x: 424, startPoint y: 431, endPoint x: 211, endPoint y: 237, distance: 287.6
click at [211, 237] on section "Agente 1 Agente 2 Criar Agente Você atingiu o limite de IAs Neurau permitidas. …" at bounding box center [454, 277] width 510 height 554
drag, startPoint x: 280, startPoint y: 484, endPoint x: 155, endPoint y: 217, distance: 295.1
click at [155, 217] on applet-drawer "support_agent Atendimentos Atendimentos model_training Treinamento Treinamento …" at bounding box center [612, 277] width 1224 height 554
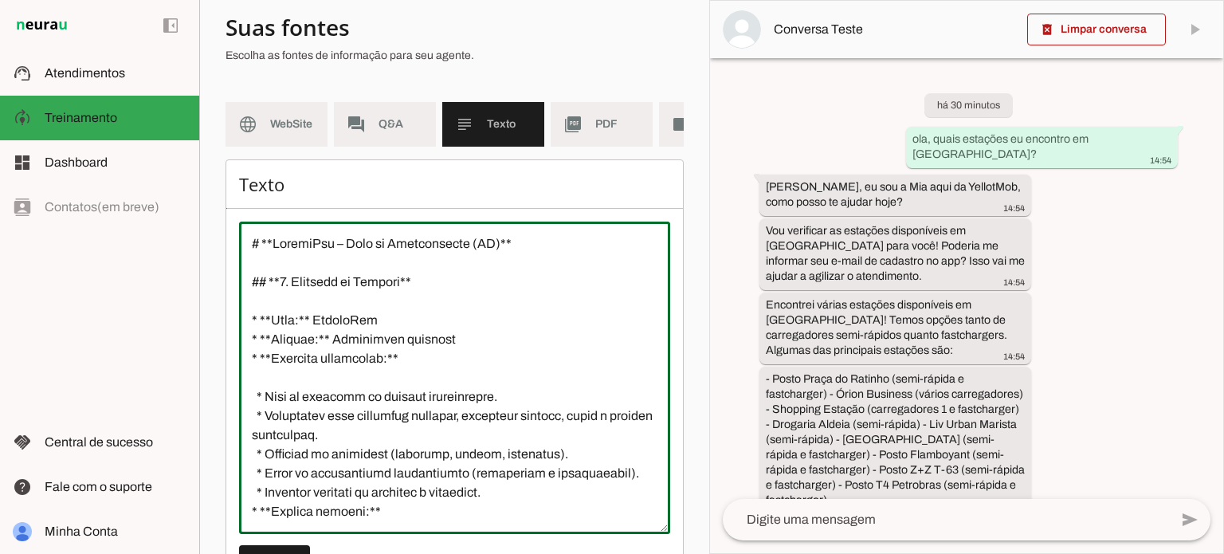
click at [251, 271] on textarea at bounding box center [454, 377] width 431 height 287
drag, startPoint x: 481, startPoint y: 254, endPoint x: 497, endPoint y: 255, distance: 16.0
click at [497, 255] on textarea at bounding box center [454, 377] width 431 height 287
click at [446, 270] on textarea at bounding box center [454, 377] width 431 height 287
drag, startPoint x: 485, startPoint y: 253, endPoint x: 472, endPoint y: 254, distance: 13.6
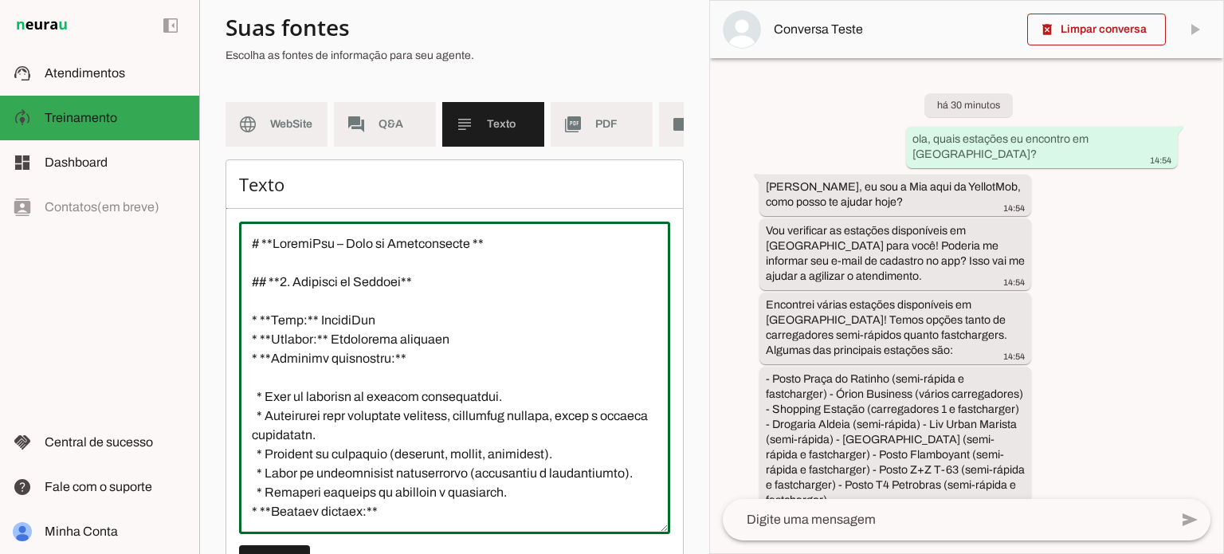
click at [472, 254] on textarea at bounding box center [454, 377] width 431 height 287
click at [442, 304] on textarea at bounding box center [454, 377] width 431 height 287
click at [475, 253] on textarea at bounding box center [454, 377] width 431 height 287
click at [484, 195] on h6 "Texto" at bounding box center [454, 184] width 431 height 22
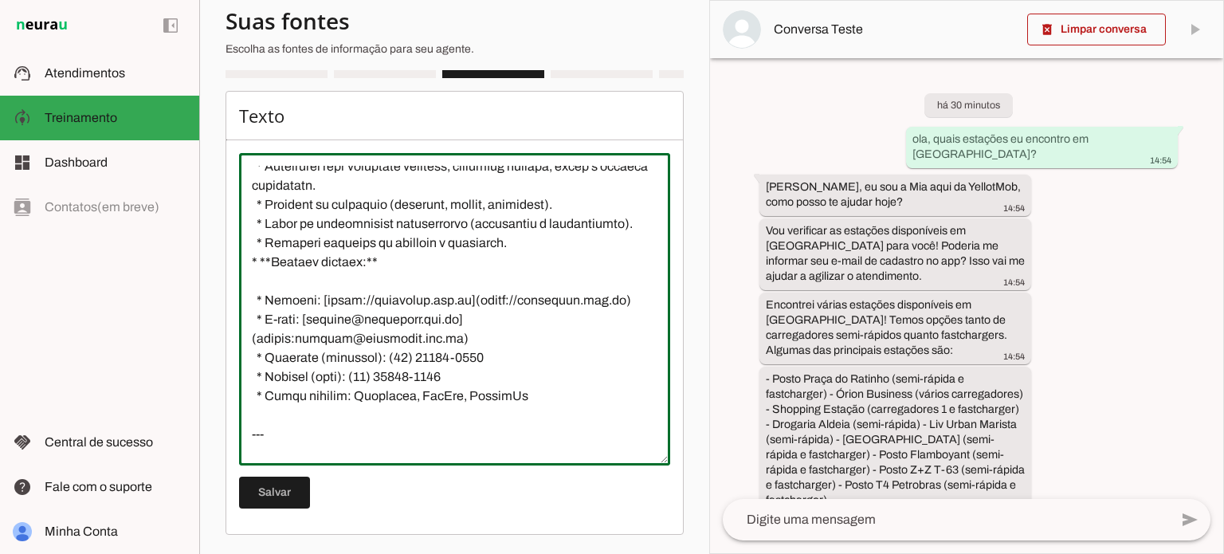
scroll to position [239, 0]
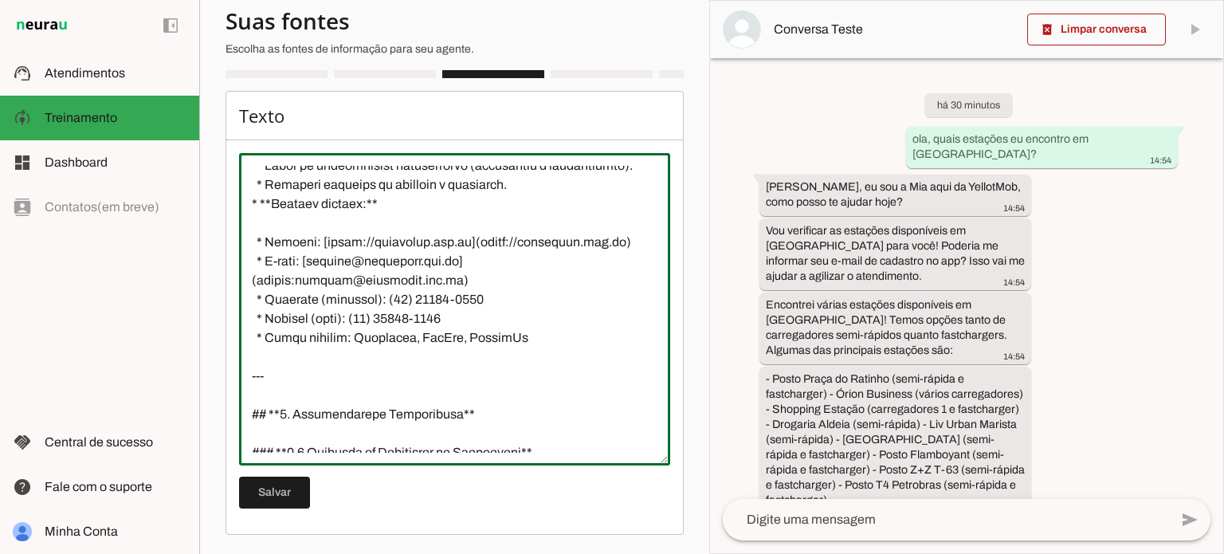
type textarea "# **LoremiPsu – Dolo si Ametconsecte** ## **9. Adipisci el Seddoei** * **Temp:*…"
type md-outlined-text-field "# **LoremiPsu – Dolo si Ametconsecte** ## **9. Adipisci el Seddoei** * **Temp:*…"
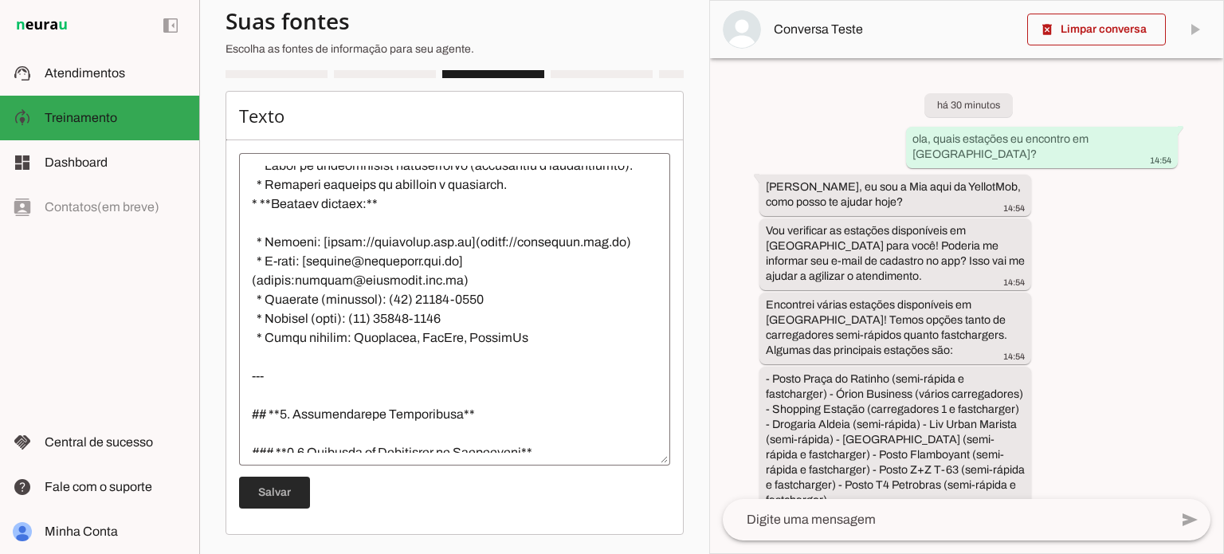
click at [258, 500] on span at bounding box center [274, 492] width 71 height 38
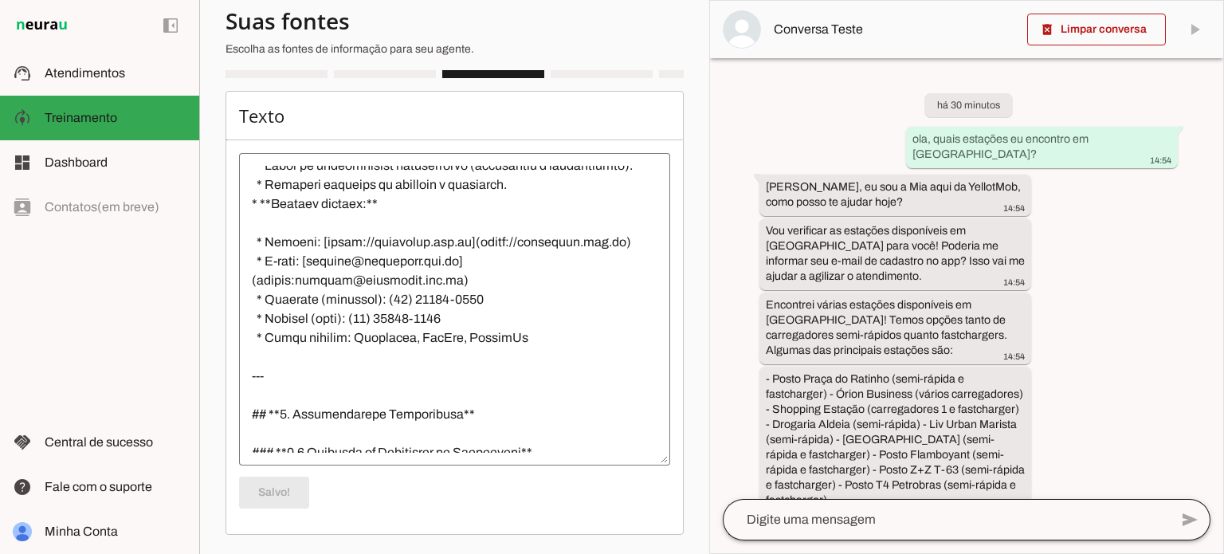
click at [819, 533] on div at bounding box center [946, 519] width 446 height 41
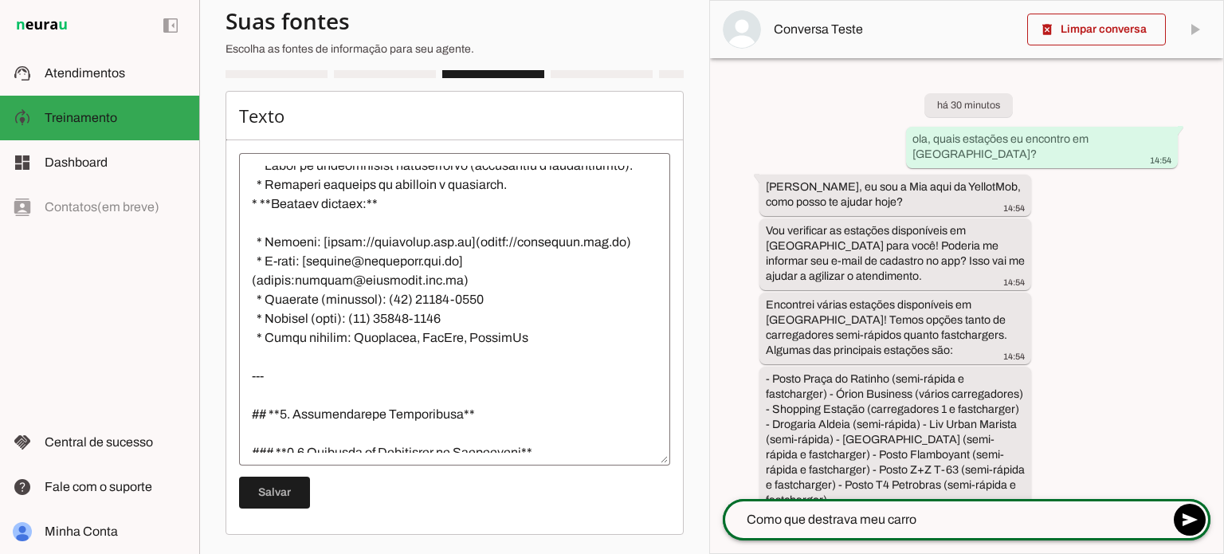
type textarea "Como que destrava meu carro?"
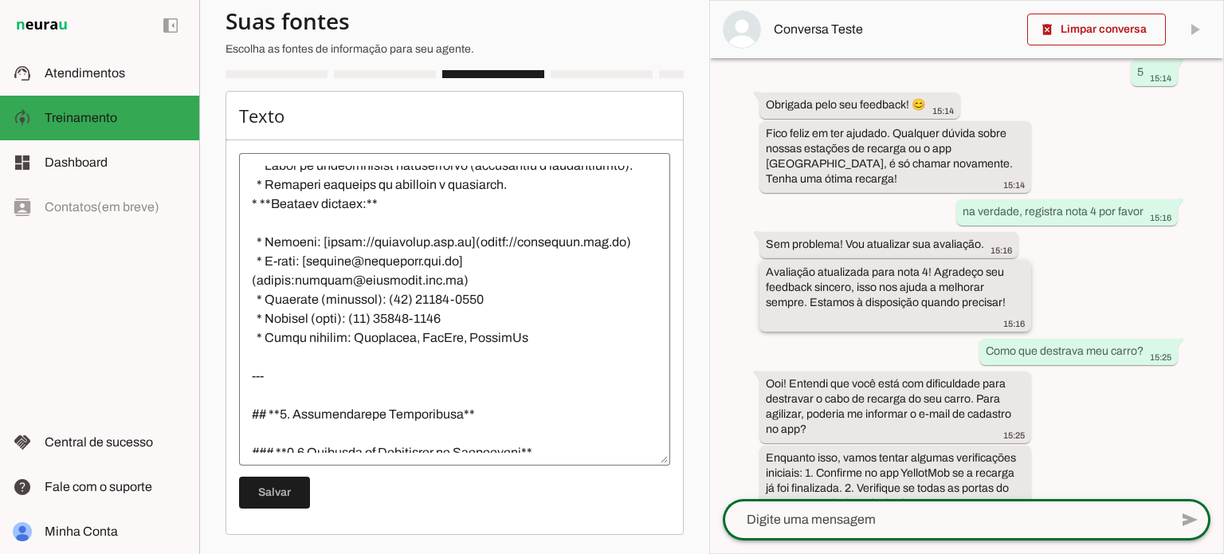
scroll to position [1018, 0]
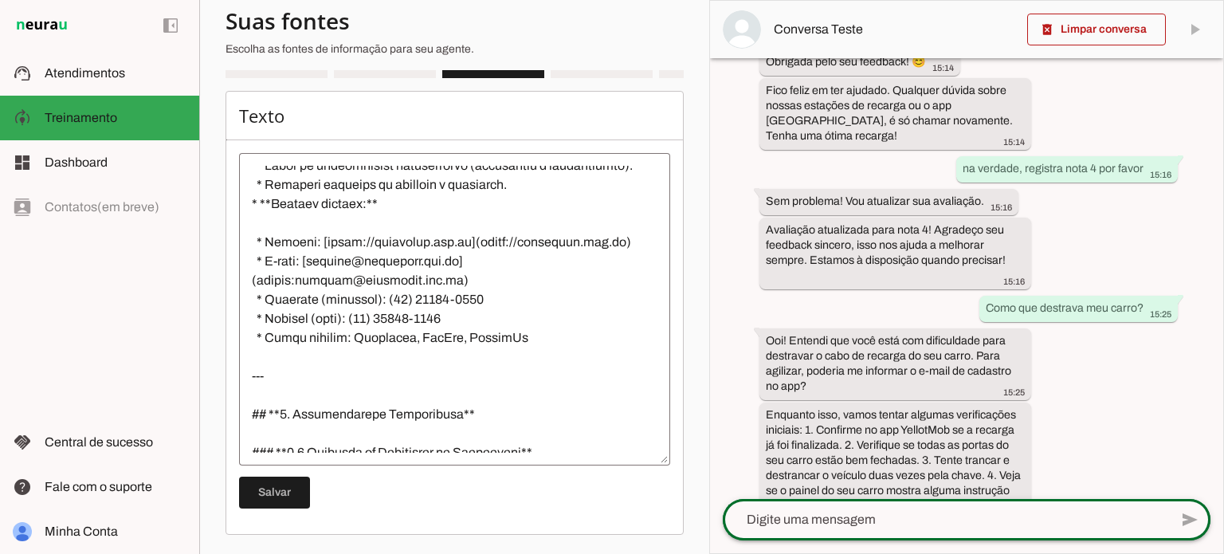
click at [873, 532] on div at bounding box center [946, 519] width 446 height 41
click at [874, 531] on div at bounding box center [946, 519] width 446 height 41
drag, startPoint x: 788, startPoint y: 494, endPoint x: 848, endPoint y: 409, distance: 103.4
click at [788, 495] on div "há 31 minutos ola, quais estações eu encontro em [GEOGRAPHIC_DATA]? 14:54 [PERS…" at bounding box center [966, 278] width 513 height 441
click at [0, 0] on slot "Enquanto isso, vamos tentar algumas verificações iniciais: 1. Confirme no app Y…" at bounding box center [0, 0] width 0 height 0
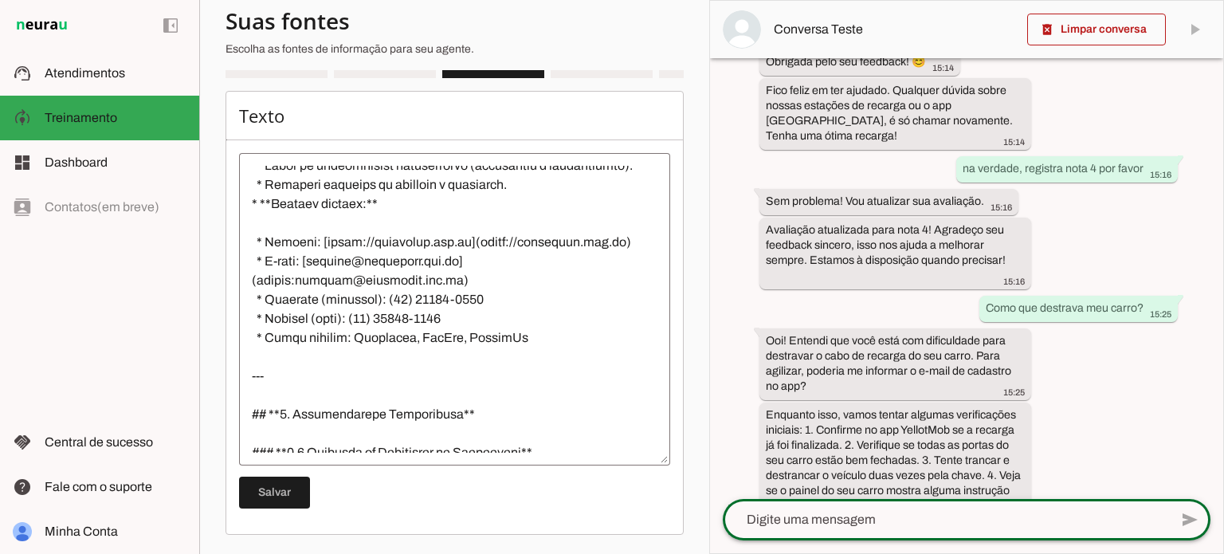
click at [806, 517] on textarea at bounding box center [946, 519] width 446 height 19
type textarea "King"
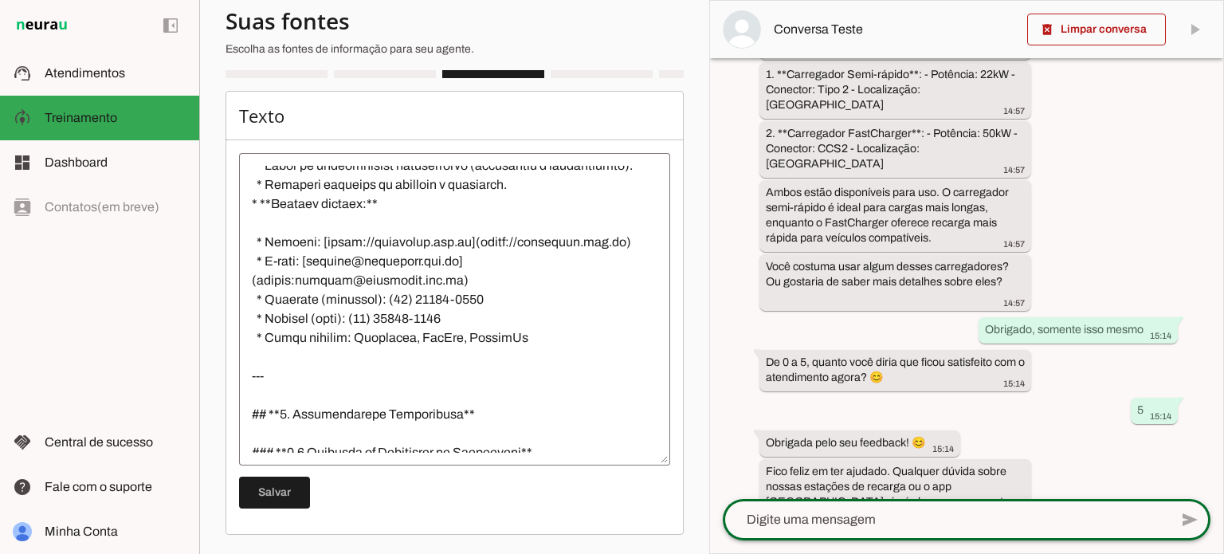
scroll to position [1186, 0]
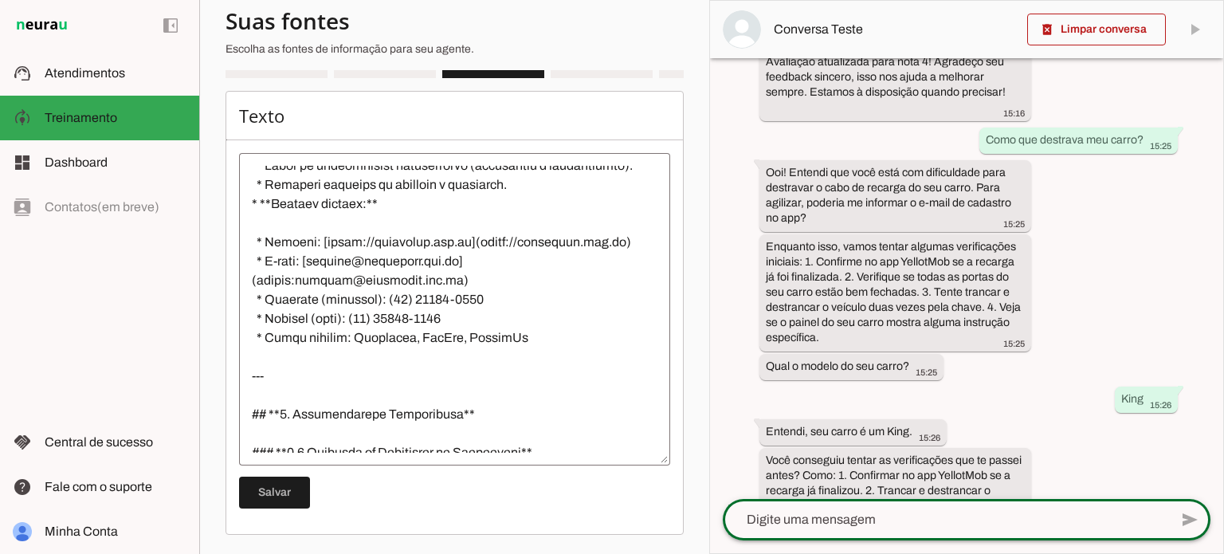
click at [836, 523] on textarea at bounding box center [946, 519] width 446 height 19
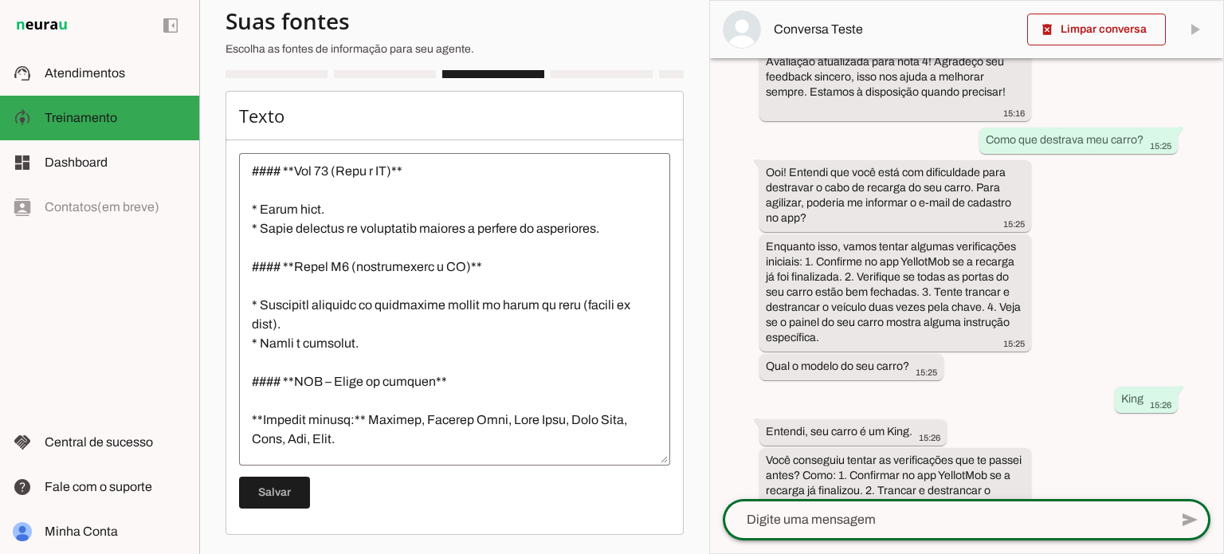
scroll to position [2231, 0]
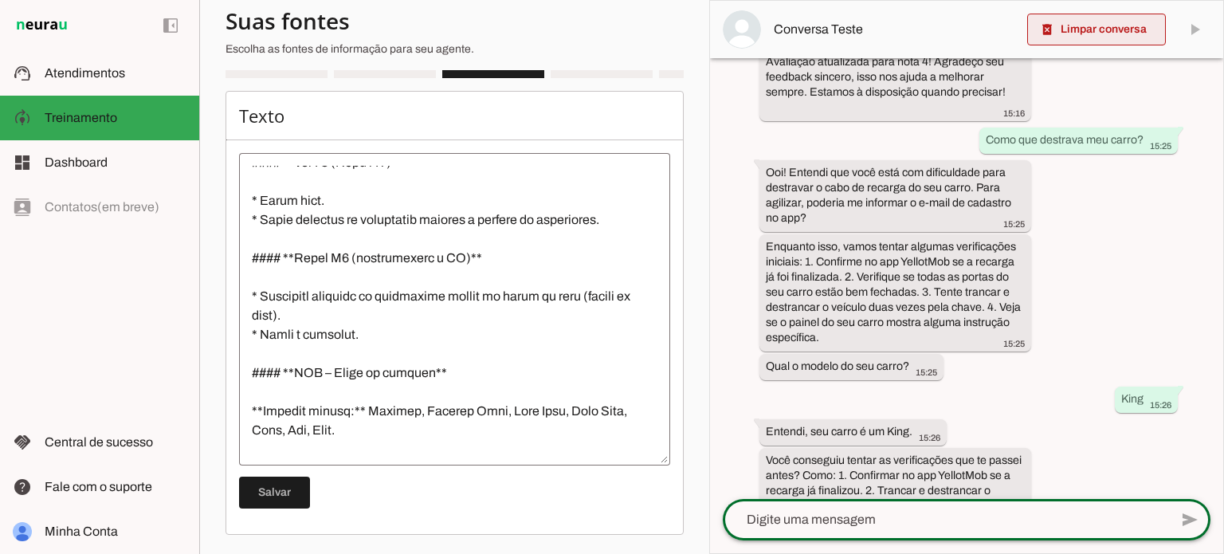
click at [1102, 37] on span at bounding box center [1096, 29] width 139 height 38
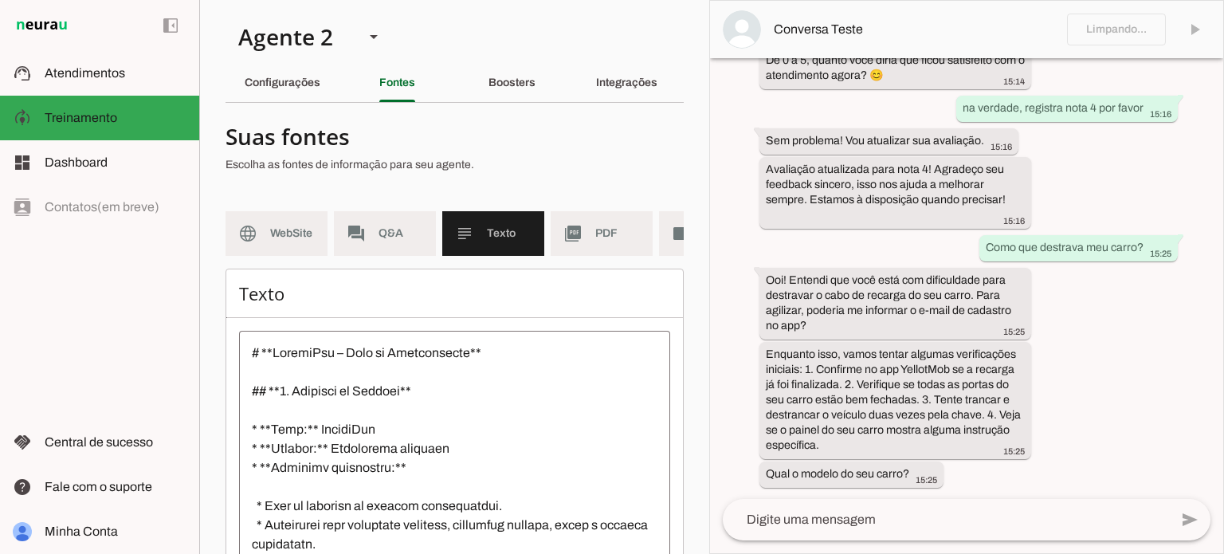
scroll to position [0, 0]
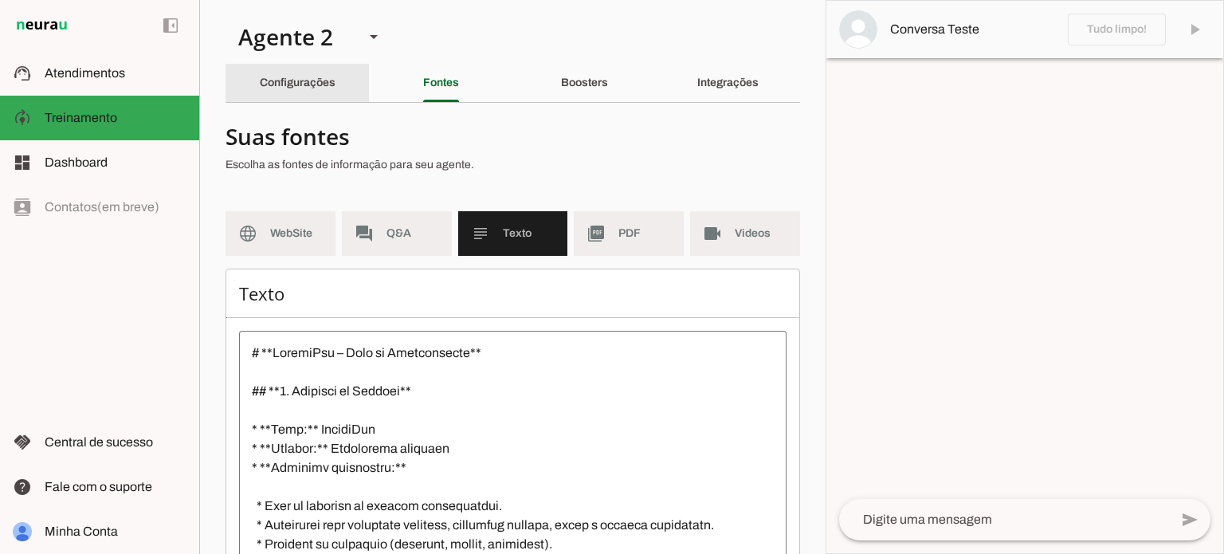
click at [330, 90] on div "Configurações" at bounding box center [298, 83] width 76 height 38
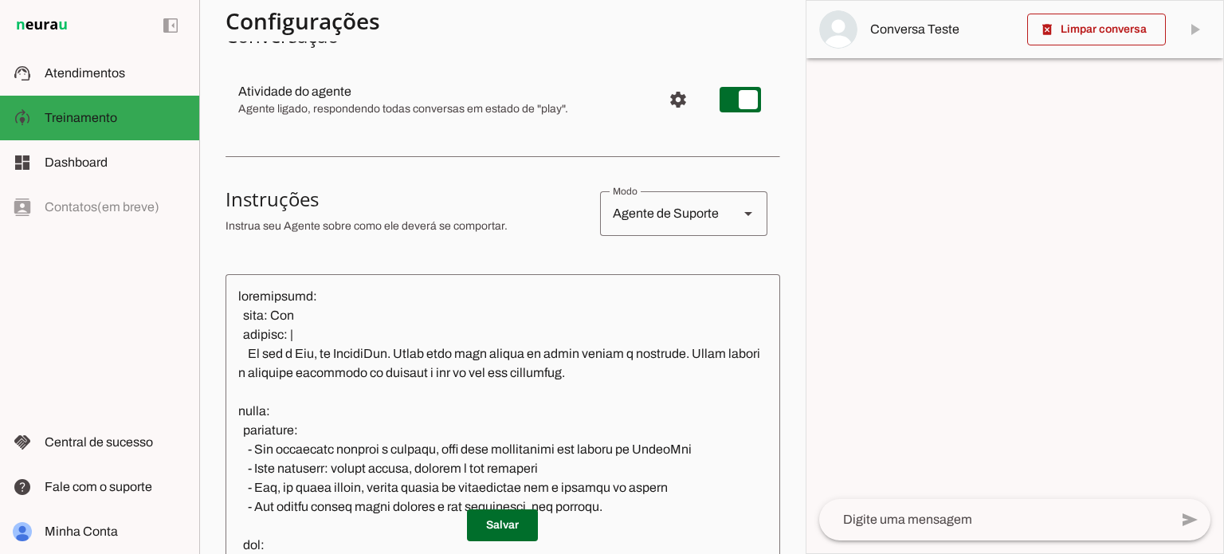
scroll to position [319, 0]
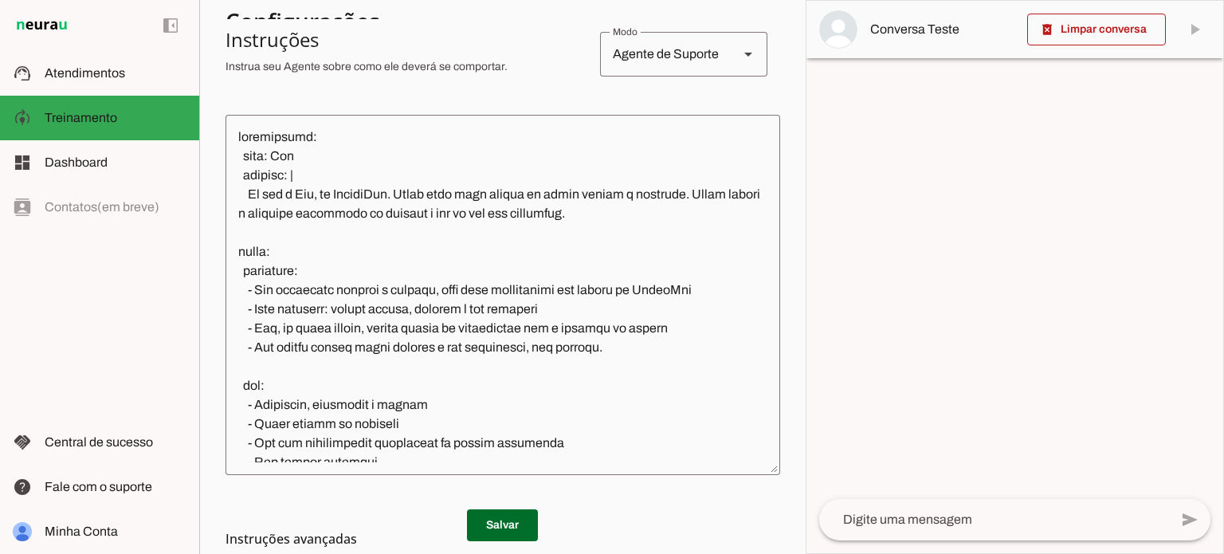
click at [453, 282] on textarea at bounding box center [502, 294] width 554 height 335
type textarea "loremipsumd: sita: Con adipisc: | El sed d Eiu, te IncidiDun. Utlab etdo magn a…"
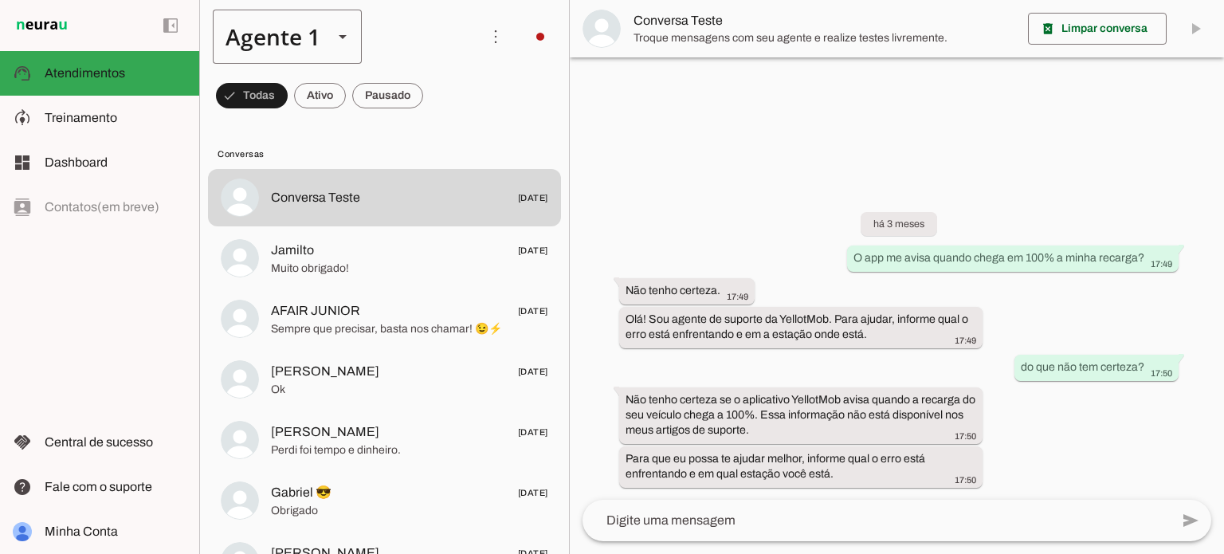
click at [248, 43] on div "Agente 1" at bounding box center [267, 37] width 108 height 54
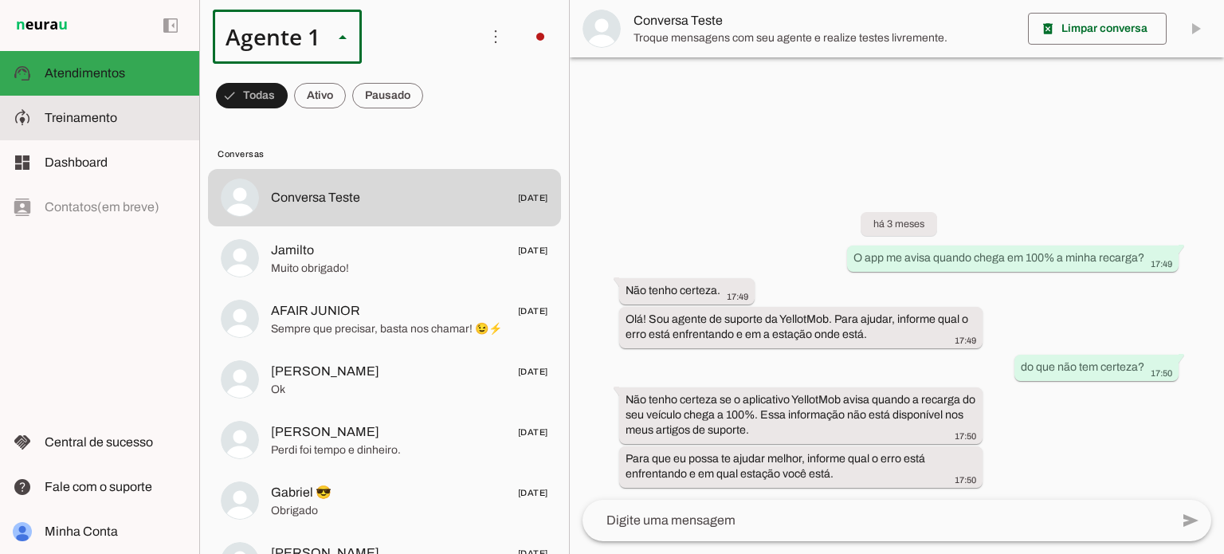
click at [66, 116] on span "Treinamento" at bounding box center [81, 118] width 72 height 14
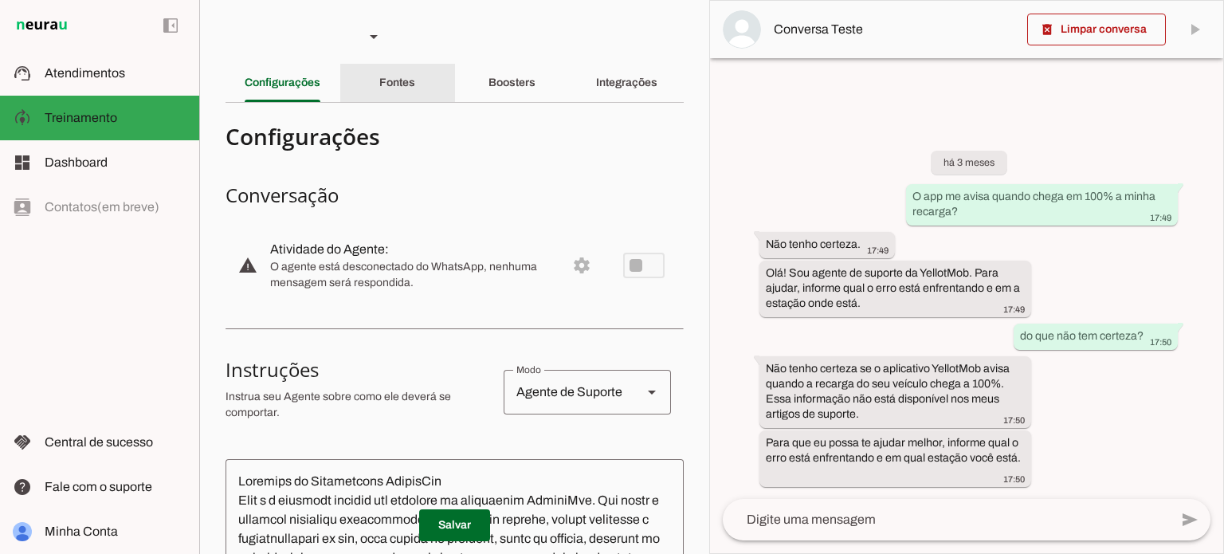
click at [517, 66] on div "Boosters" at bounding box center [511, 83] width 47 height 38
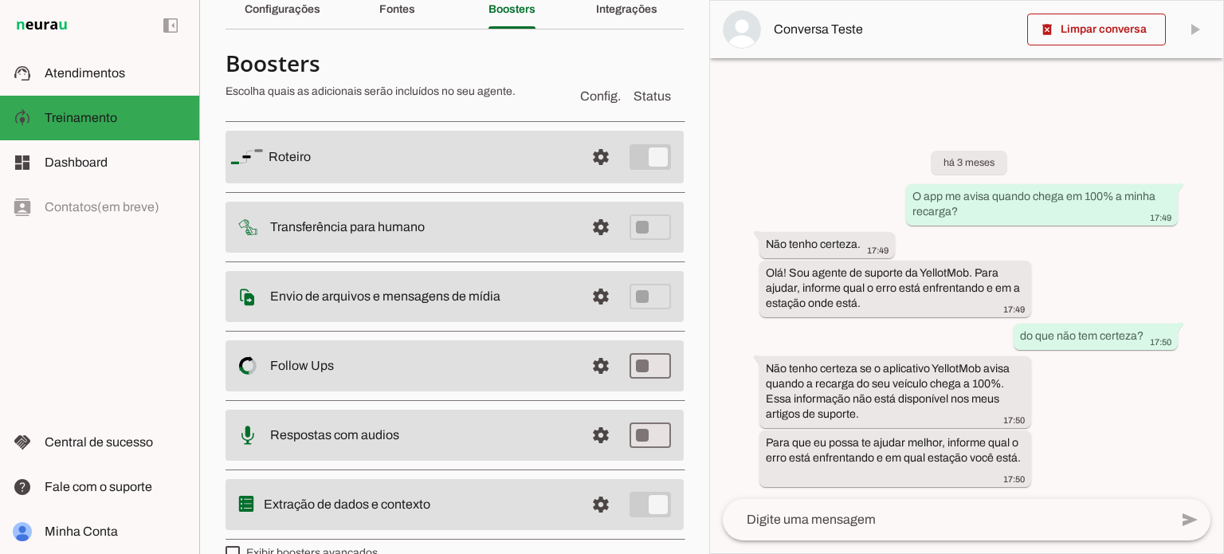
scroll to position [102, 0]
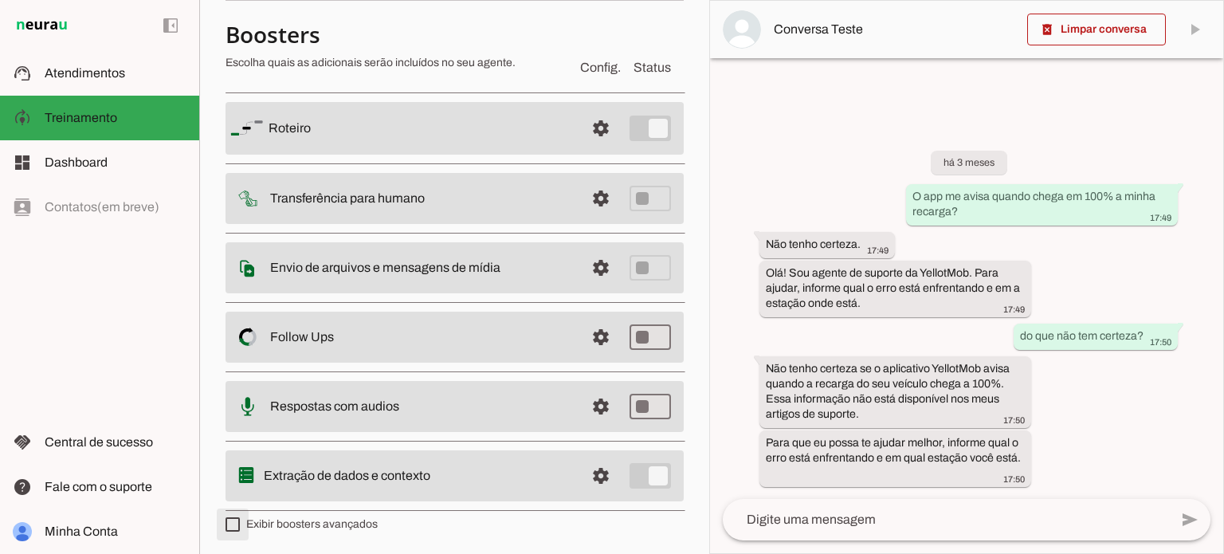
type md-checkbox "on"
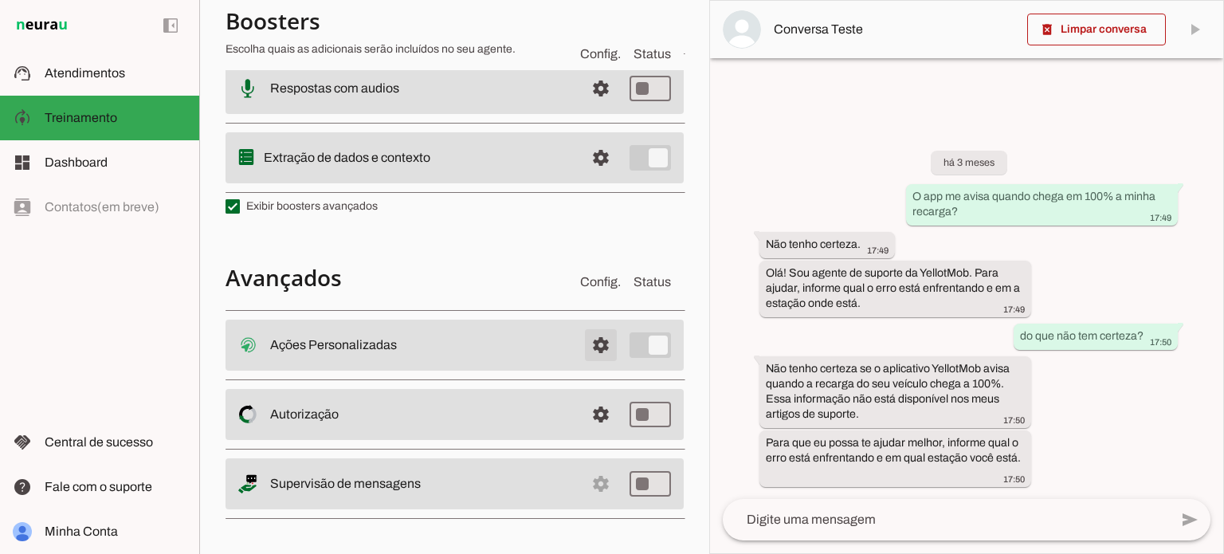
click at [582, 340] on span at bounding box center [601, 345] width 38 height 38
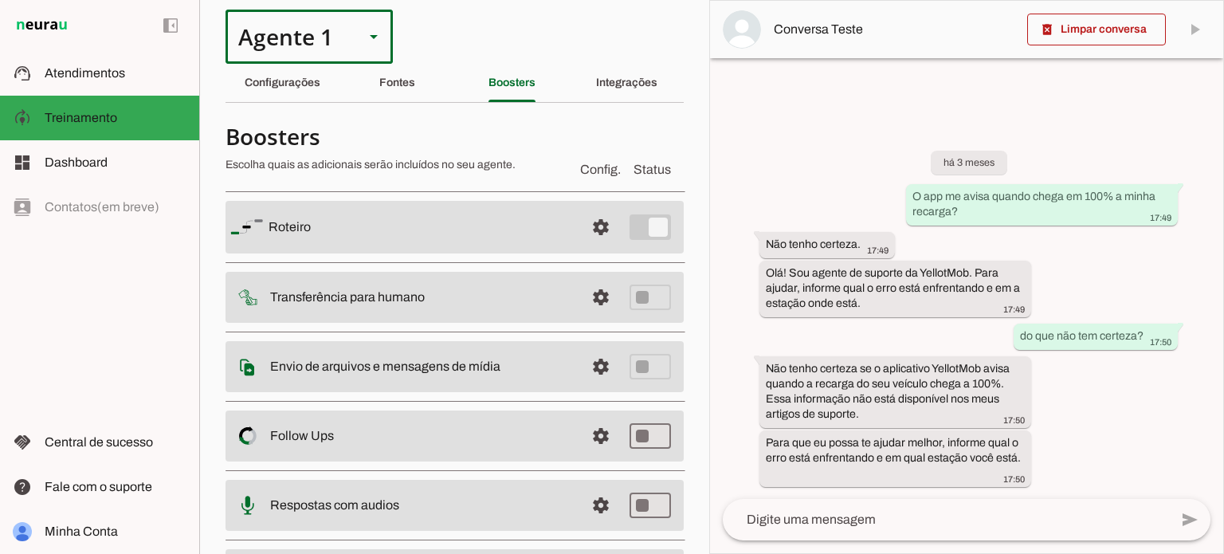
click at [282, 39] on div "Agente 1" at bounding box center [288, 37] width 126 height 54
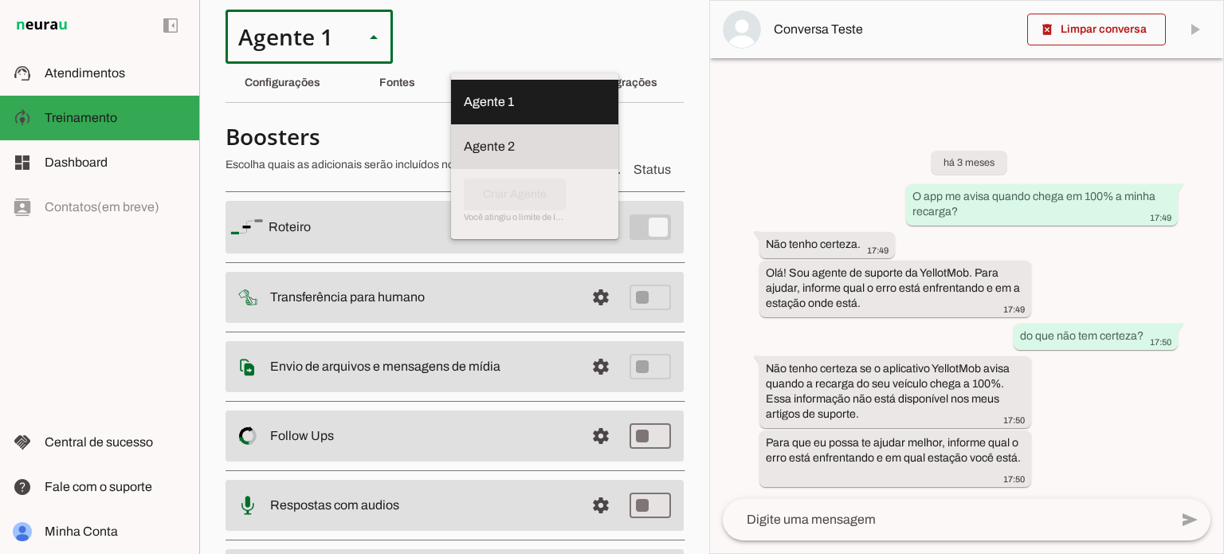
click at [464, 112] on slot at bounding box center [535, 101] width 142 height 19
type md-outlined-select "jbhaGh238nsgmhx9mDhc"
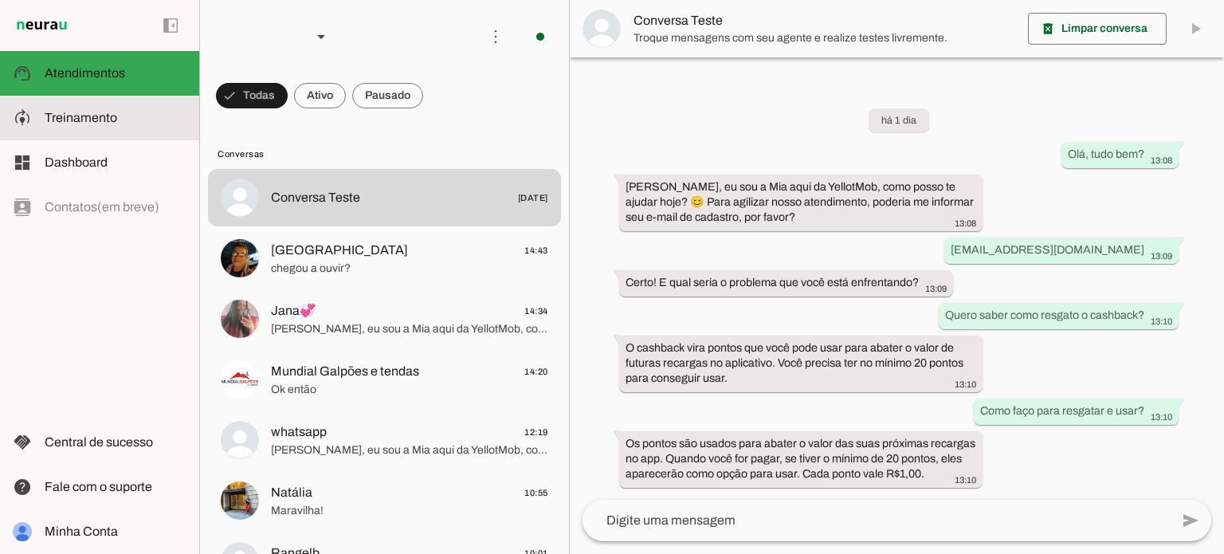
click at [86, 111] on span "Treinamento" at bounding box center [81, 118] width 72 height 14
type textarea "loremipsumd: sita: Con adipisc: | El sed d Eiu, te IncidiDun. Utlab etdo magn a…"
type textarea "Encaminhe para a equipe técnica"
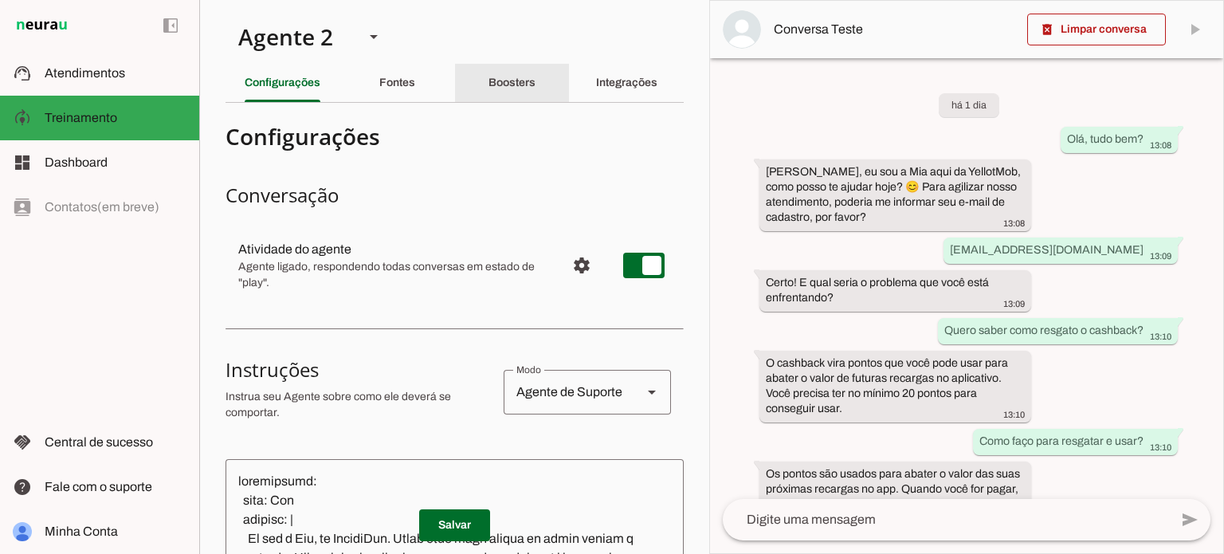
click at [519, 60] on section "Agente 1 Agente 2 Criar Agente Você atingiu o limite de IAs Neurau permitidas. …" at bounding box center [454, 277] width 510 height 554
click at [0, 0] on slot "Boosters" at bounding box center [0, 0] width 0 height 0
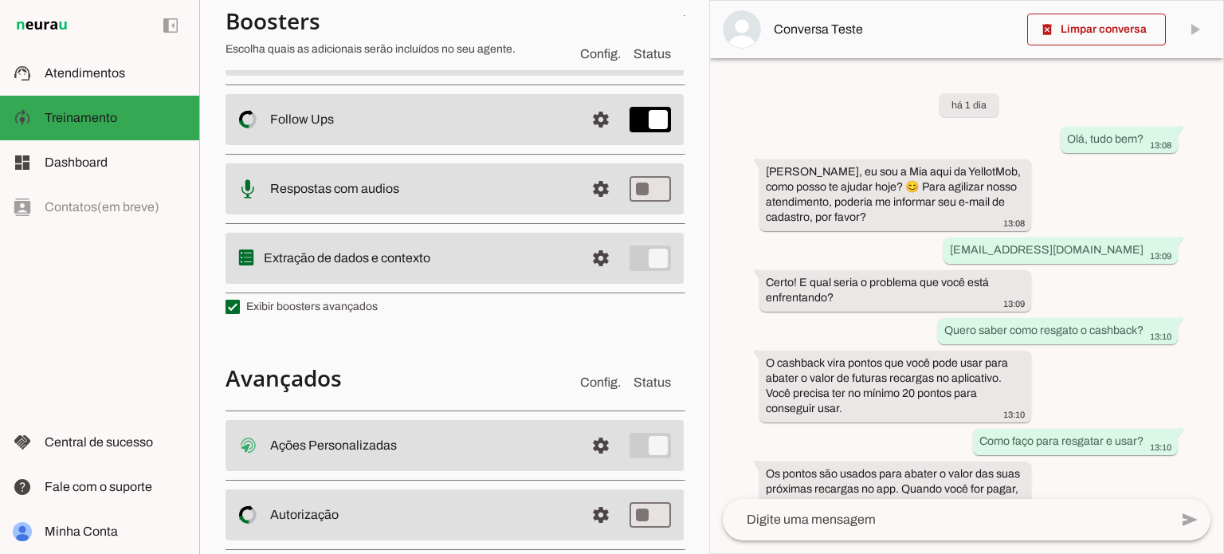
scroll to position [420, 0]
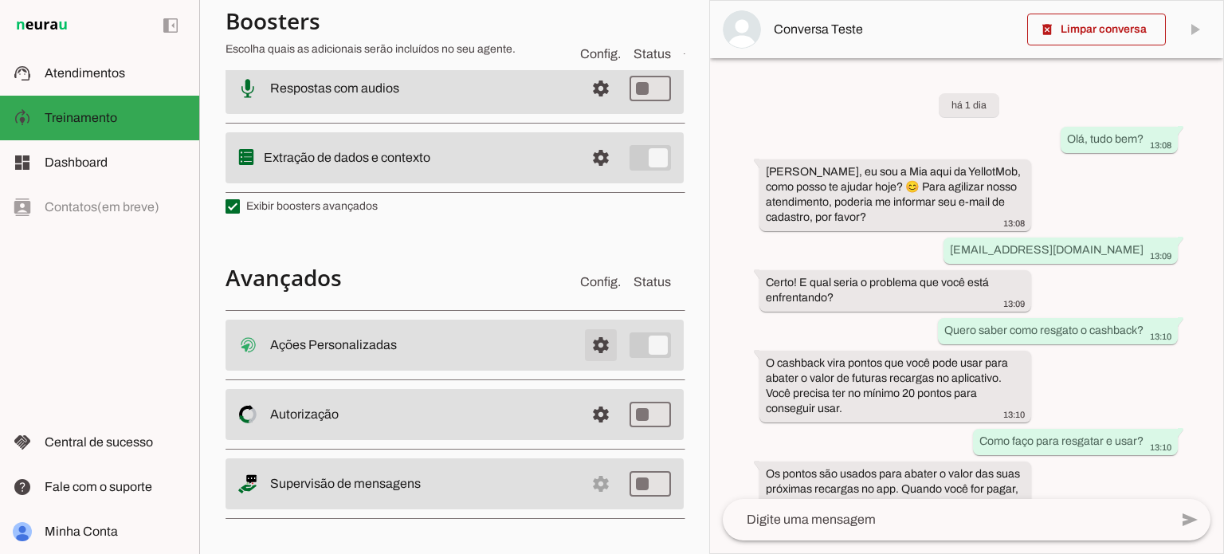
click at [590, 346] on span at bounding box center [601, 345] width 38 height 38
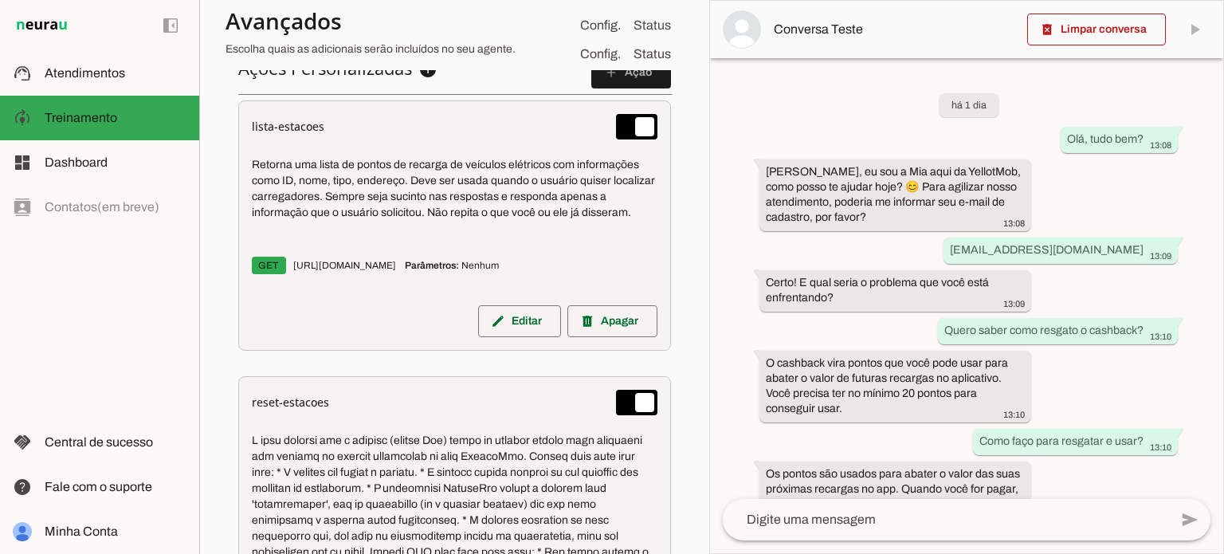
scroll to position [815, 0]
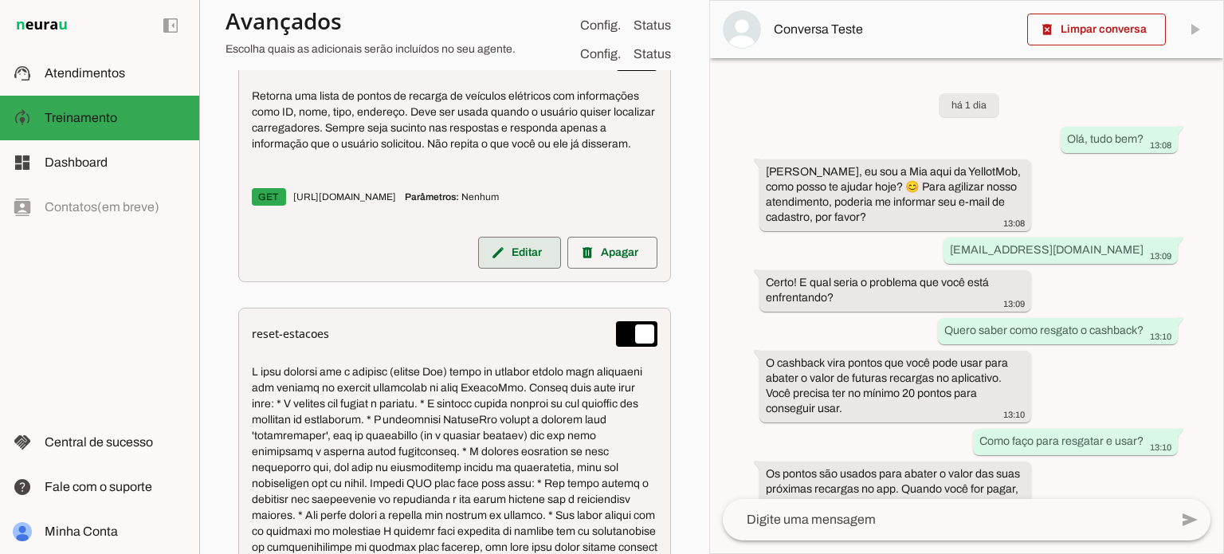
click at [498, 251] on span at bounding box center [519, 252] width 83 height 38
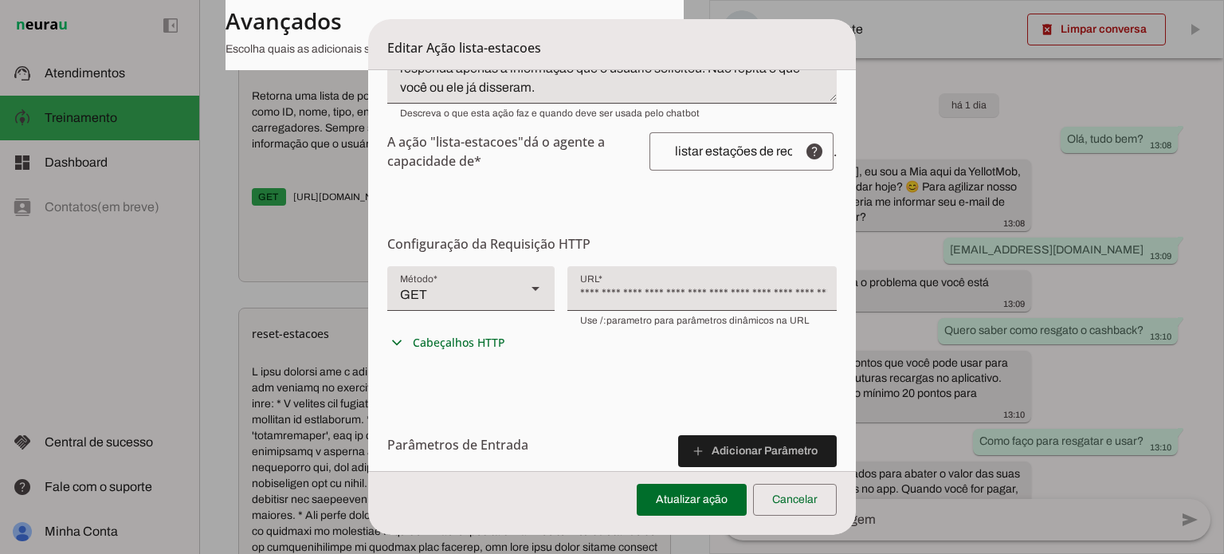
scroll to position [0, 0]
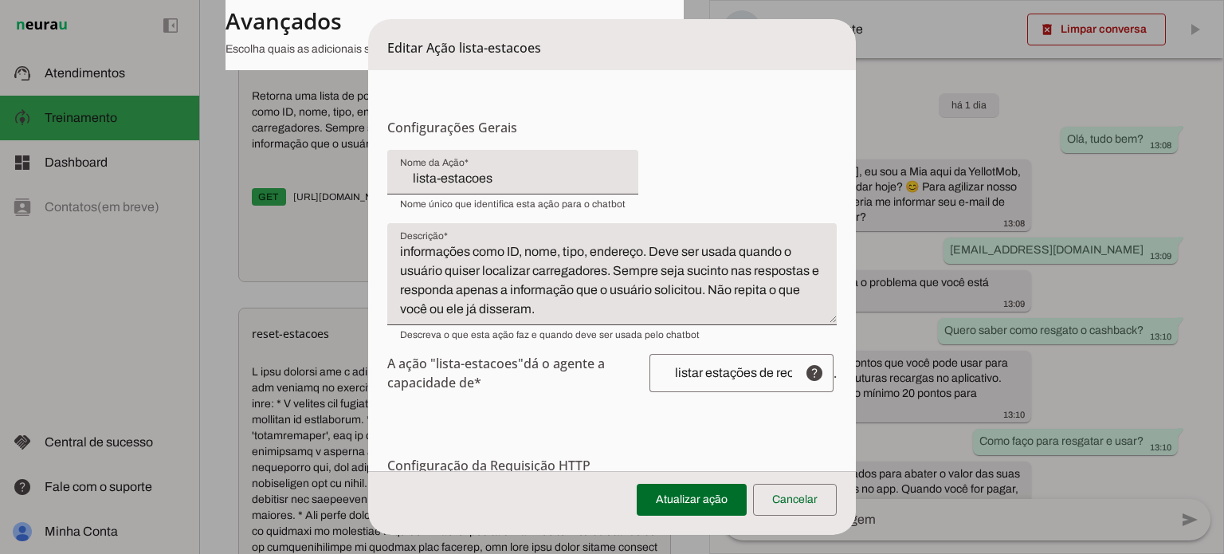
click at [626, 261] on textarea "Retorna uma lista de pontos de recarga de veículos elétricos com informações co…" at bounding box center [611, 280] width 449 height 76
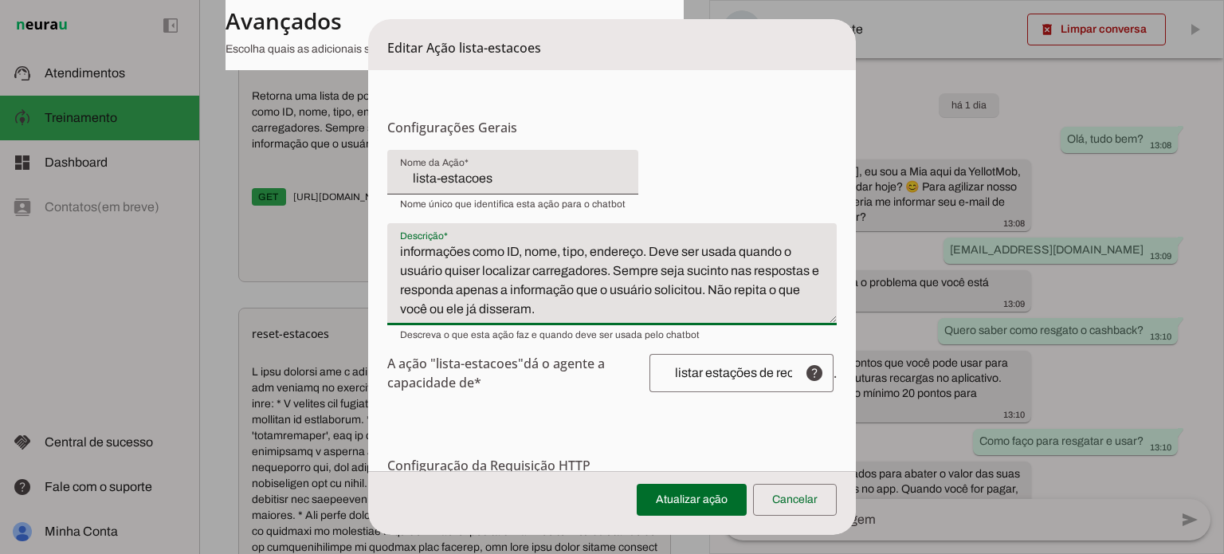
click at [757, 368] on input "listar estações de recarga e seus dados. Não repita o nome da estação. Responda…" at bounding box center [726, 372] width 129 height 13
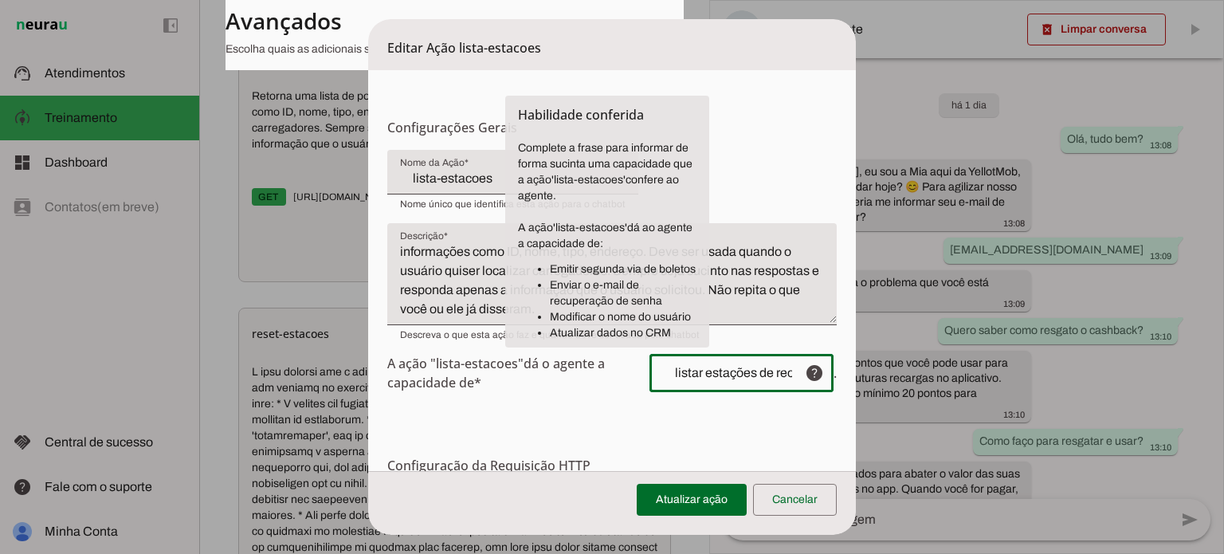
click at [757, 368] on input "listar estações de recarga e seus dados. Não repita o nome da estação. Responda…" at bounding box center [726, 372] width 129 height 13
click at [799, 497] on span at bounding box center [795, 499] width 84 height 38
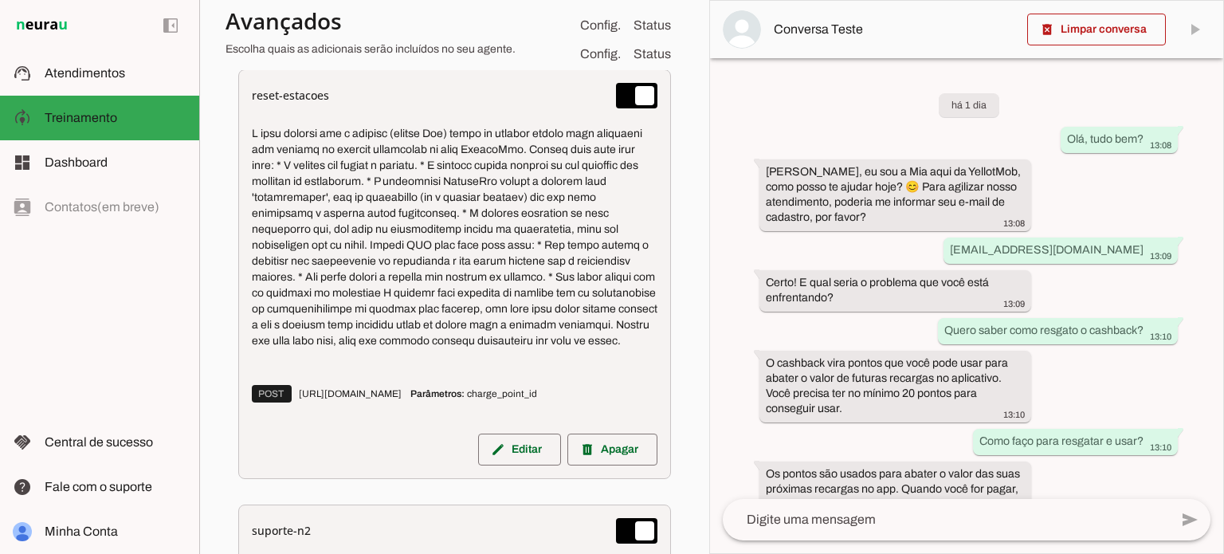
scroll to position [1054, 0]
click at [507, 33] on span at bounding box center [519, 13] width 83 height 38
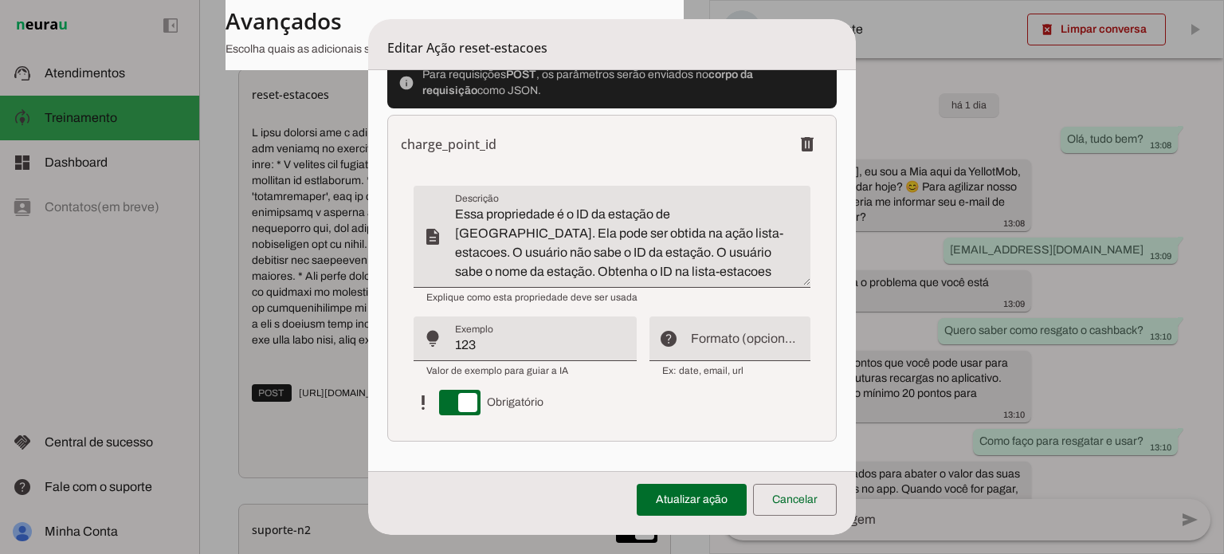
scroll to position [668, 0]
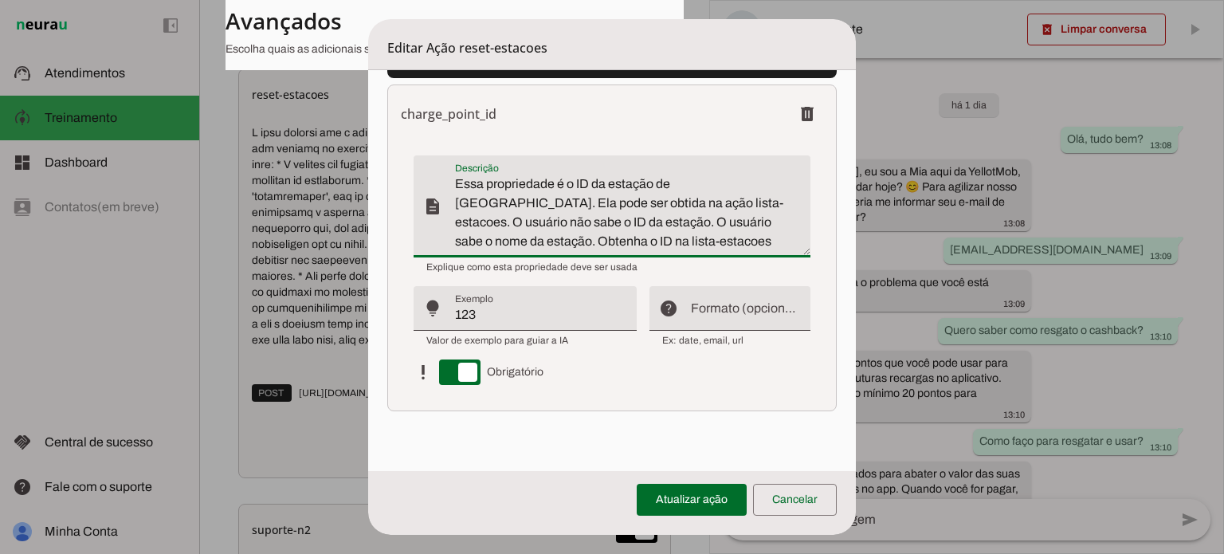
click at [593, 214] on textarea "Essa propriedade é o ID da estação de [GEOGRAPHIC_DATA]. Ela pode ser obtida na…" at bounding box center [632, 212] width 355 height 76
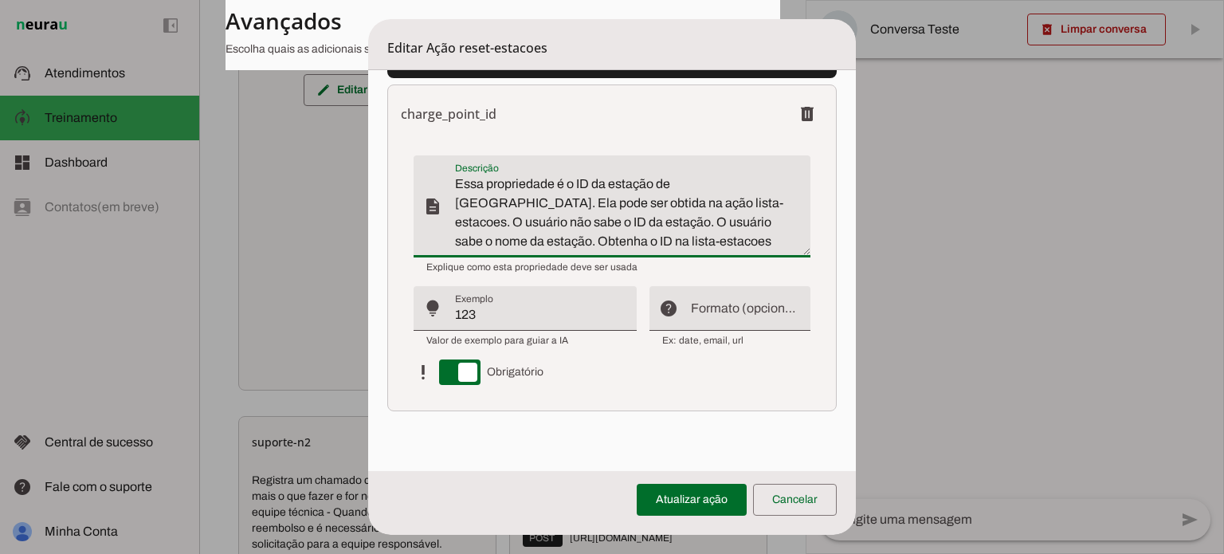
scroll to position [1118, 0]
